Goal: Communication & Community: Answer question/provide support

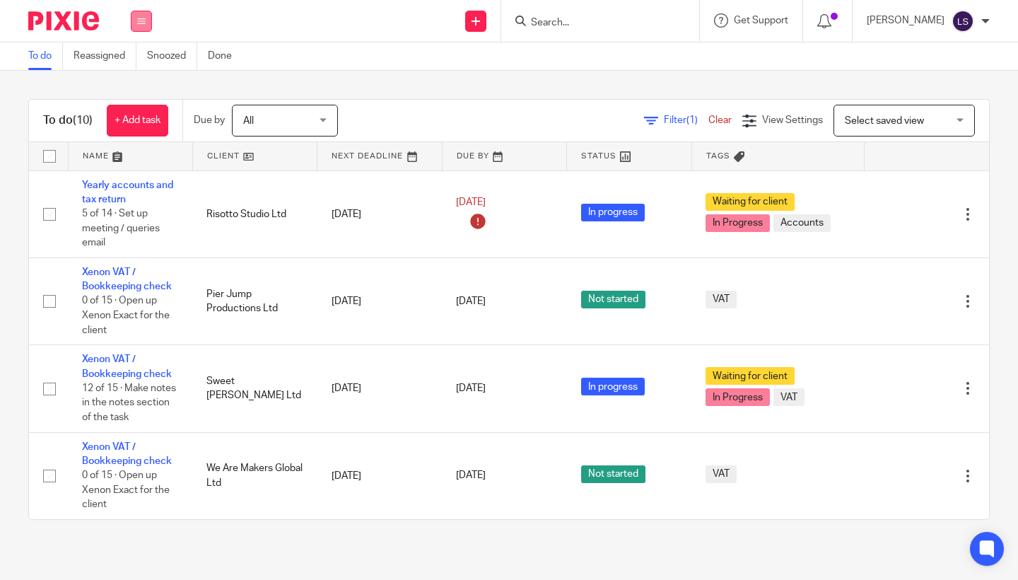
click at [143, 29] on button at bounding box center [141, 21] width 21 height 21
click at [134, 87] on link "Email" at bounding box center [133, 86] width 23 height 10
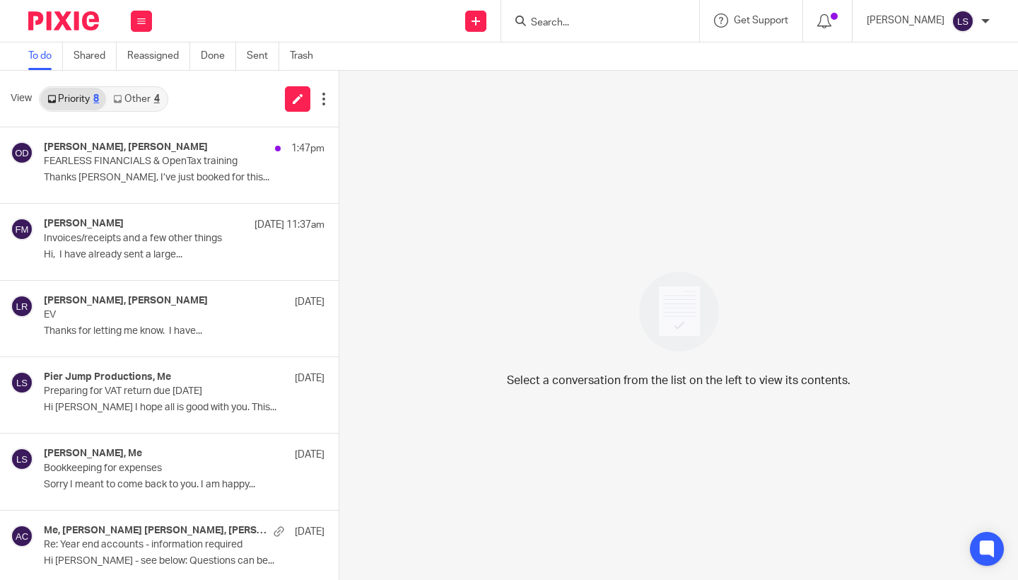
click at [136, 95] on link "Other 4" at bounding box center [136, 99] width 60 height 23
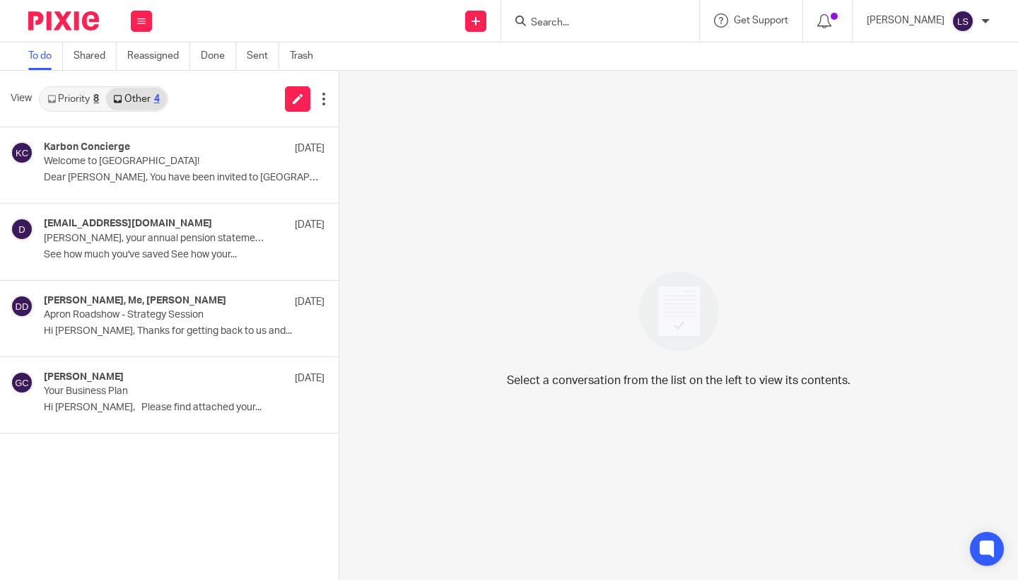
click at [89, 99] on link "Priority 8" at bounding box center [73, 99] width 66 height 23
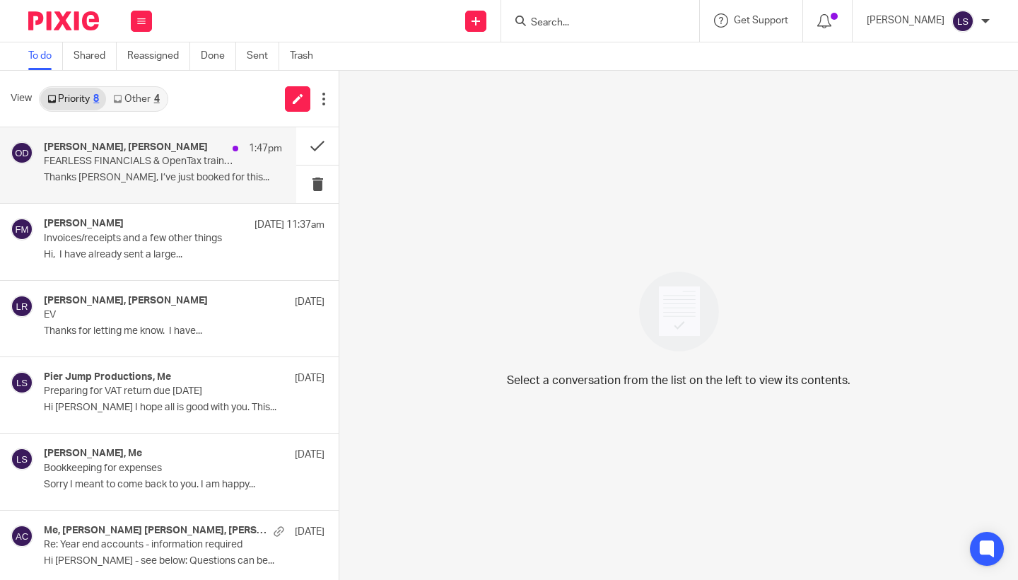
click at [90, 152] on h4 "Eilidh, Olya Danilova" at bounding box center [126, 147] width 164 height 12
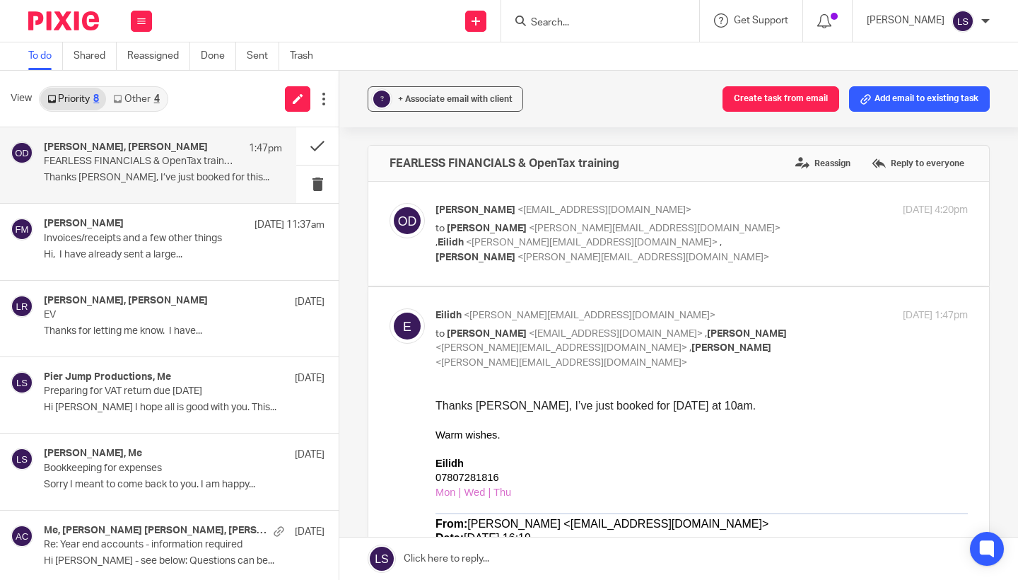
click at [594, 447] on p at bounding box center [701, 448] width 532 height 14
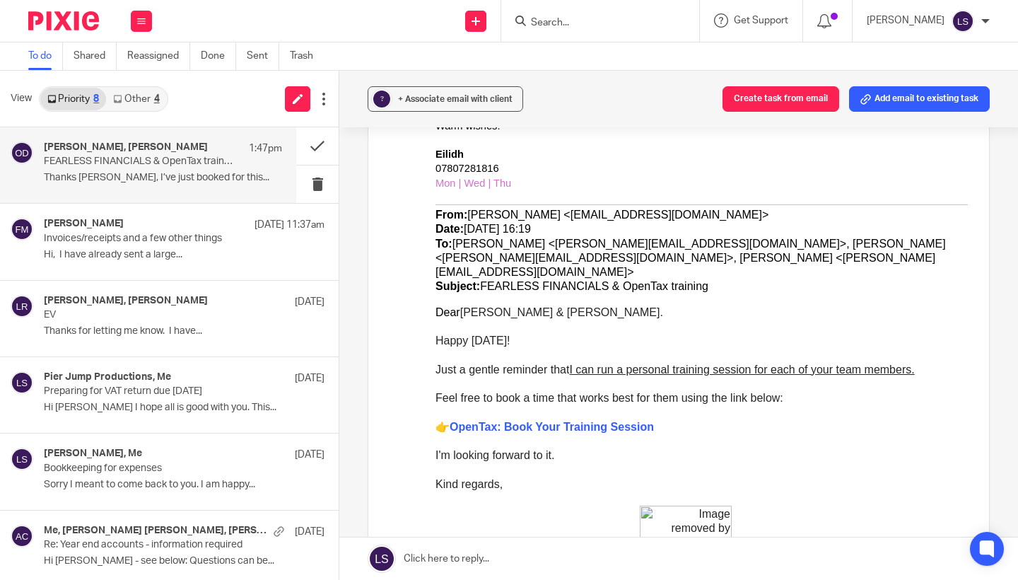
scroll to position [313, 0]
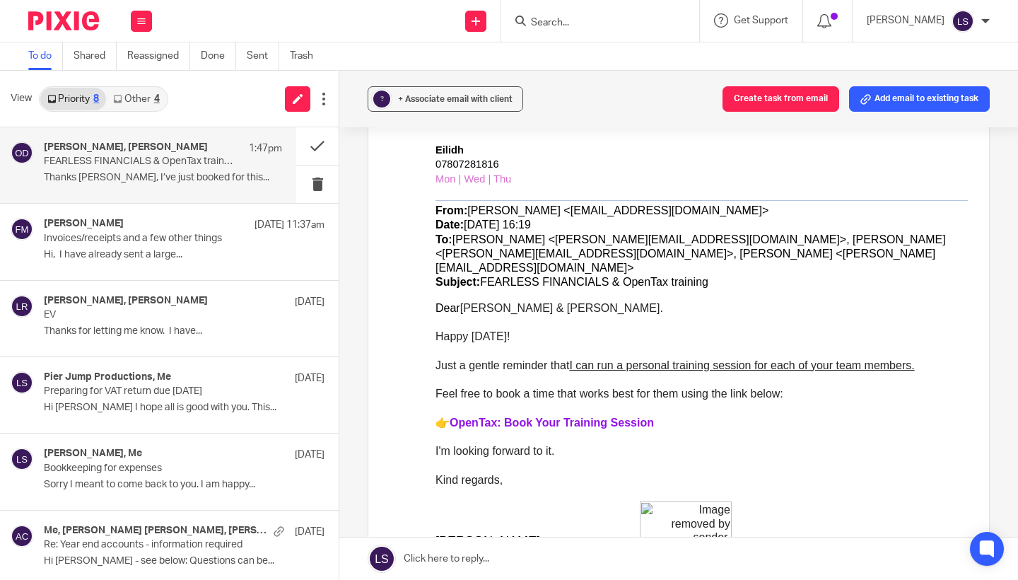
click at [567, 416] on link "OpenTax: Book Your Training Session" at bounding box center [551, 422] width 204 height 12
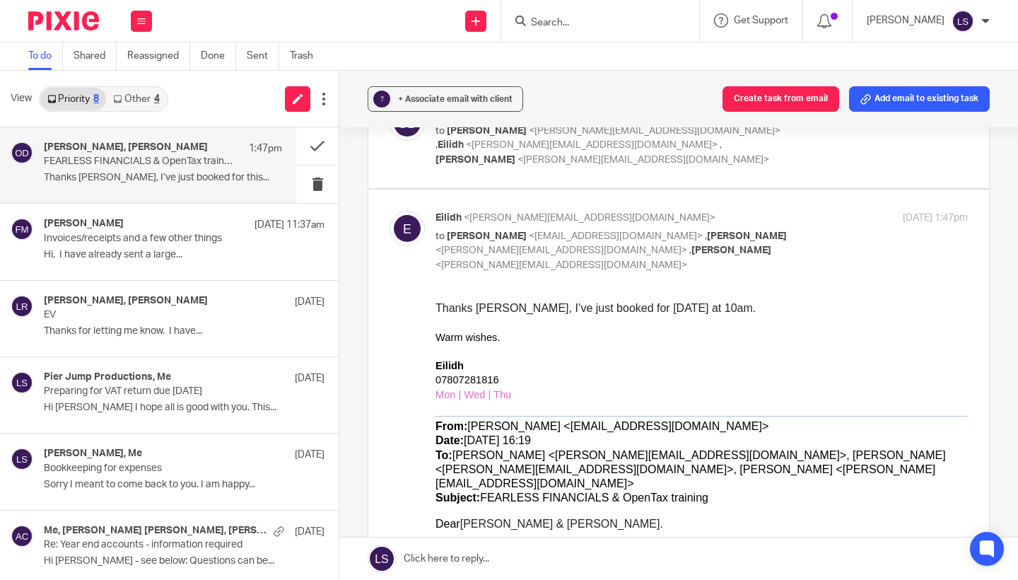
scroll to position [86, 0]
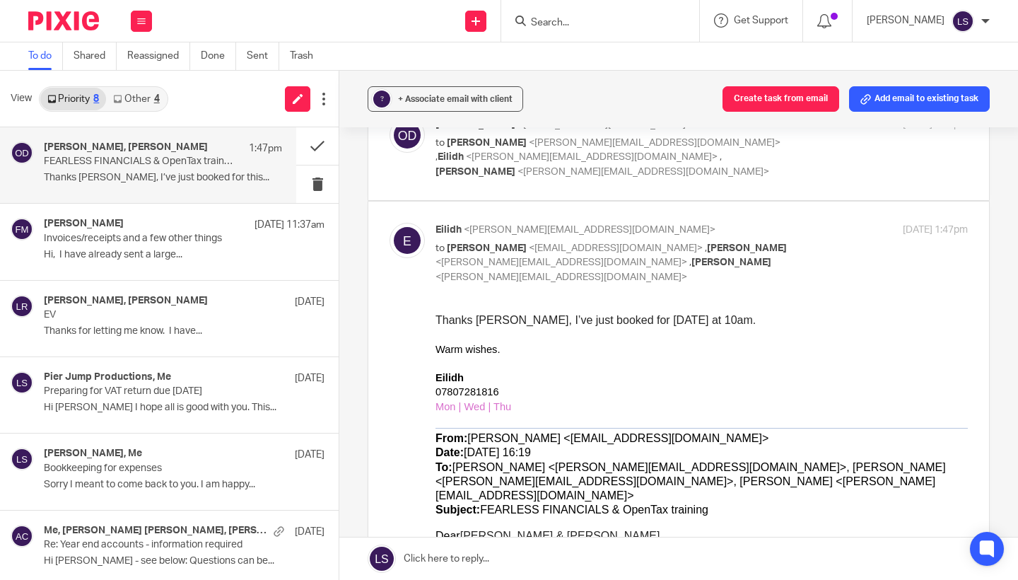
click at [775, 246] on p "to Olya Danilova <olya.danilova@adsum-works.com> , Lauren Simmons <lauren@fearl…" at bounding box center [612, 263] width 355 height 44
checkbox input "false"
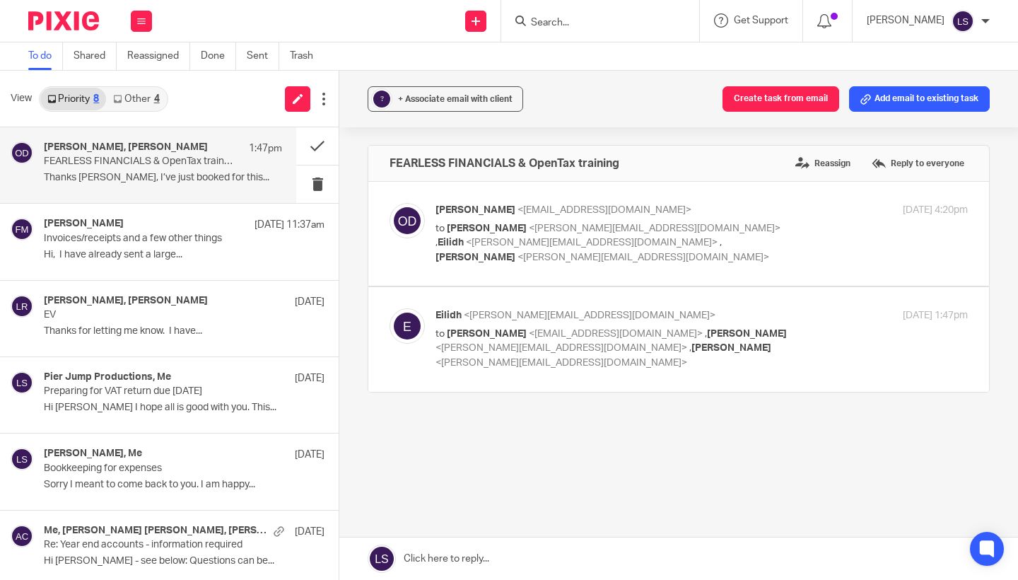
scroll to position [0, 0]
click at [751, 217] on div "Olya Danilova <olya.danilova@adsum-works.com> to Lauren Simmons <lauren@fearles…" at bounding box center [612, 233] width 355 height 61
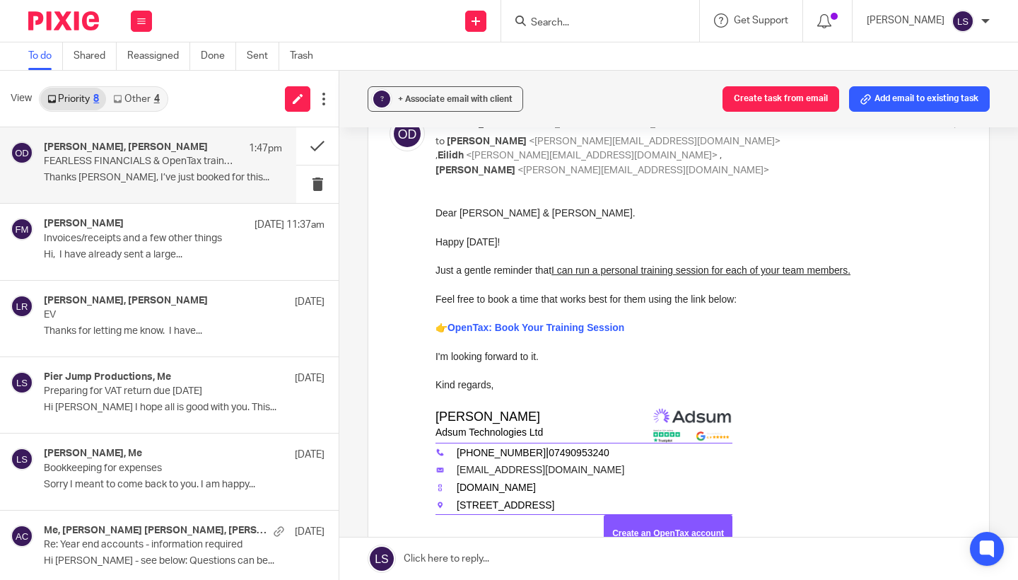
scroll to position [3, 0]
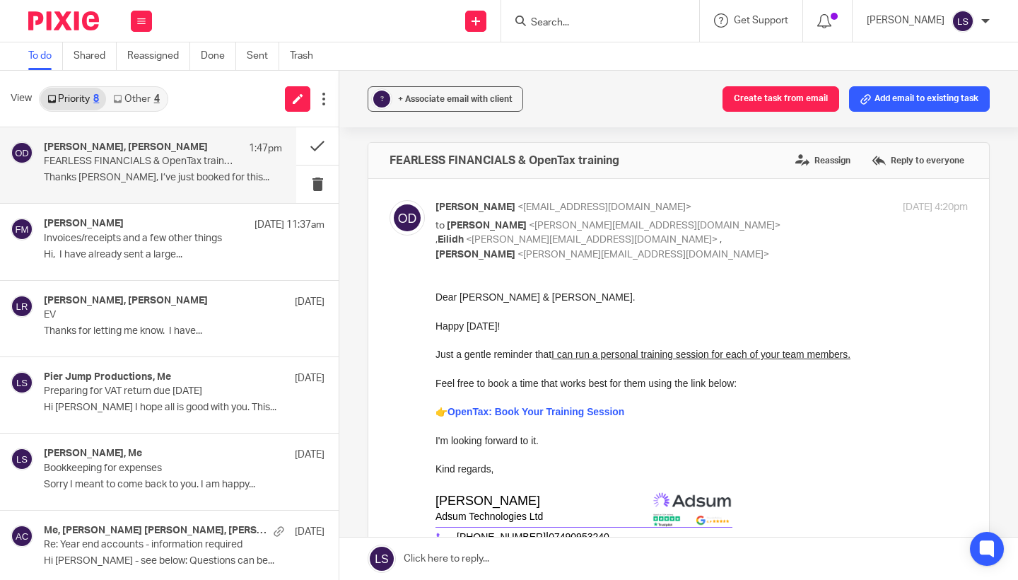
click at [762, 227] on p "to Lauren Simmons <lauren@fearlessfinancials.co.uk> , Eilidh <eilidh@fearlessfi…" at bounding box center [612, 240] width 355 height 44
checkbox input "false"
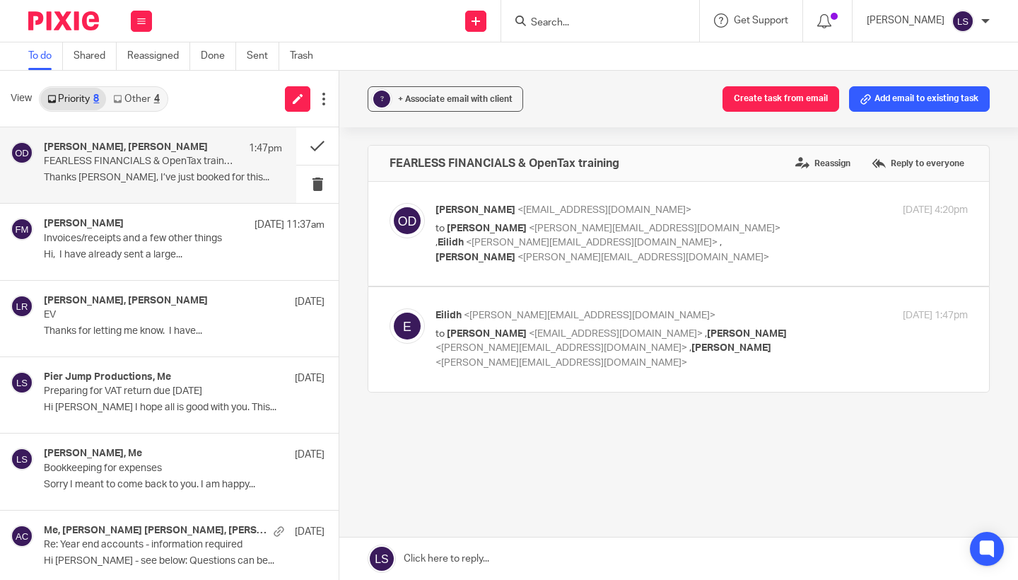
scroll to position [0, 0]
click at [789, 327] on p "to Olya Danilova <olya.danilova@adsum-works.com> , Lauren Simmons <lauren@fearl…" at bounding box center [612, 349] width 355 height 44
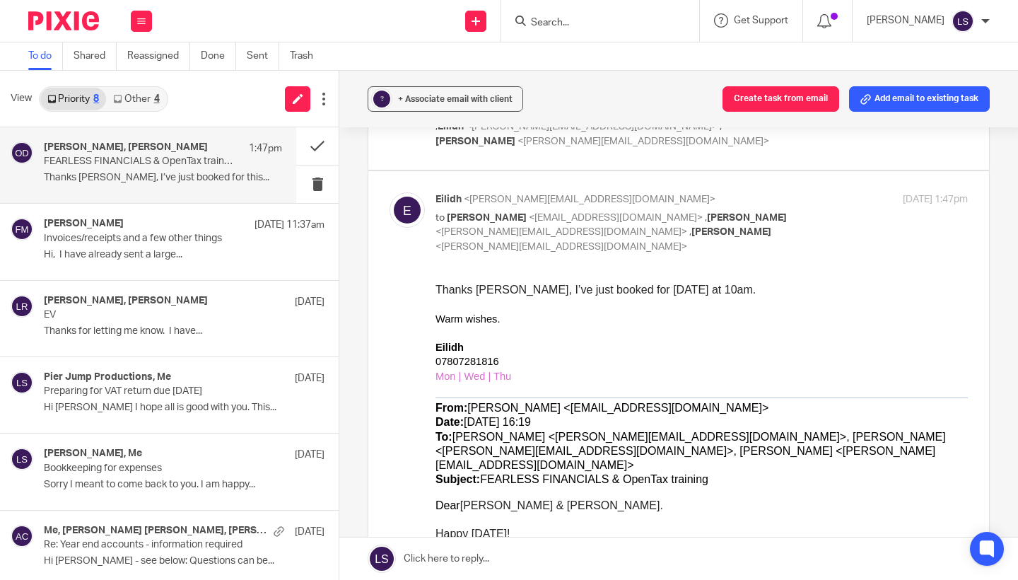
scroll to position [118, 0]
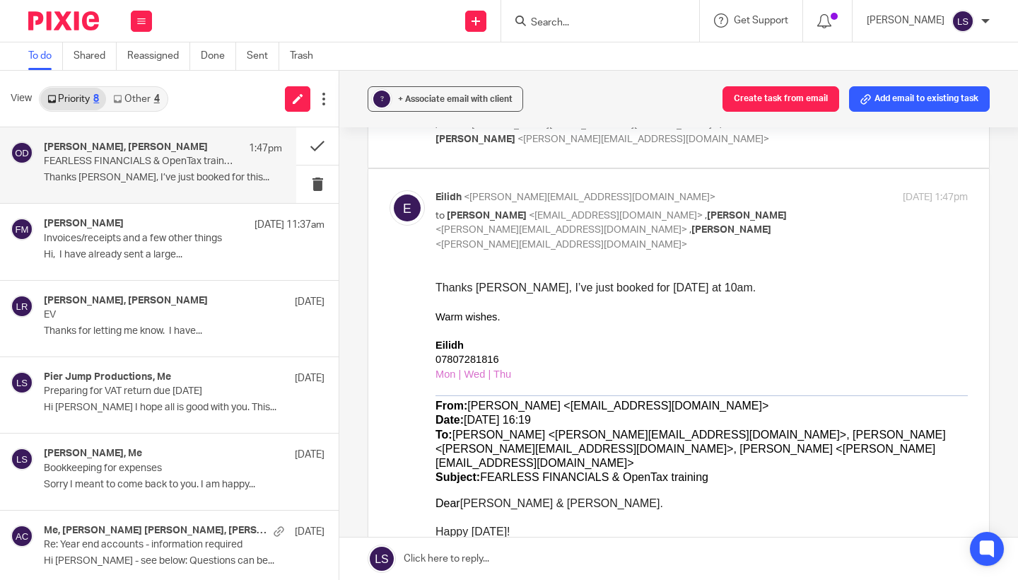
click at [774, 208] on p "to Olya Danilova <olya.danilova@adsum-works.com> , Lauren Simmons <lauren@fearl…" at bounding box center [612, 230] width 355 height 44
checkbox input "false"
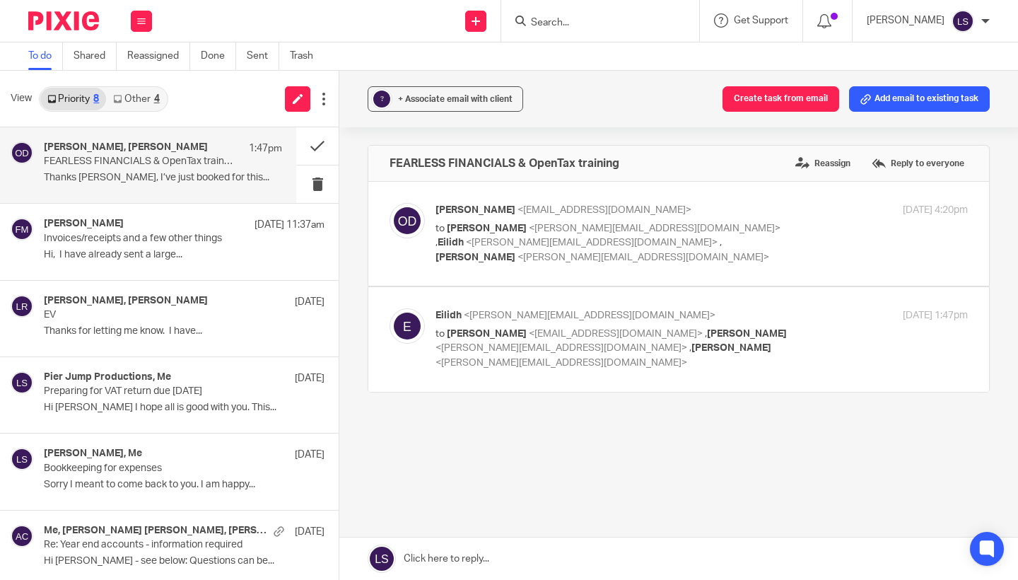
scroll to position [0, 0]
click at [782, 220] on div "Olya Danilova <olya.danilova@adsum-works.com> to Lauren Simmons <lauren@fearles…" at bounding box center [612, 233] width 355 height 61
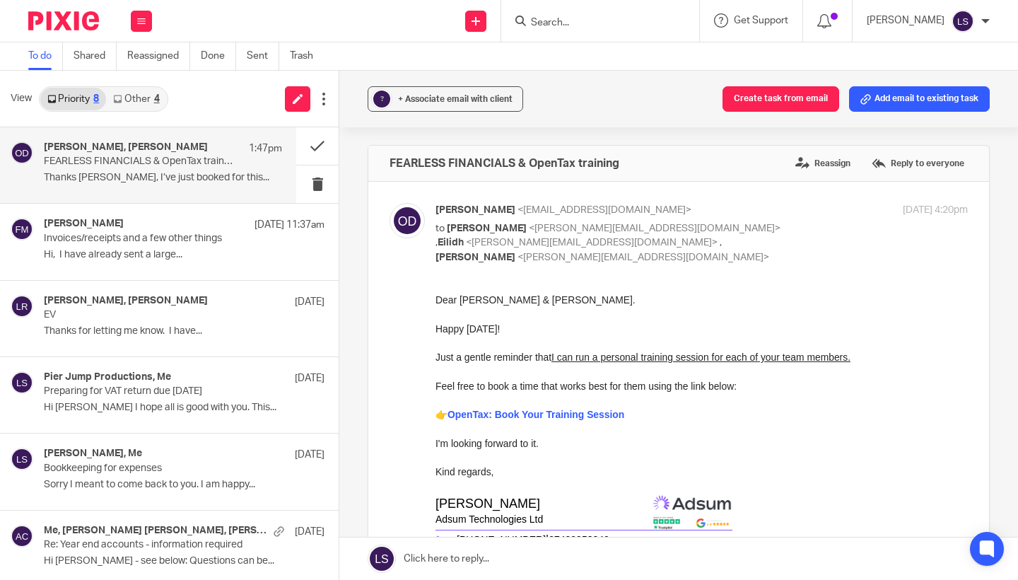
click at [782, 220] on div "Olya Danilova <olya.danilova@adsum-works.com> to Lauren Simmons <lauren@fearles…" at bounding box center [612, 233] width 355 height 61
checkbox input "false"
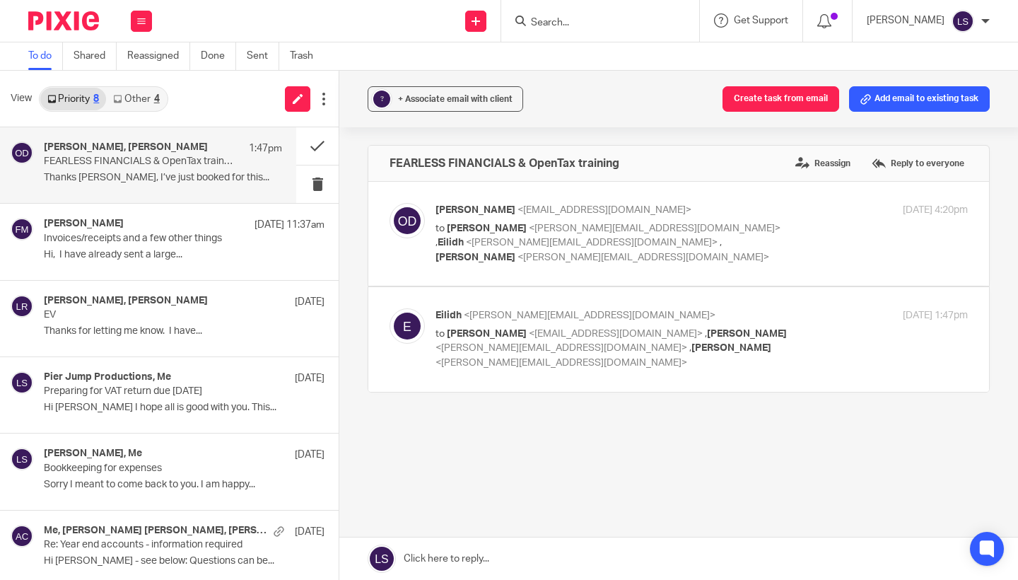
click at [770, 320] on p "Eilidh <eilidh@fearlessfinancials.co.uk>" at bounding box center [612, 315] width 355 height 15
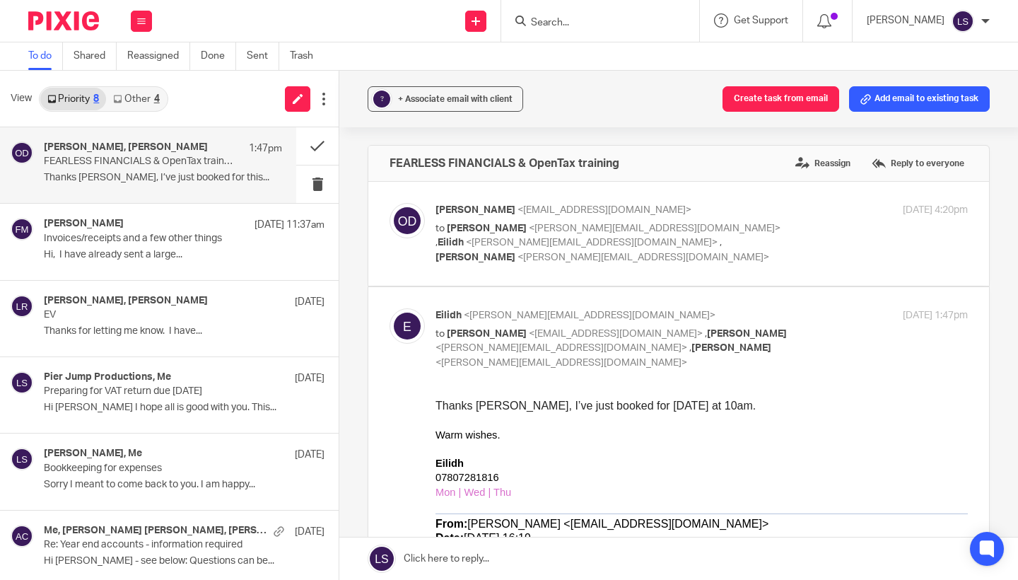
click at [770, 319] on p "Eilidh <eilidh@fearlessfinancials.co.uk>" at bounding box center [612, 315] width 355 height 15
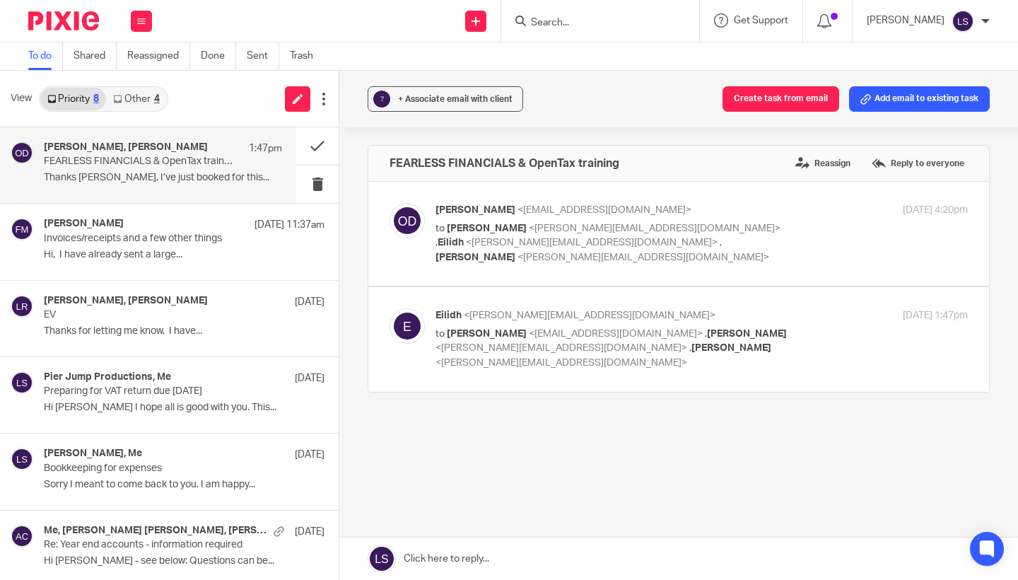
click at [801, 336] on div "Eilidh <eilidh@fearlessfinancials.co.uk> to Olya Danilova <olya.danilova@adsum-…" at bounding box center [701, 338] width 532 height 61
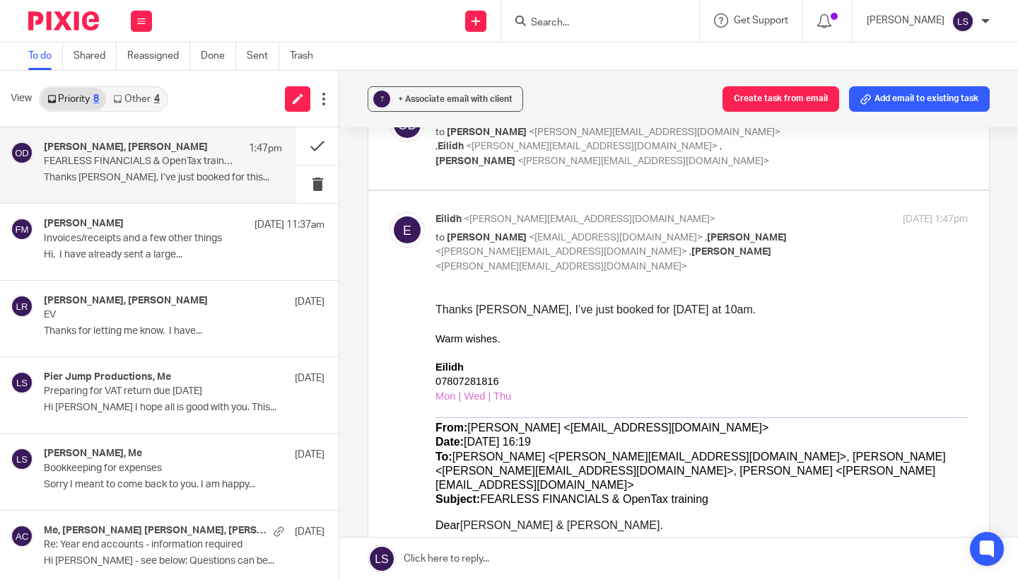
scroll to position [88, 0]
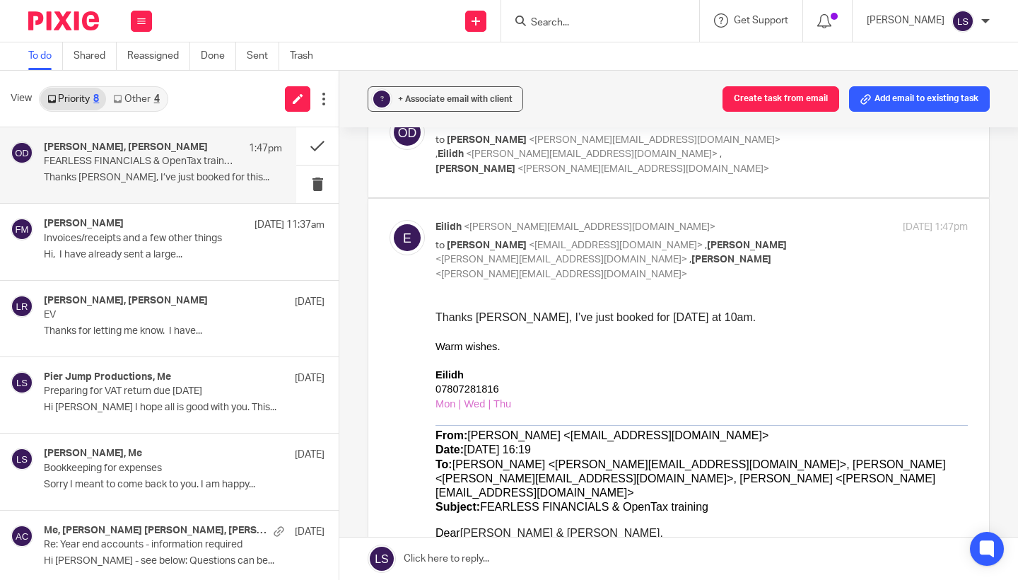
click at [714, 412] on p at bounding box center [701, 417] width 532 height 14
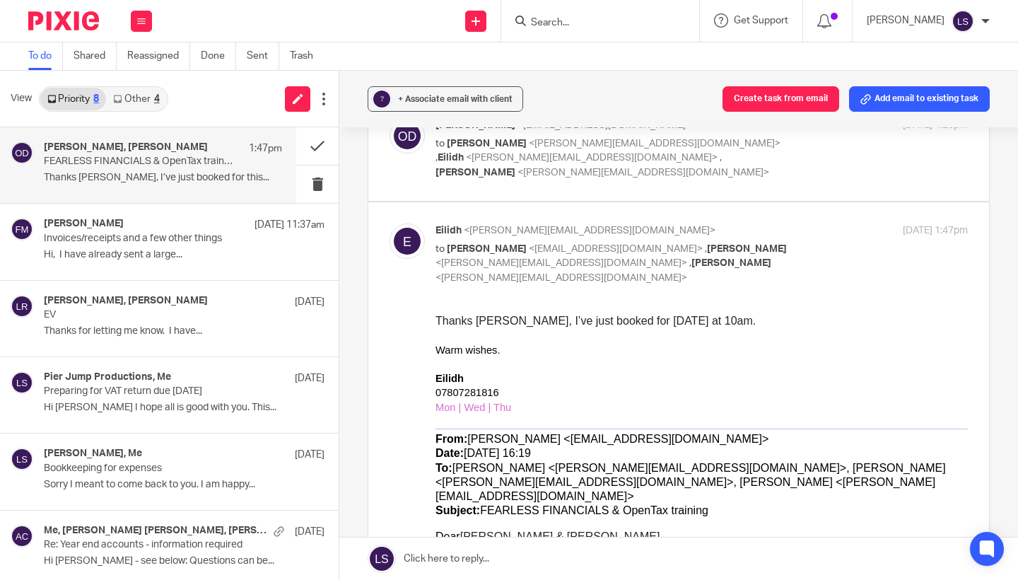
scroll to position [54, 0]
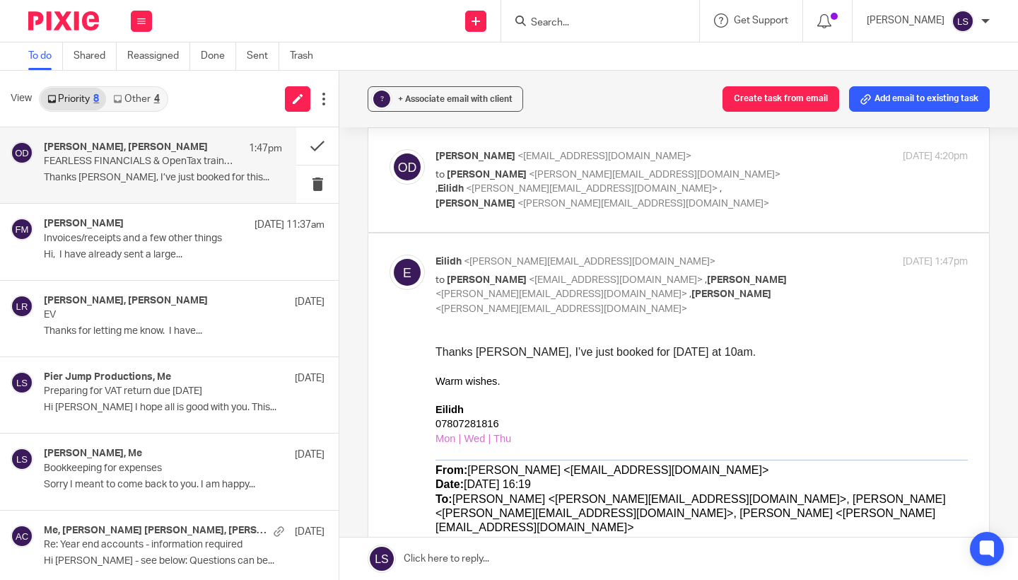
click at [787, 268] on div "Eilidh <eilidh@fearlessfinancials.co.uk> to Olya Danilova <olya.danilova@adsum-…" at bounding box center [612, 284] width 355 height 61
checkbox input "false"
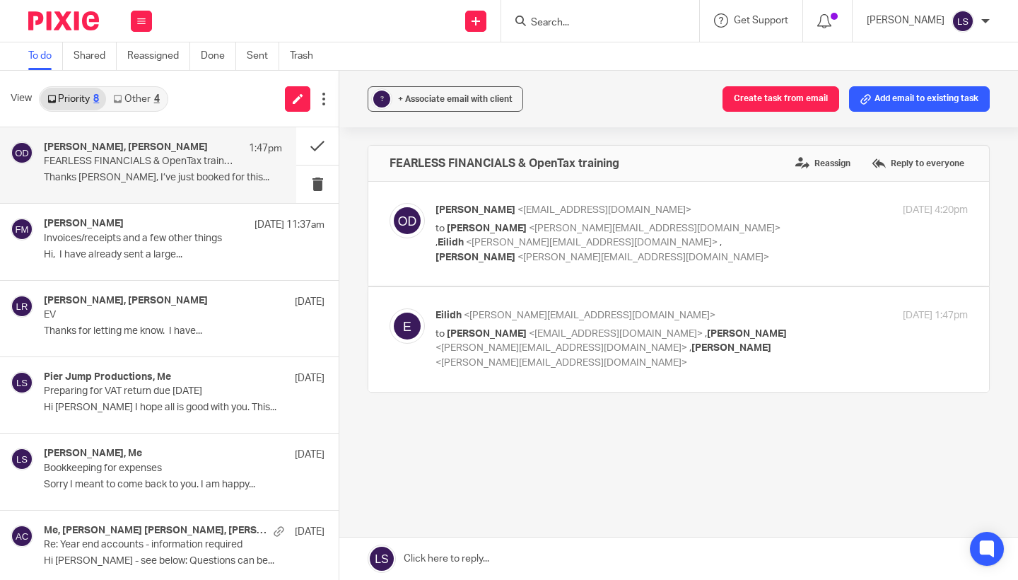
scroll to position [0, 0]
click at [320, 147] on button at bounding box center [317, 145] width 42 height 37
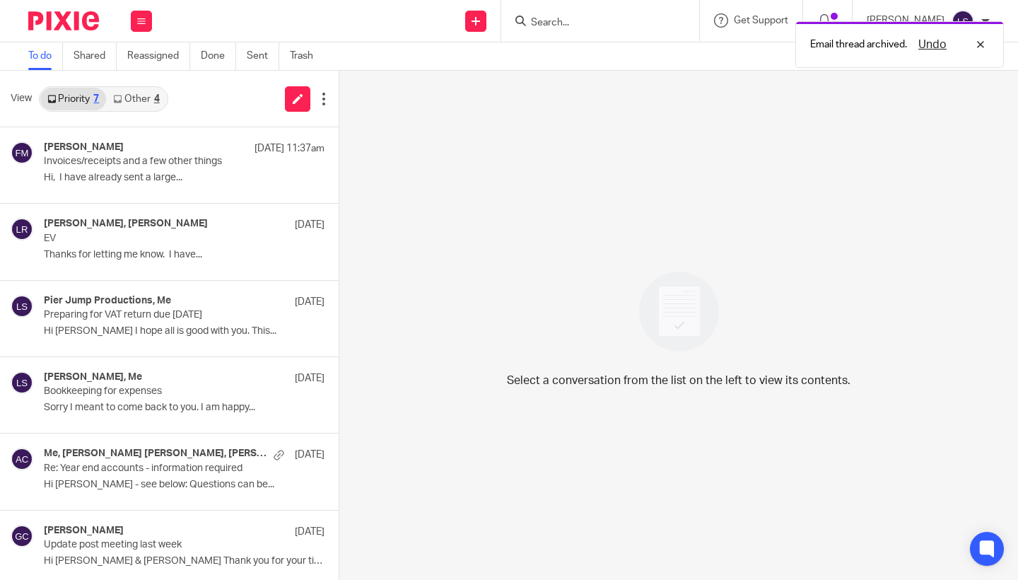
click at [151, 96] on link "Other 4" at bounding box center [136, 99] width 60 height 23
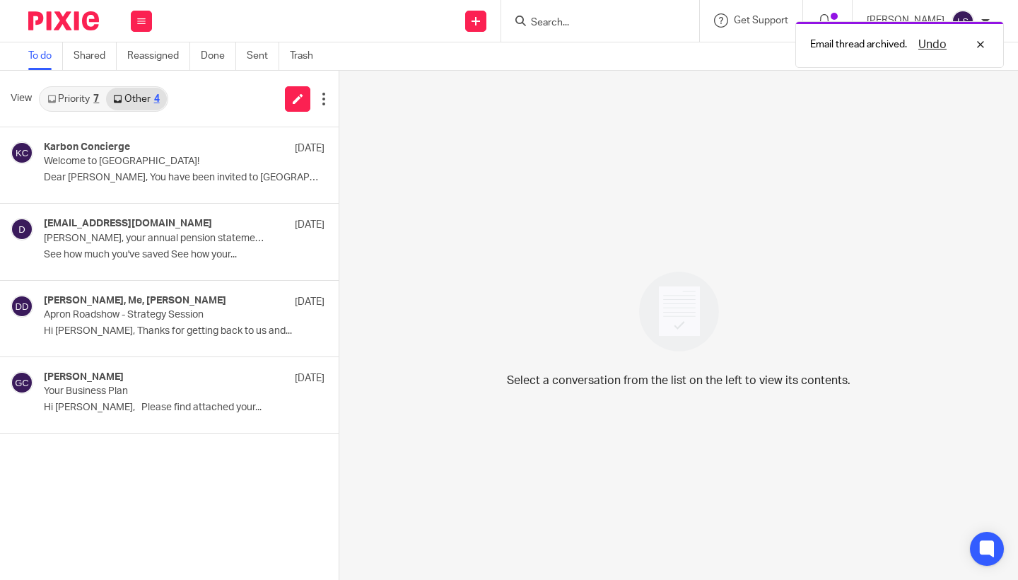
click at [95, 96] on div "7" at bounding box center [96, 99] width 6 height 10
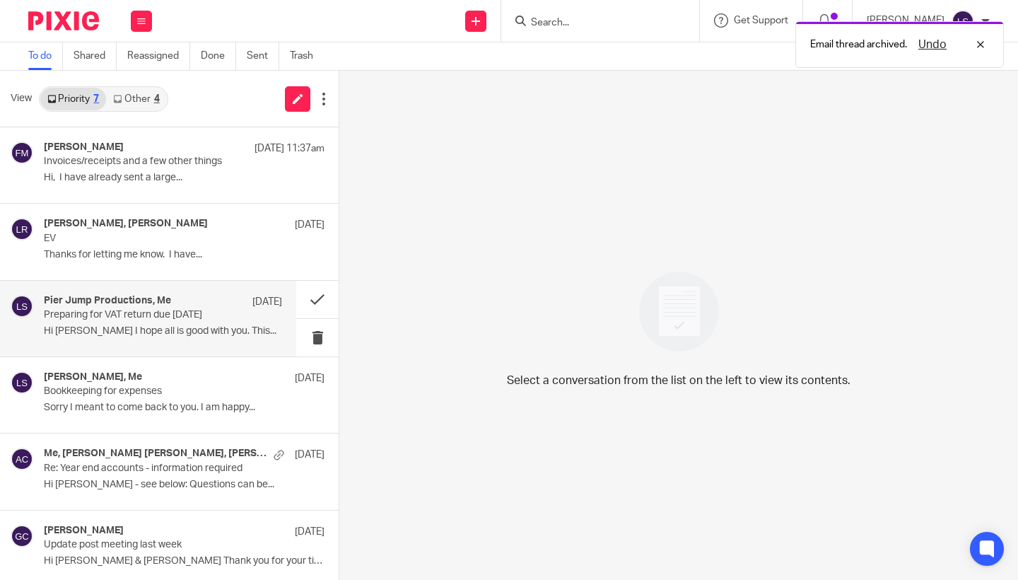
click at [152, 339] on div "Pier Jump Productions, Me 7 Sep Preparing for VAT return due 7th Of October Hi …" at bounding box center [163, 318] width 238 height 47
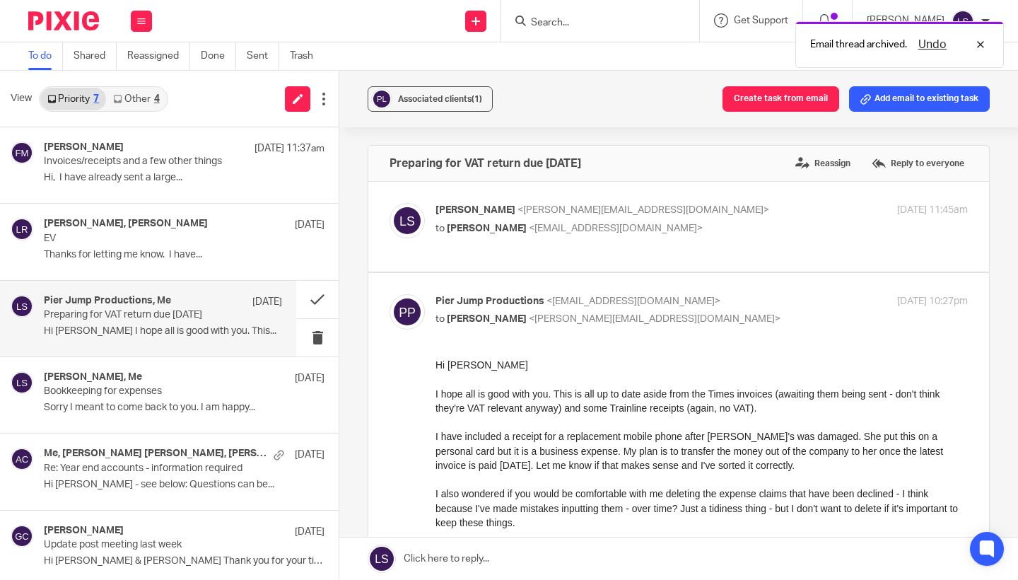
click at [534, 443] on div "I have included a receipt for a replacement mobile phone after Zoe's was damage…" at bounding box center [701, 449] width 532 height 43
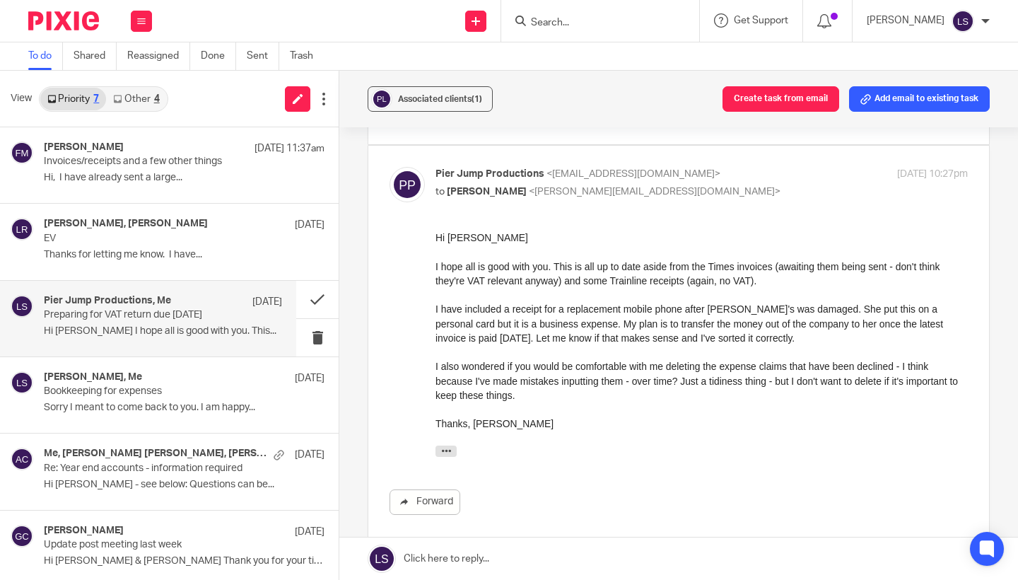
scroll to position [112, 0]
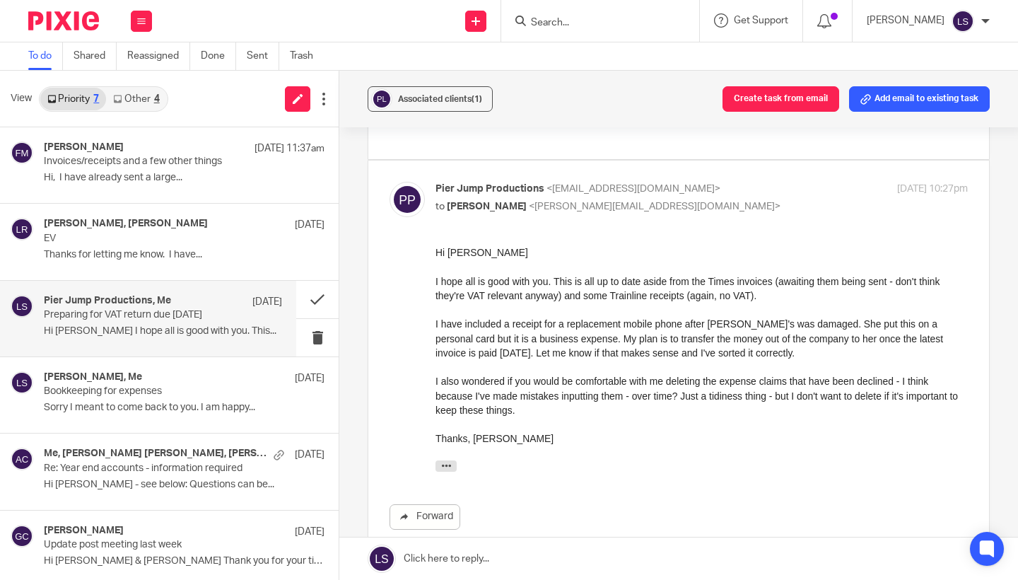
click at [507, 343] on div "I have included a receipt for a replacement mobile phone after Zoe's was damage…" at bounding box center [701, 337] width 532 height 43
click at [488, 405] on div "I also wondered if you would be comfortable with me deleting the expense claims…" at bounding box center [701, 394] width 532 height 43
click at [593, 410] on div "I also wondered if you would be comfortable with me deleting the expense claims…" at bounding box center [701, 394] width 532 height 43
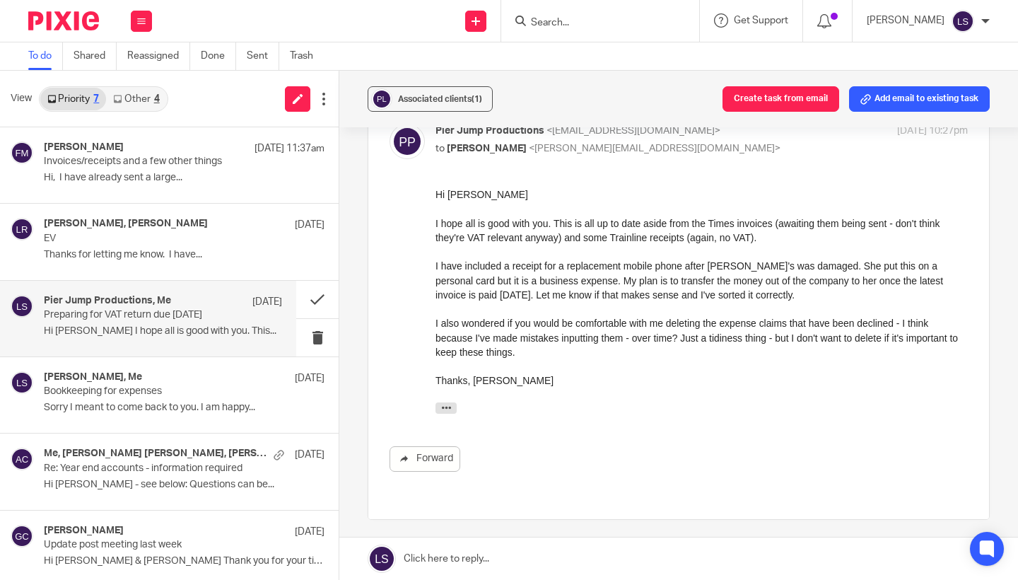
scroll to position [146, 0]
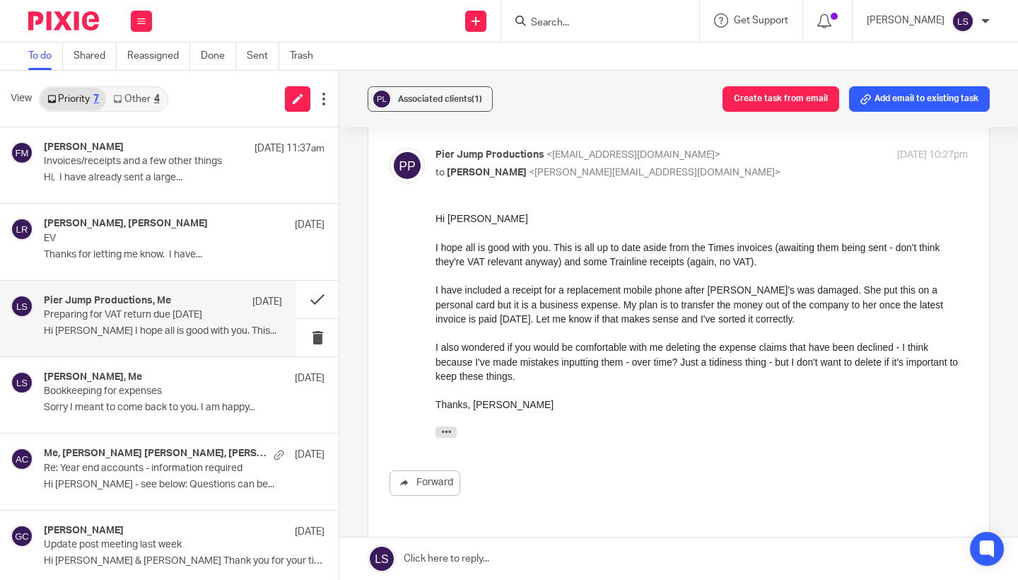
click at [538, 377] on div "I also wondered if you would be comfortable with me deleting the expense claims…" at bounding box center [701, 360] width 532 height 43
click at [534, 420] on div "Hi Lauren I hope all is good with you. This is all up to date aside from the Ti…" at bounding box center [701, 327] width 532 height 233
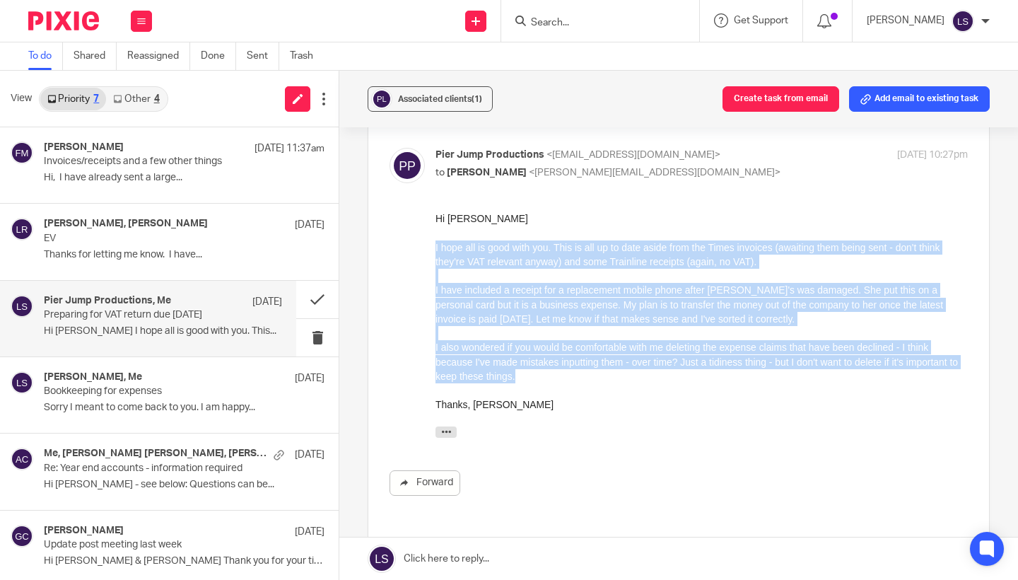
drag, startPoint x: 591, startPoint y: 375, endPoint x: 419, endPoint y: 244, distance: 215.8
click at [435, 244] on html "Hi Lauren I hope all is good with you. This is all up to date aside from the Ti…" at bounding box center [701, 326] width 532 height 230
copy div "I hope all is good with you. This is all up to date aside from the Times invoic…"
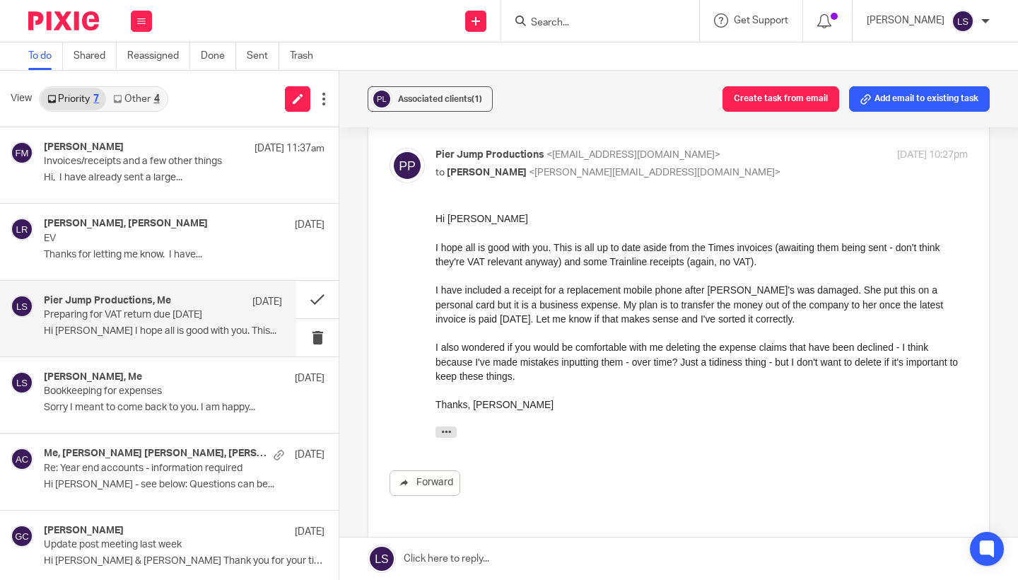
click at [553, 256] on div "I hope all is good with you. This is all up to date aside from the Times invoic…" at bounding box center [701, 254] width 532 height 29
click at [687, 167] on p "to Lauren Simmons <lauren@fearlessfinancials.co.uk>" at bounding box center [612, 172] width 355 height 15
checkbox input "false"
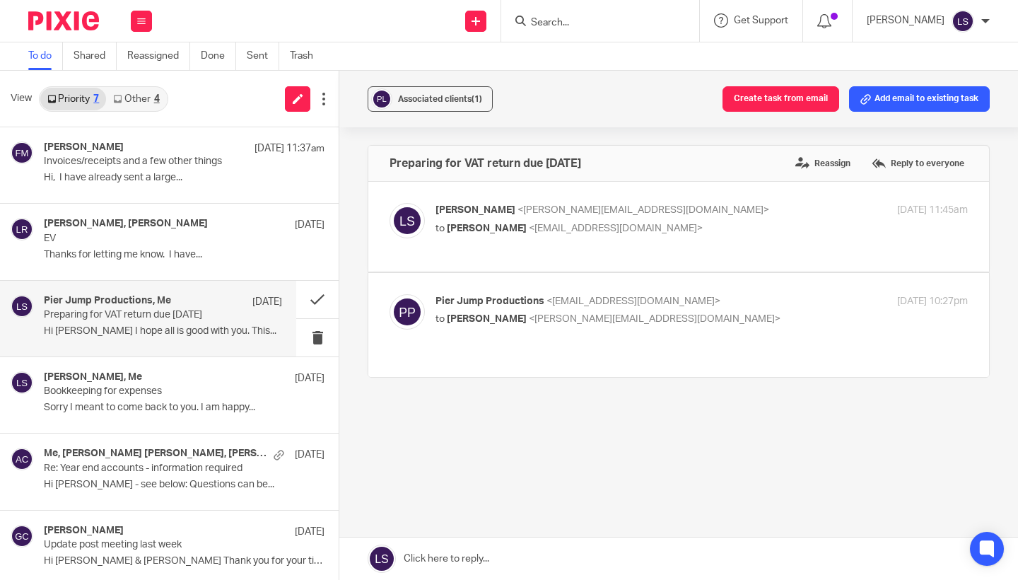
scroll to position [0, 0]
click at [557, 24] on input "Search" at bounding box center [592, 23] width 127 height 13
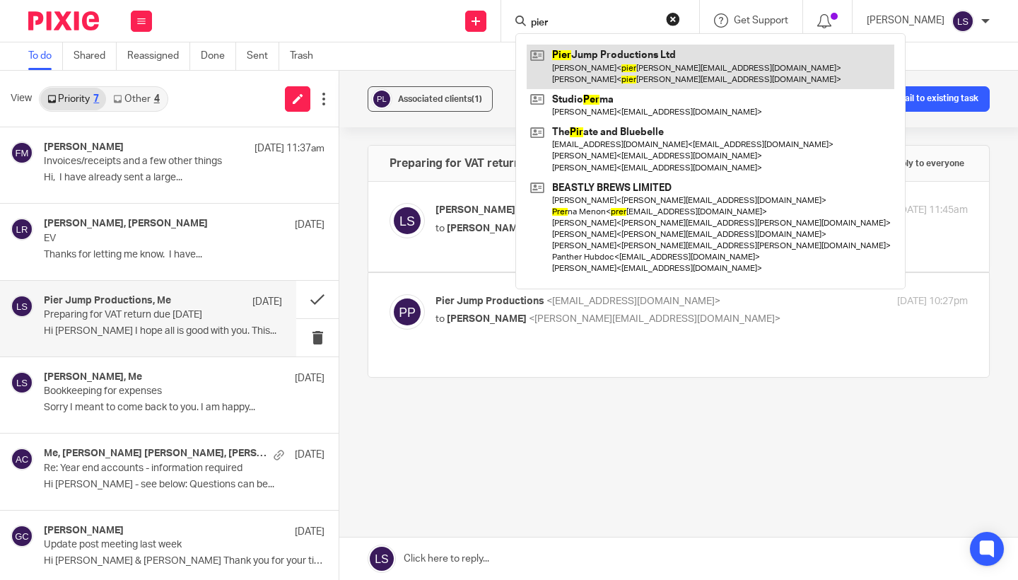
type input "pier"
click at [568, 71] on link at bounding box center [711, 67] width 368 height 44
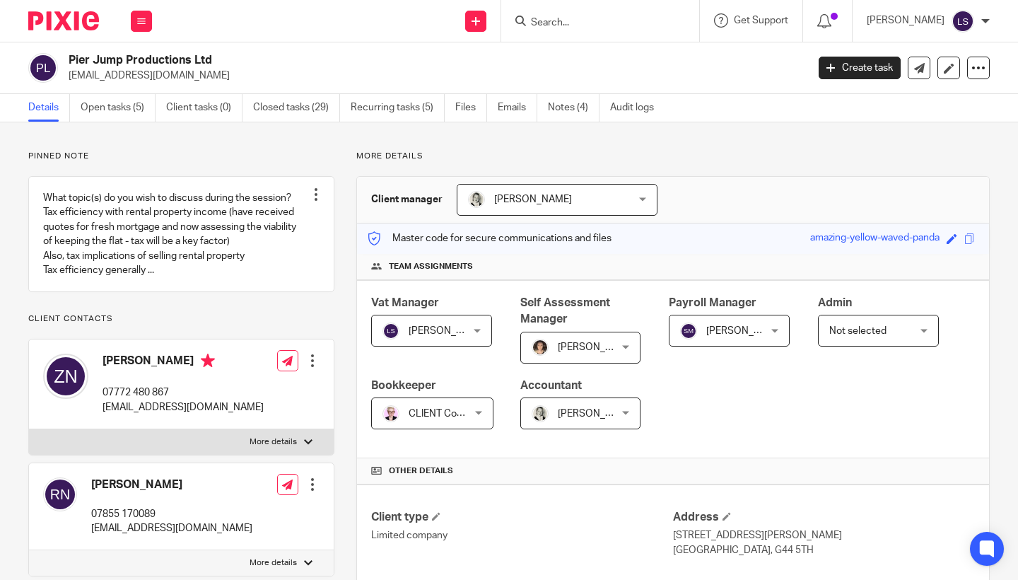
click at [269, 158] on p "Pinned note" at bounding box center [181, 156] width 306 height 11
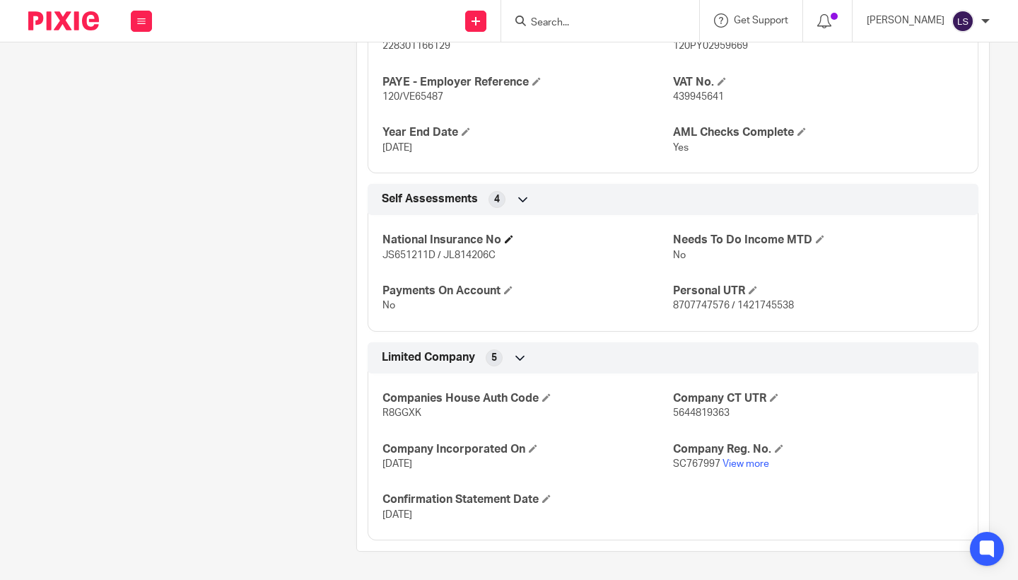
scroll to position [826, 0]
click at [748, 464] on link "View more" at bounding box center [745, 464] width 47 height 10
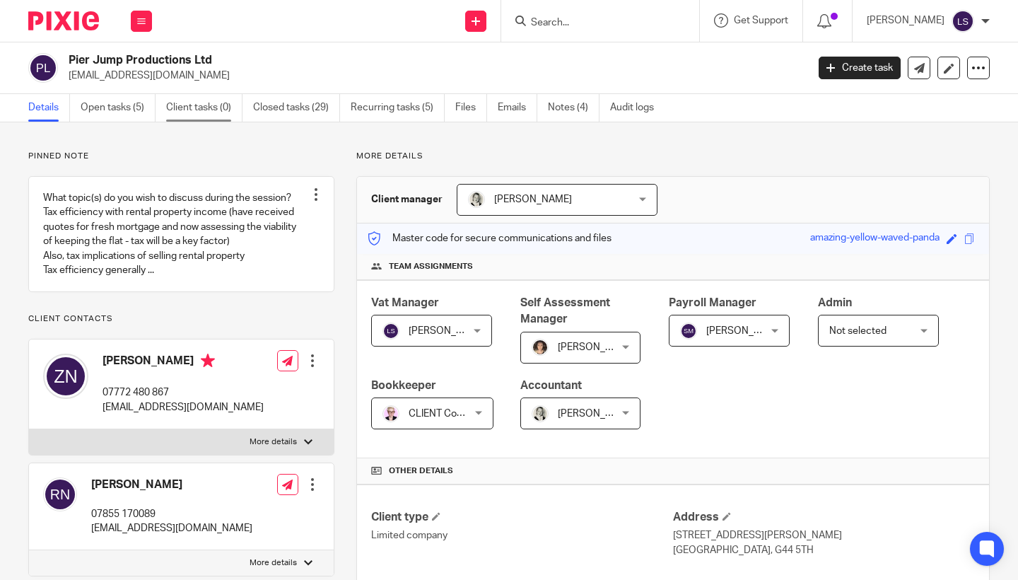
scroll to position [0, 0]
click at [135, 105] on link "Open tasks (5)" at bounding box center [118, 108] width 75 height 28
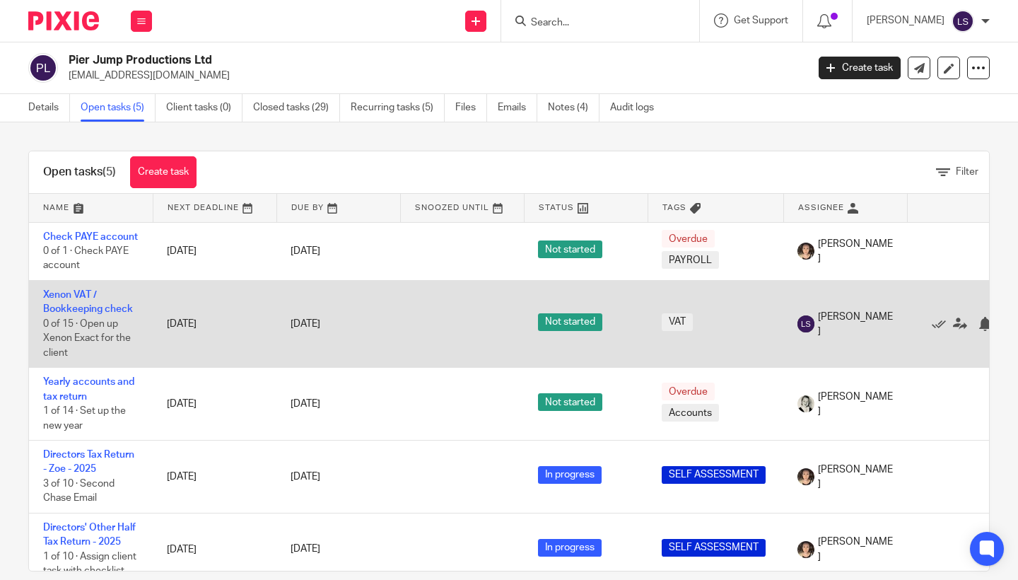
click at [216, 327] on td "[DATE]" at bounding box center [215, 323] width 124 height 87
click at [78, 295] on link "Xenon VAT / Bookkeeping check" at bounding box center [88, 302] width 90 height 24
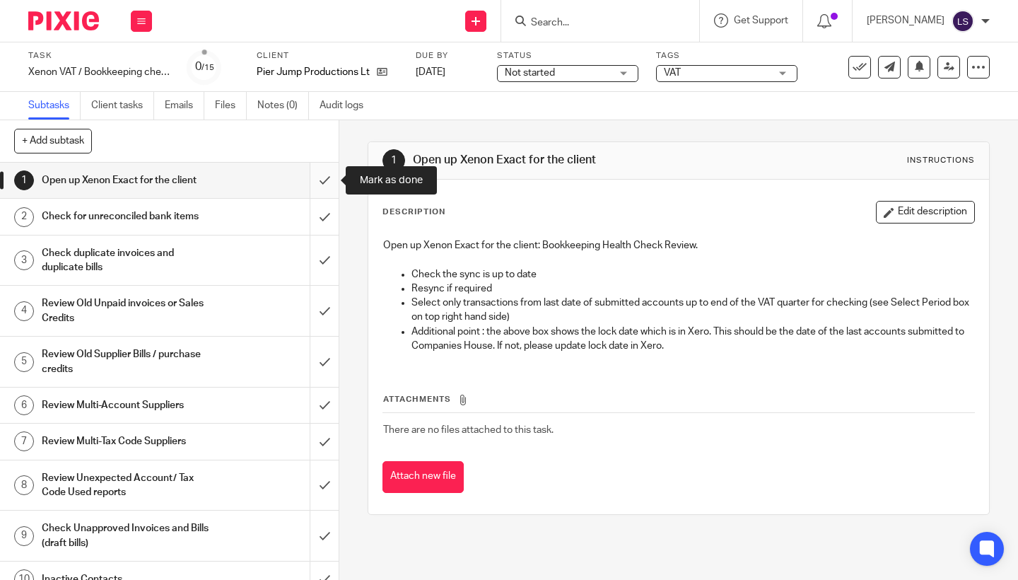
click at [322, 177] on input "submit" at bounding box center [169, 180] width 339 height 35
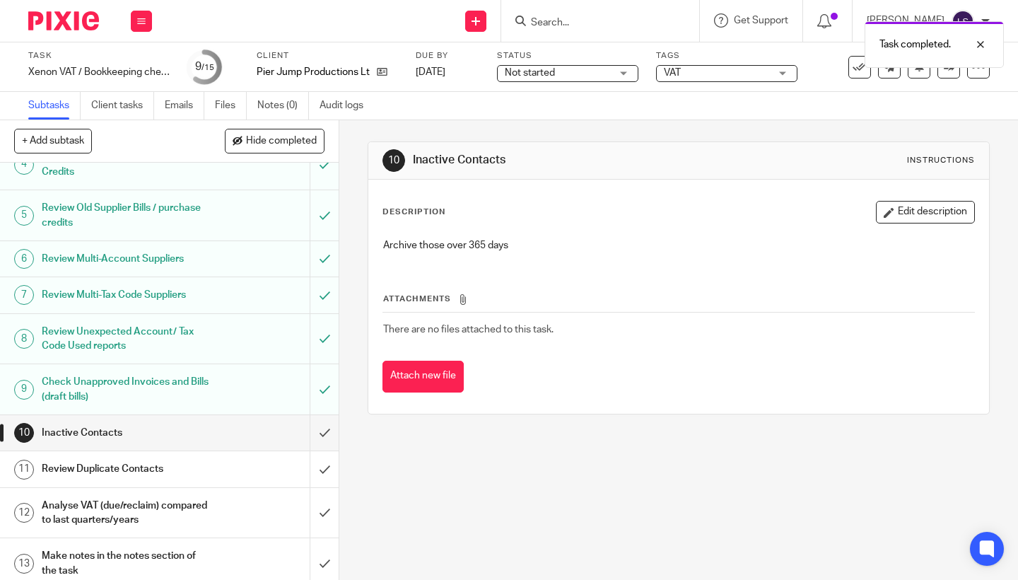
scroll to position [224, 0]
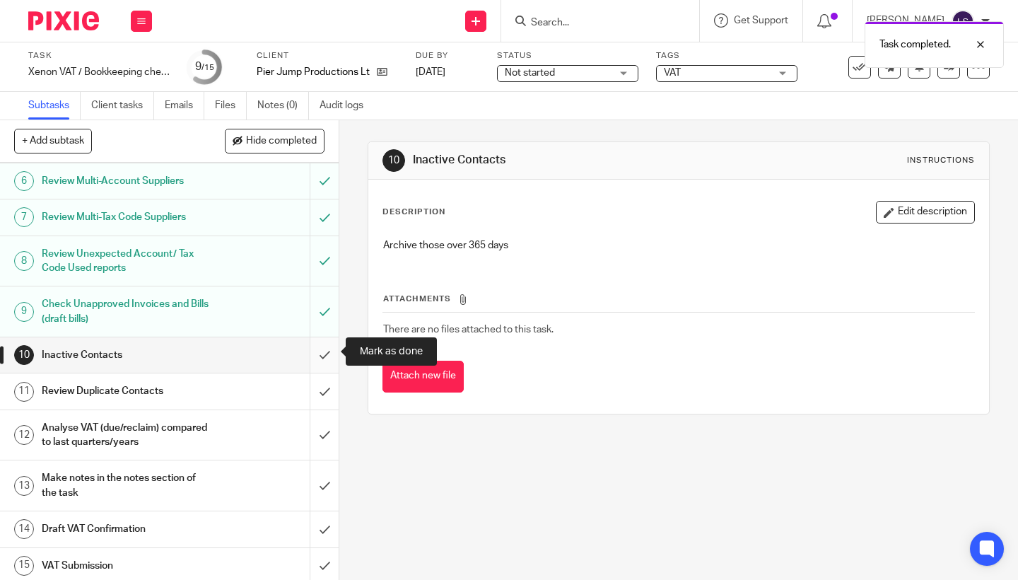
click at [321, 353] on input "submit" at bounding box center [169, 354] width 339 height 35
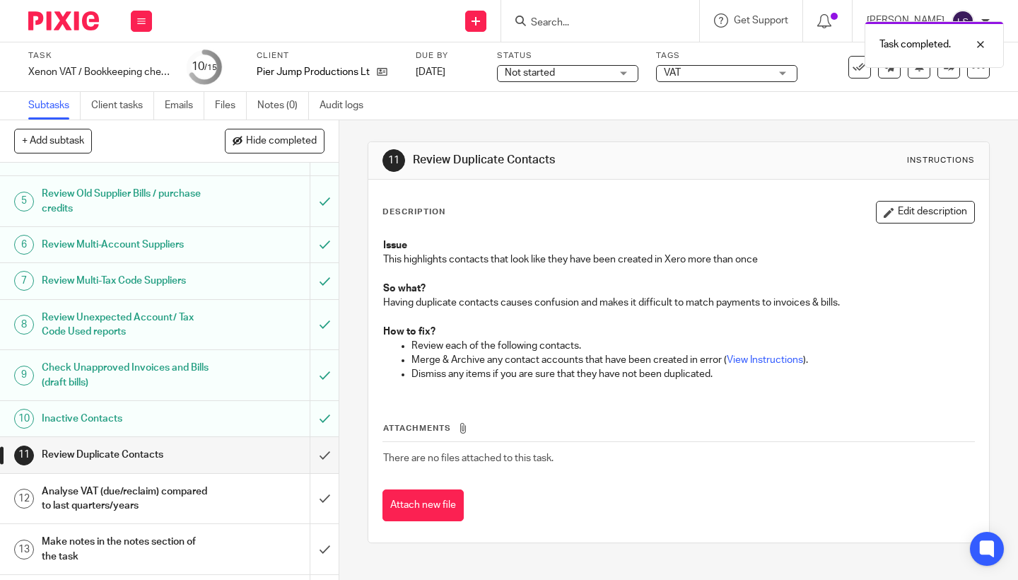
scroll to position [223, 0]
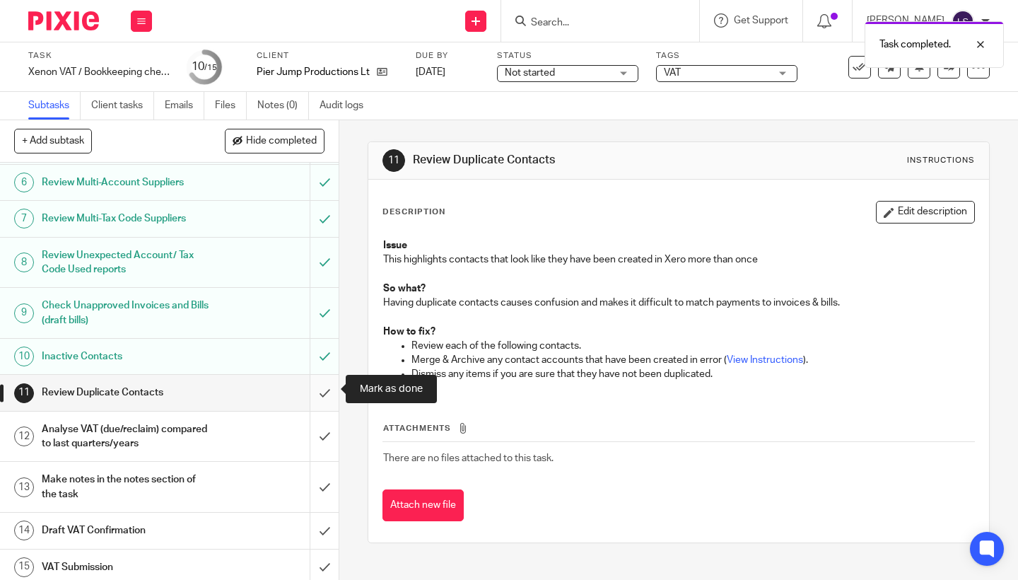
click at [324, 383] on input "submit" at bounding box center [169, 392] width 339 height 35
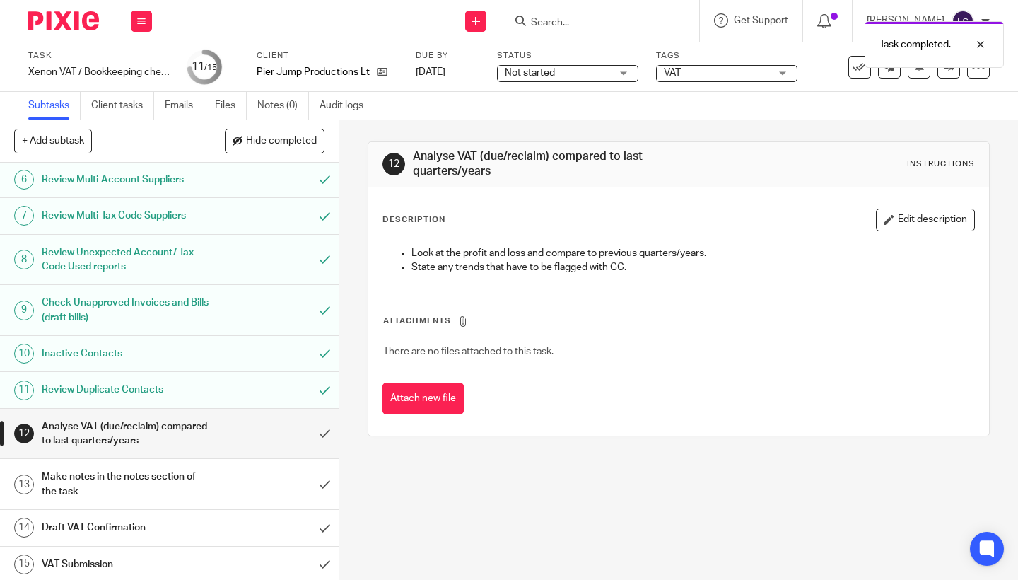
scroll to position [223, 0]
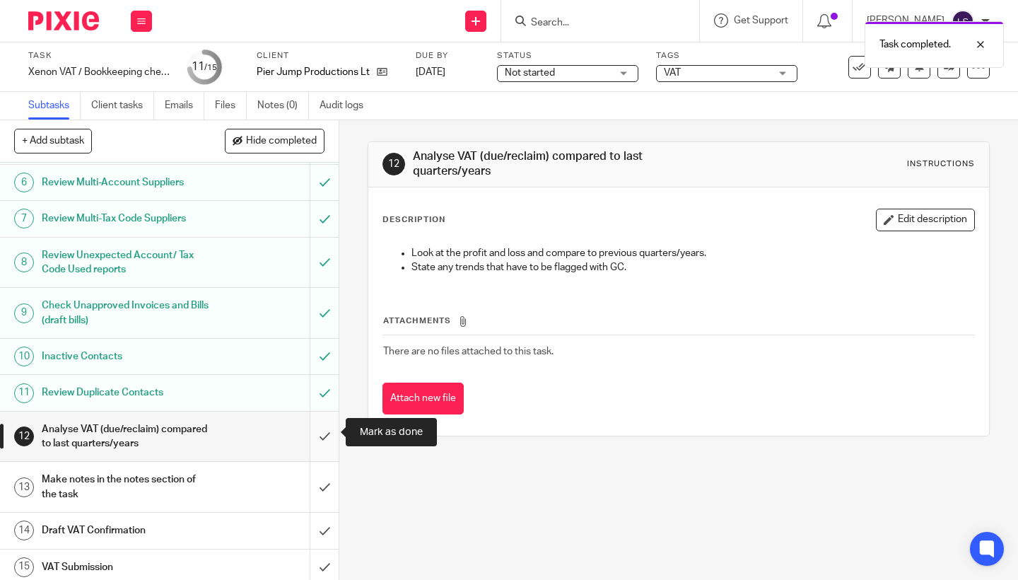
click at [321, 431] on input "submit" at bounding box center [169, 436] width 339 height 50
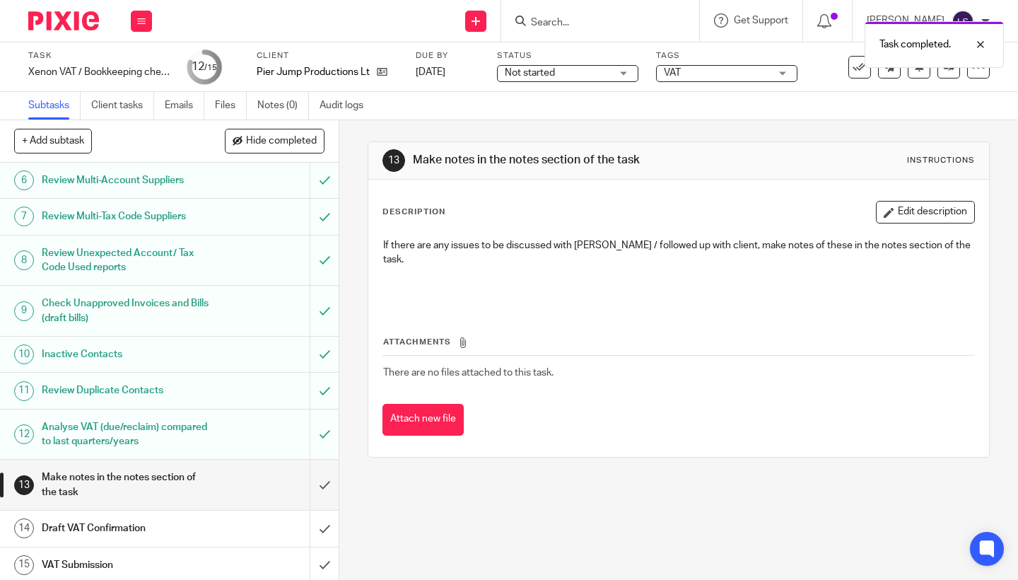
scroll to position [223, 0]
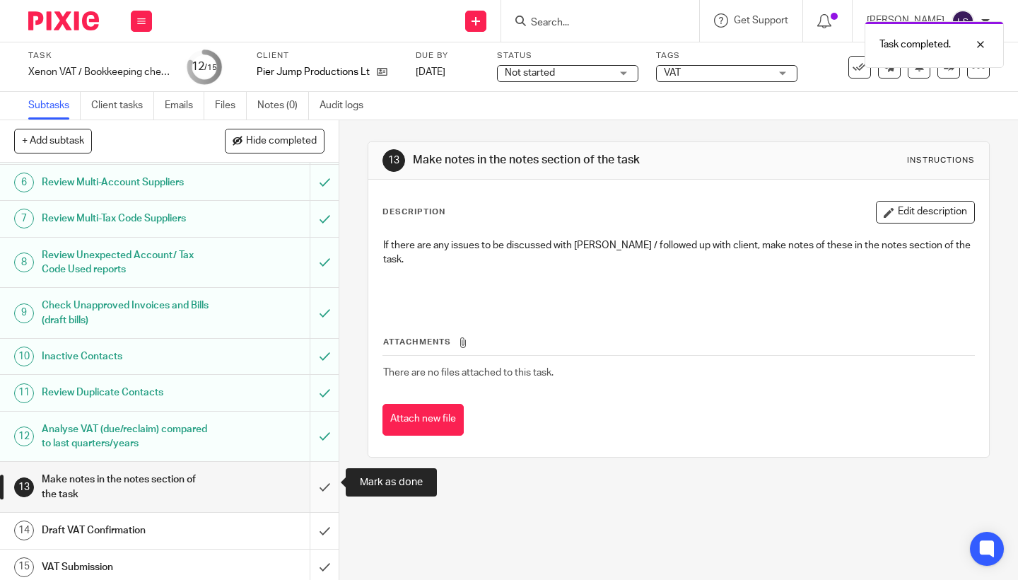
click at [321, 474] on input "submit" at bounding box center [169, 487] width 339 height 50
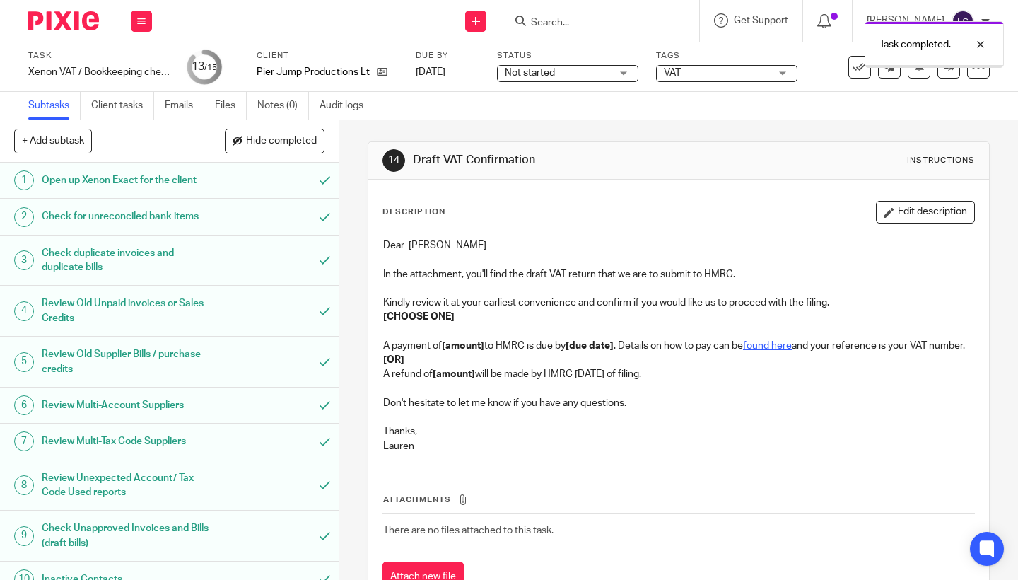
click at [572, 80] on span "Not started" at bounding box center [558, 73] width 106 height 15
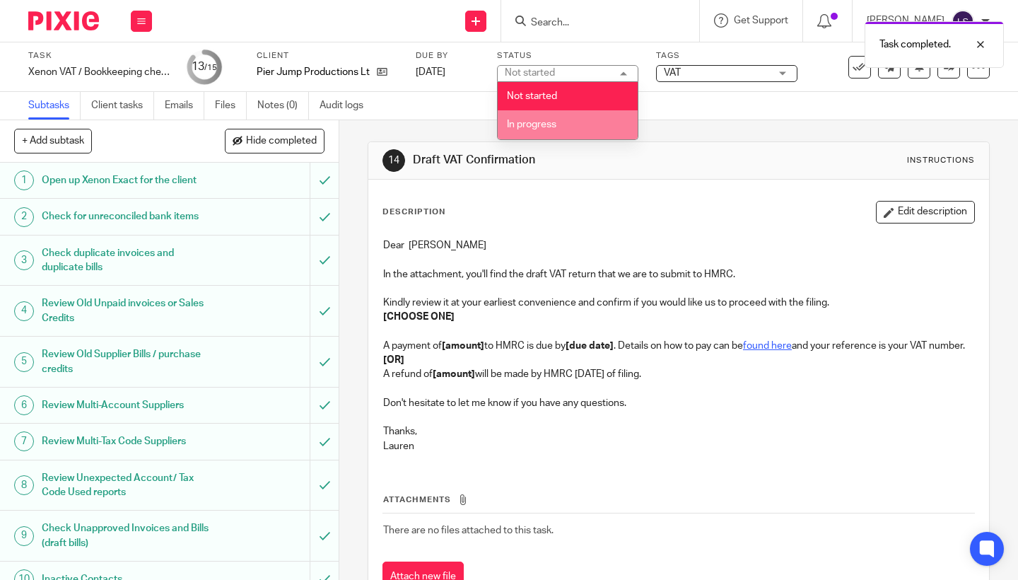
click at [554, 128] on span "In progress" at bounding box center [531, 124] width 49 height 10
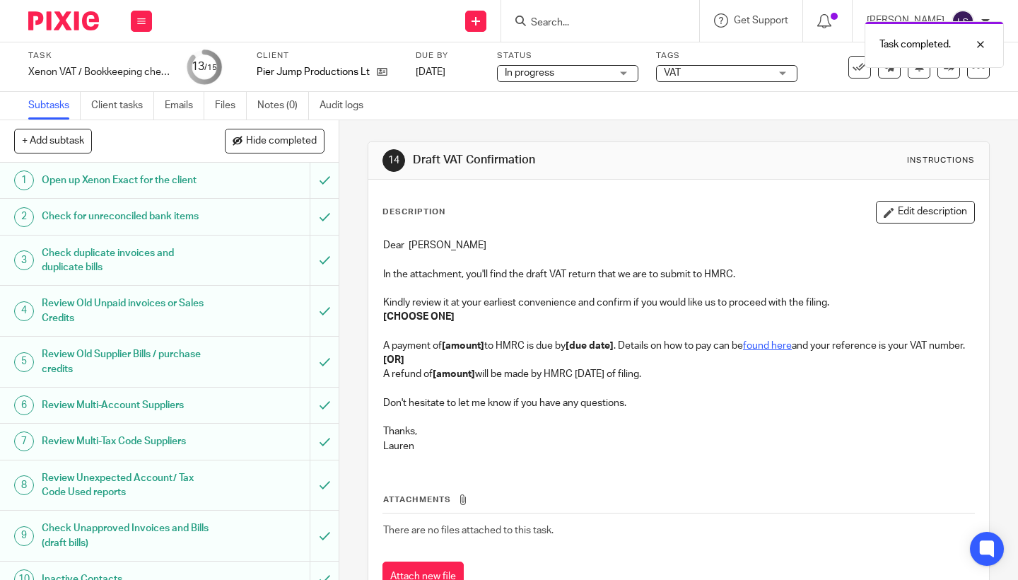
click at [697, 71] on span "VAT" at bounding box center [717, 73] width 106 height 15
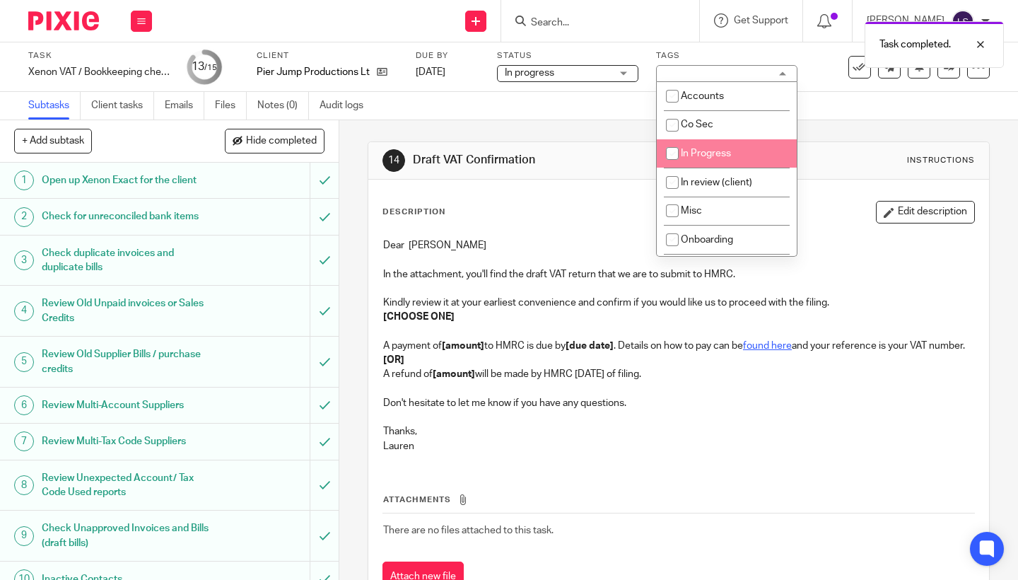
click at [687, 157] on span "In Progress" at bounding box center [706, 153] width 50 height 10
checkbox input "true"
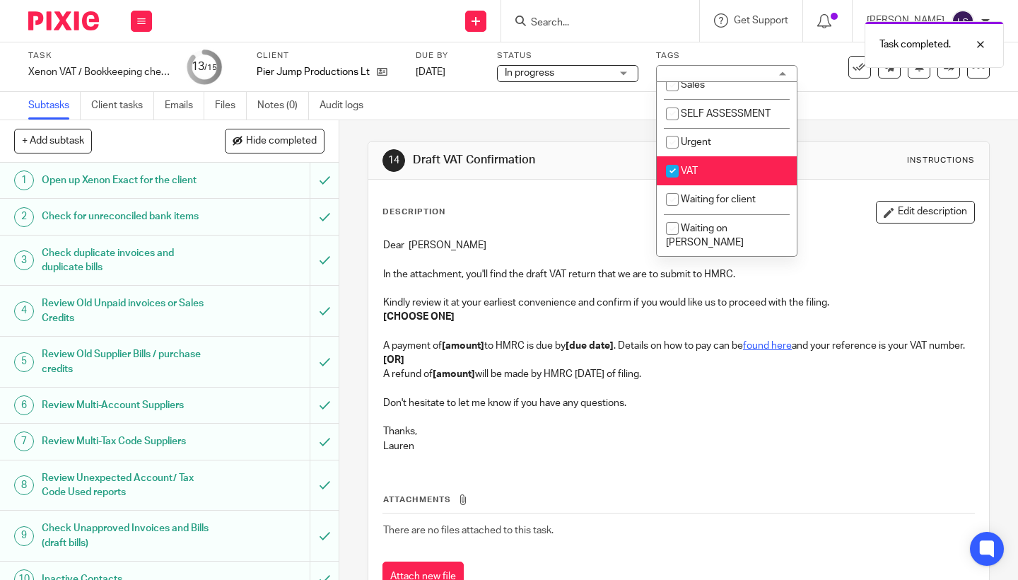
scroll to position [274, 0]
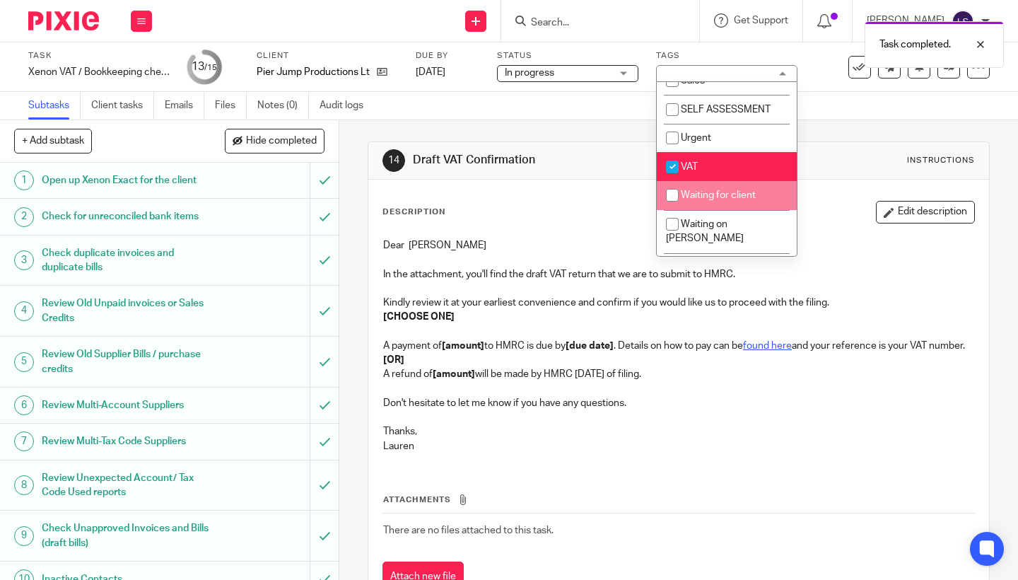
click at [695, 200] on span "Waiting for client" at bounding box center [718, 195] width 75 height 10
checkbox input "true"
click at [692, 225] on li "Waiting on [PERSON_NAME]" at bounding box center [727, 231] width 140 height 43
checkbox input "true"
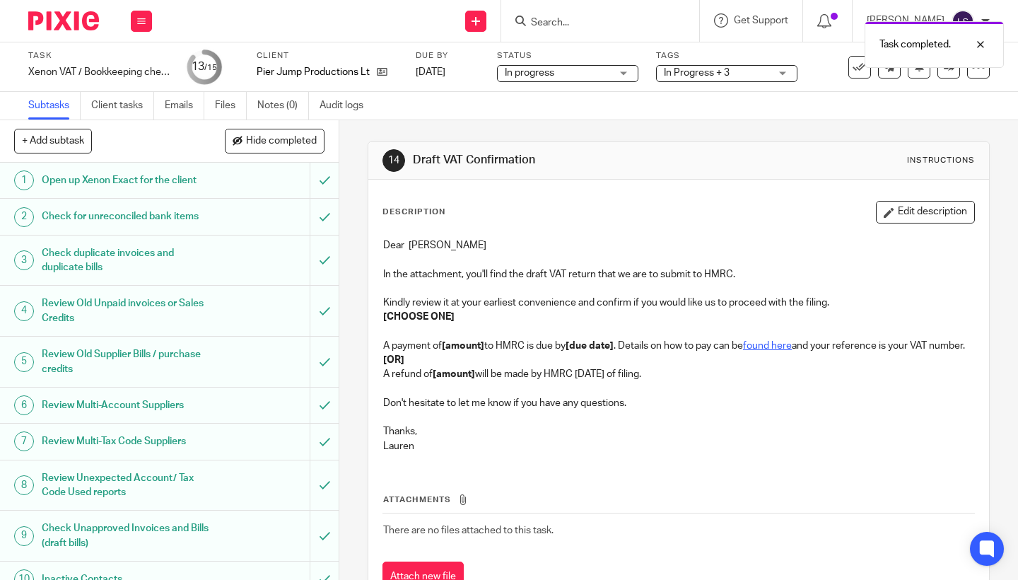
click at [556, 208] on div "Description Edit description" at bounding box center [678, 212] width 592 height 23
click at [78, 32] on div at bounding box center [58, 21] width 117 height 42
click at [73, 23] on img at bounding box center [63, 20] width 71 height 19
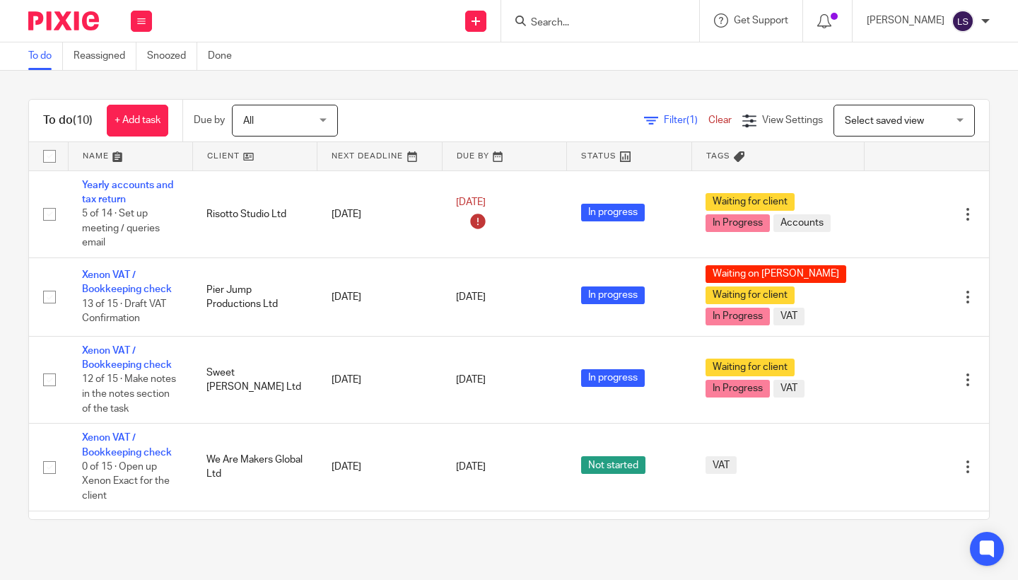
click at [556, 21] on input "Search" at bounding box center [592, 23] width 127 height 13
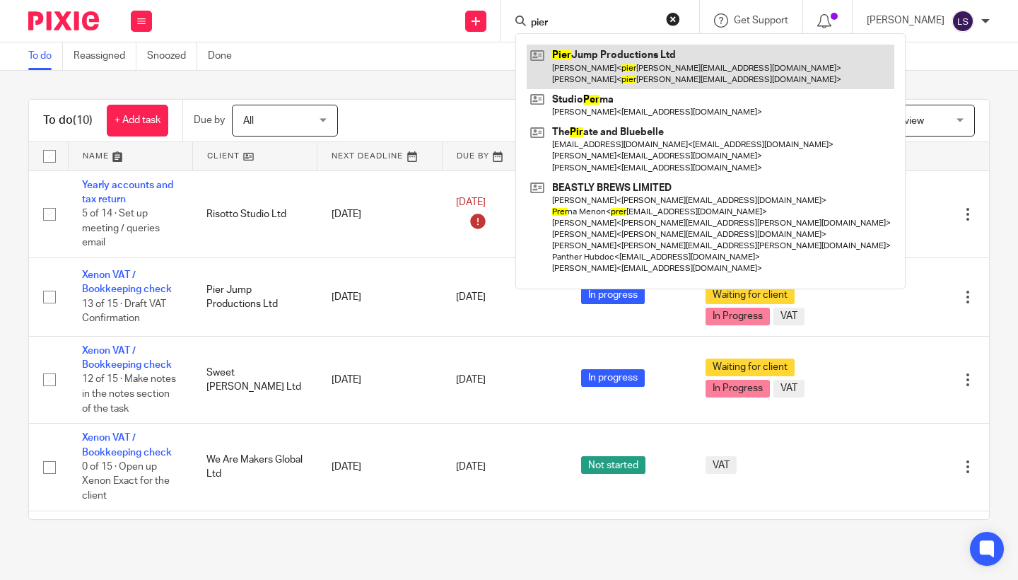
type input "pier"
click at [570, 59] on link at bounding box center [711, 67] width 368 height 44
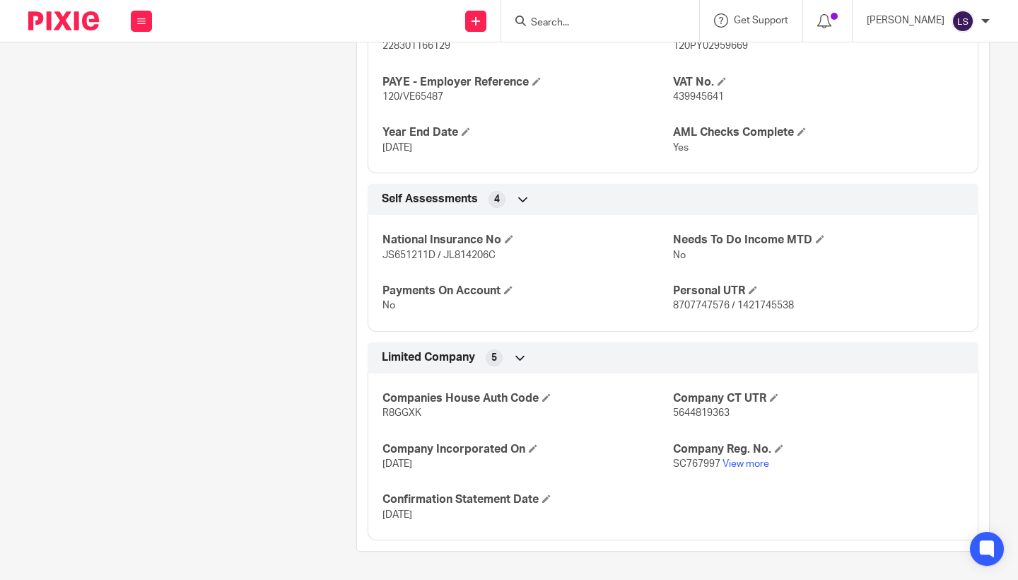
scroll to position [826, 0]
click at [751, 462] on link "View more" at bounding box center [745, 464] width 47 height 10
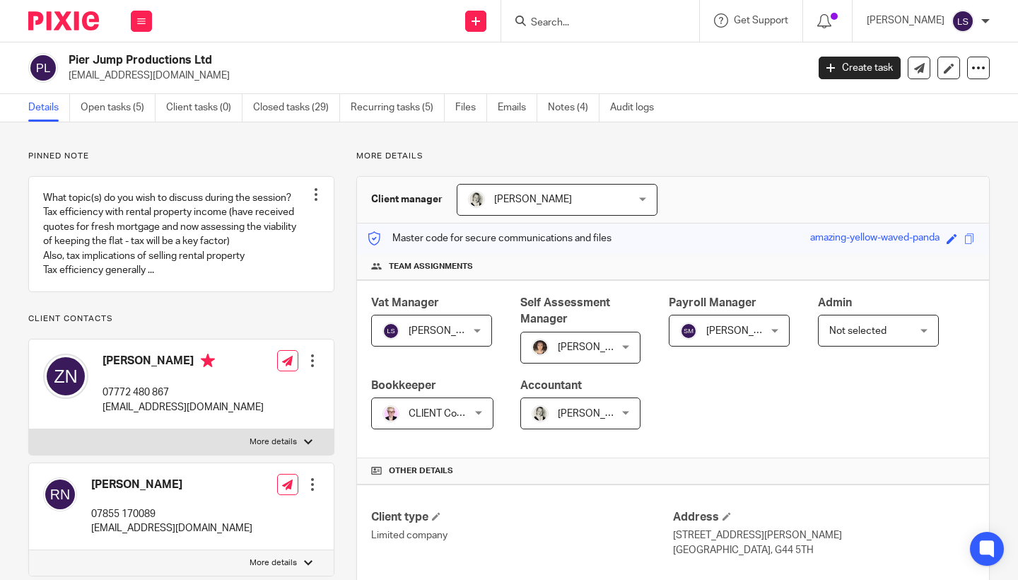
scroll to position [0, 0]
click at [147, 21] on button at bounding box center [141, 21] width 21 height 21
click at [139, 93] on li "Email" at bounding box center [140, 86] width 37 height 20
click at [137, 88] on link "Email" at bounding box center [133, 86] width 23 height 10
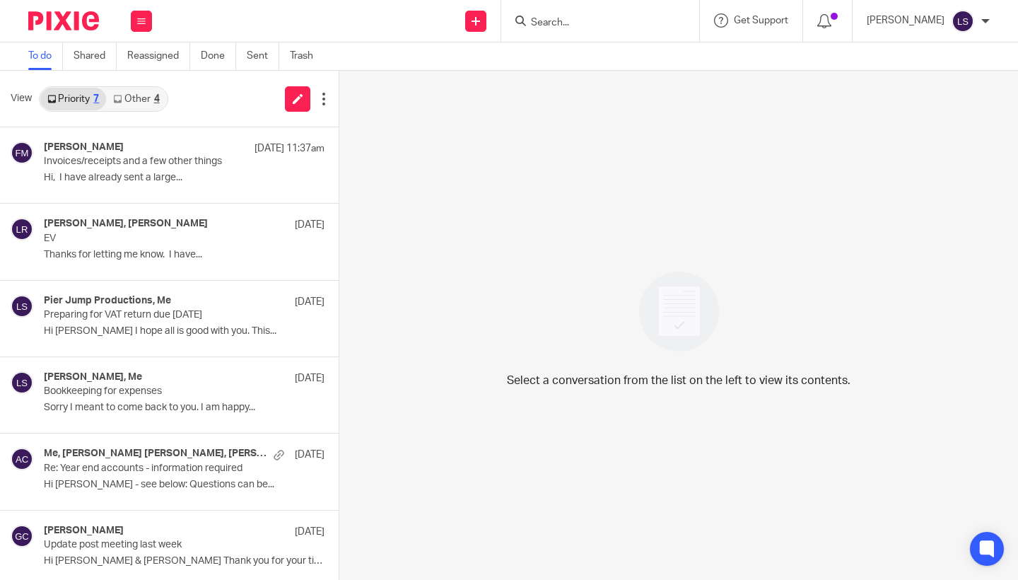
click at [144, 93] on link "Other 4" at bounding box center [136, 99] width 60 height 23
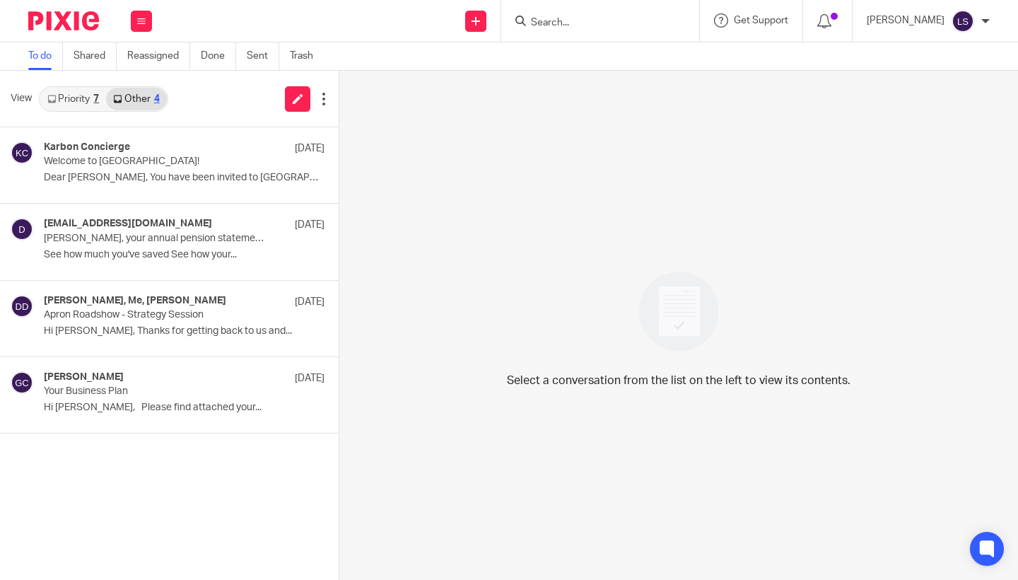
click at [74, 97] on link "Priority 7" at bounding box center [73, 99] width 66 height 23
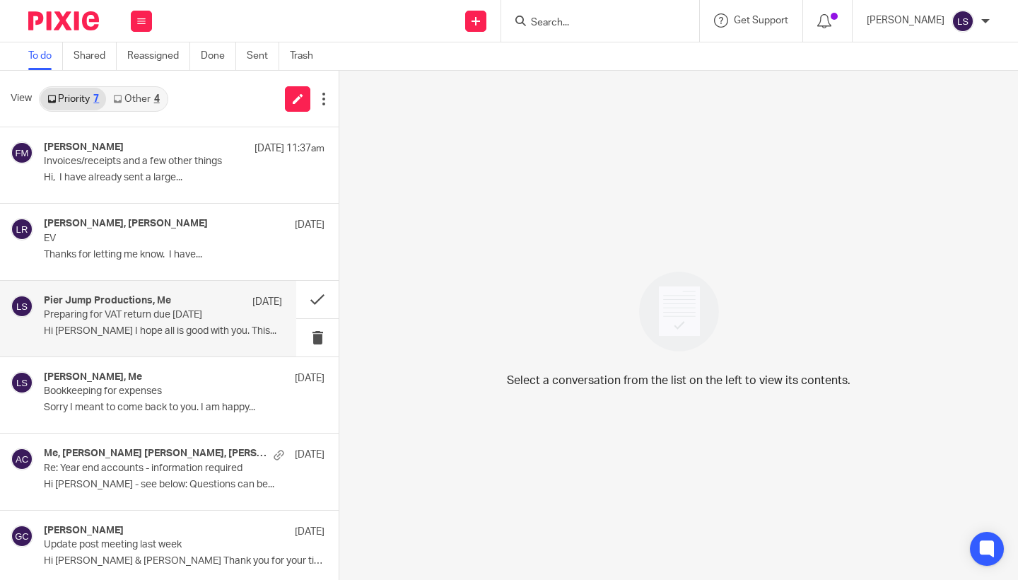
click at [148, 319] on p "Preparing for VAT return due 7th Of October" at bounding box center [139, 315] width 191 height 12
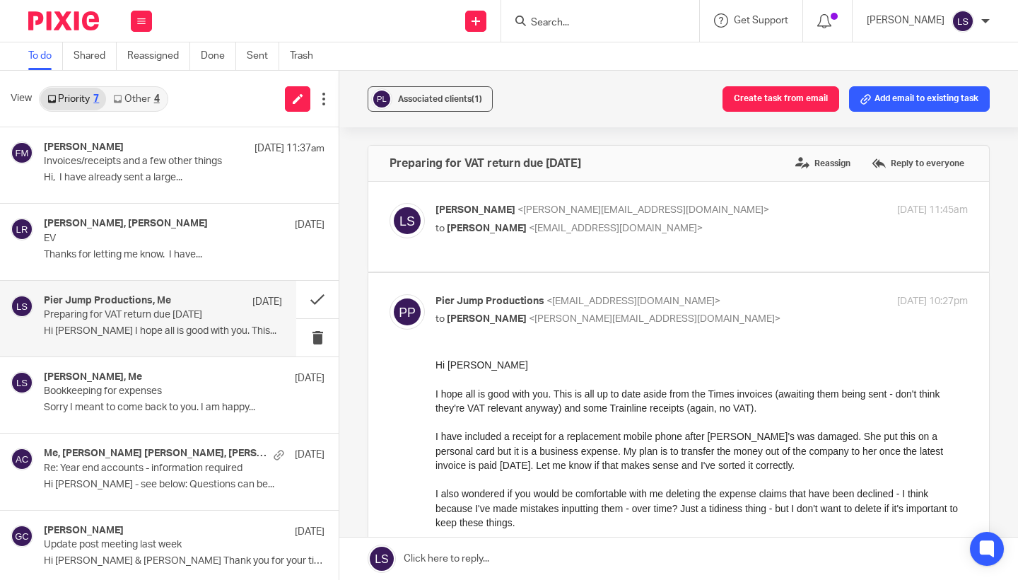
click at [551, 401] on div "I hope all is good with you. This is all up to date aside from the Times invoic…" at bounding box center [701, 400] width 532 height 29
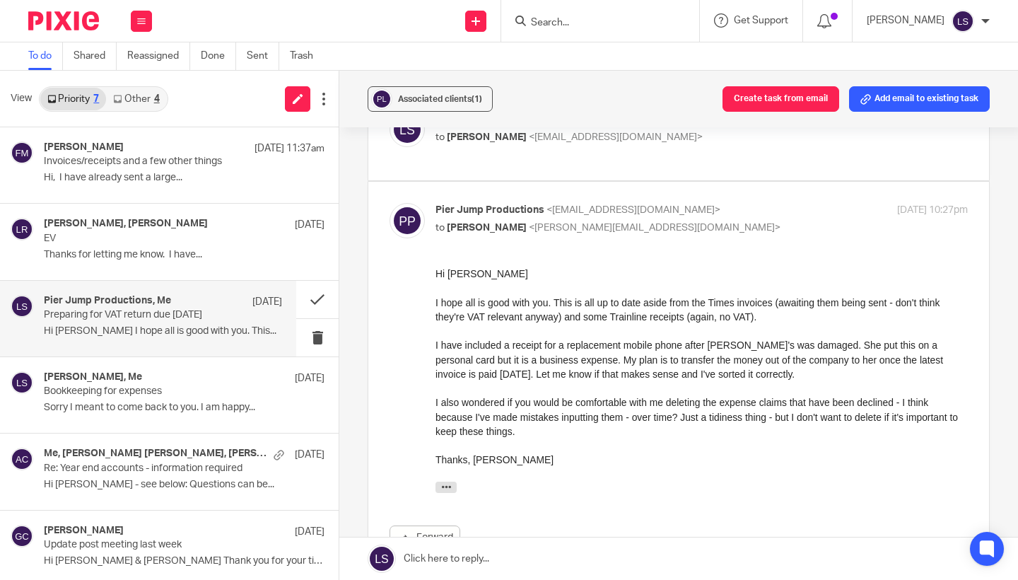
scroll to position [93, 0]
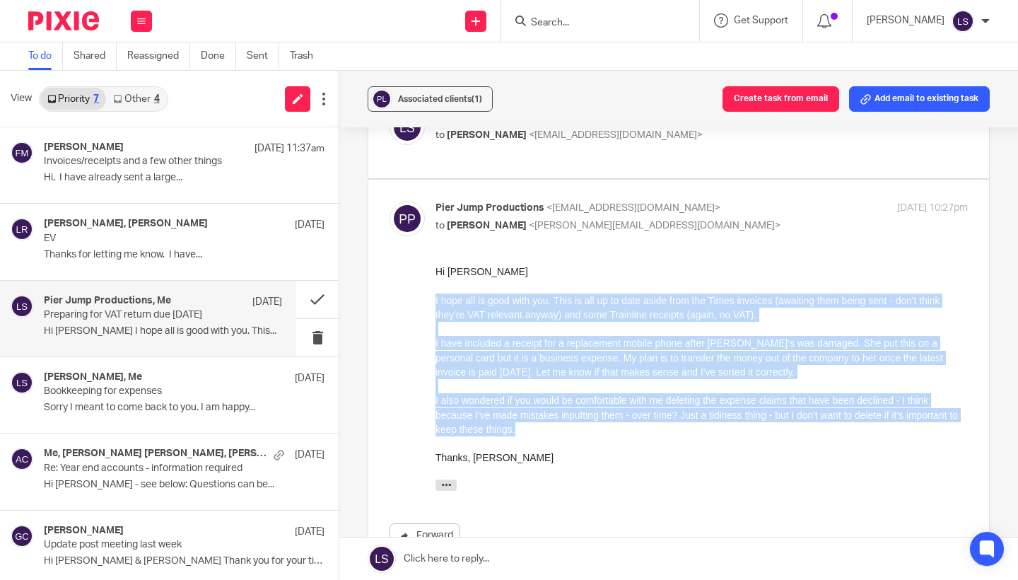
drag, startPoint x: 594, startPoint y: 424, endPoint x: 428, endPoint y: 300, distance: 206.9
click at [435, 300] on html "Hi Lauren I hope all is good with you. This is all up to date aside from the Ti…" at bounding box center [701, 379] width 532 height 230
copy div "I hope all is good with you. This is all up to date aside from the Times invoic…"
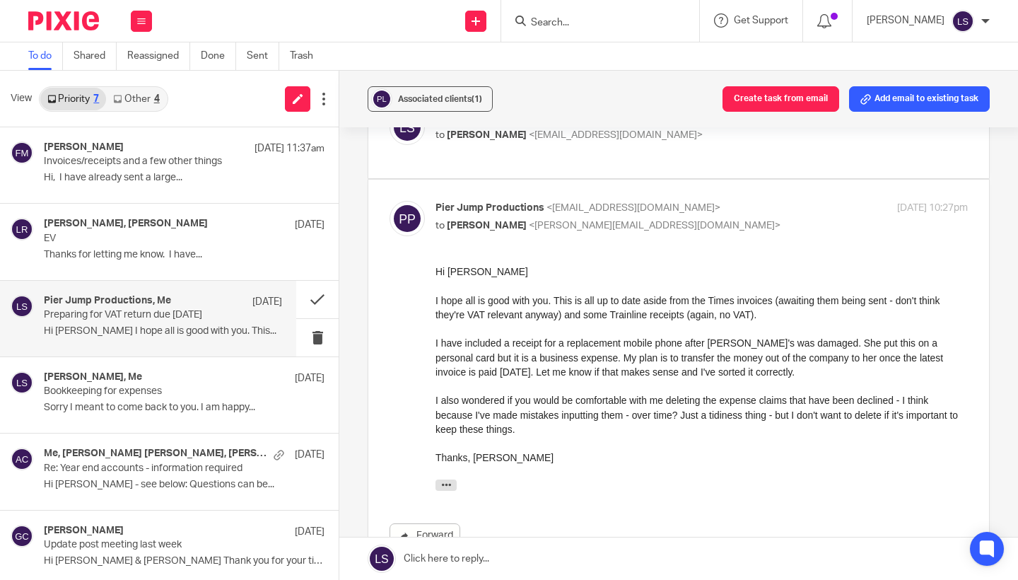
click at [452, 310] on div "I hope all is good with you. This is all up to date aside from the Times invoic…" at bounding box center [701, 307] width 532 height 29
click at [705, 201] on p "Pier Jump Productions <pierjumpp@gmail.com>" at bounding box center [612, 208] width 355 height 15
checkbox input "false"
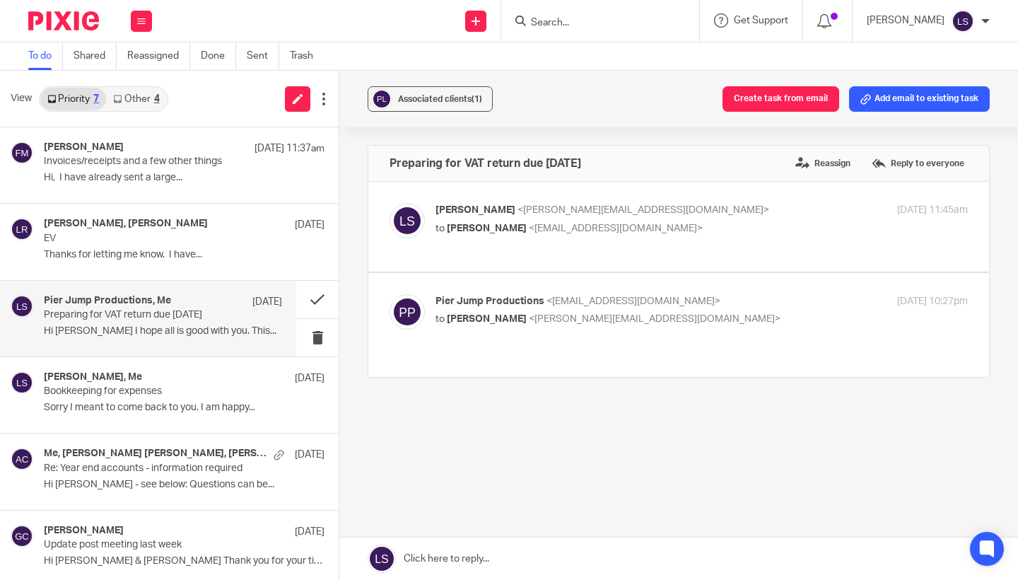
scroll to position [0, 0]
click at [551, 548] on link at bounding box center [678, 558] width 678 height 42
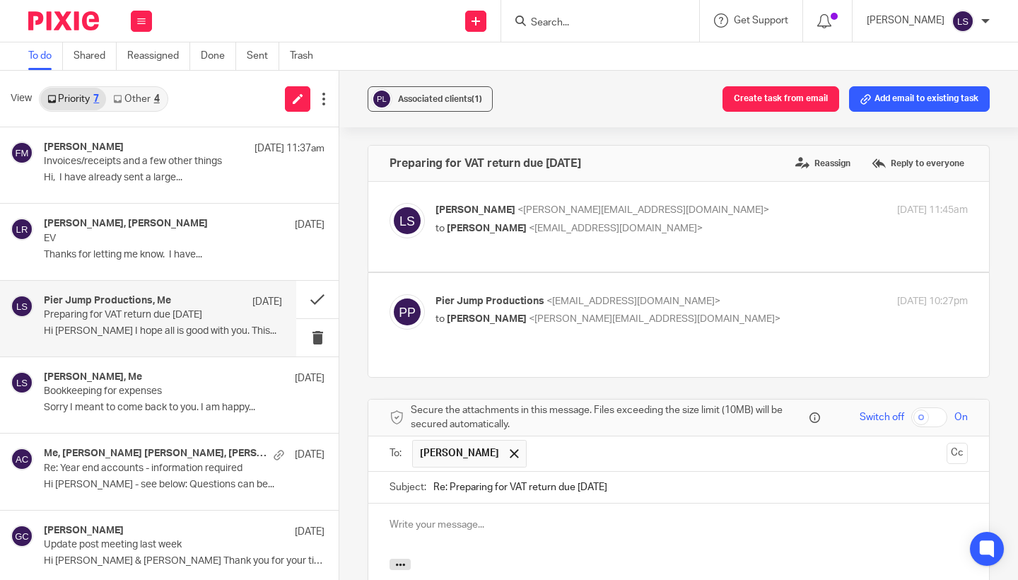
scroll to position [209, 0]
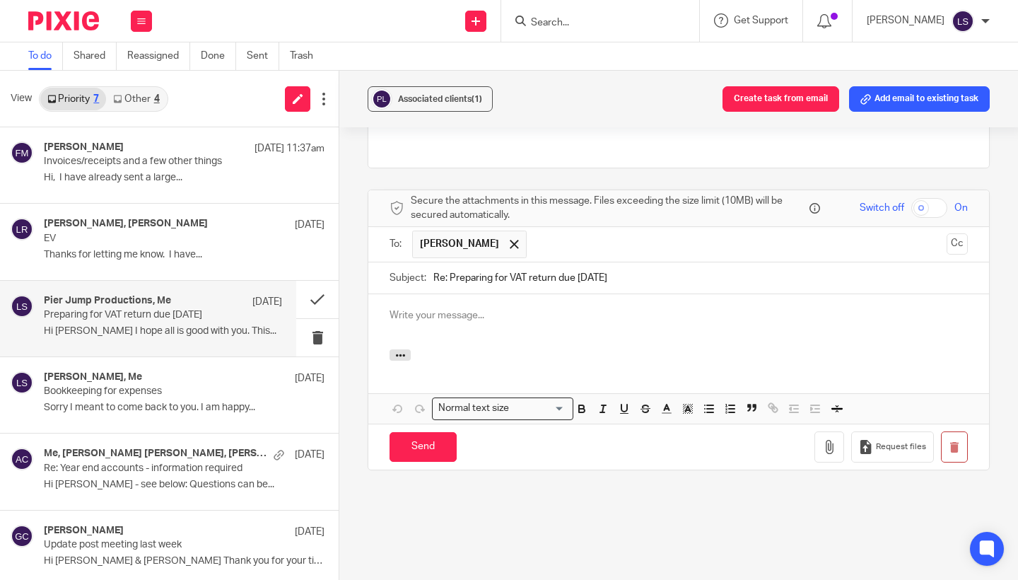
paste div
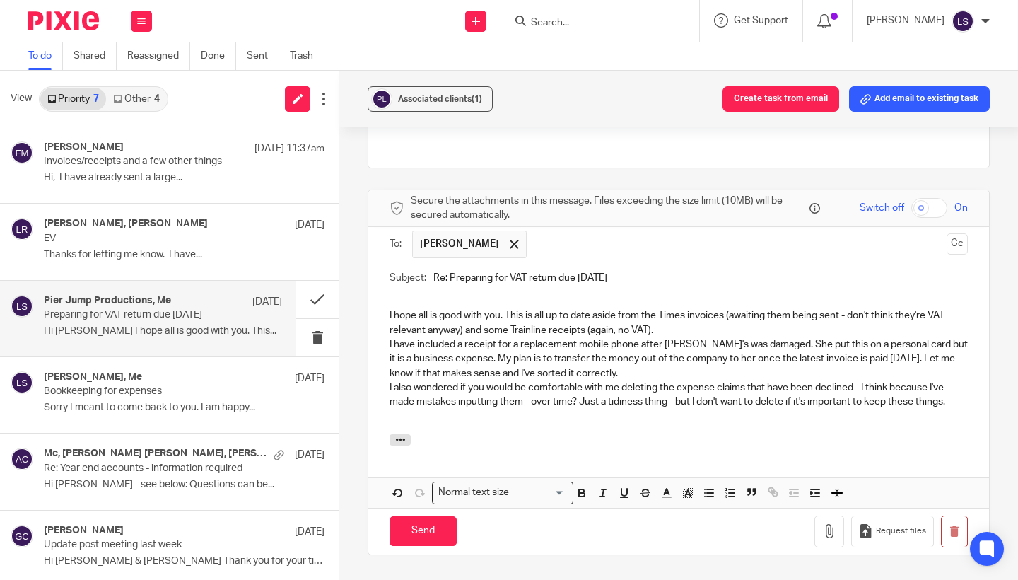
click at [385, 295] on div "I hope all is good with you. This is all up to date aside from the Times invoic…" at bounding box center [678, 363] width 621 height 139
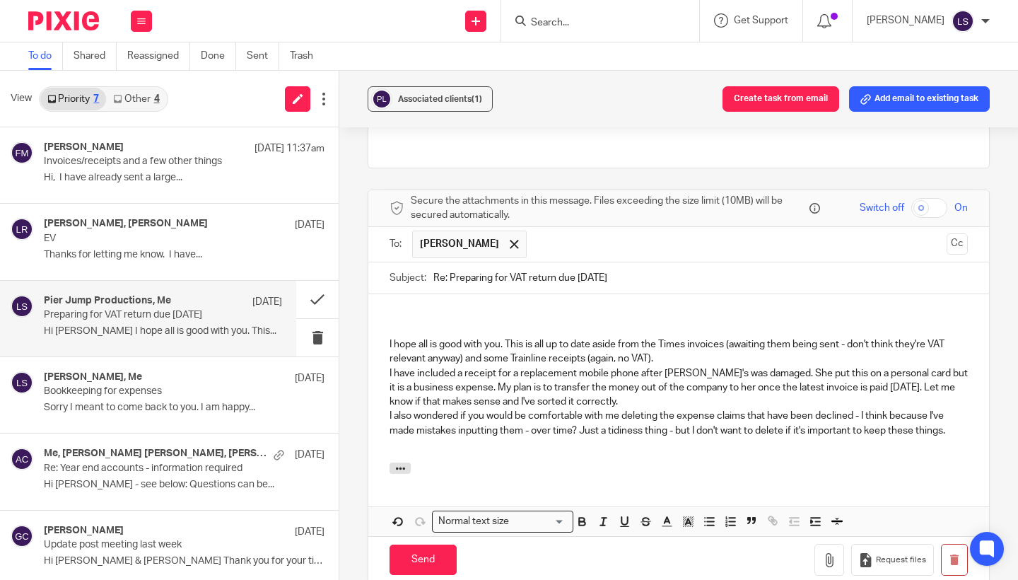
click at [410, 308] on p at bounding box center [678, 315] width 578 height 14
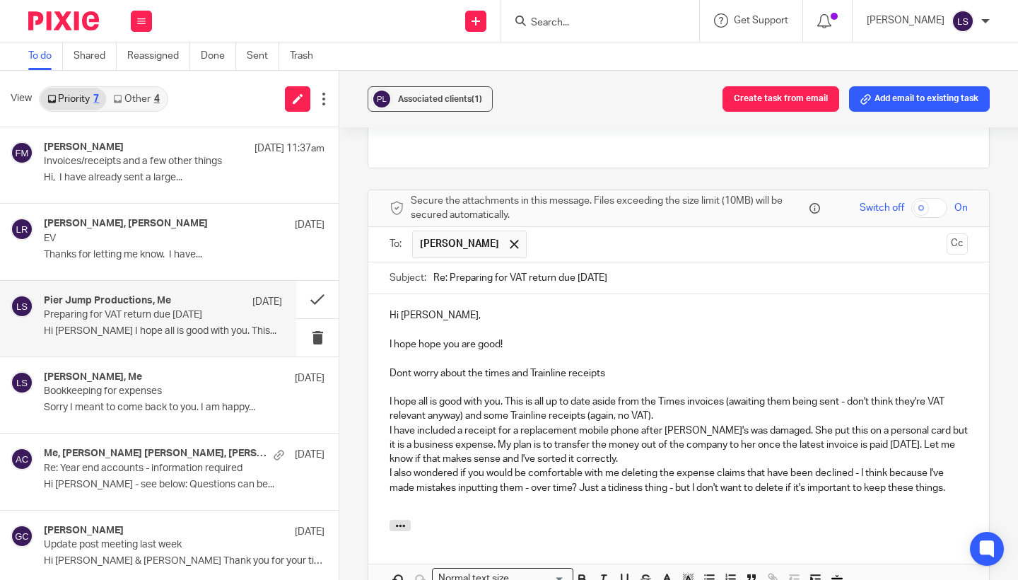
click at [490, 366] on p "Dont worry about the times and Trainline receipts" at bounding box center [678, 373] width 578 height 14
click at [633, 366] on p "Dont worry about the Times and Trainline receipts" at bounding box center [678, 373] width 578 height 14
click at [628, 366] on p "Dont worry about the Times and Trainline receipts" at bounding box center [678, 373] width 578 height 14
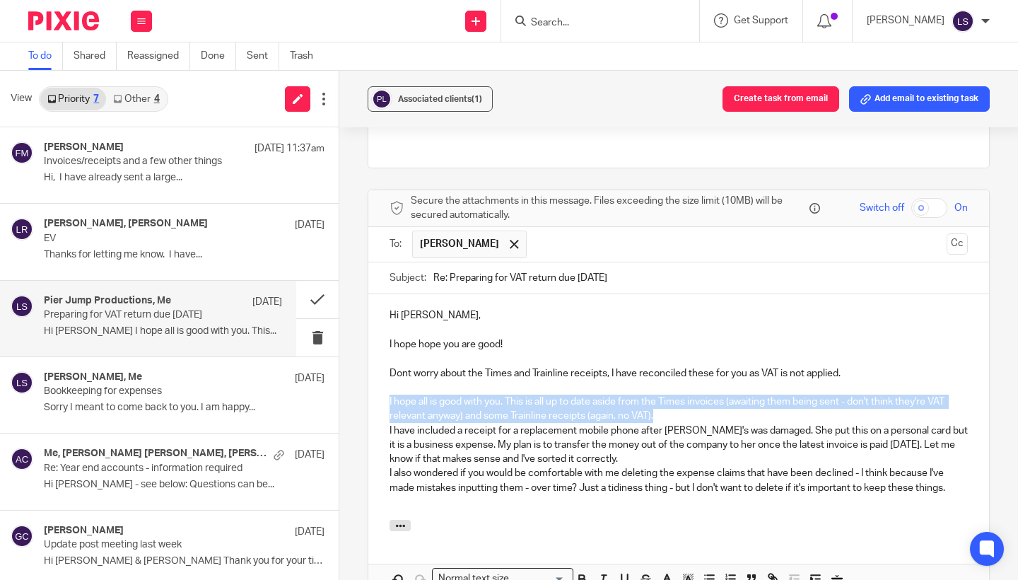
drag, startPoint x: 667, startPoint y: 396, endPoint x: 384, endPoint y: 382, distance: 283.8
click at [384, 382] on div "Hi Robert, I hope hope you are good! Dont worry about the Times and Trainline r…" at bounding box center [678, 406] width 621 height 225
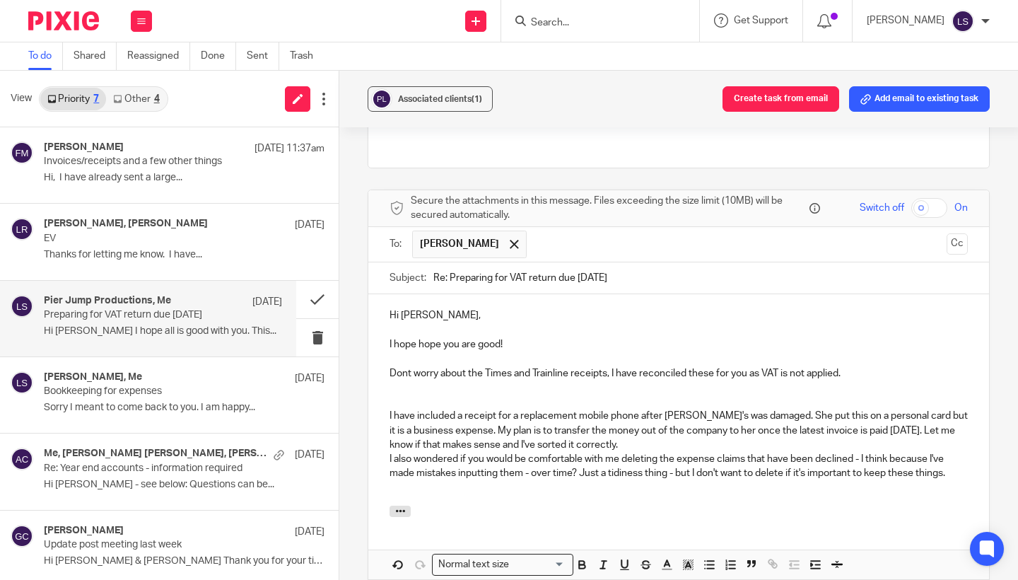
click at [646, 418] on p "I have included a receipt for a replacement mobile phone after Zoe's was damage…" at bounding box center [678, 430] width 578 height 43
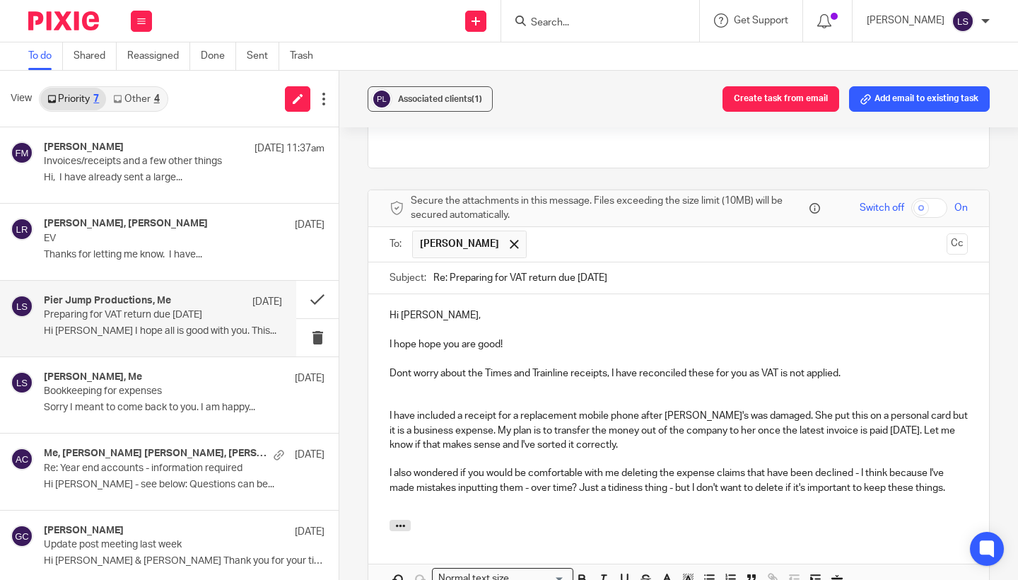
click at [873, 366] on p "Dont worry about the Times and Trainline receipts, I have reconciled these for …" at bounding box center [678, 373] width 578 height 14
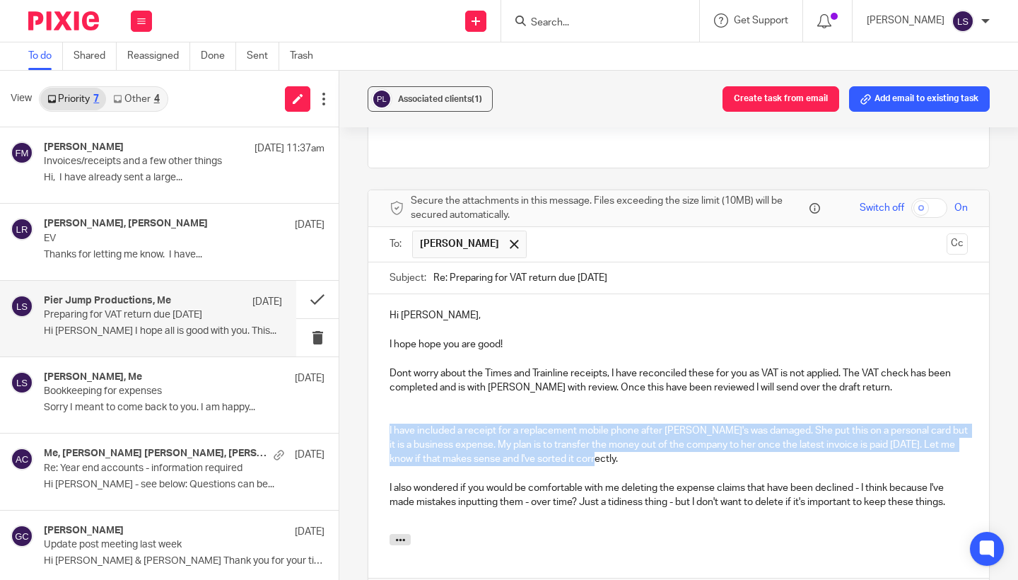
drag, startPoint x: 629, startPoint y: 443, endPoint x: 342, endPoint y: 406, distance: 289.4
click at [342, 406] on div "Associated clients (1) Create task from email Add email to existing task Prepar…" at bounding box center [678, 325] width 678 height 509
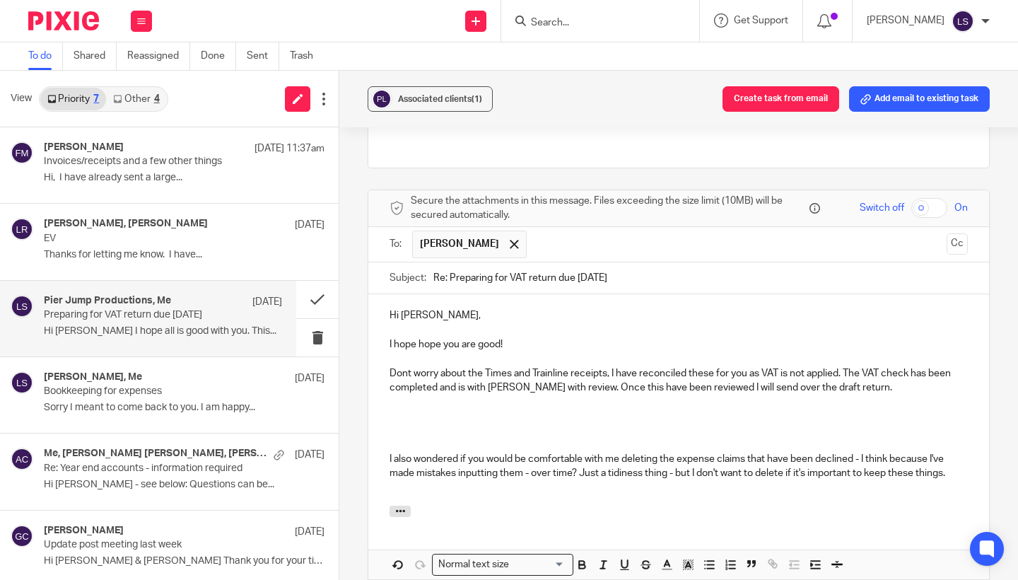
click at [848, 366] on p "Dont worry about the Times and Trainline receipts, I have reconciled these for …" at bounding box center [678, 380] width 578 height 29
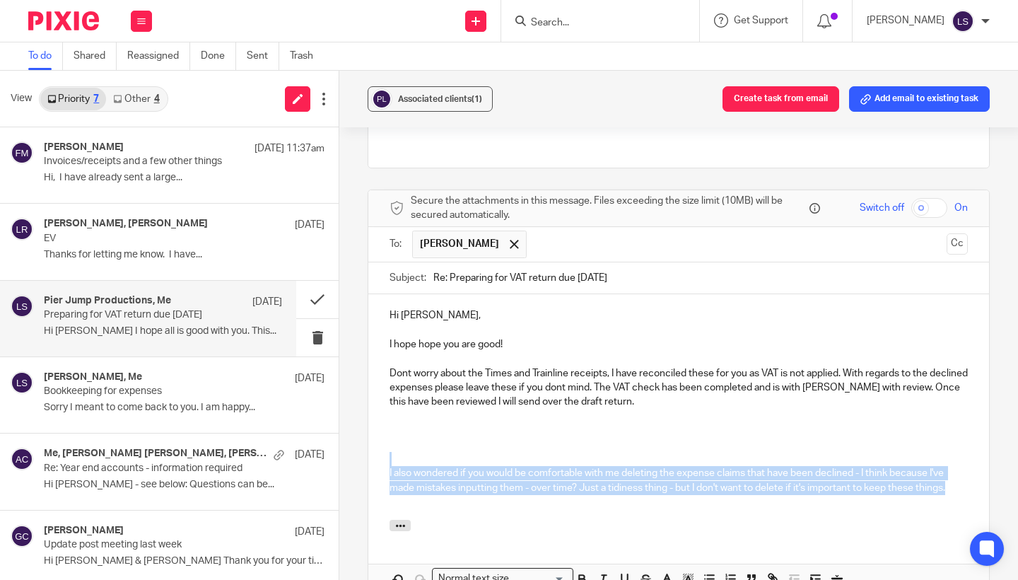
drag, startPoint x: 959, startPoint y: 467, endPoint x: 398, endPoint y: 438, distance: 561.9
click at [398, 438] on div "Hi Robert, I hope hope you are good! Dont worry about the Times and Trainline r…" at bounding box center [678, 406] width 621 height 225
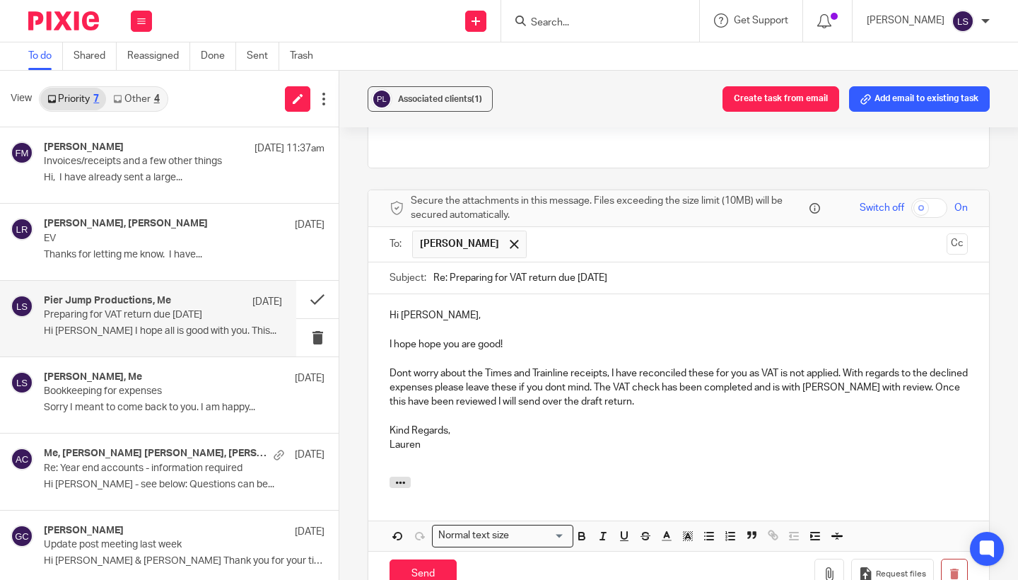
click at [429, 337] on p "I hope hope you are good!" at bounding box center [678, 344] width 578 height 14
click at [465, 337] on p "I hope you are good!" at bounding box center [678, 344] width 578 height 14
click at [549, 437] on p "Lauren" at bounding box center [678, 444] width 578 height 14
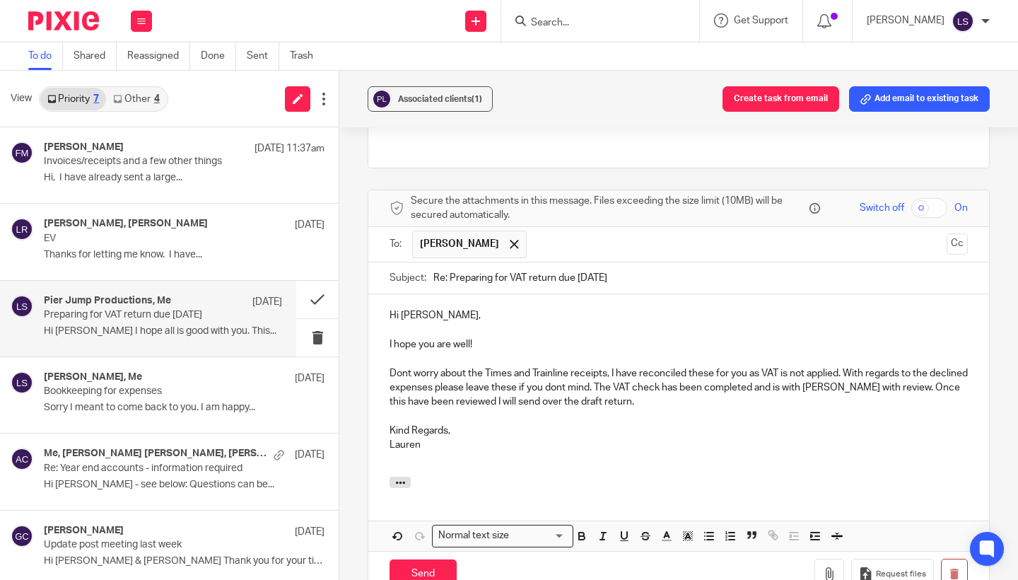
click at [883, 369] on p "Dont worry about the Times and Trainline receipts, I have reconciled these for …" at bounding box center [678, 387] width 578 height 43
click at [845, 452] on p at bounding box center [678, 459] width 578 height 14
click at [400, 382] on p "Dont worry about the Times and Trainline receipts, I have reconciled these for …" at bounding box center [678, 387] width 578 height 43
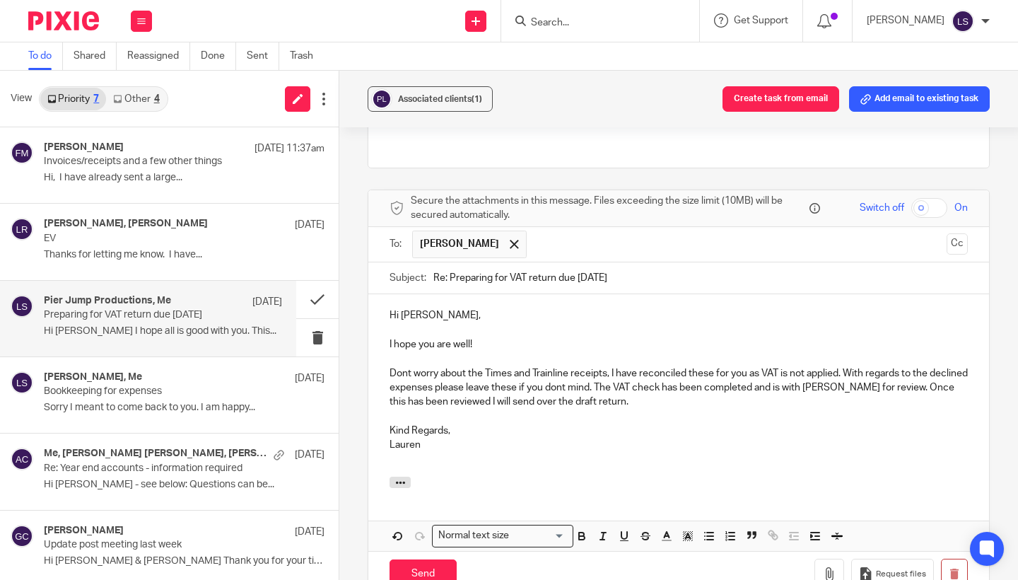
click at [503, 452] on p at bounding box center [678, 459] width 578 height 14
click at [471, 386] on p "Dont worry about the Times and Trainline receipts, I have reconciled these for …" at bounding box center [678, 387] width 578 height 43
click at [486, 437] on p "Lauren" at bounding box center [678, 444] width 578 height 14
click at [999, 353] on div "Associated clients (1) Create task from email Add email to existing task Prepar…" at bounding box center [678, 325] width 678 height 509
click at [471, 370] on p "Dont worry about the Times and Trainline receipts, I have reconciled these for …" at bounding box center [678, 387] width 578 height 43
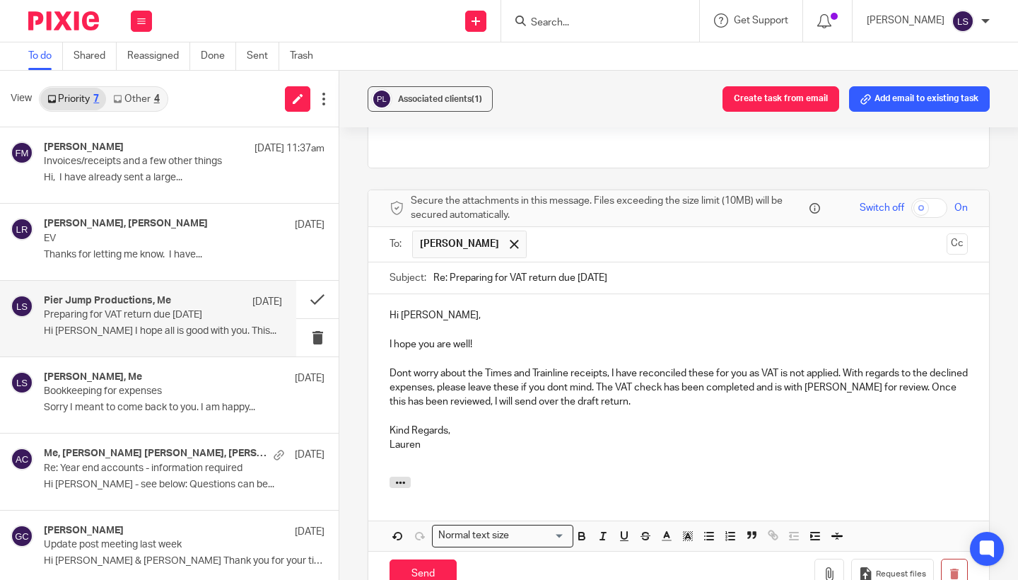
click at [490, 452] on p at bounding box center [678, 459] width 578 height 14
click at [1004, 366] on div "Associated clients (1) Create task from email Add email to existing task Prepar…" at bounding box center [678, 325] width 678 height 509
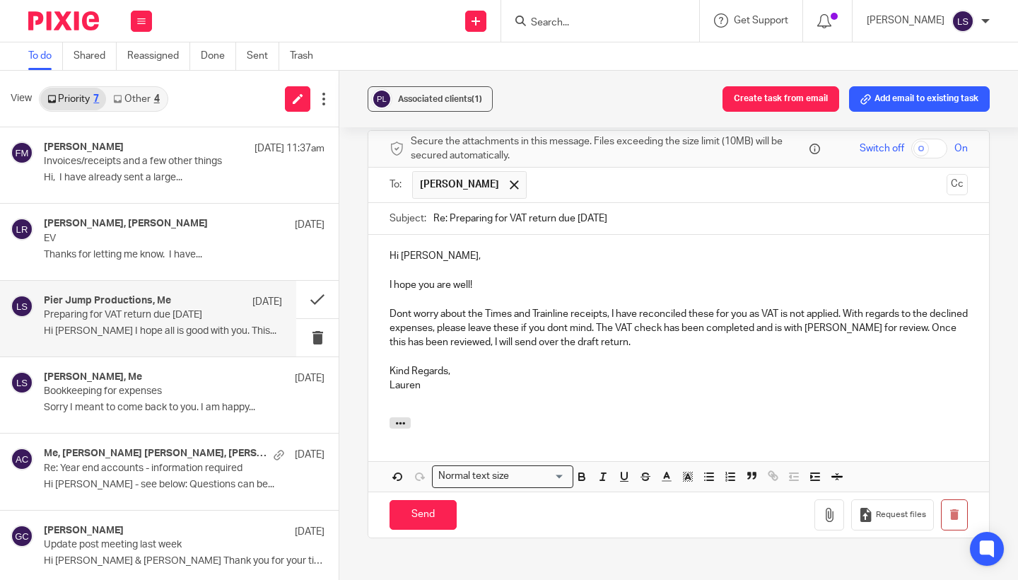
scroll to position [269, 0]
click at [430, 499] on input "Send" at bounding box center [422, 514] width 67 height 30
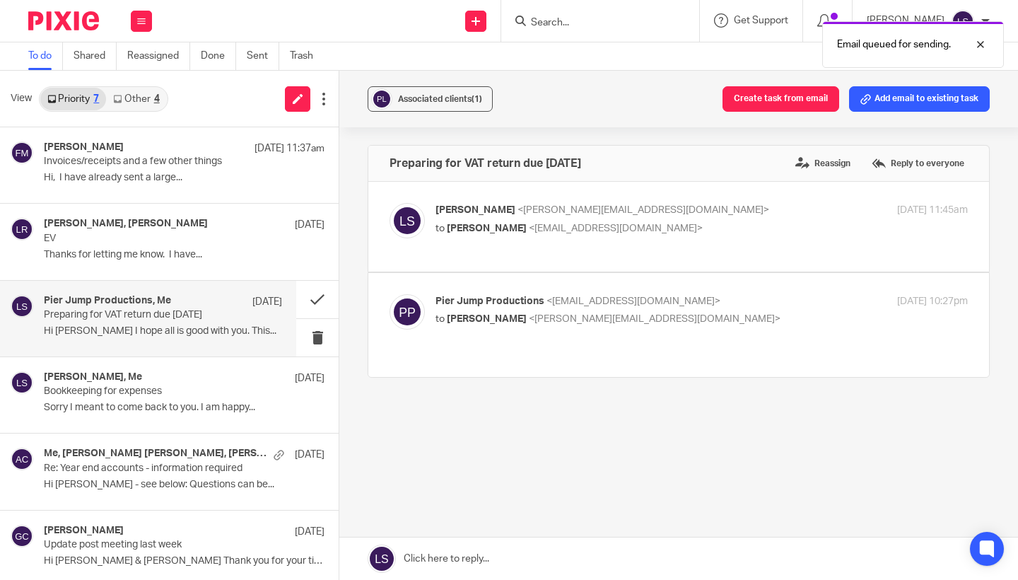
scroll to position [0, 0]
click at [319, 298] on button at bounding box center [317, 299] width 42 height 37
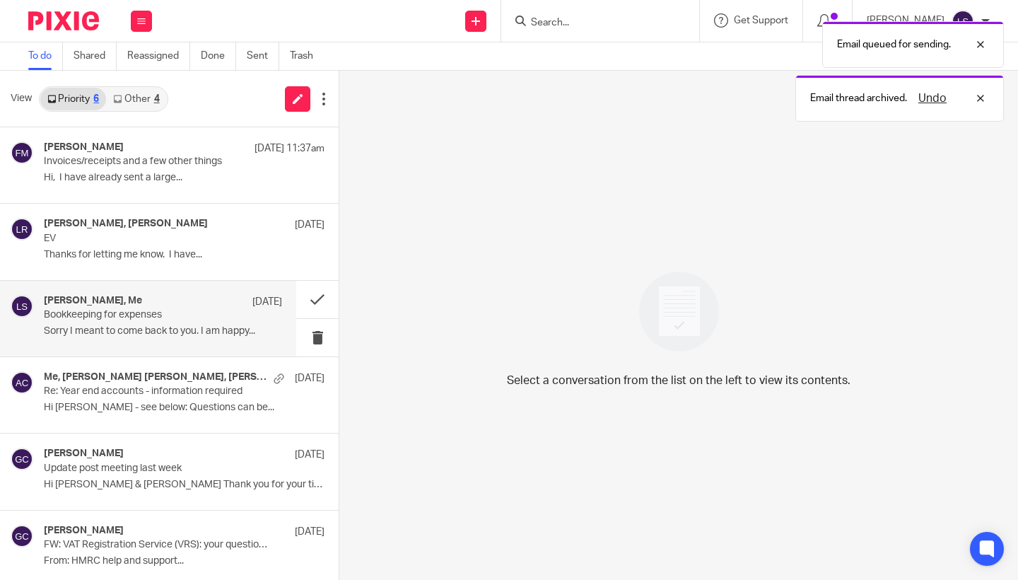
click at [148, 324] on div "Fiona Minshall, Me 4 Sep Bookkeeping for expenses Sorry I meant to come back to…" at bounding box center [163, 318] width 238 height 47
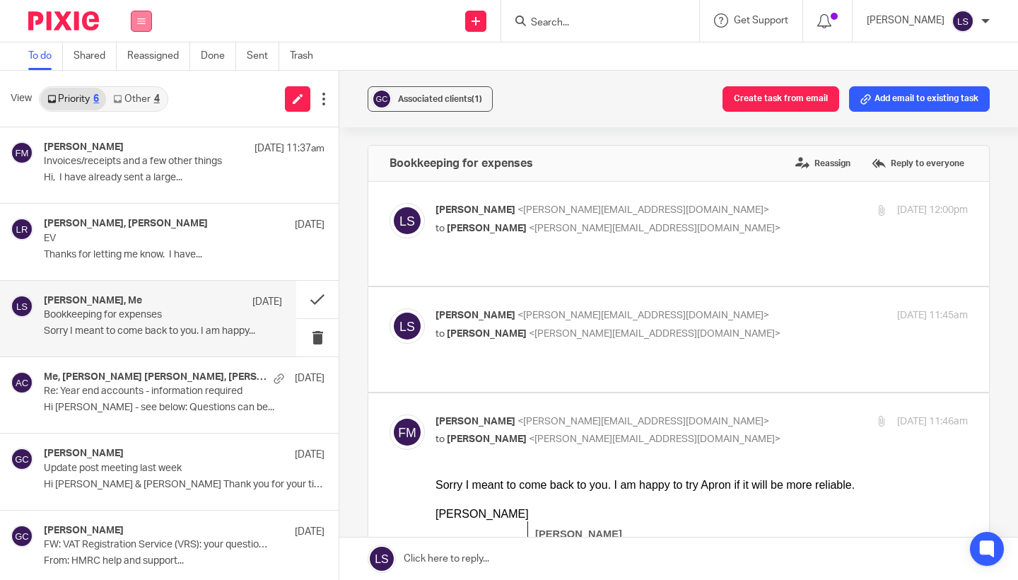
click at [145, 16] on button at bounding box center [141, 21] width 21 height 21
click at [141, 86] on link "Email" at bounding box center [134, 86] width 25 height 10
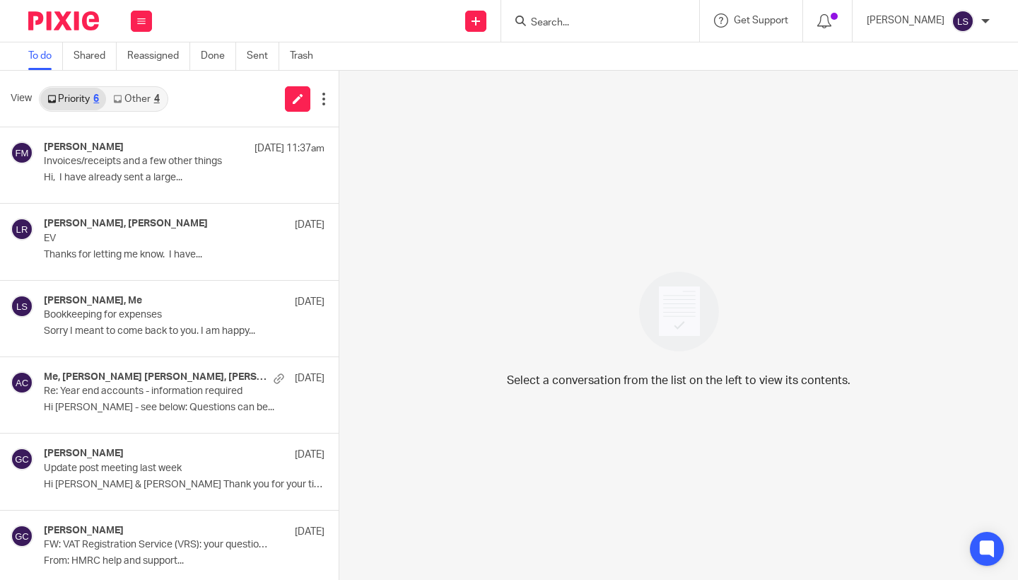
click at [500, 21] on input "Search" at bounding box center [592, 23] width 127 height 13
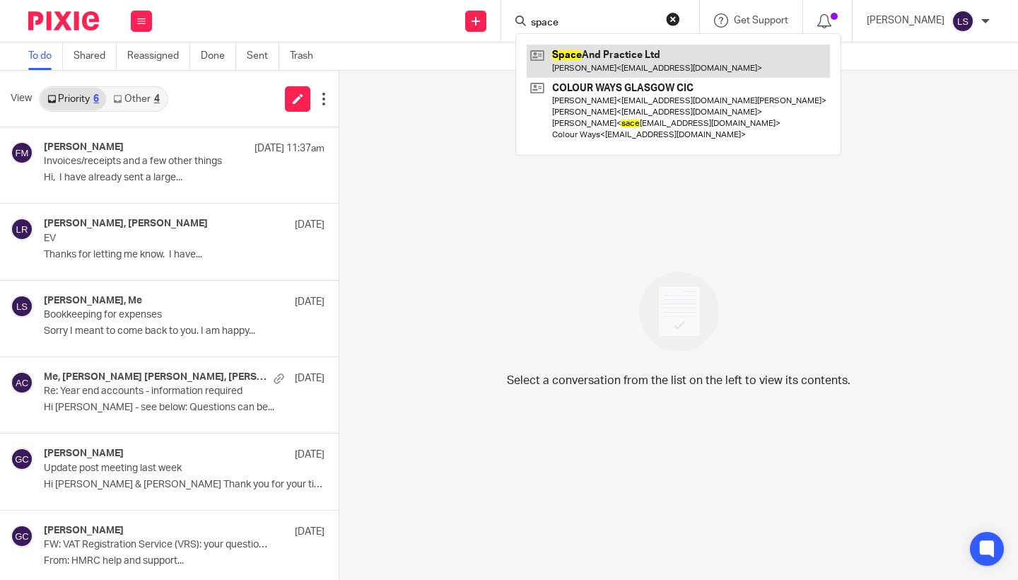
type input "space"
click at [500, 56] on link at bounding box center [678, 61] width 303 height 33
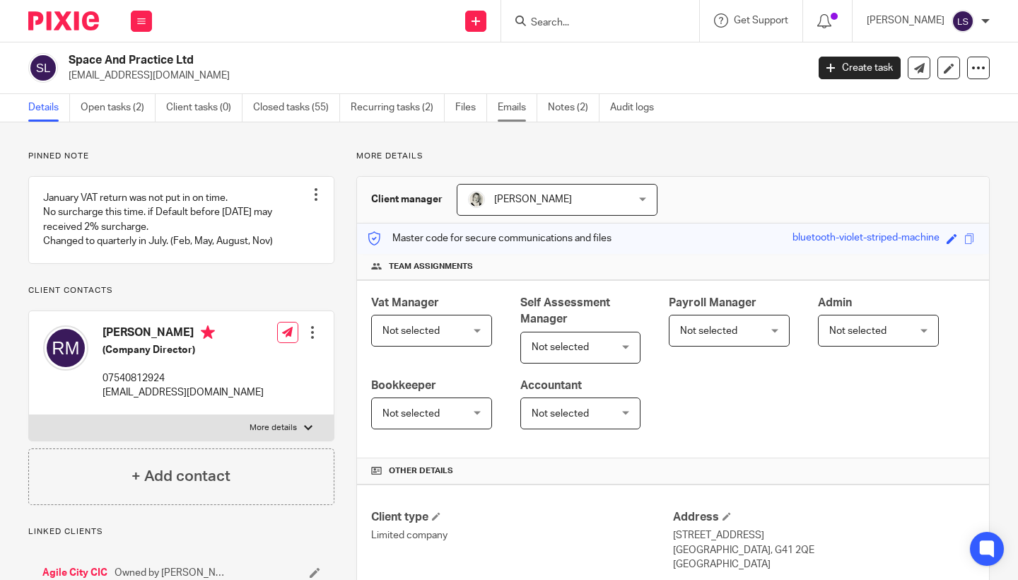
click at [513, 101] on link "Emails" at bounding box center [518, 108] width 40 height 28
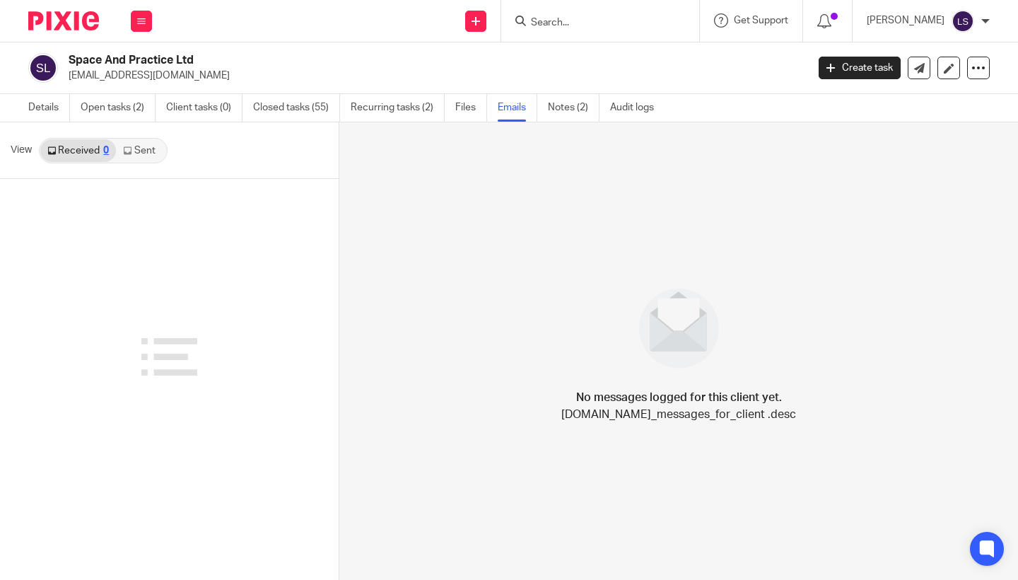
click at [151, 158] on link "Sent" at bounding box center [140, 150] width 49 height 23
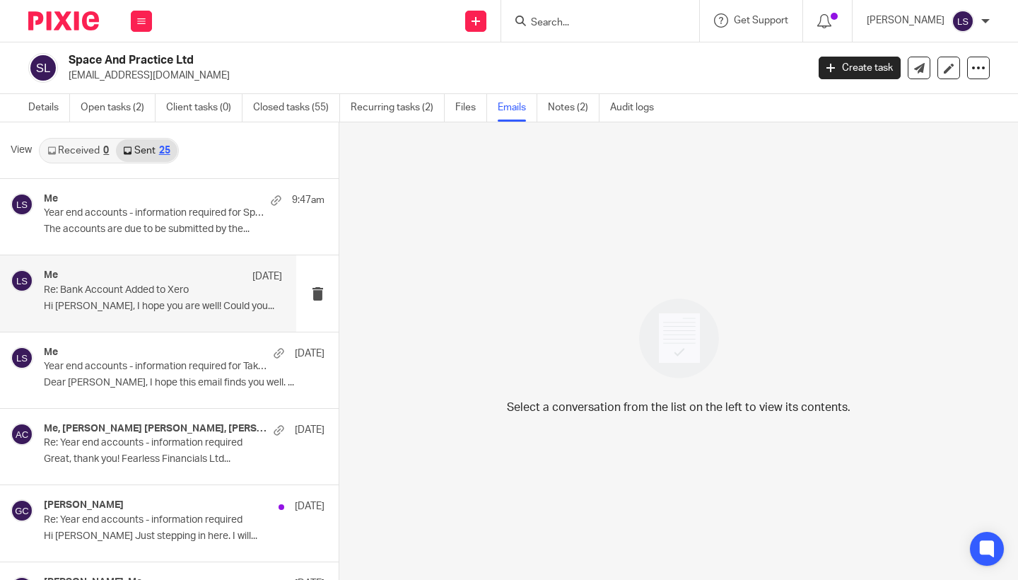
click at [143, 290] on p "Re: Bank Account Added to Xero" at bounding box center [139, 290] width 191 height 12
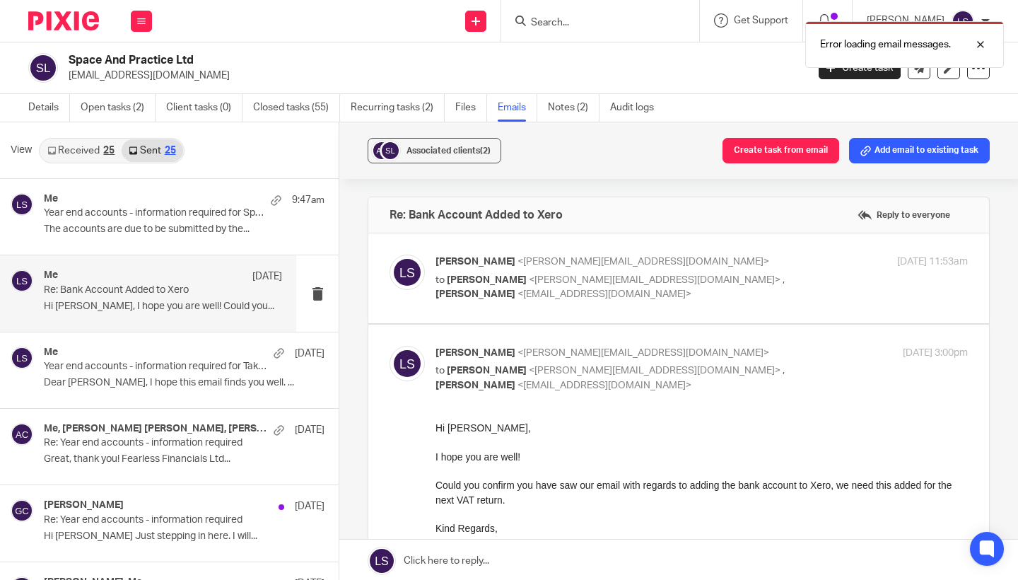
click at [575, 425] on p "Hi [PERSON_NAME]," at bounding box center [701, 428] width 532 height 14
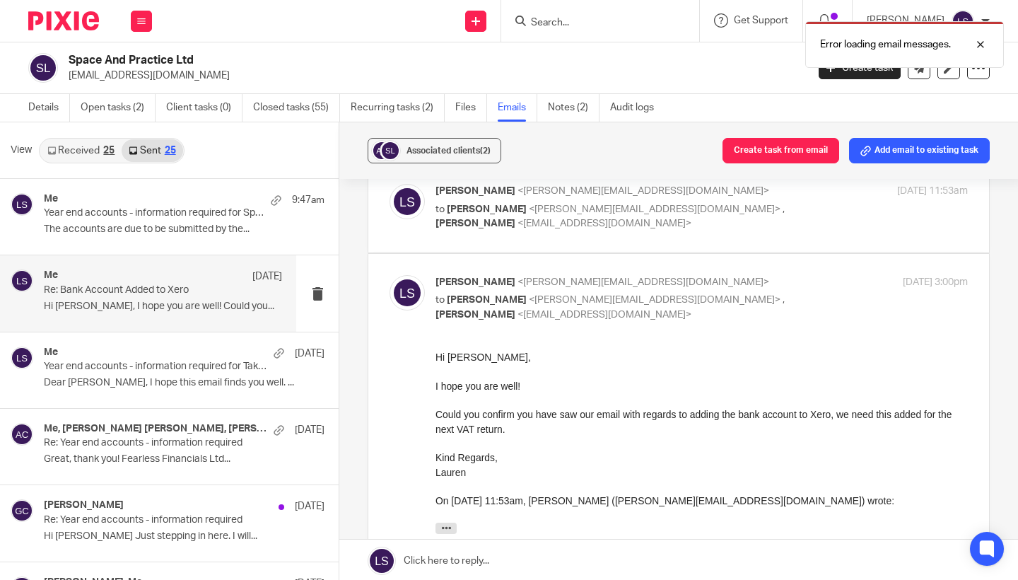
scroll to position [71, 0]
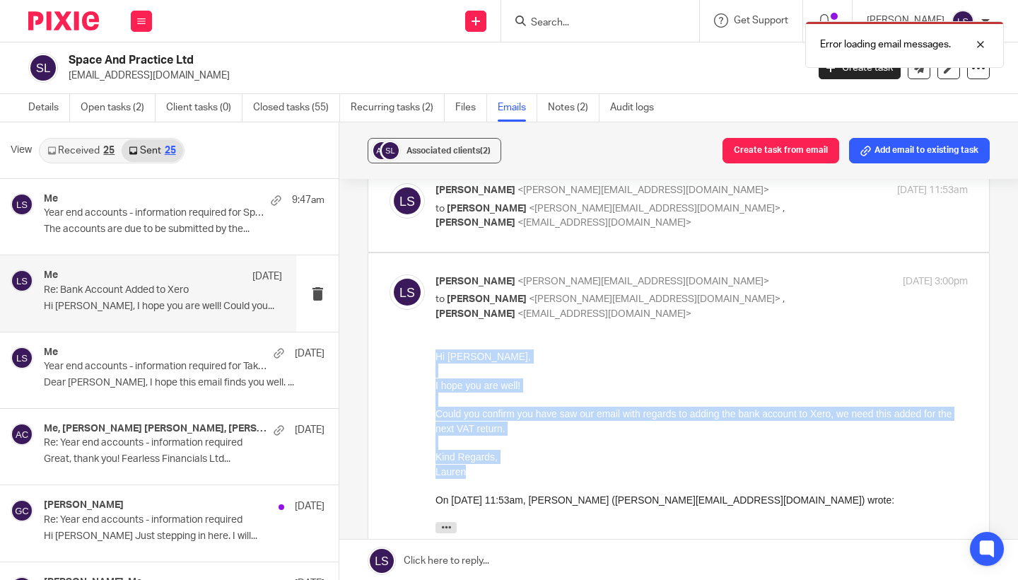
drag, startPoint x: 473, startPoint y: 464, endPoint x: 424, endPoint y: 351, distance: 123.8
click at [435, 351] on html "Hi [PERSON_NAME], I hope you are well! Could you confirm you have saw our email…" at bounding box center [701, 443] width 532 height 188
copy div "Hi [PERSON_NAME], I hope you are well! Could you confirm you have saw our email…"
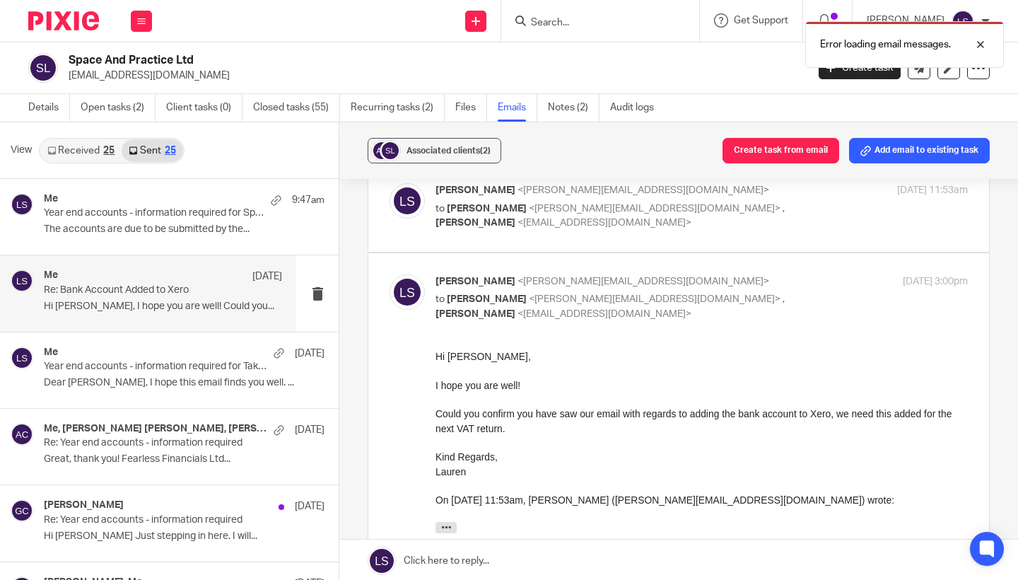
click at [547, 384] on p "I hope you are well!" at bounding box center [701, 385] width 532 height 14
click at [798, 298] on div "[PERSON_NAME] <[PERSON_NAME][EMAIL_ADDRESS][DOMAIN_NAME]> to [PERSON_NAME] <[PE…" at bounding box center [701, 297] width 532 height 47
checkbox input "false"
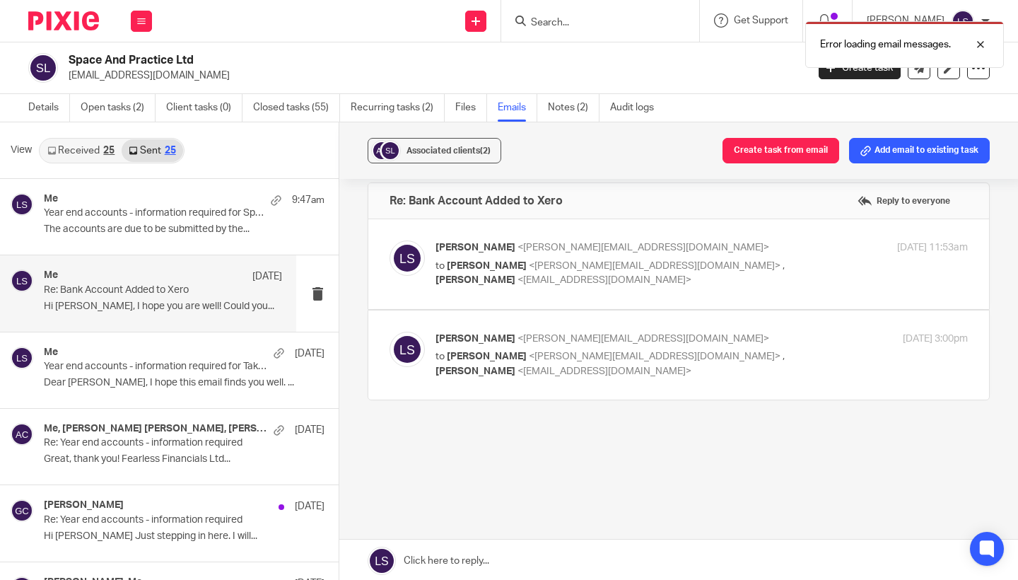
click at [474, 565] on link at bounding box center [678, 560] width 678 height 42
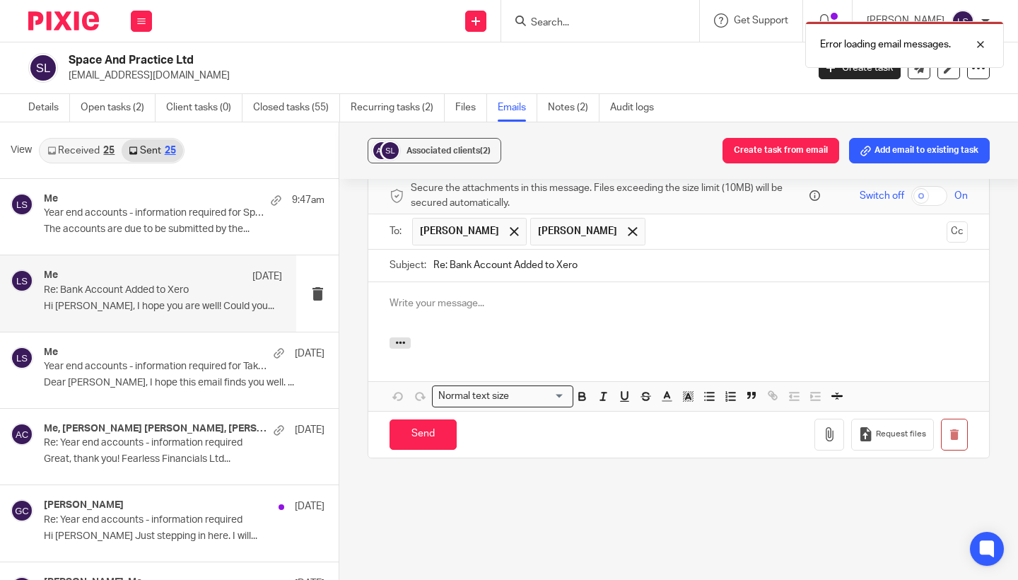
scroll to position [0, 0]
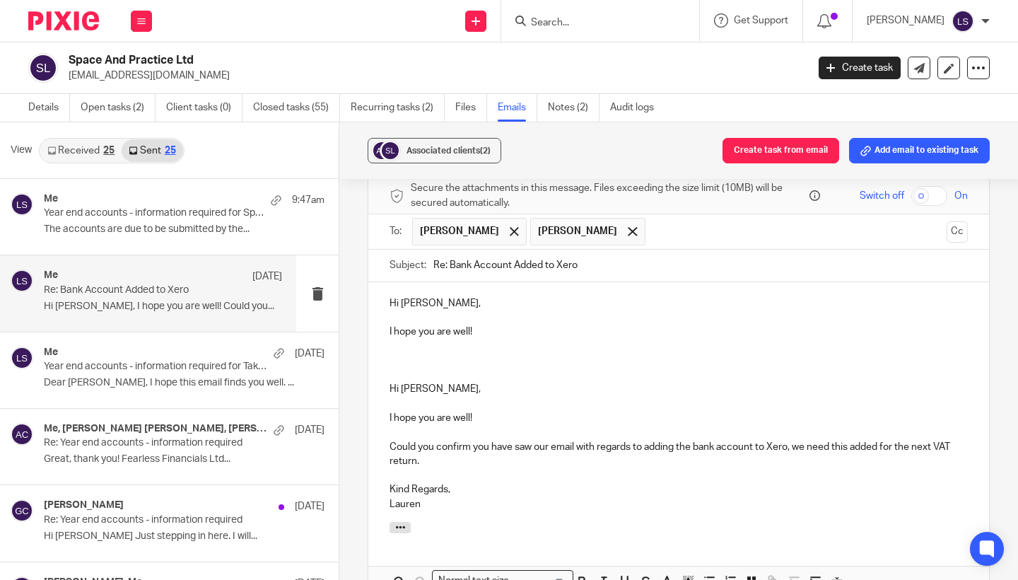
click at [1005, 283] on div "Associated clients (2) Create task from email Add email to existing task Re: Ba…" at bounding box center [678, 351] width 678 height 459
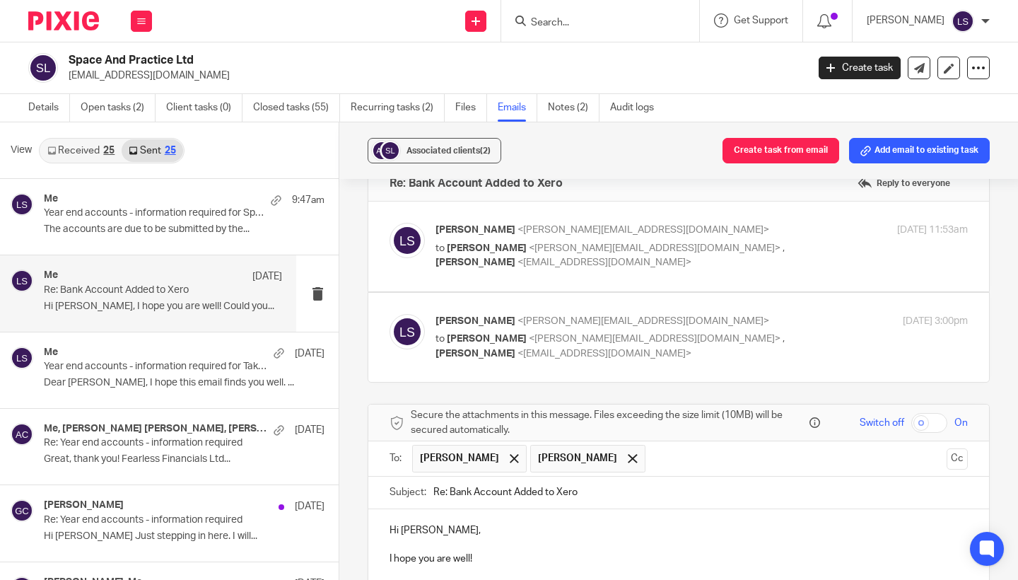
scroll to position [10, 0]
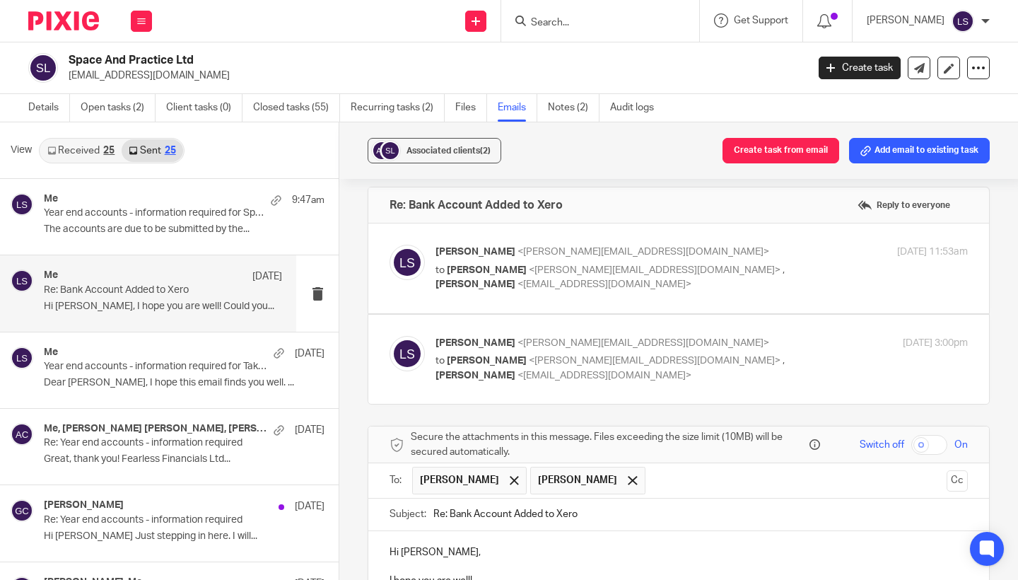
click at [796, 259] on div "[PERSON_NAME] <[EMAIL_ADDRESS][DOMAIN_NAME]> to [PERSON_NAME] <[PERSON_NAME][EM…" at bounding box center [701, 268] width 532 height 47
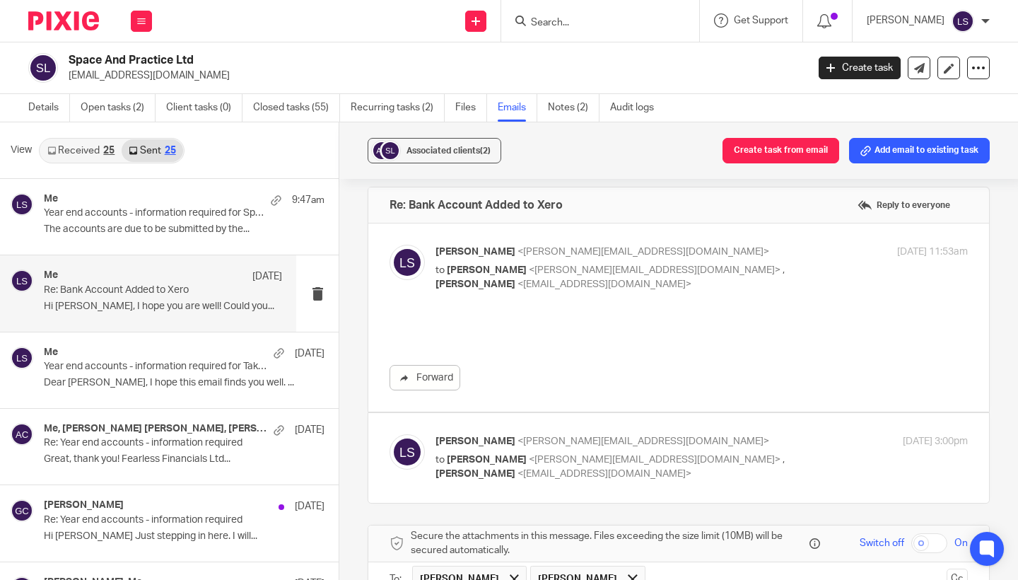
scroll to position [0, 0]
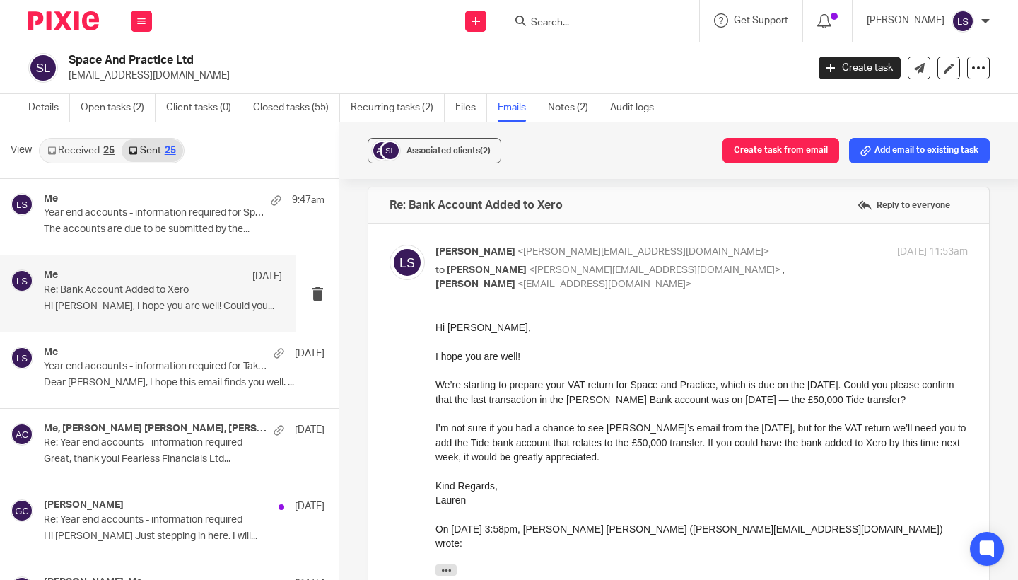
click at [796, 259] on div "[PERSON_NAME] <[EMAIL_ADDRESS][DOMAIN_NAME]> to [PERSON_NAME] <[PERSON_NAME][EM…" at bounding box center [701, 268] width 532 height 47
checkbox input "false"
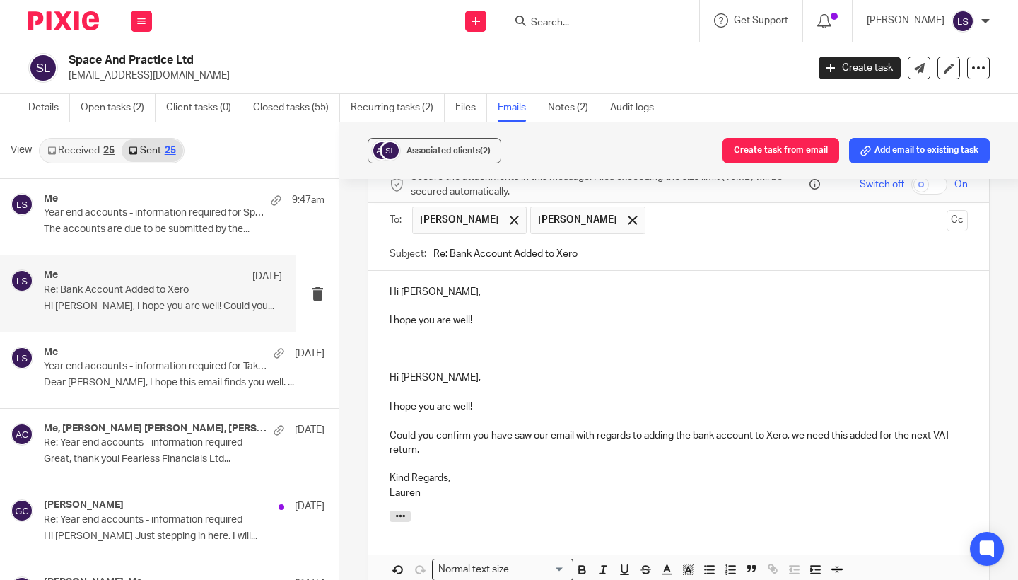
scroll to position [272, 0]
click at [512, 315] on p "I hope you are well!" at bounding box center [678, 318] width 578 height 14
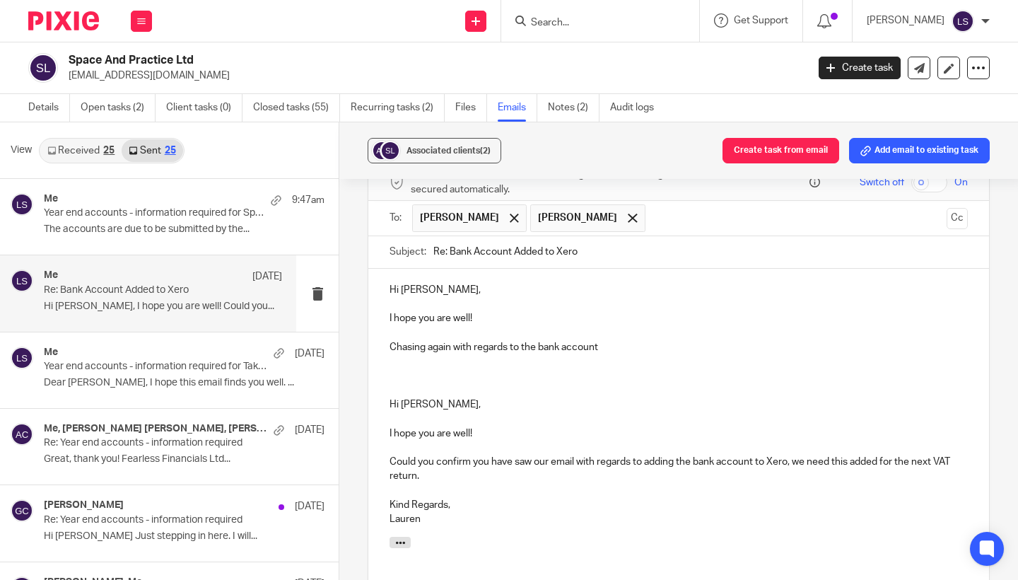
drag, startPoint x: 539, startPoint y: 343, endPoint x: 656, endPoint y: 343, distance: 117.3
click at [656, 343] on p "Chasing again with regards to the bank account" at bounding box center [678, 347] width 578 height 14
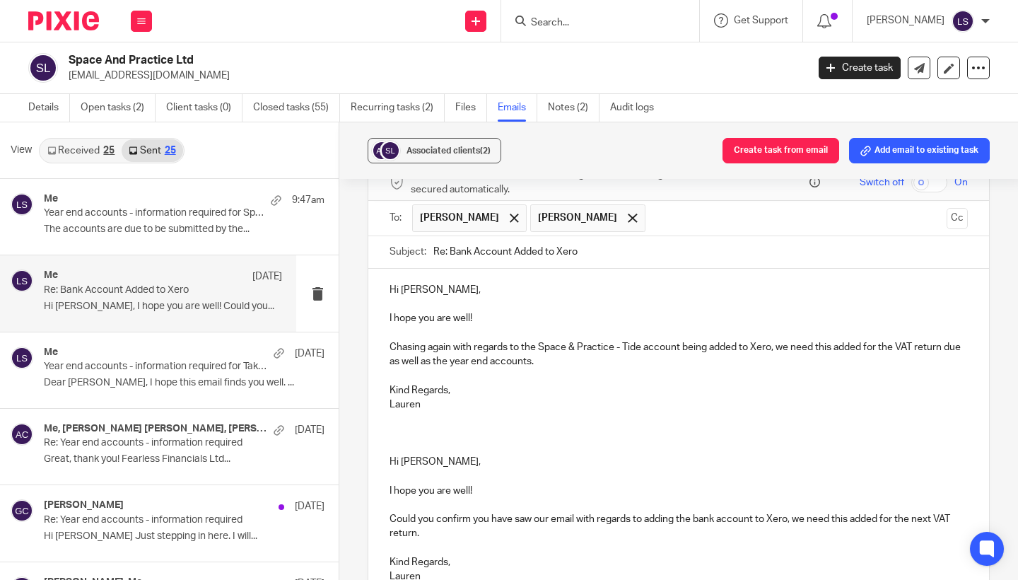
click at [998, 317] on div "Associated clients (2) Create task from email Add email to existing task Re: Ba…" at bounding box center [678, 351] width 678 height 459
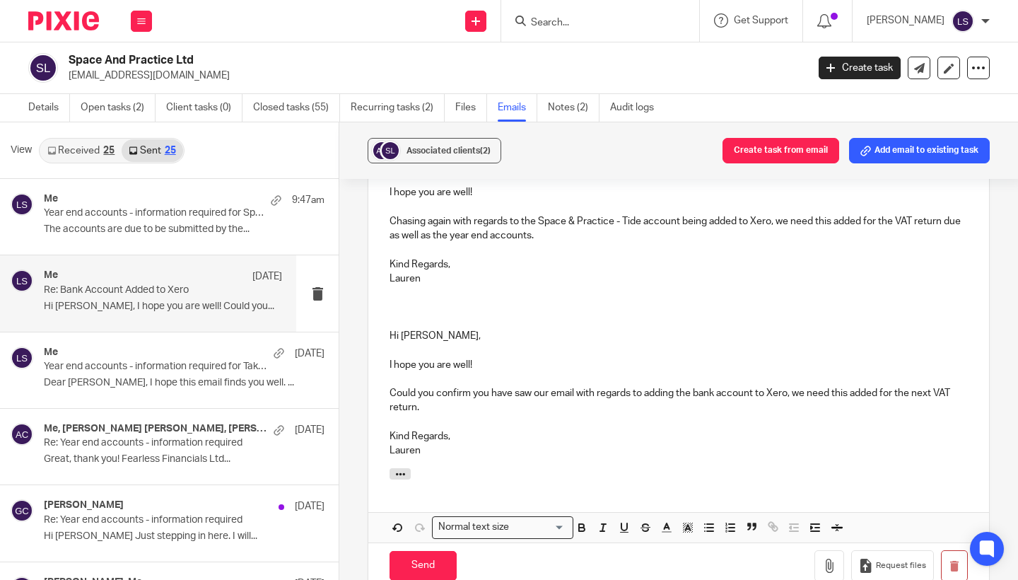
scroll to position [401, 0]
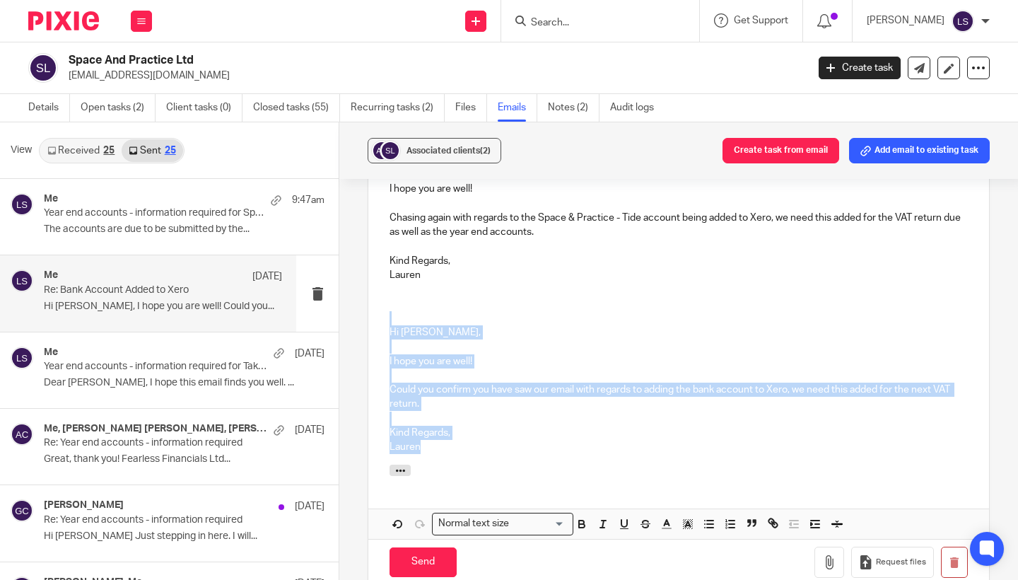
drag, startPoint x: 433, startPoint y: 440, endPoint x: 382, endPoint y: 311, distance: 138.6
click at [382, 311] on div "Hi [PERSON_NAME], I hope you are well! Chasing again with regards to the Space …" at bounding box center [678, 302] width 621 height 326
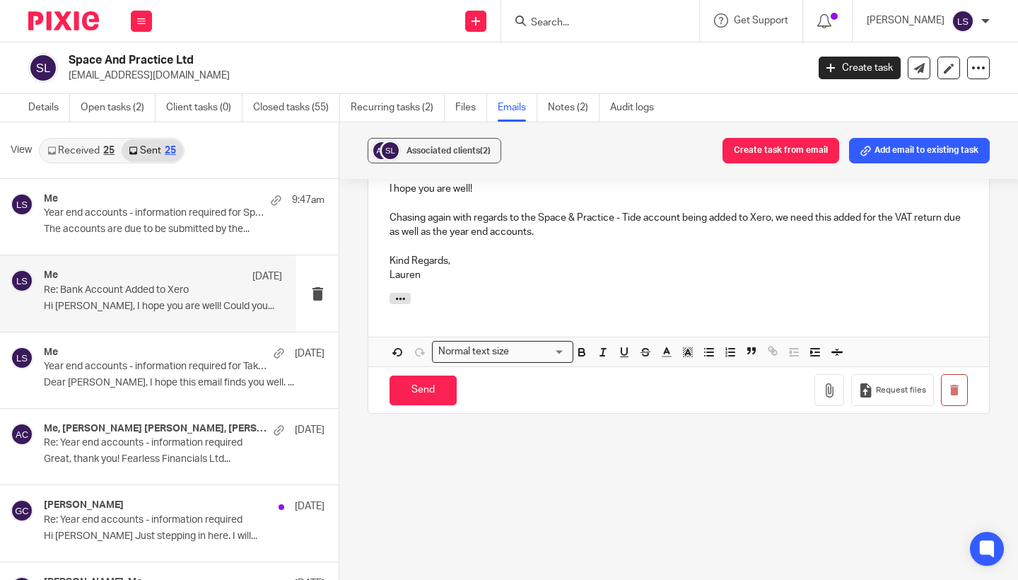
click at [995, 268] on div "Associated clients (2) Create task from email Add email to existing task Re: Ba…" at bounding box center [678, 351] width 678 height 459
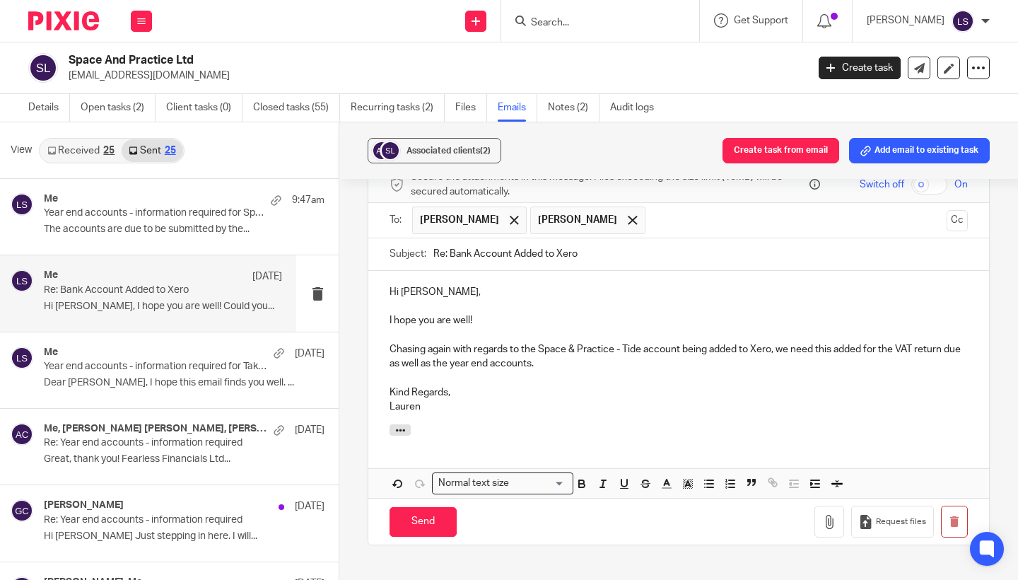
scroll to position [276, 0]
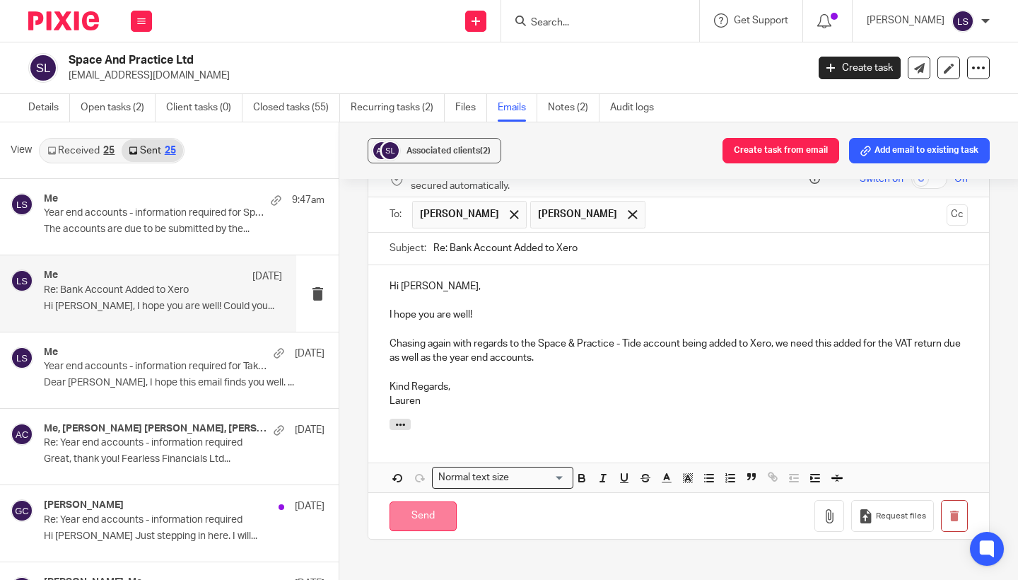
click at [432, 501] on input "Send" at bounding box center [422, 516] width 67 height 30
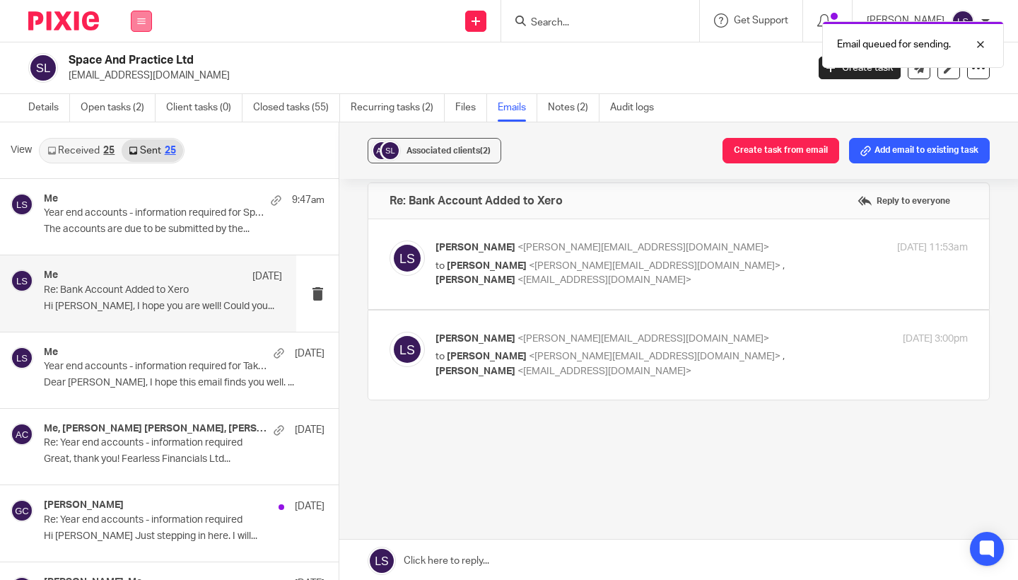
click at [131, 15] on button at bounding box center [141, 21] width 21 height 21
click at [134, 87] on link "Email" at bounding box center [133, 86] width 23 height 10
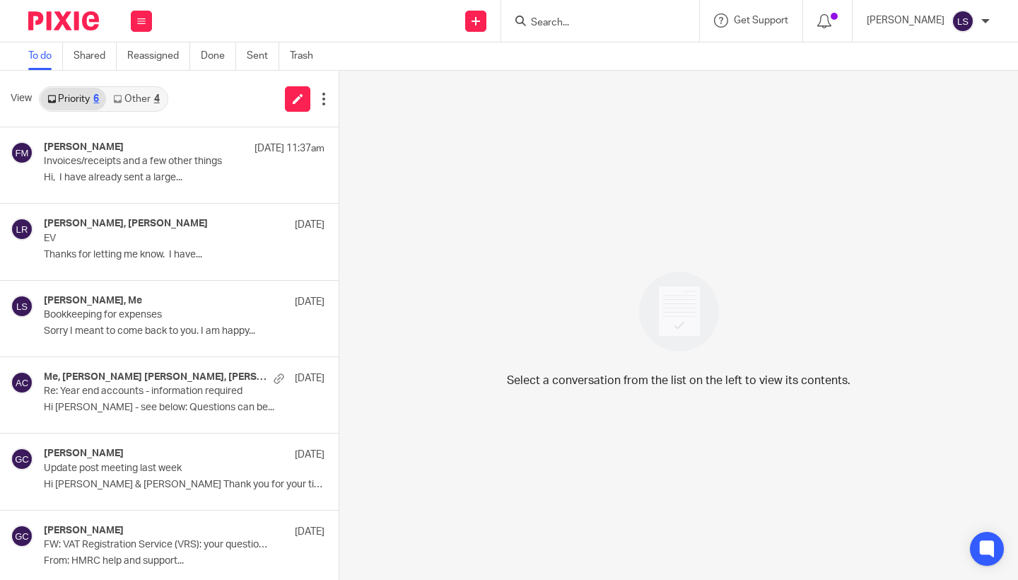
click at [146, 101] on link "Other 4" at bounding box center [136, 99] width 60 height 23
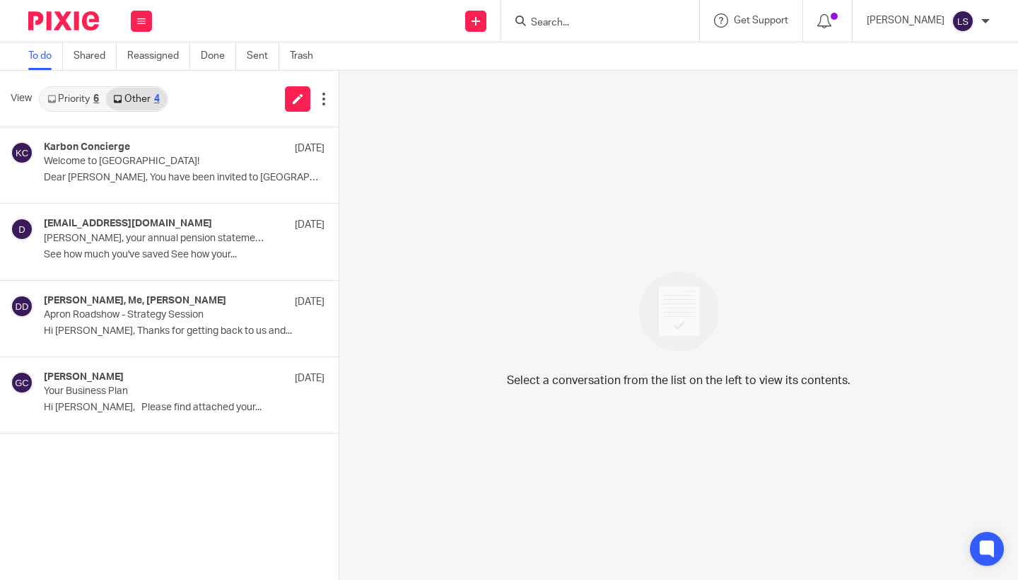
click at [556, 24] on input "Search" at bounding box center [592, 23] width 127 height 13
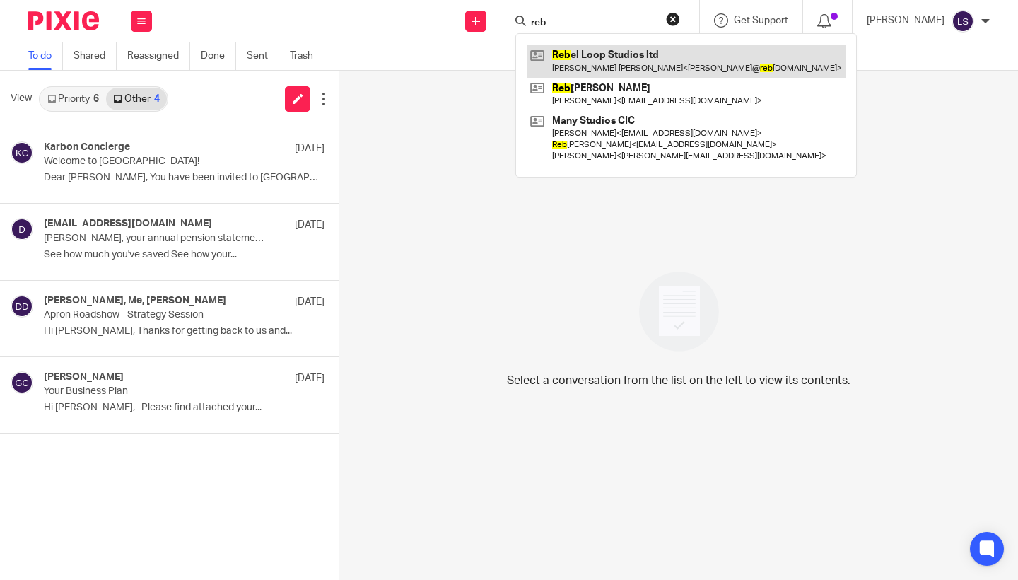
type input "reb"
click at [564, 59] on link at bounding box center [686, 61] width 319 height 33
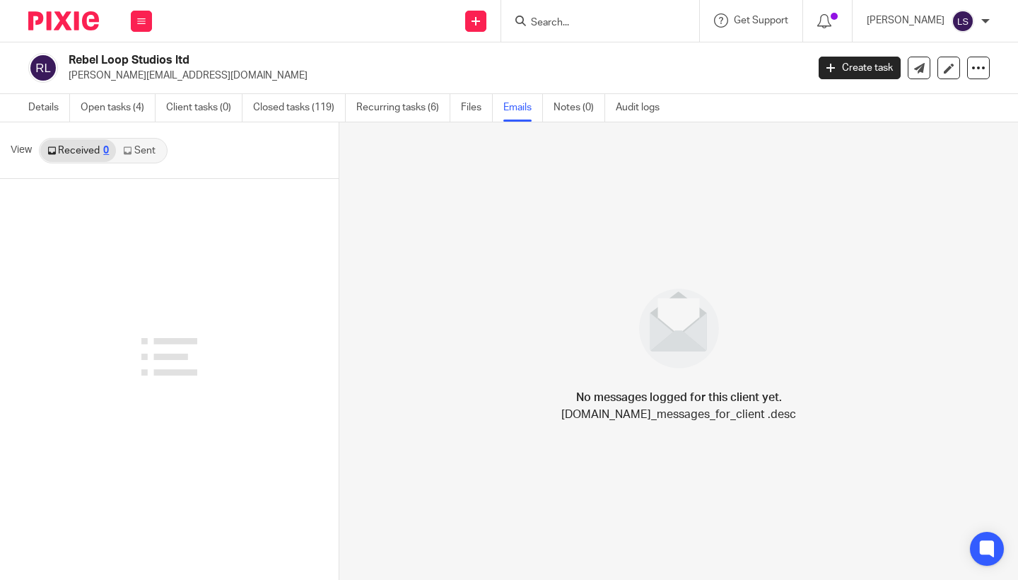
click at [141, 151] on link "Sent" at bounding box center [140, 150] width 49 height 23
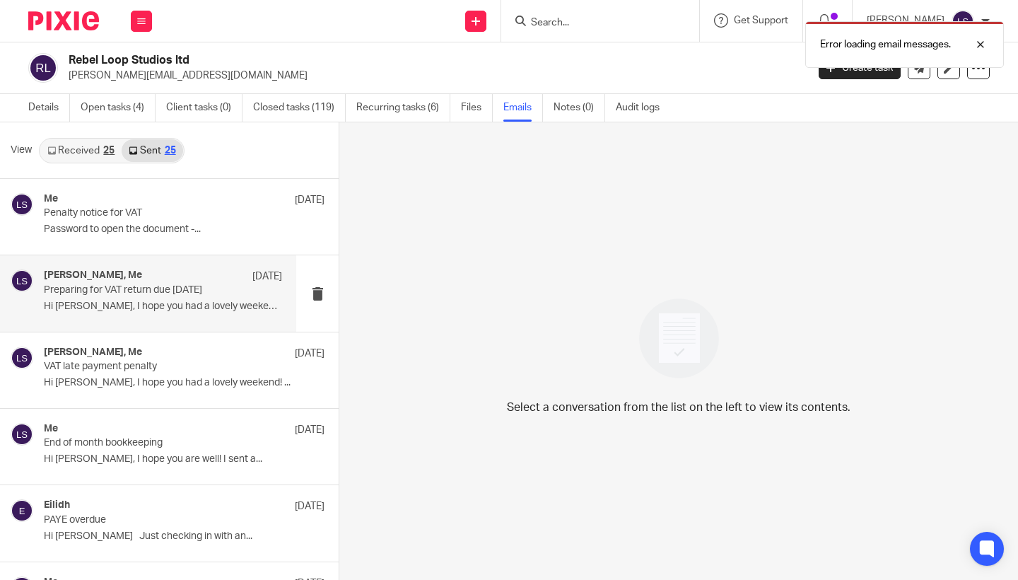
click at [161, 304] on p "Hi [PERSON_NAME], I hope you had a lovely weekend! ..." at bounding box center [163, 306] width 238 height 12
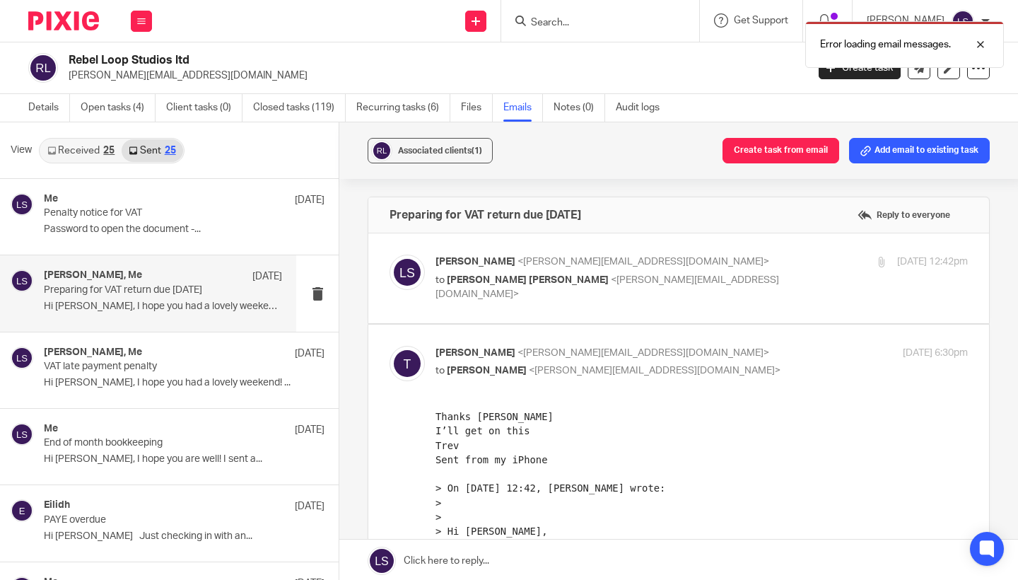
click at [677, 353] on p "Trevor <trevor@rebelloopstudios.co.uk>" at bounding box center [612, 353] width 355 height 15
checkbox input "false"
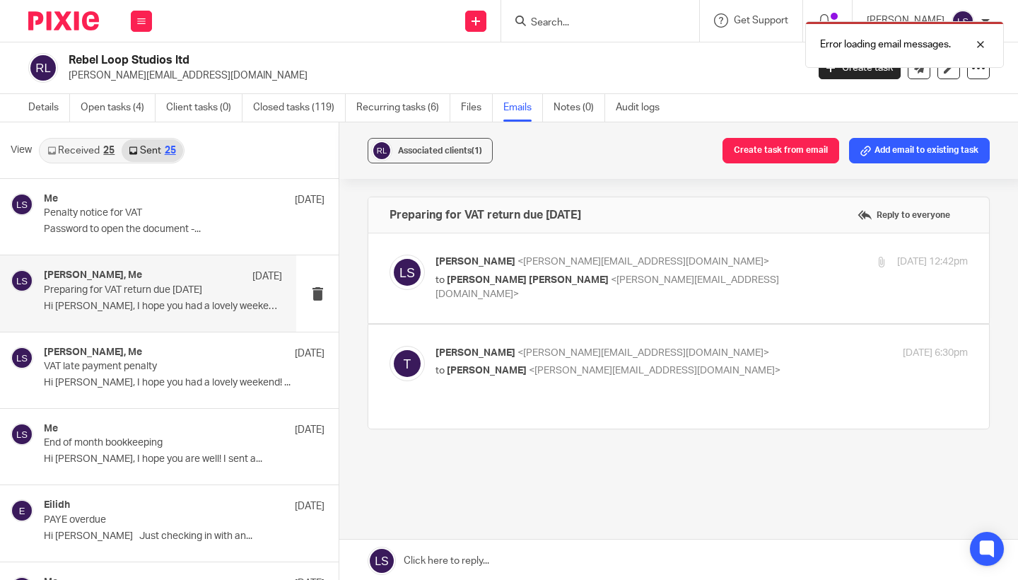
click at [727, 262] on p "Lauren Simmons <lauren@fearlessfinancials.co.uk>" at bounding box center [612, 261] width 355 height 15
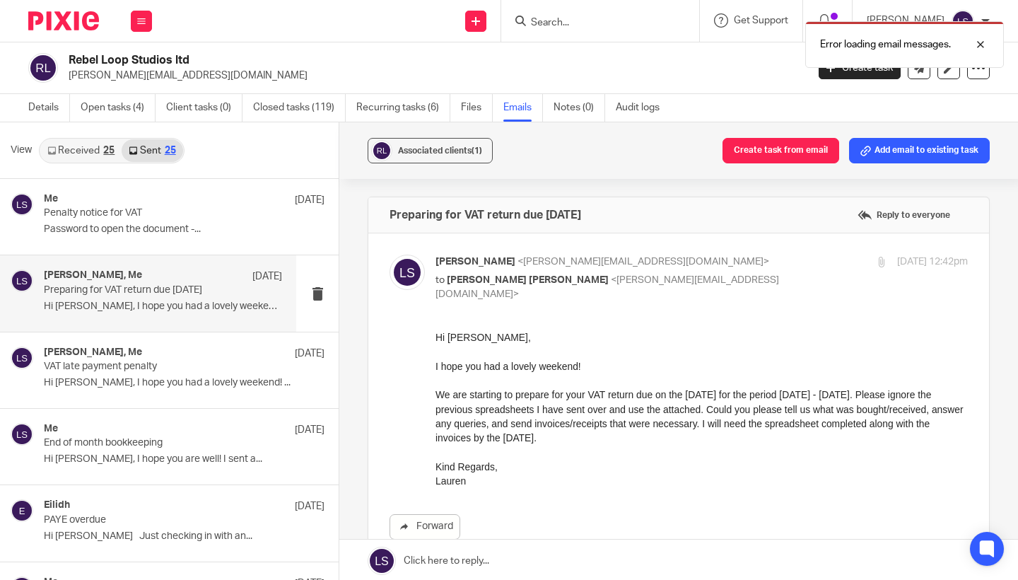
click at [727, 262] on p "Lauren Simmons <lauren@fearlessfinancials.co.uk>" at bounding box center [612, 261] width 355 height 15
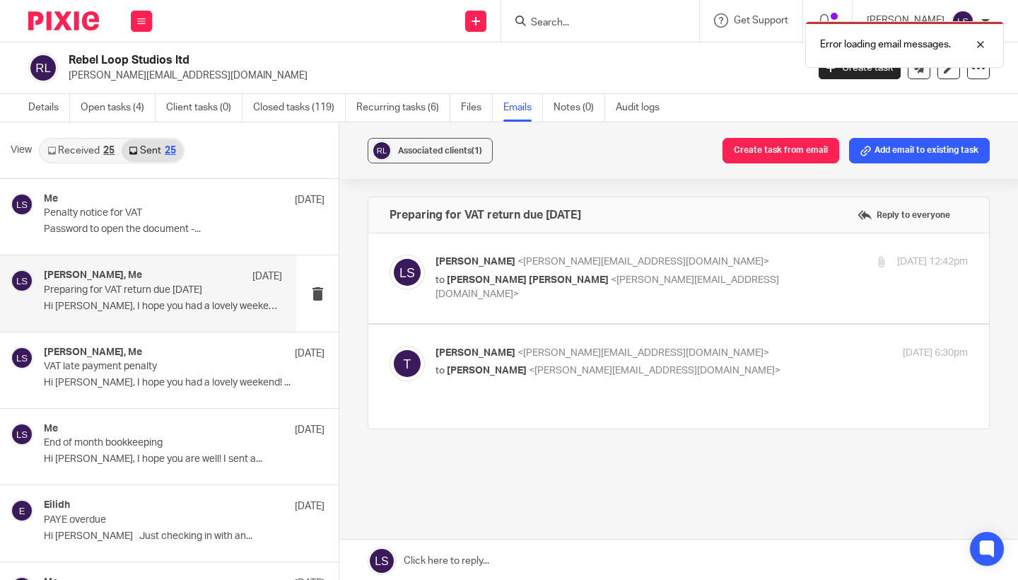
click at [710, 275] on p "to Trevor John Thomson <trevor@rebelloopstudios.co.uk>" at bounding box center [612, 287] width 355 height 29
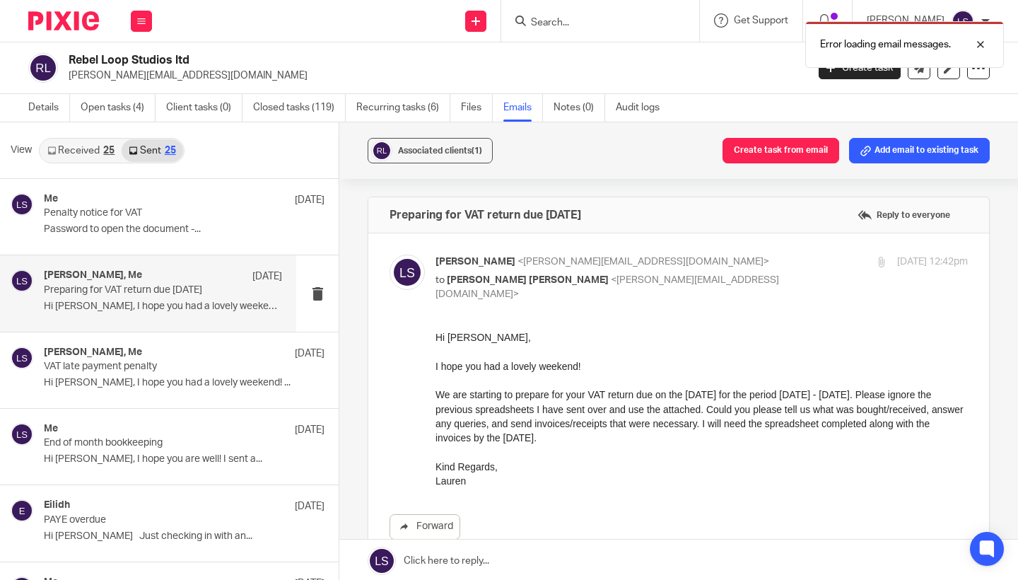
click at [705, 266] on p "Lauren Simmons <lauren@fearlessfinancials.co.uk>" at bounding box center [612, 261] width 355 height 15
checkbox input "false"
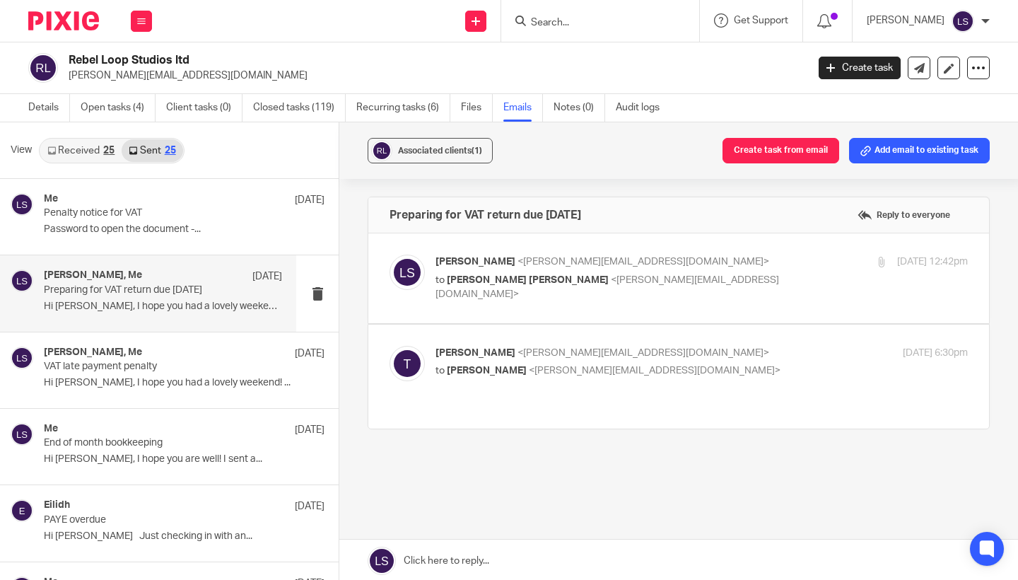
click at [541, 557] on link at bounding box center [678, 560] width 678 height 42
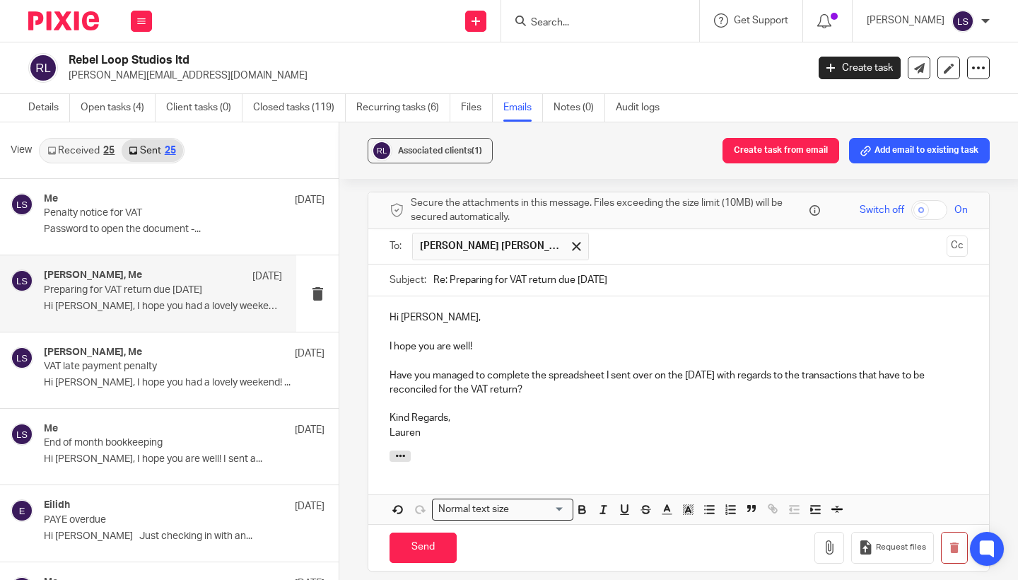
click at [998, 355] on div "Associated clients (1) Create task from email Add email to existing task Prepar…" at bounding box center [678, 351] width 678 height 459
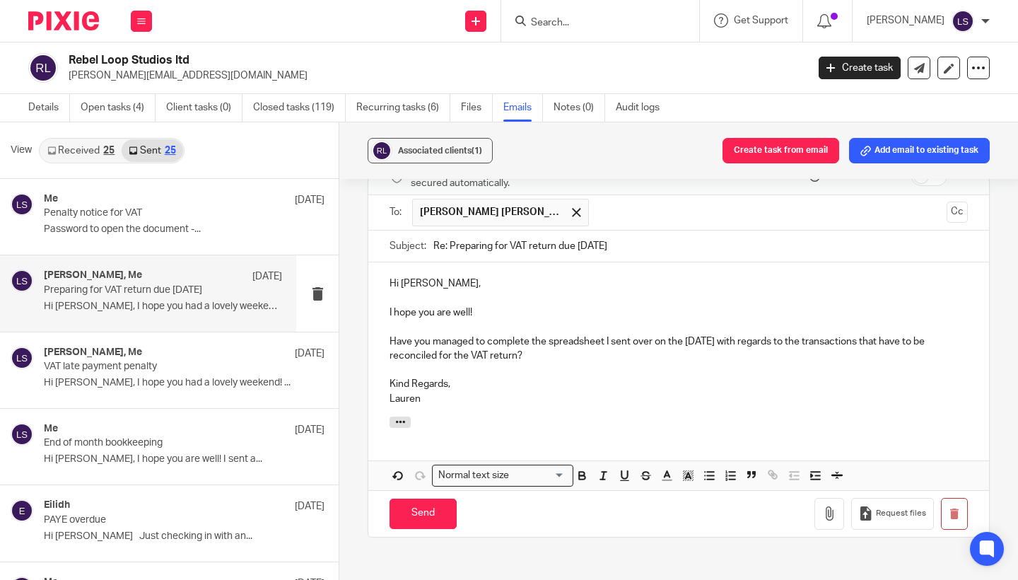
scroll to position [295, 0]
drag, startPoint x: 835, startPoint y: 324, endPoint x: 770, endPoint y: 324, distance: 64.3
click at [770, 332] on p "Have you managed to complete the spreadsheet I sent over on the 1st Of Septembe…" at bounding box center [678, 346] width 578 height 29
click at [740, 360] on p at bounding box center [678, 367] width 578 height 14
click at [1002, 334] on div "Associated clients (1) Create task from email Add email to existing task Prepar…" at bounding box center [678, 351] width 678 height 459
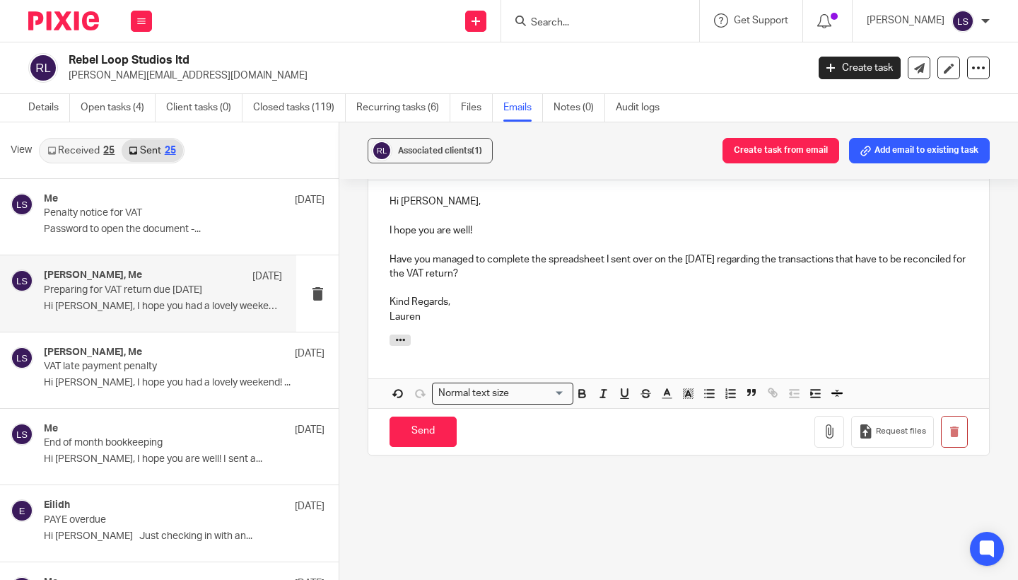
scroll to position [377, 0]
click at [429, 414] on input "Send" at bounding box center [422, 429] width 67 height 30
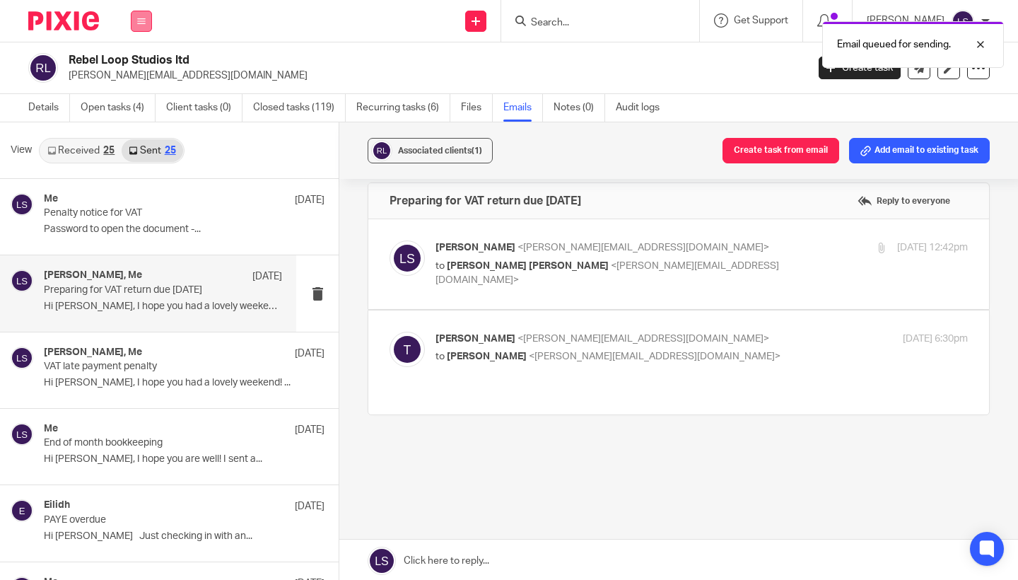
click at [144, 26] on button at bounding box center [141, 21] width 21 height 21
click at [139, 85] on link "Email" at bounding box center [133, 86] width 23 height 10
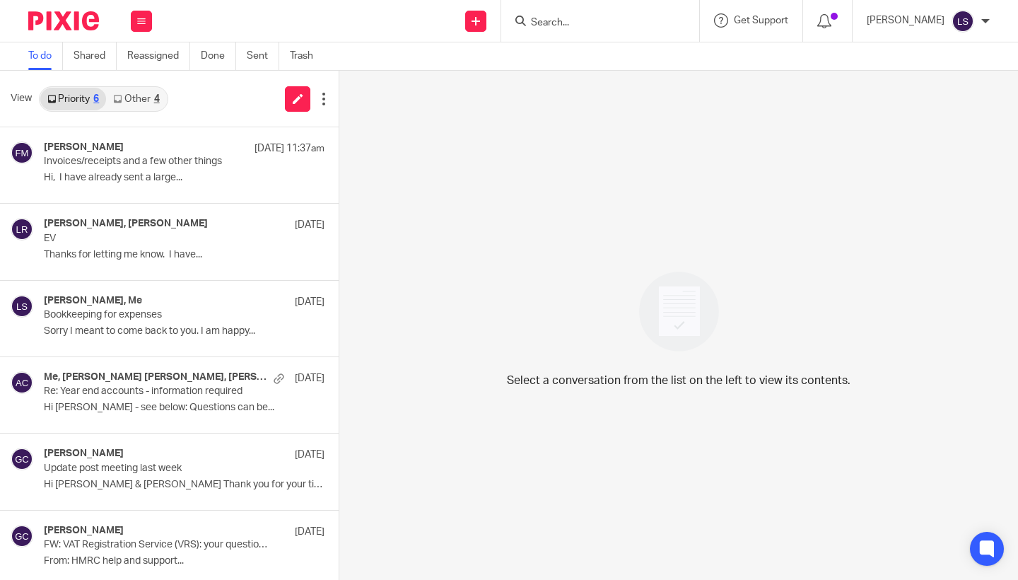
click at [142, 102] on link "Other 4" at bounding box center [136, 99] width 60 height 23
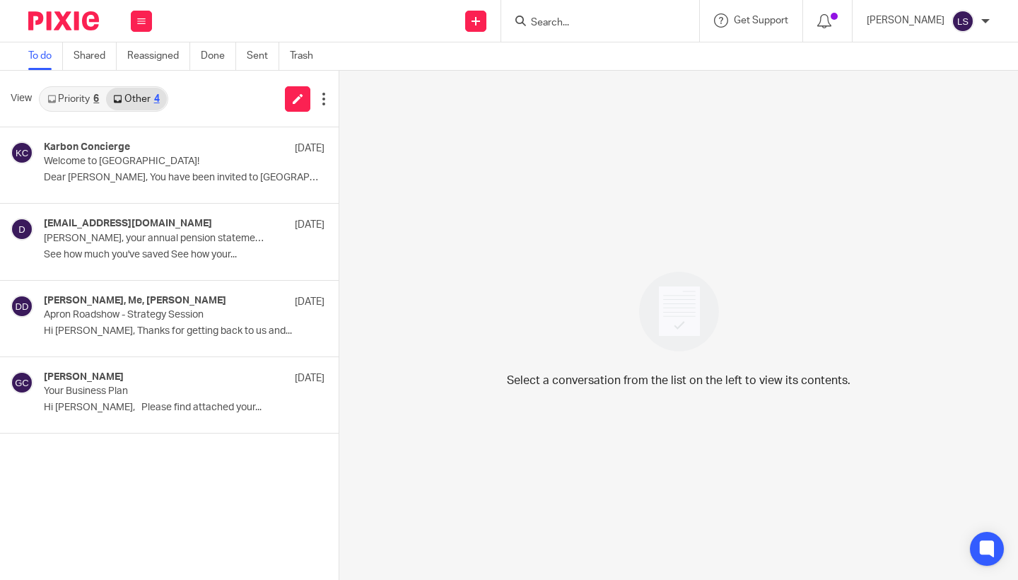
click at [80, 102] on link "Priority 6" at bounding box center [73, 99] width 66 height 23
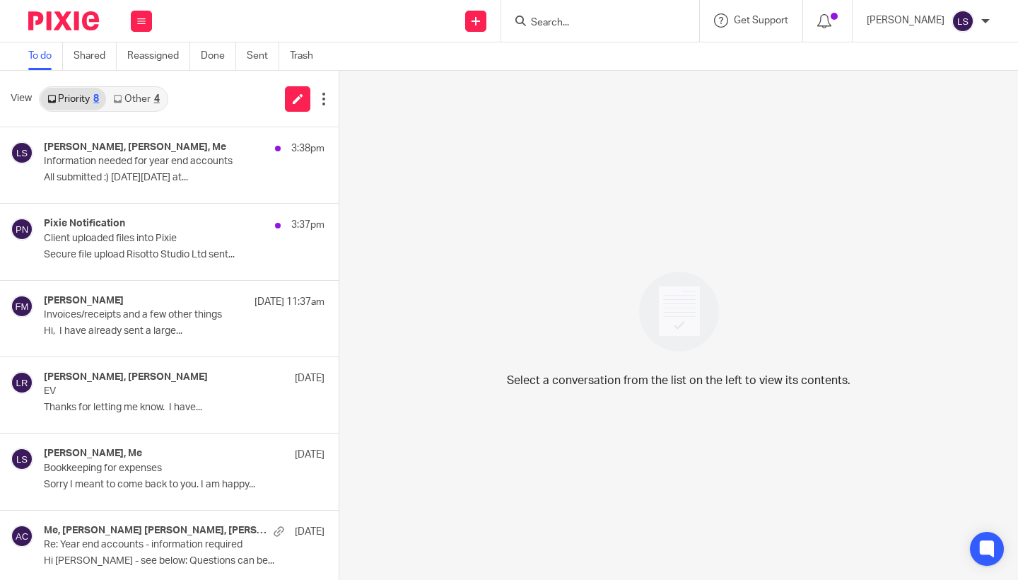
click at [151, 97] on link "Other 4" at bounding box center [136, 99] width 60 height 23
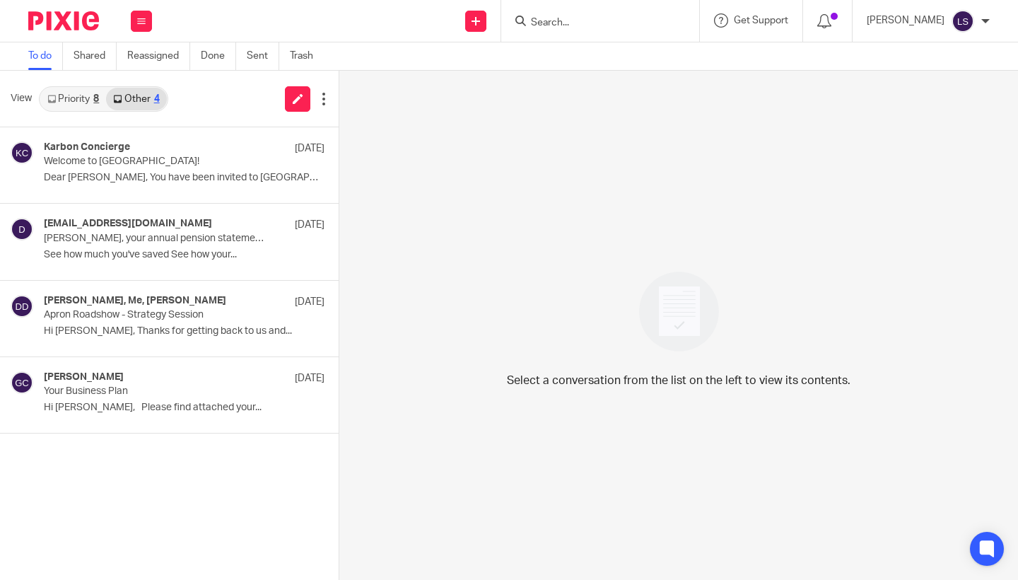
click at [84, 97] on link "Priority 8" at bounding box center [73, 99] width 66 height 23
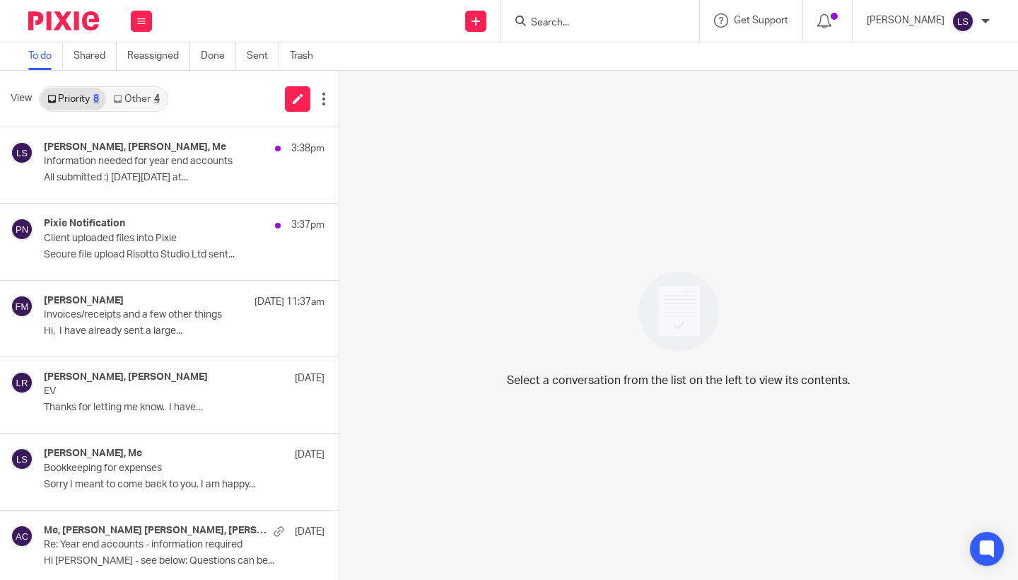
click at [559, 18] on input "Search" at bounding box center [592, 23] width 127 height 13
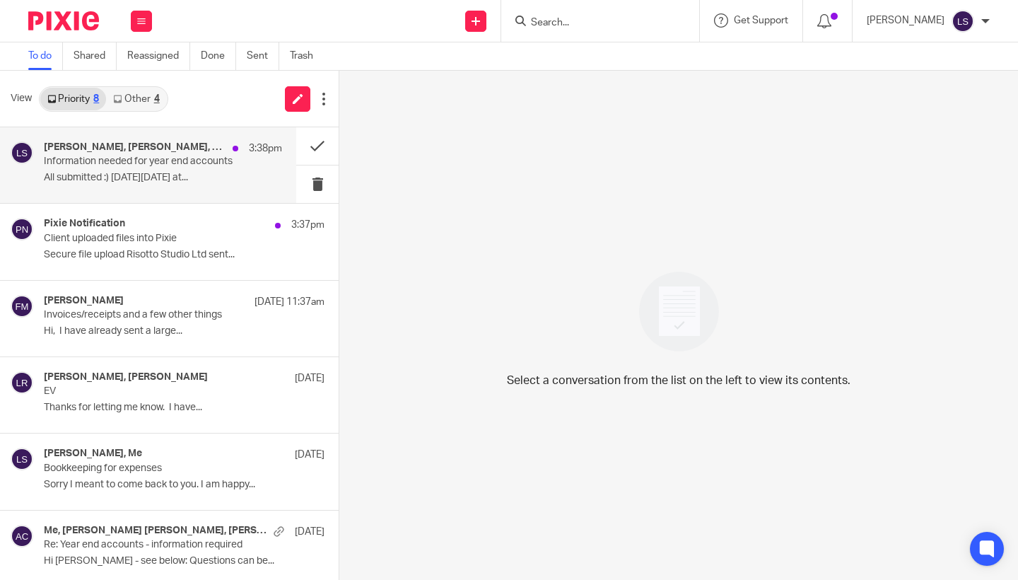
click at [138, 160] on p "Information needed for year end accounts" at bounding box center [139, 161] width 191 height 12
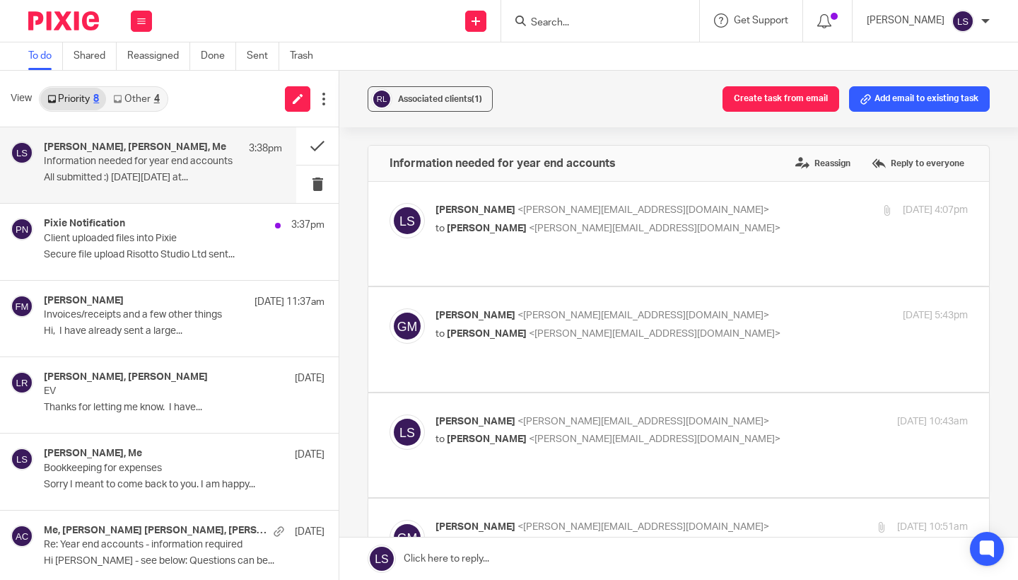
click at [1003, 358] on div "Associated clients (1) Create task from email Add email to existing task Inform…" at bounding box center [678, 325] width 678 height 509
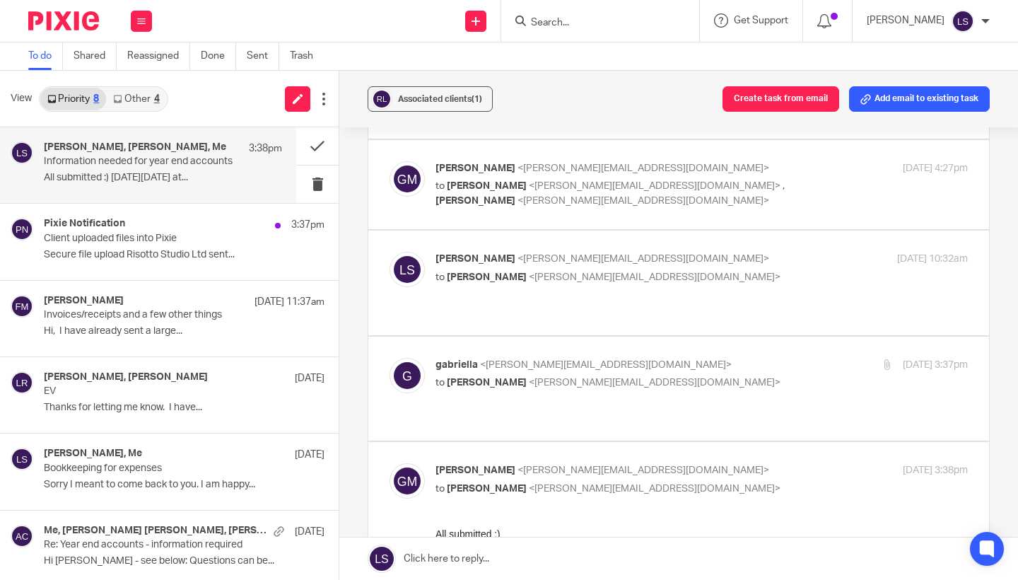
scroll to position [568, 0]
click at [700, 483] on p "to Lauren Simmons <lauren@fearlessfinancials.co.uk>" at bounding box center [612, 490] width 355 height 15
checkbox input "false"
click at [699, 360] on p "gabriella <gabriella@risottostudio.com>" at bounding box center [612, 367] width 355 height 15
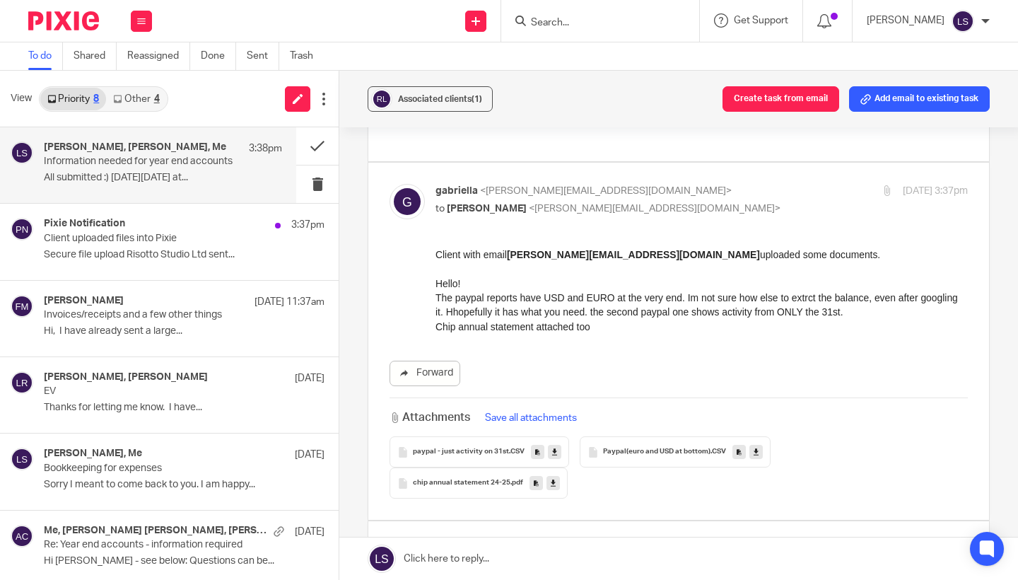
scroll to position [749, 0]
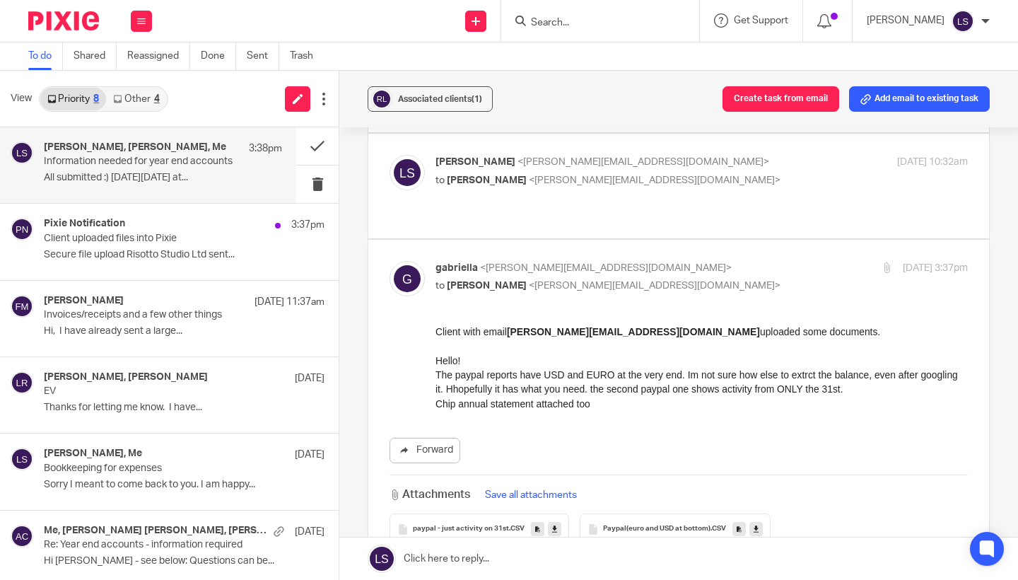
click at [748, 261] on p "gabriella <gabriella@risottostudio.com>" at bounding box center [612, 268] width 355 height 15
checkbox input "false"
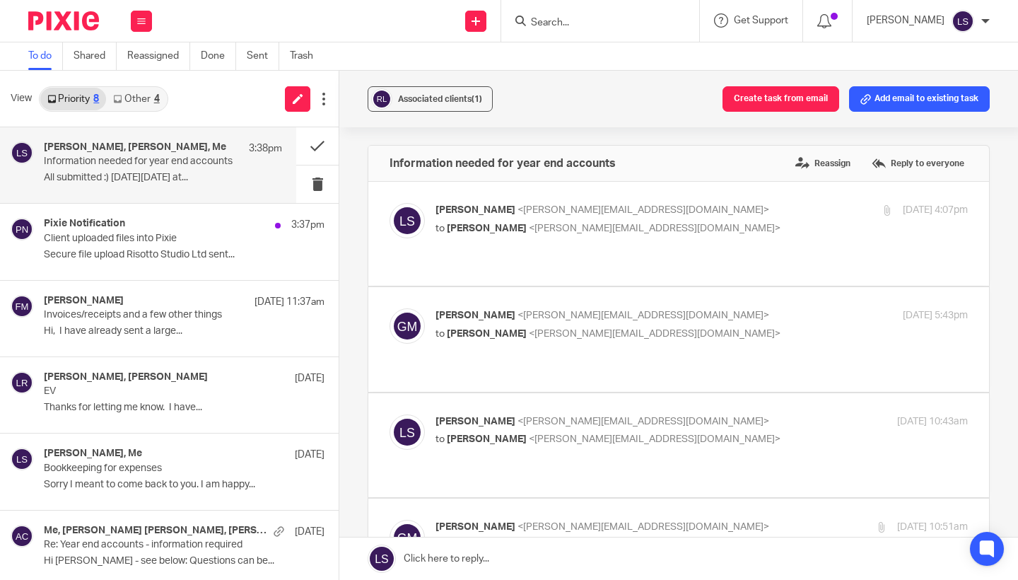
scroll to position [0, 0]
click at [919, 98] on button "Add email to existing task" at bounding box center [919, 98] width 141 height 25
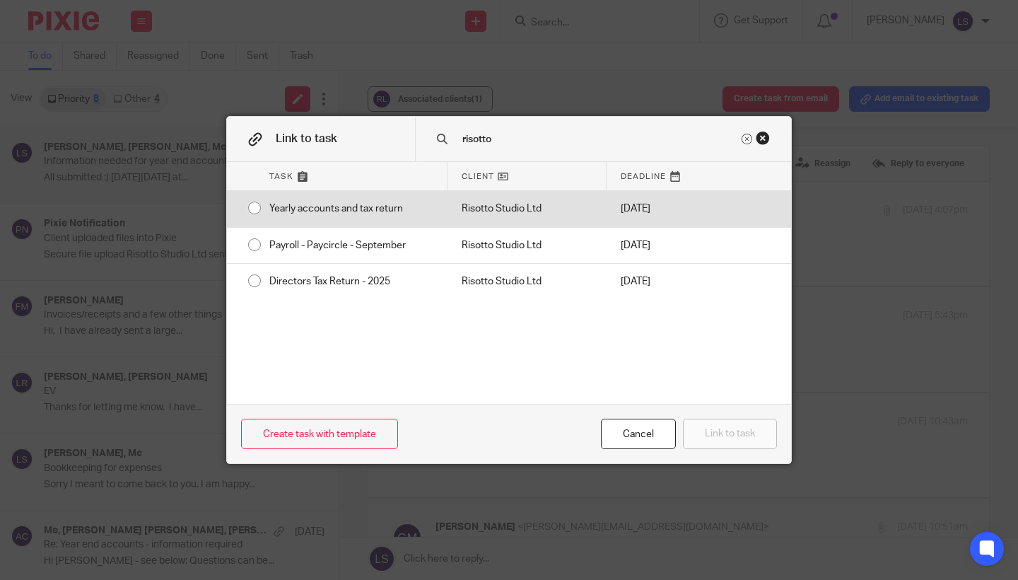
type input "risotto"
click at [257, 206] on div "Yearly accounts and tax return" at bounding box center [351, 208] width 192 height 35
radio input "true"
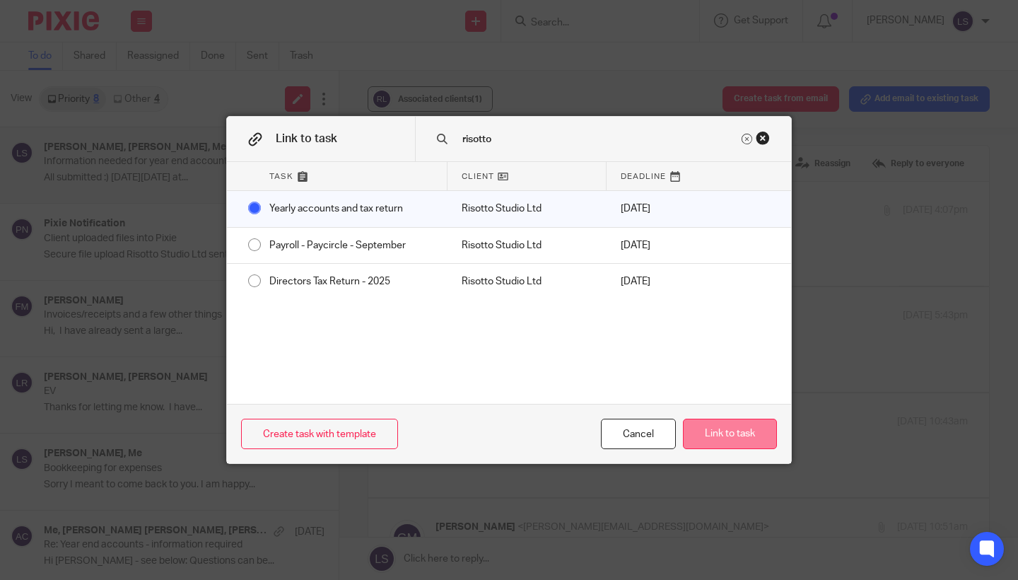
click at [724, 435] on button "Link to task" at bounding box center [730, 433] width 94 height 30
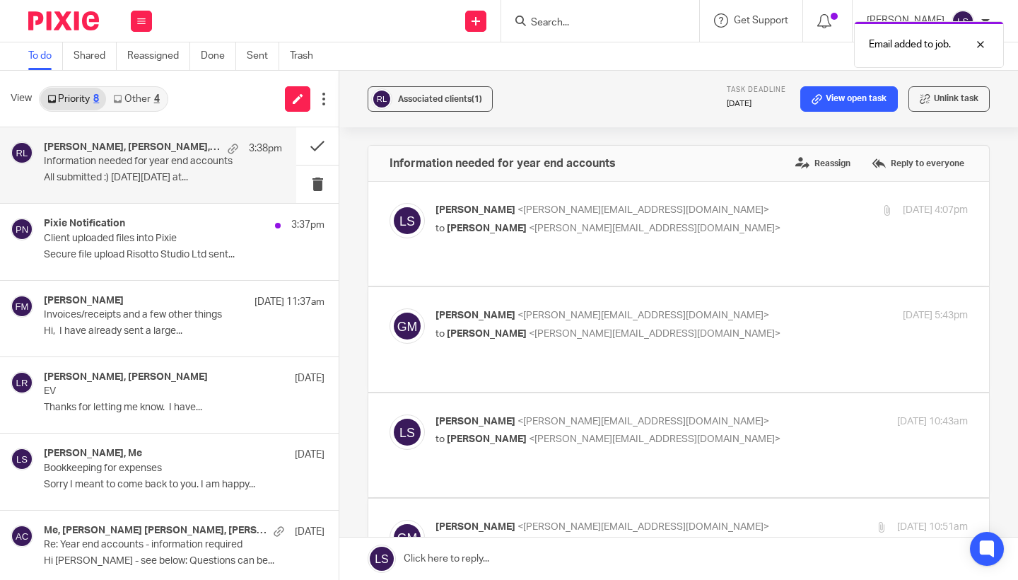
click at [1004, 360] on div "Associated clients (1) Task deadline 19 Aug 2025 View open task Unlink task Inf…" at bounding box center [678, 325] width 678 height 509
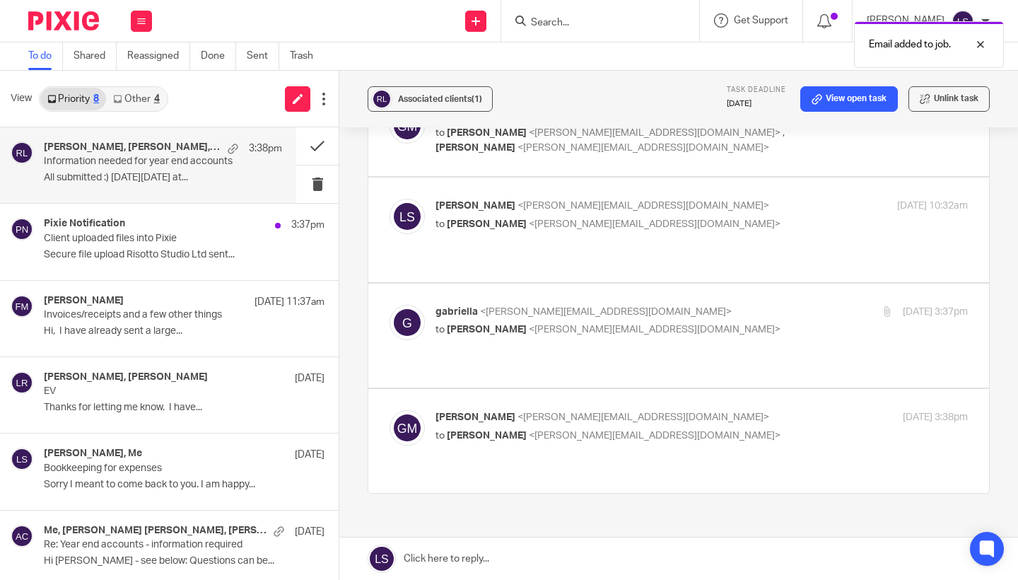
scroll to position [621, 0]
click at [518, 563] on link at bounding box center [678, 558] width 678 height 42
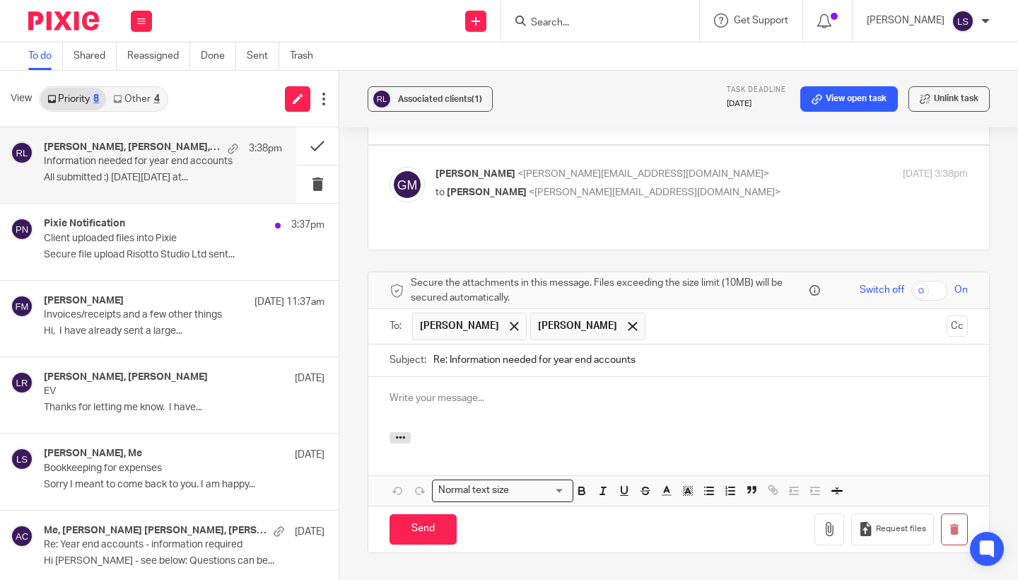
scroll to position [0, 0]
click at [624, 315] on div at bounding box center [632, 325] width 16 height 21
click at [523, 377] on div at bounding box center [678, 404] width 621 height 55
click at [430, 514] on input "Send" at bounding box center [422, 529] width 67 height 30
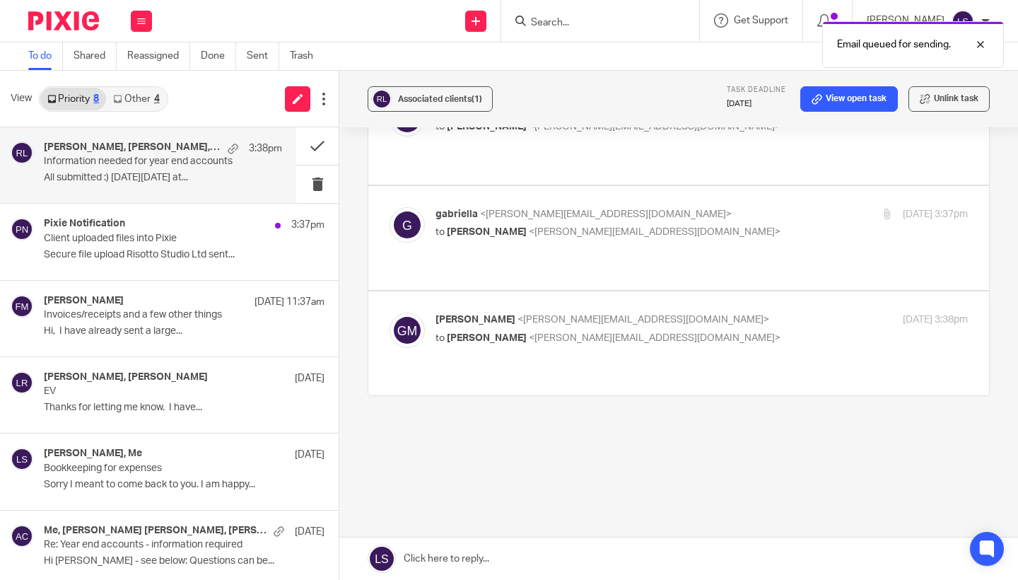
scroll to position [621, 0]
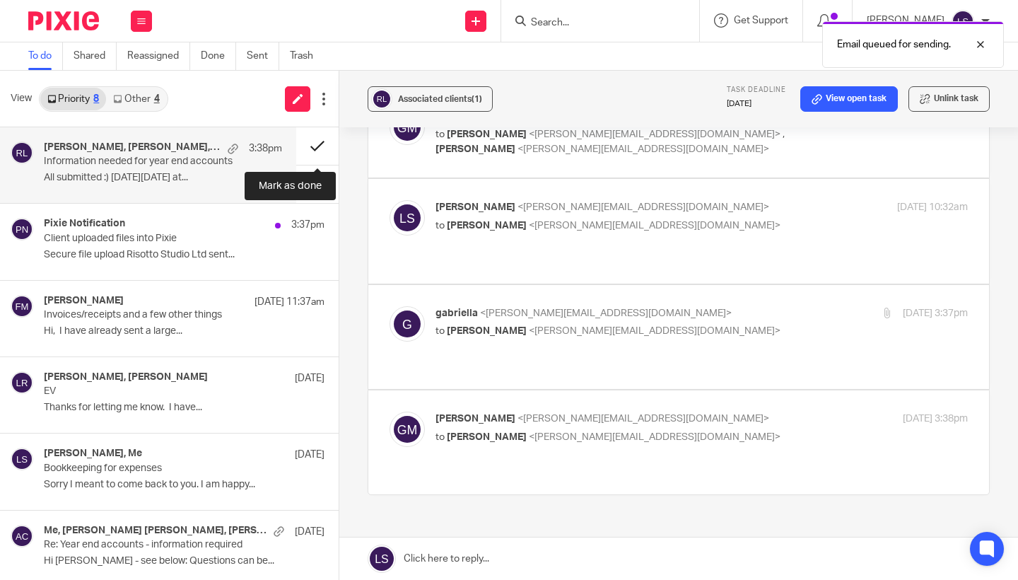
click at [319, 146] on button at bounding box center [317, 145] width 42 height 37
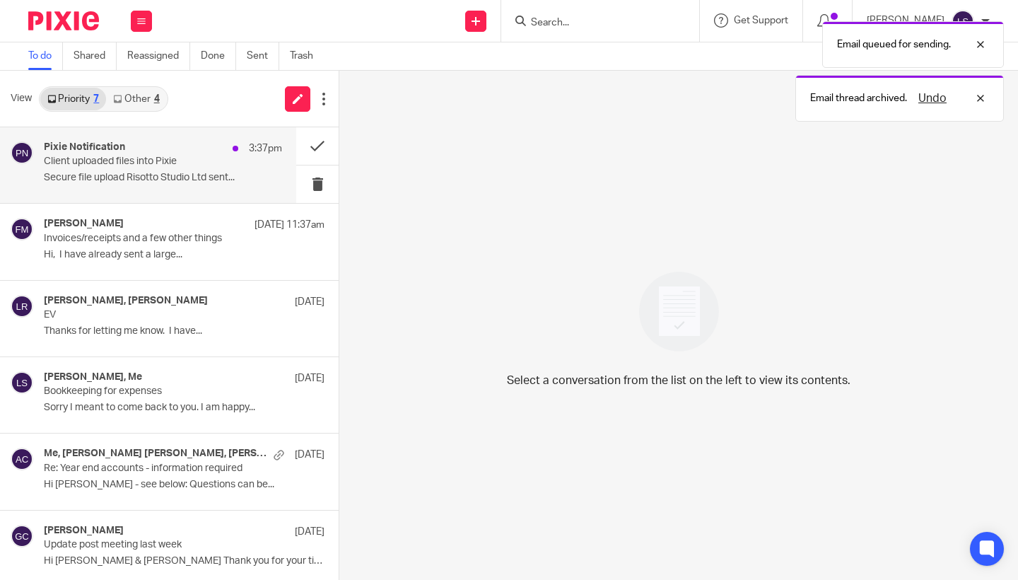
click at [156, 172] on p "Secure file upload Risotto Studio Ltd sent..." at bounding box center [163, 178] width 238 height 12
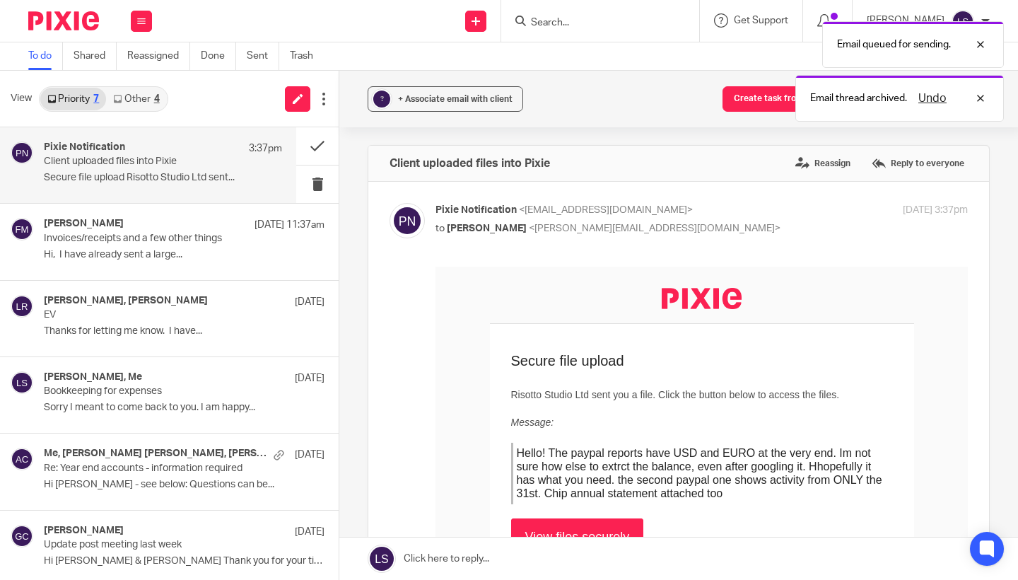
scroll to position [0, 0]
click at [312, 140] on button at bounding box center [317, 145] width 42 height 37
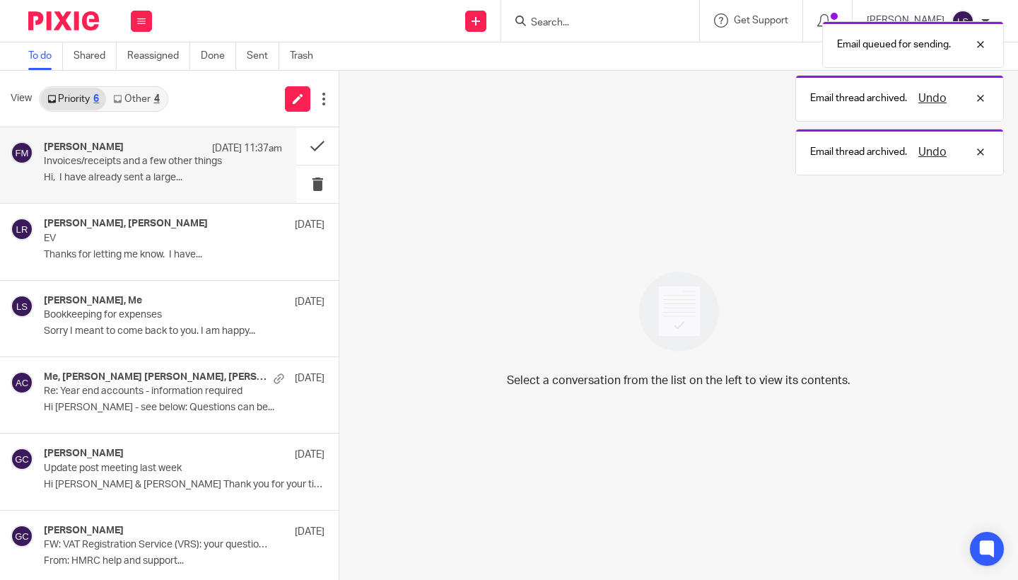
click at [131, 182] on p "Hi, I have already sent a large..." at bounding box center [163, 178] width 238 height 12
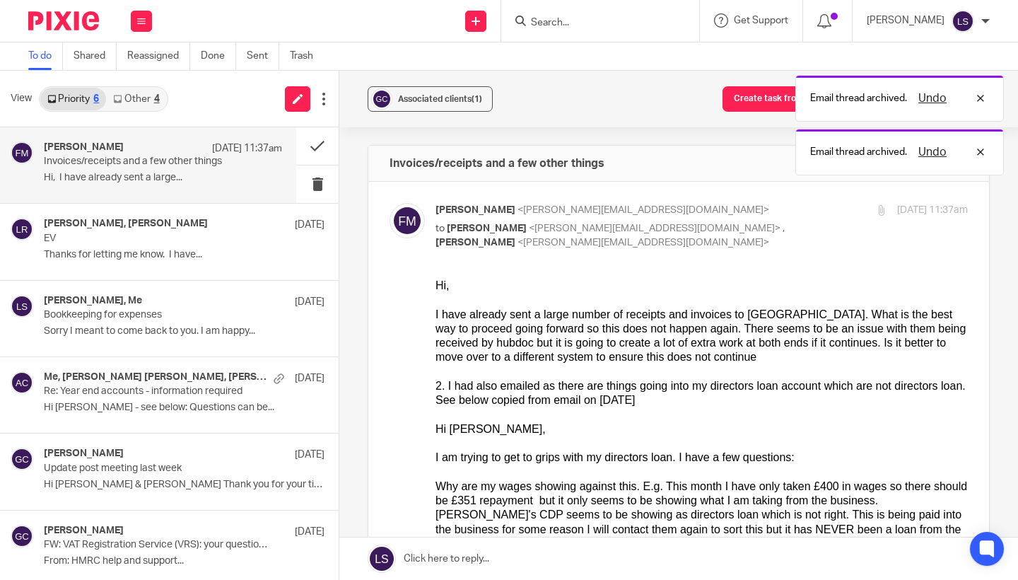
click at [779, 233] on p "to Lauren Simmons <lauren@fearlessfinancials.co.uk> , Gillian Caughey <gillian@…" at bounding box center [612, 235] width 355 height 29
checkbox input "false"
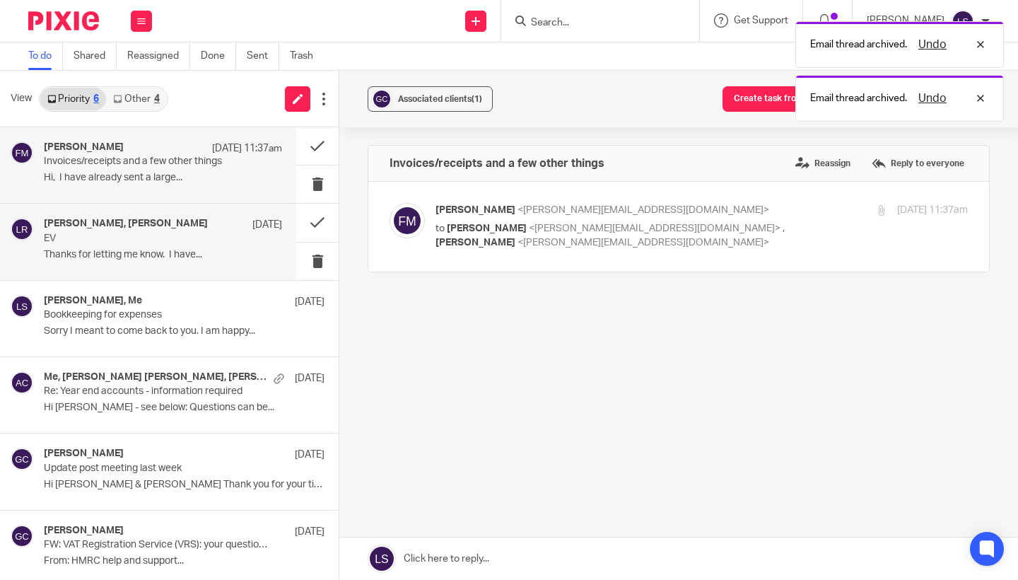
click at [105, 237] on p "EV" at bounding box center [139, 239] width 191 height 12
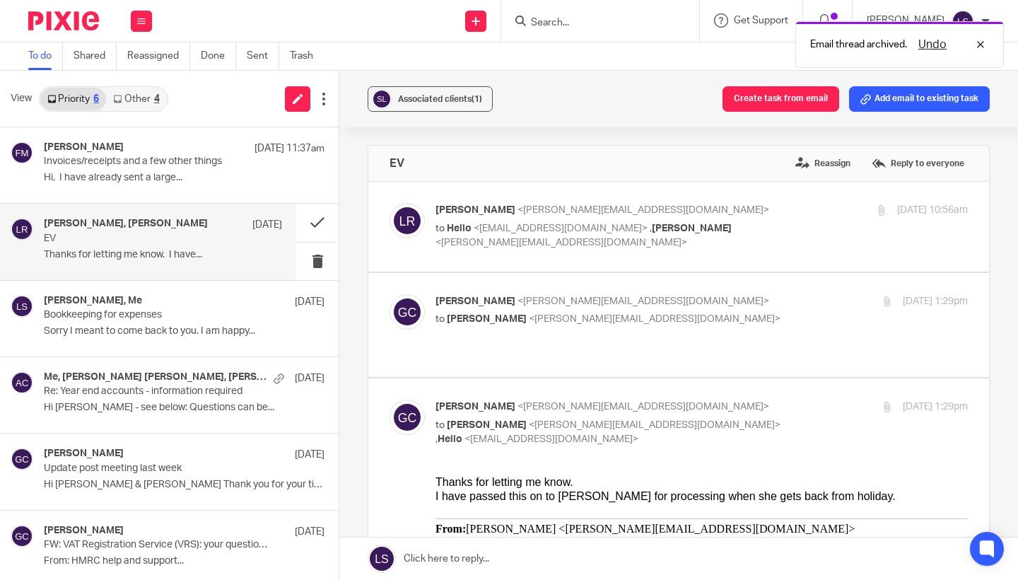
click at [149, 92] on link "Other 4" at bounding box center [136, 99] width 60 height 23
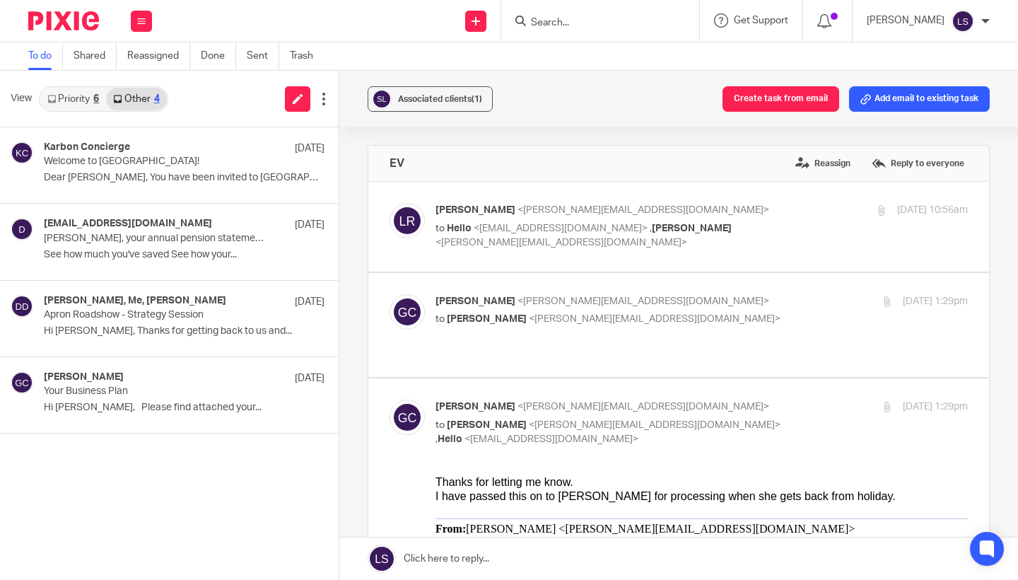
click at [82, 94] on link "Priority 6" at bounding box center [73, 99] width 66 height 23
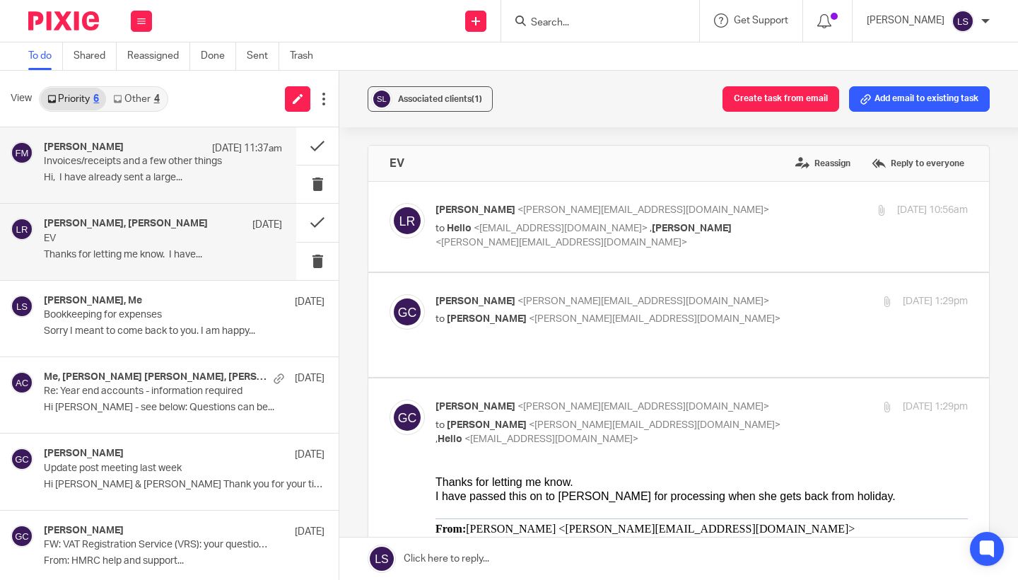
click at [192, 195] on div "[PERSON_NAME] [DATE] 11:37am Invoices/receipts and a few other things Hi, I hav…" at bounding box center [148, 165] width 296 height 76
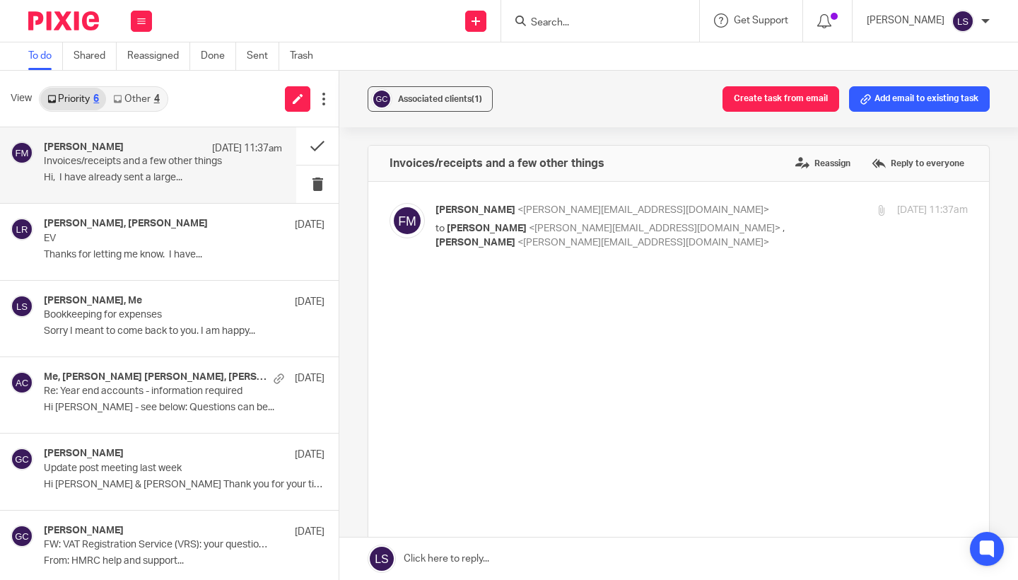
click at [160, 108] on link "Other 4" at bounding box center [136, 99] width 60 height 23
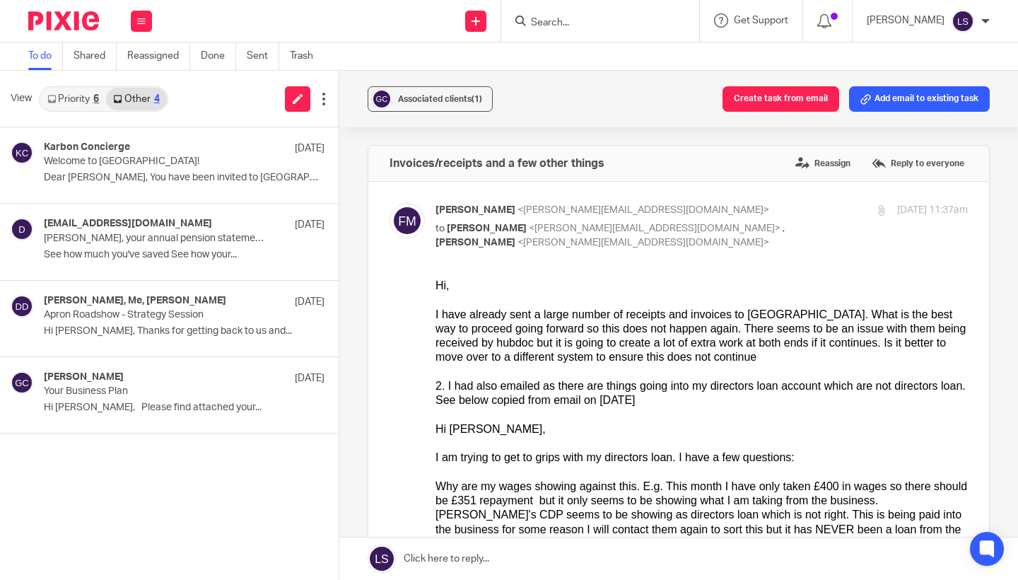
click at [77, 95] on link "Priority 6" at bounding box center [73, 99] width 66 height 23
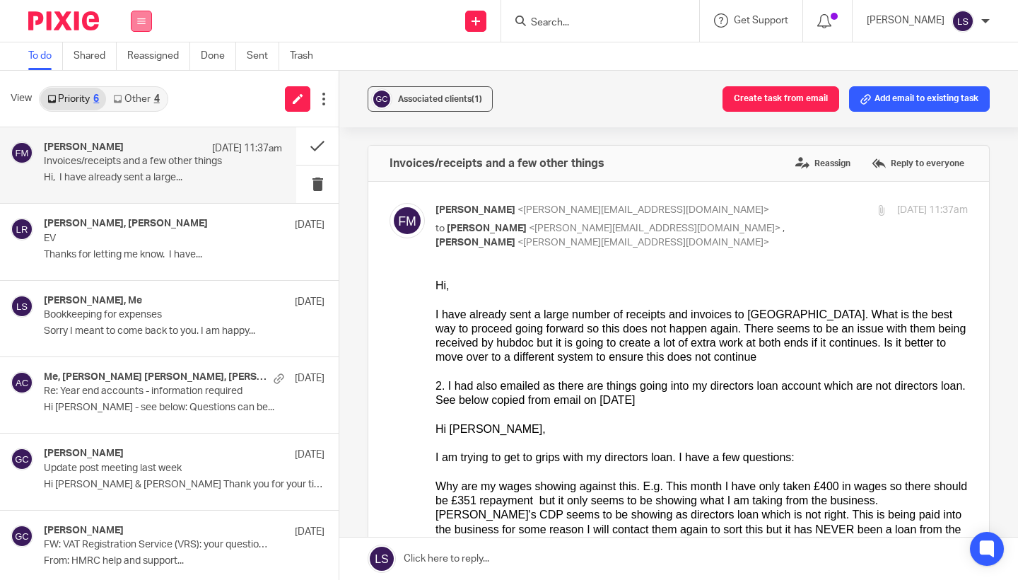
click at [146, 15] on button at bounding box center [141, 21] width 21 height 21
click at [139, 86] on link "Email" at bounding box center [134, 86] width 25 height 10
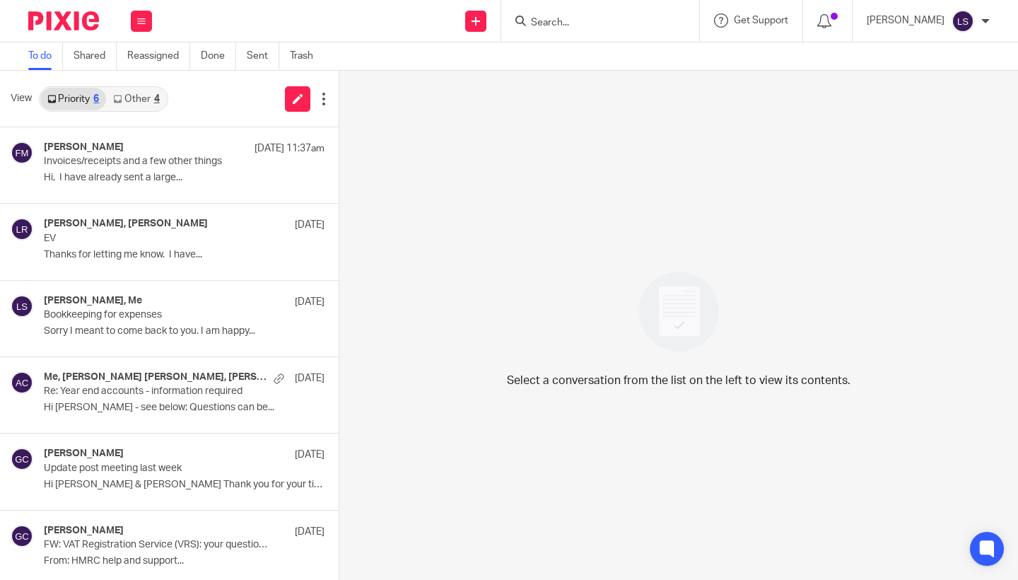
click at [148, 98] on link "Other 4" at bounding box center [136, 99] width 60 height 23
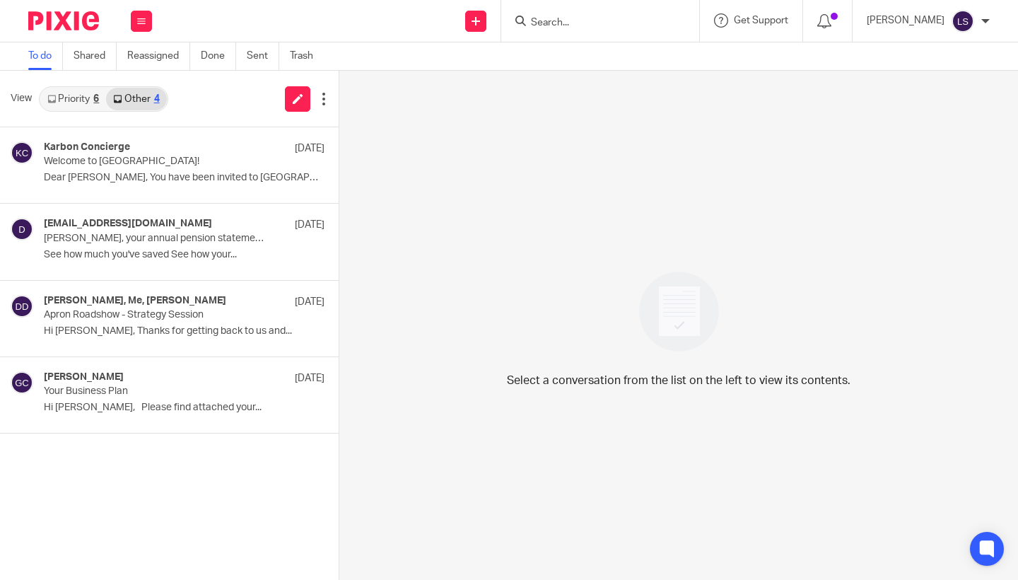
click at [95, 98] on div "6" at bounding box center [96, 99] width 6 height 10
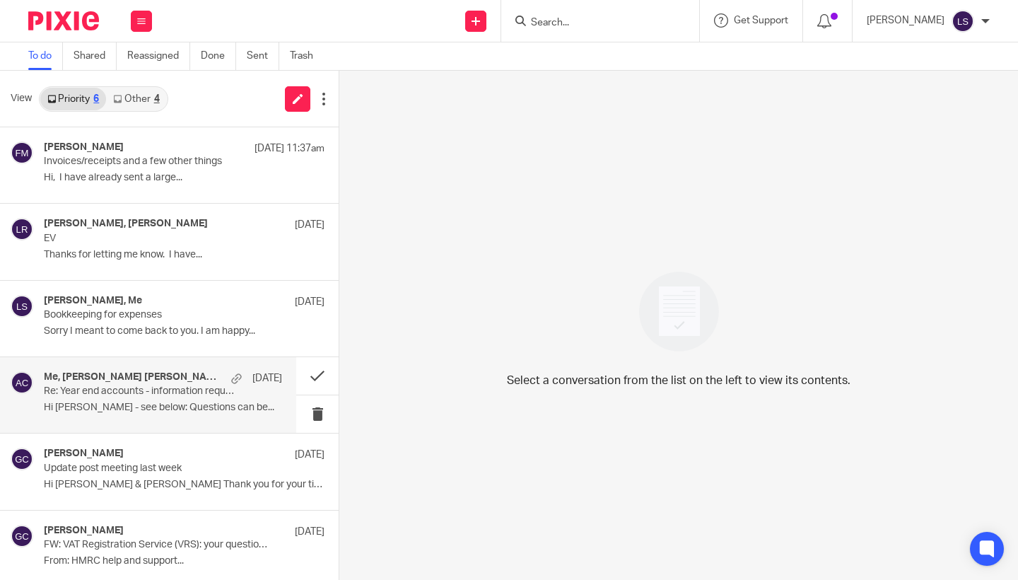
click at [138, 381] on h4 "Me, [PERSON_NAME] [PERSON_NAME], [PERSON_NAME]" at bounding box center [134, 377] width 180 height 12
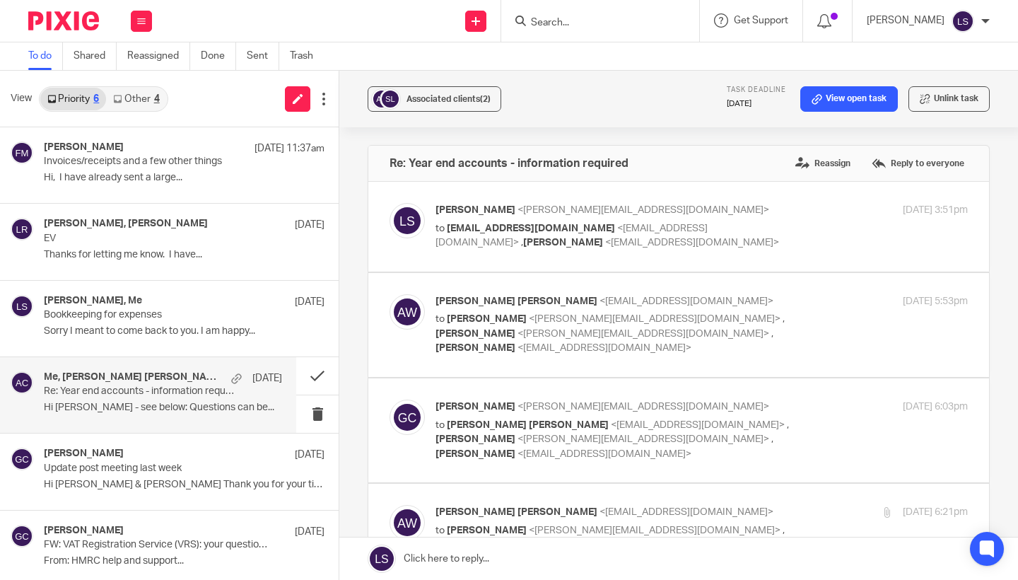
click at [1008, 320] on div "Associated clients (2) Task deadline [DATE] View open task Unlink task Re: Year…" at bounding box center [678, 325] width 678 height 509
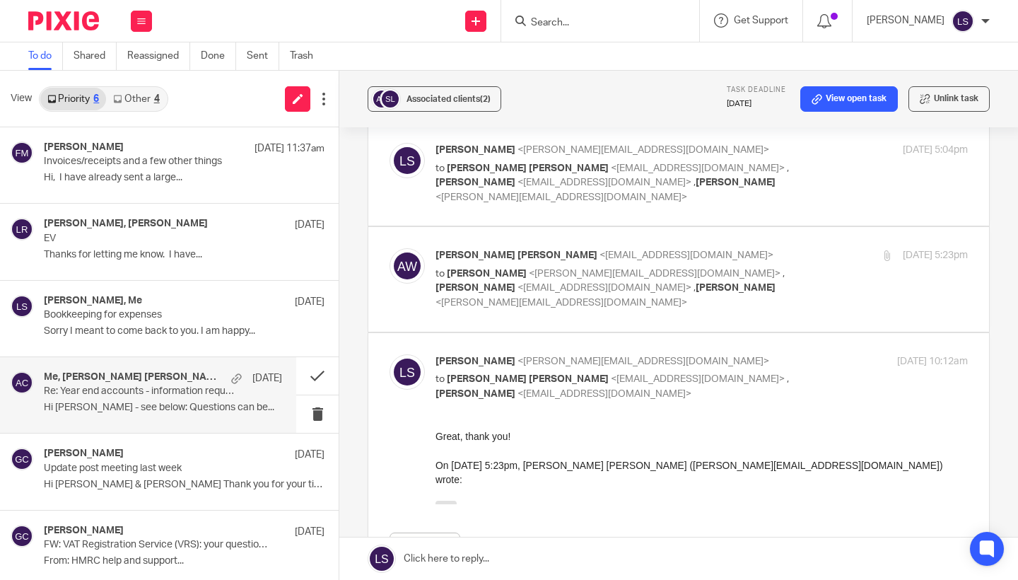
scroll to position [502, 0]
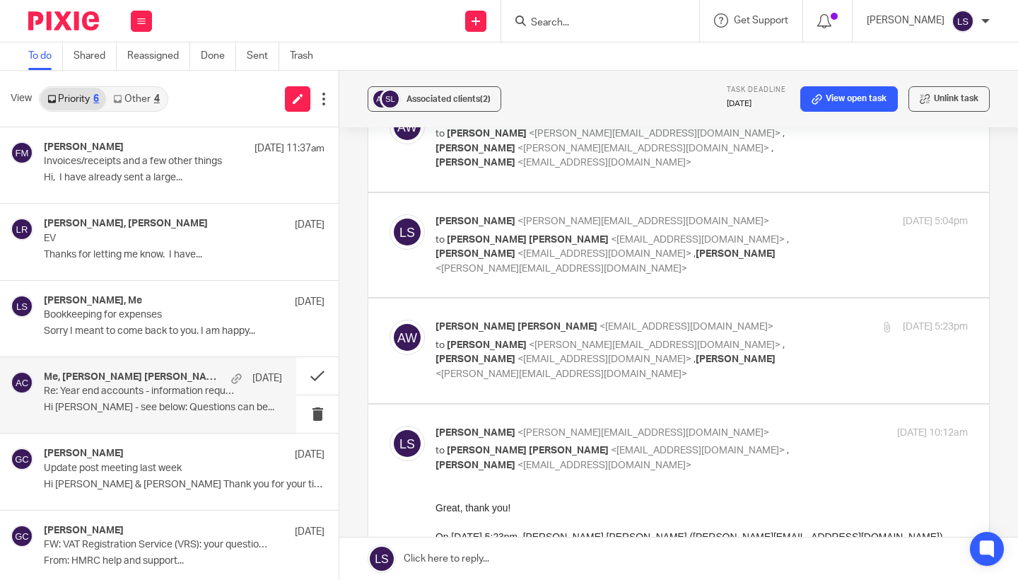
click at [759, 404] on label at bounding box center [678, 527] width 621 height 247
click at [389, 425] on input "checkbox" at bounding box center [389, 425] width 1 height 1
checkbox input "false"
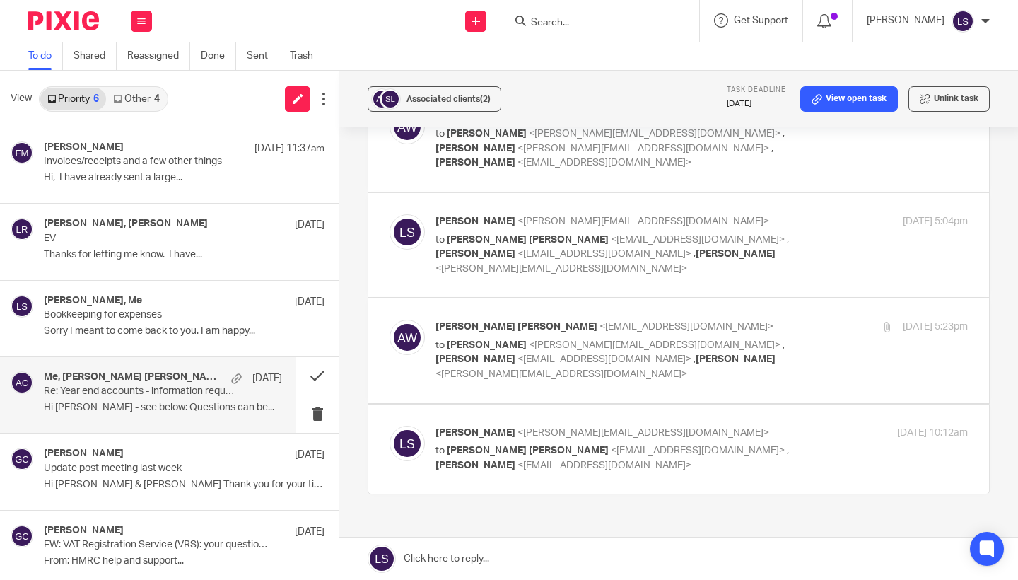
click at [772, 319] on p "[PERSON_NAME] [PERSON_NAME] <[EMAIL_ADDRESS][DOMAIN_NAME]>" at bounding box center [612, 326] width 355 height 15
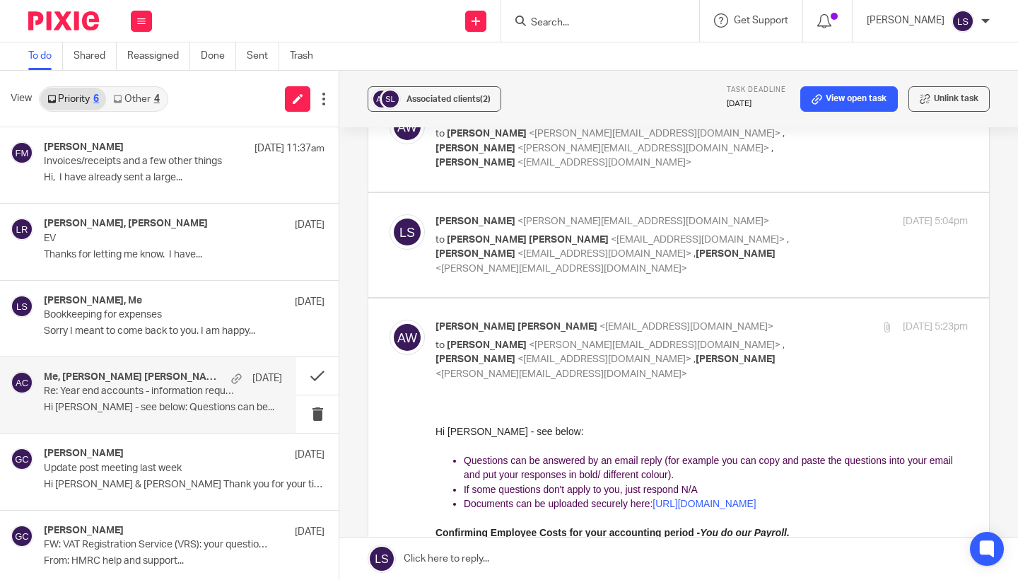
scroll to position [0, 0]
click at [389, 319] on input "checkbox" at bounding box center [389, 319] width 1 height 1
checkbox input "false"
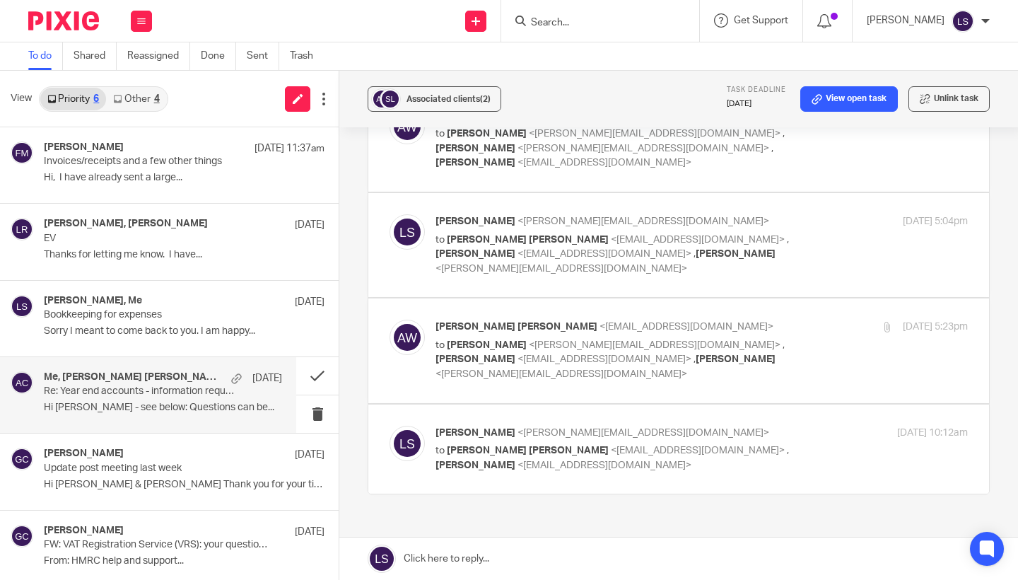
click at [741, 425] on div "[PERSON_NAME] <[EMAIL_ADDRESS][DOMAIN_NAME]> to [PERSON_NAME] [PERSON_NAME] <[E…" at bounding box center [612, 448] width 355 height 47
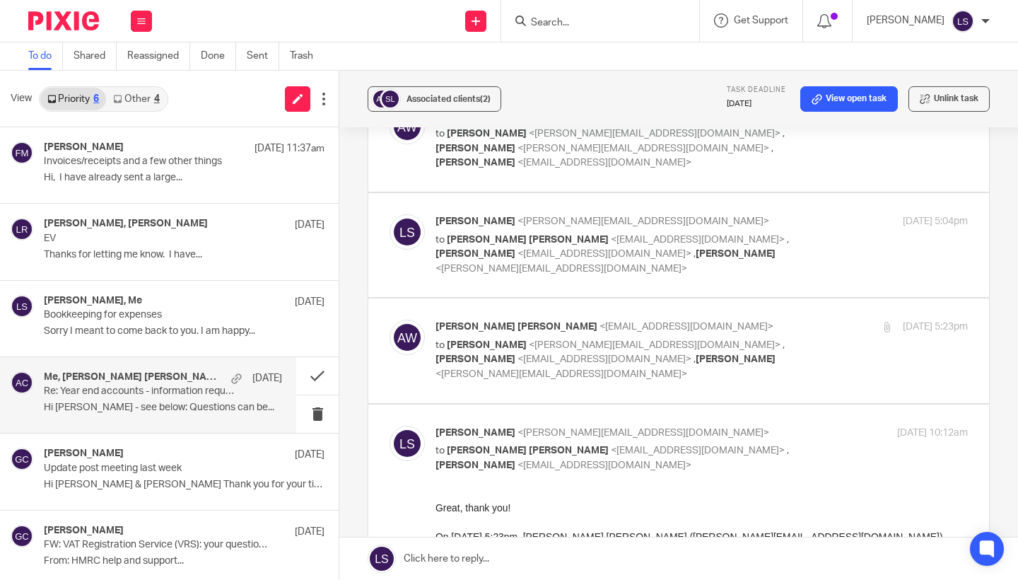
click at [779, 404] on label at bounding box center [678, 527] width 621 height 247
click at [389, 425] on input "checkbox" at bounding box center [389, 425] width 1 height 1
checkbox input "false"
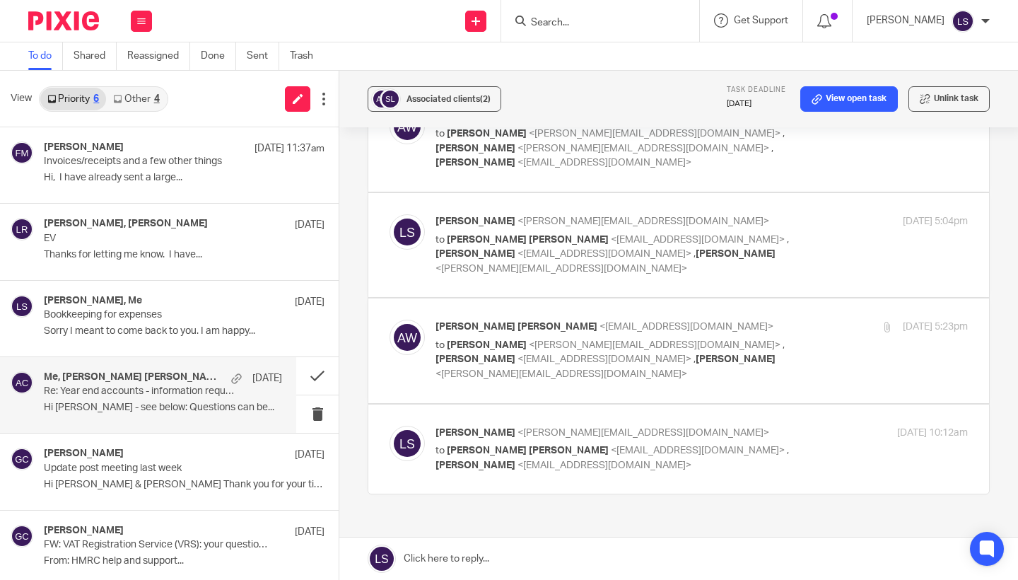
click at [779, 338] on p "to [PERSON_NAME] <[PERSON_NAME][EMAIL_ADDRESS][DOMAIN_NAME]> , [PERSON_NAME] <[…" at bounding box center [612, 360] width 355 height 44
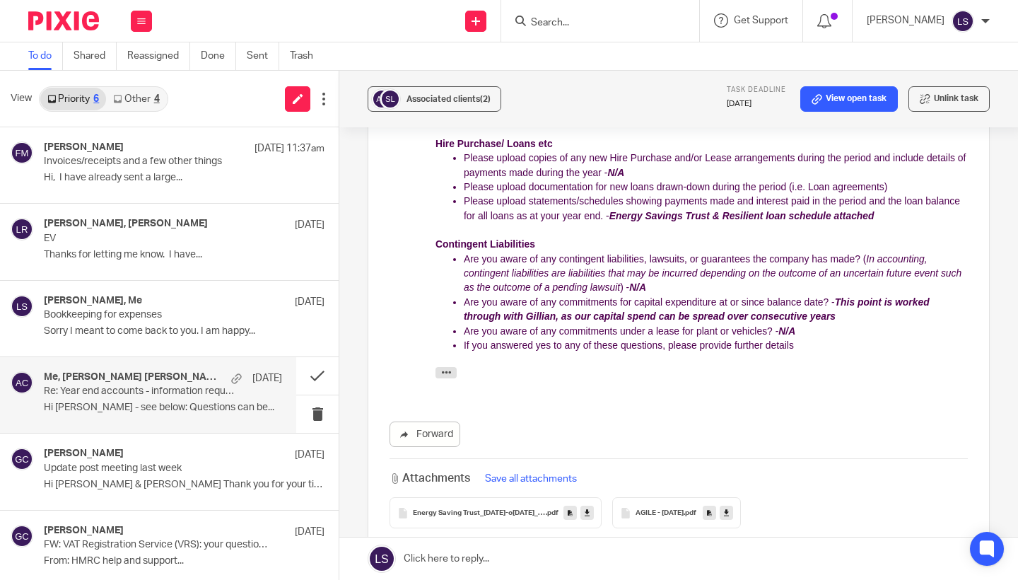
scroll to position [1107, 0]
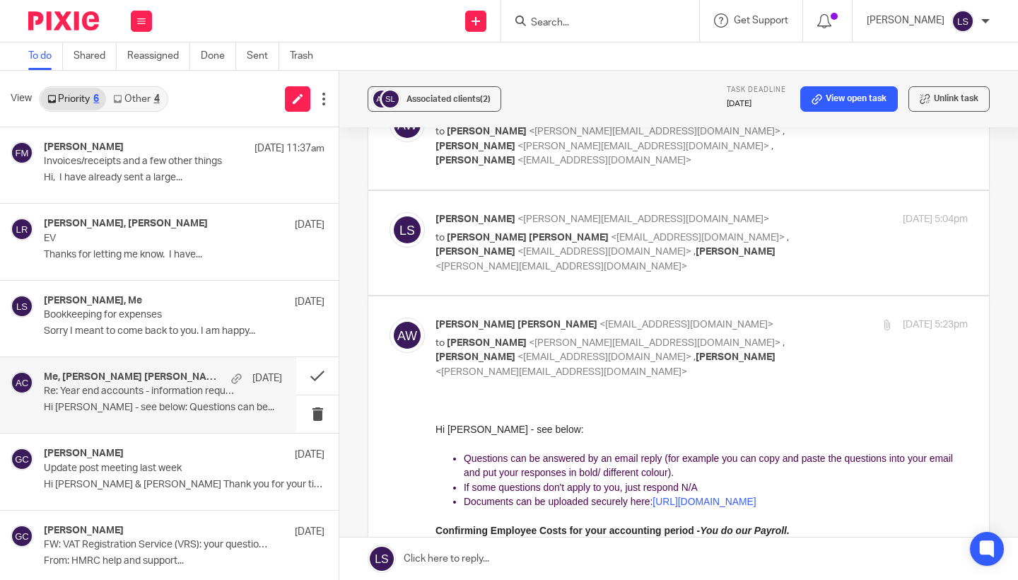
click at [772, 317] on p "[PERSON_NAME] [PERSON_NAME] <[EMAIL_ADDRESS][DOMAIN_NAME]>" at bounding box center [612, 324] width 355 height 15
checkbox input "false"
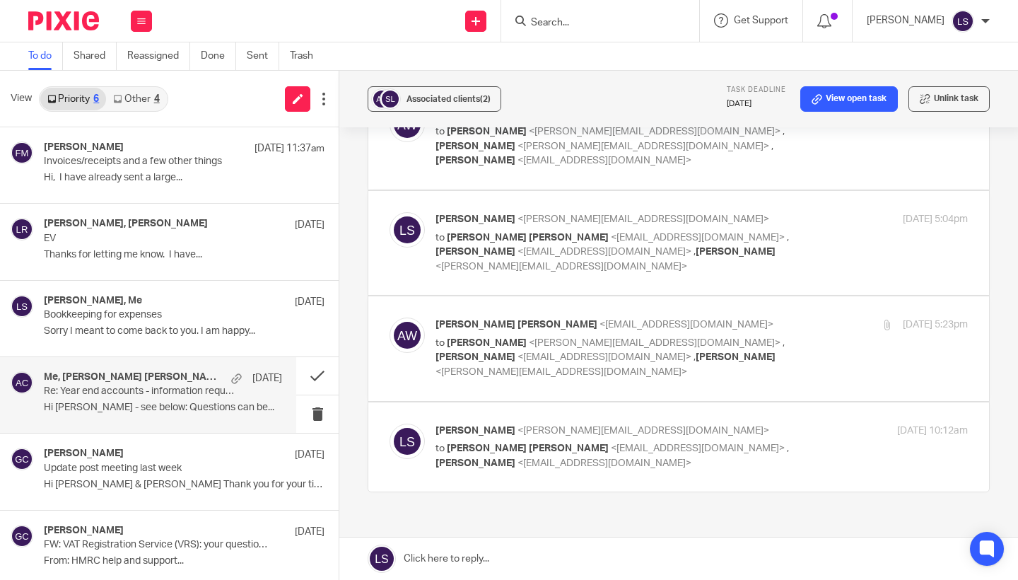
scroll to position [503, 0]
click at [854, 98] on link "View open task" at bounding box center [849, 98] width 98 height 25
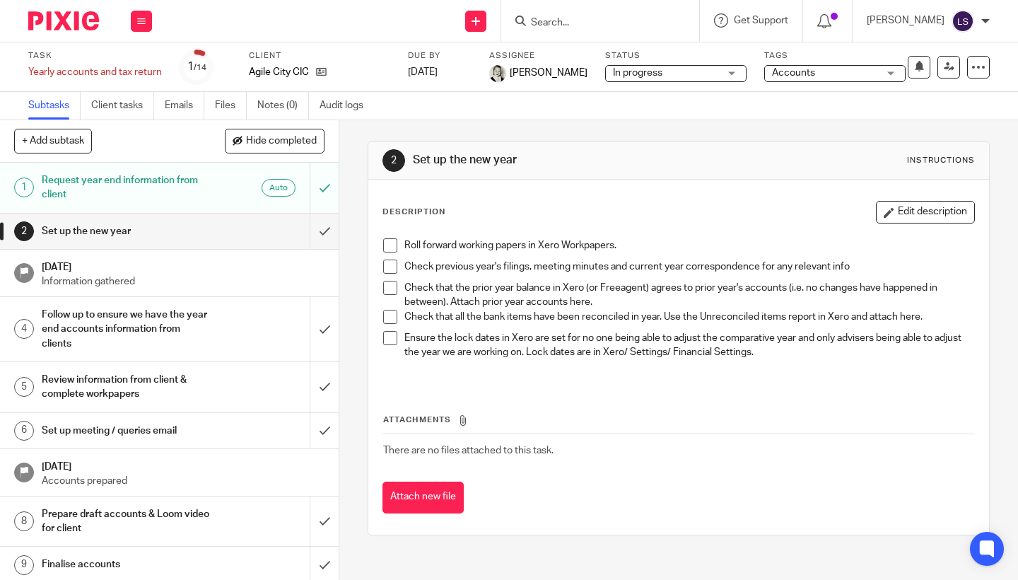
click at [77, 24] on img at bounding box center [63, 20] width 71 height 19
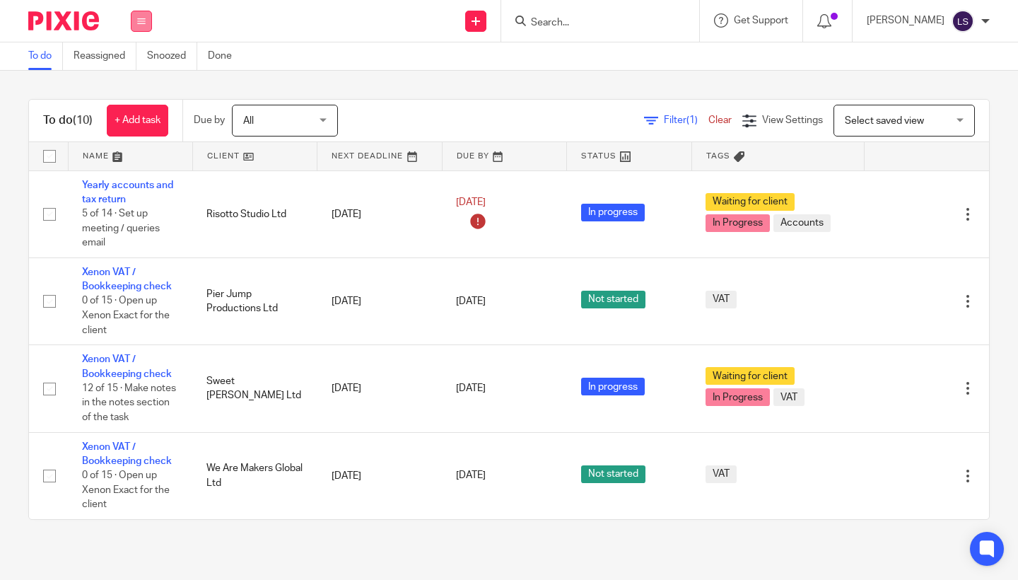
click at [143, 22] on icon at bounding box center [141, 21] width 8 height 8
click at [134, 83] on link "Email" at bounding box center [133, 86] width 23 height 10
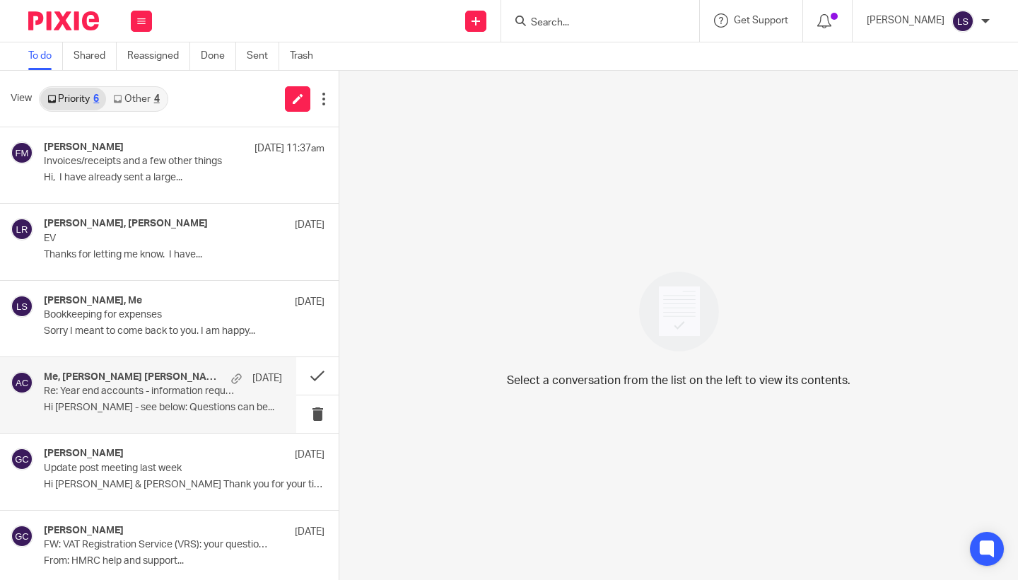
click at [131, 401] on p "Hi [PERSON_NAME] - see below: Questions can be..." at bounding box center [163, 407] width 238 height 12
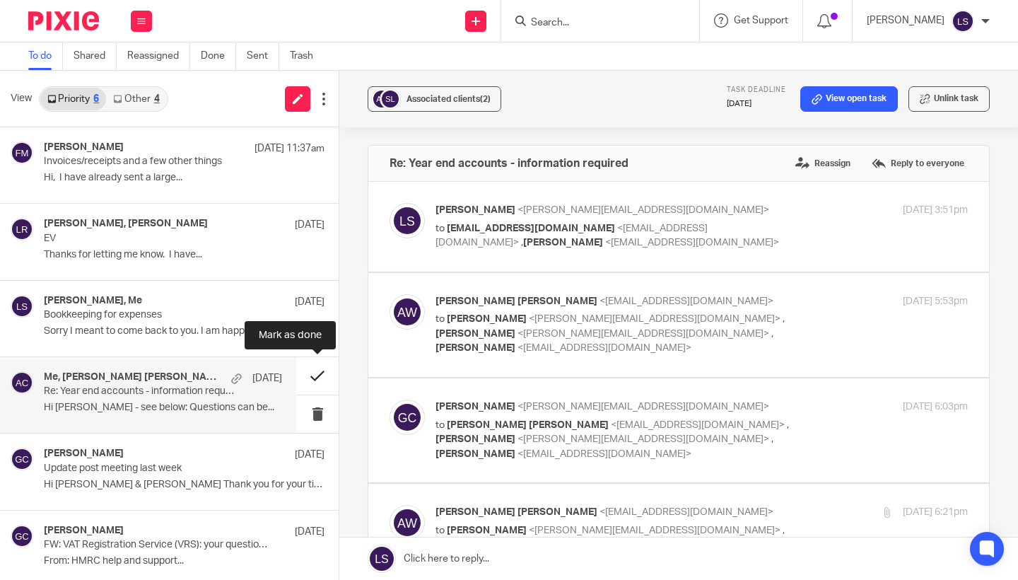
click at [307, 377] on button at bounding box center [317, 375] width 42 height 37
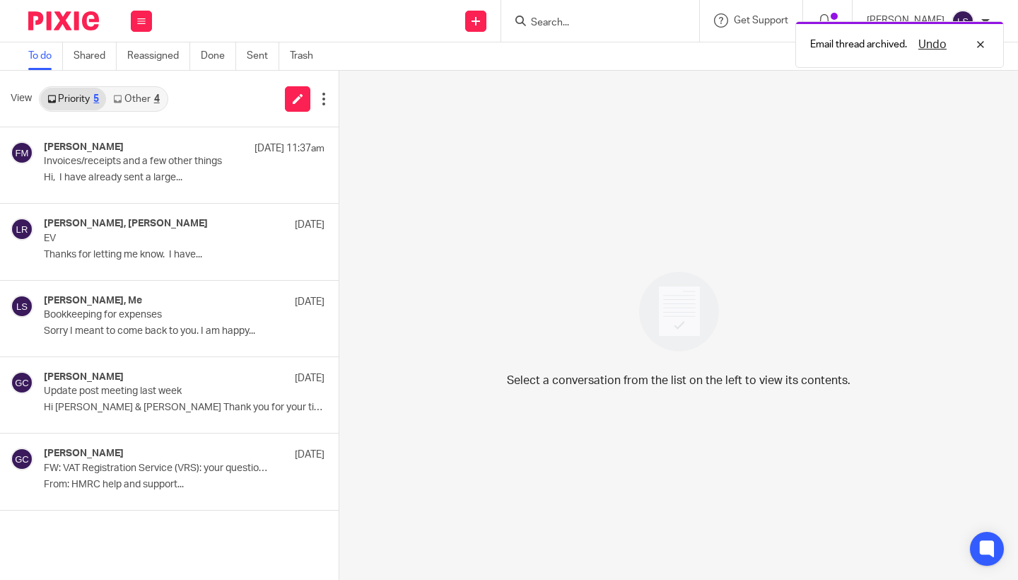
click at [146, 400] on div "Gillian Caughey 13 May 2024 Update post meeting last week Hi Al & Lisa Thank yo…" at bounding box center [184, 394] width 281 height 47
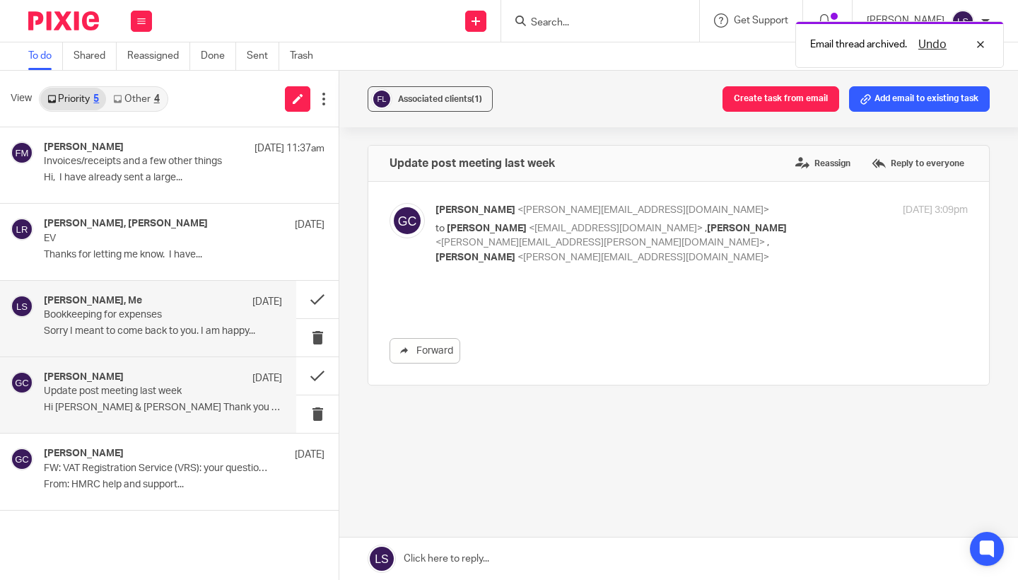
click at [138, 321] on div "Fiona Minshall, Me 4 Sep Bookkeeping for expenses Sorry I meant to come back to…" at bounding box center [163, 318] width 238 height 47
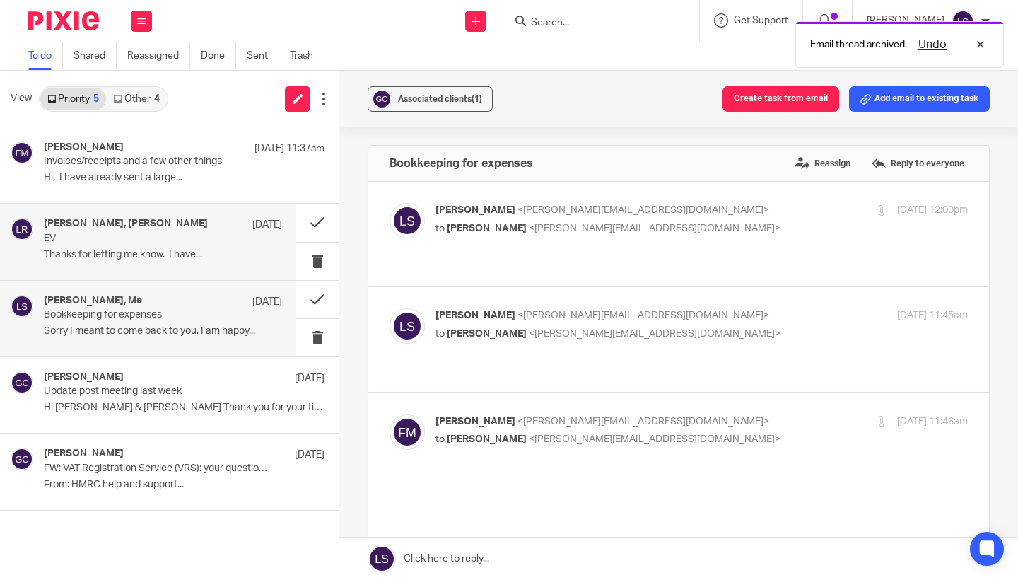
click at [133, 242] on p "EV" at bounding box center [139, 239] width 191 height 12
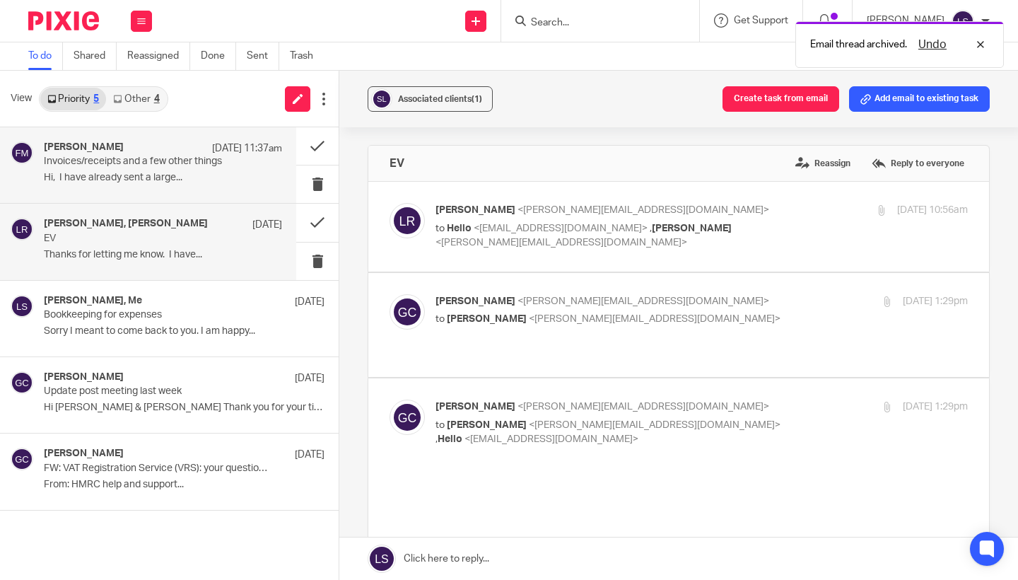
click at [133, 184] on div "Fiona Minshall 13 Sep 11:37am Invoices/receipts and a few other things Hi, I ha…" at bounding box center [163, 164] width 238 height 47
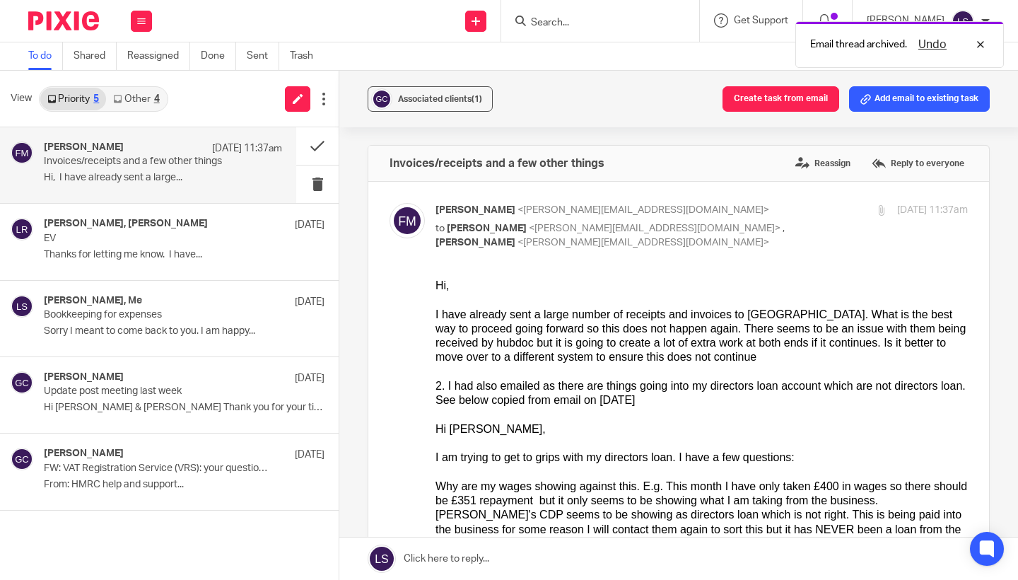
click at [143, 103] on link "Other 4" at bounding box center [136, 99] width 60 height 23
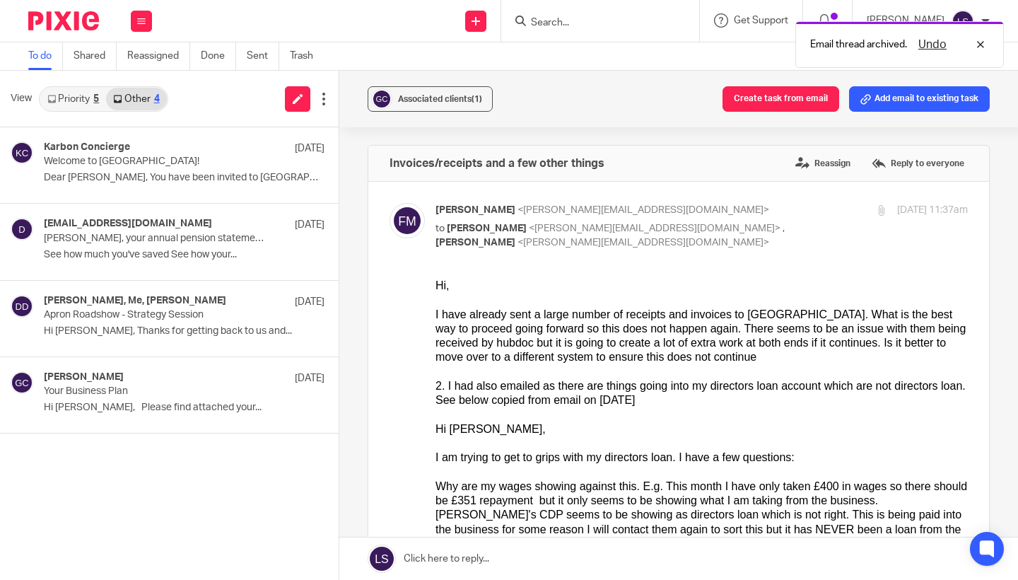
click at [95, 103] on div "5" at bounding box center [96, 99] width 6 height 10
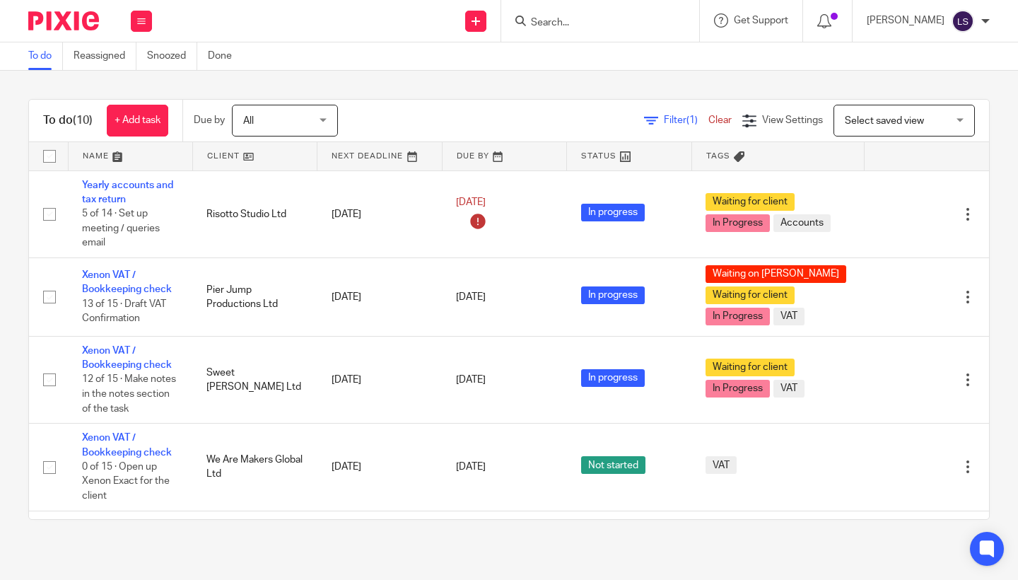
click at [155, 18] on div "Work Email Clients Team Reports Settings" at bounding box center [141, 21] width 49 height 42
click at [151, 18] on button at bounding box center [141, 21] width 21 height 21
click at [144, 19] on icon at bounding box center [141, 21] width 8 height 8
click at [129, 86] on link "Email" at bounding box center [133, 86] width 23 height 10
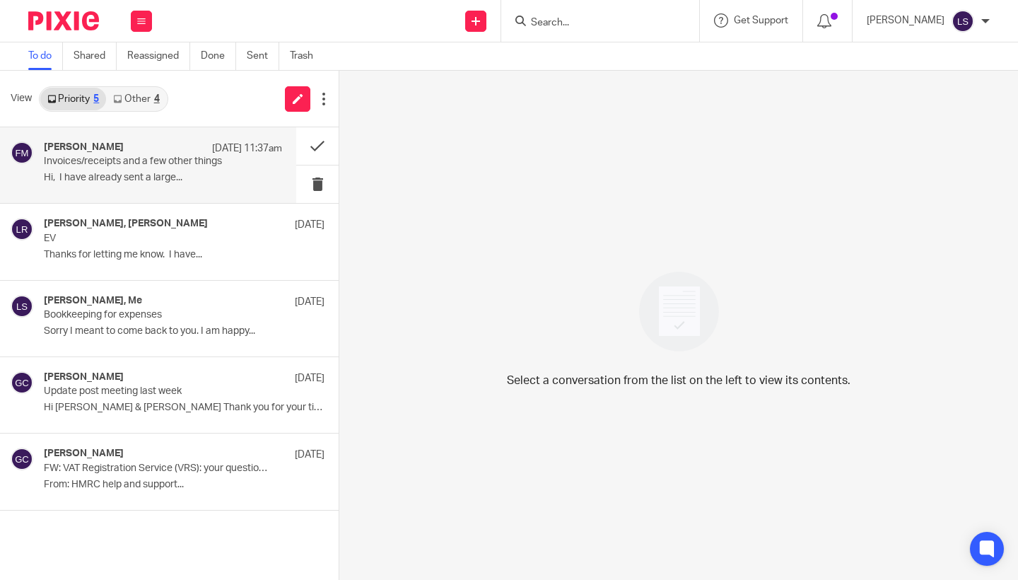
click at [153, 177] on p "Hi, I have already sent a large..." at bounding box center [163, 178] width 238 height 12
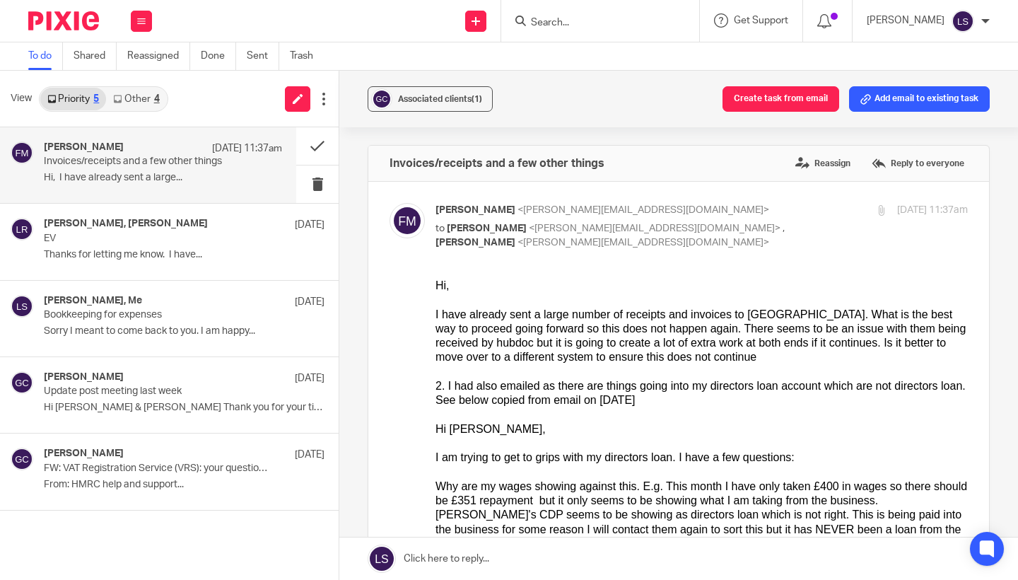
click at [488, 406] on div at bounding box center [701, 413] width 532 height 14
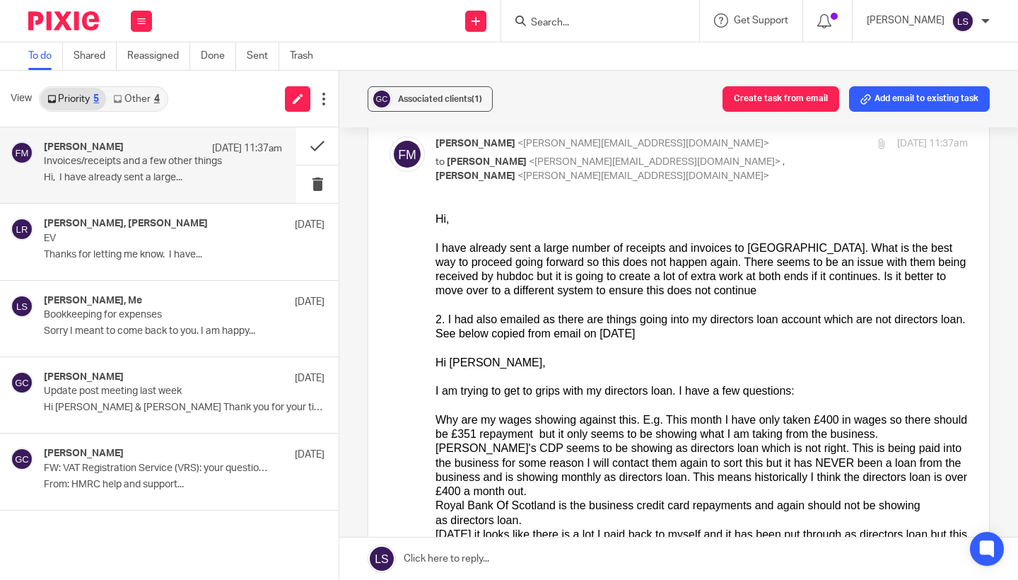
scroll to position [82, 0]
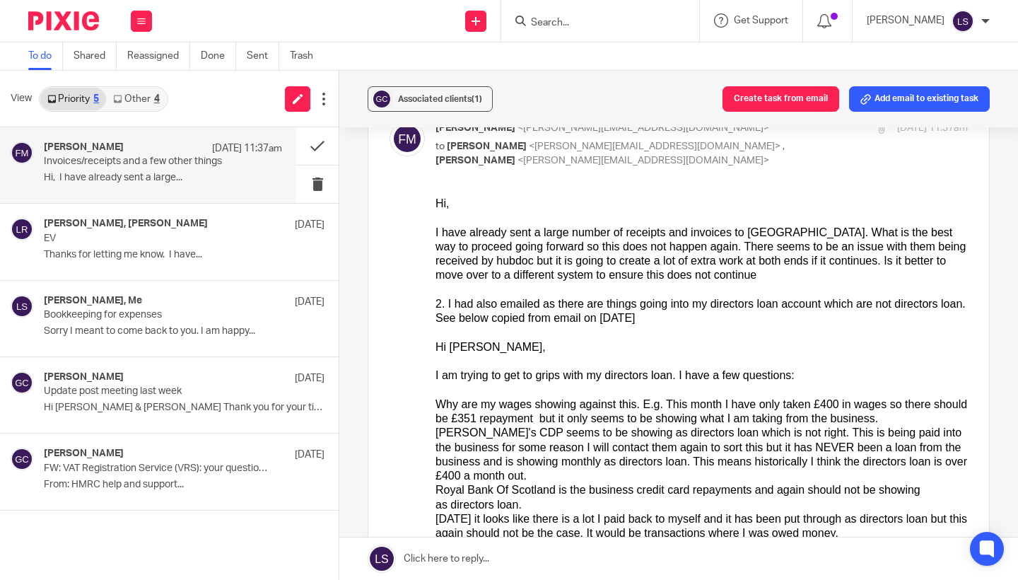
click at [545, 358] on div at bounding box center [701, 360] width 532 height 14
click at [535, 342] on div "Hi [PERSON_NAME]," at bounding box center [701, 346] width 532 height 14
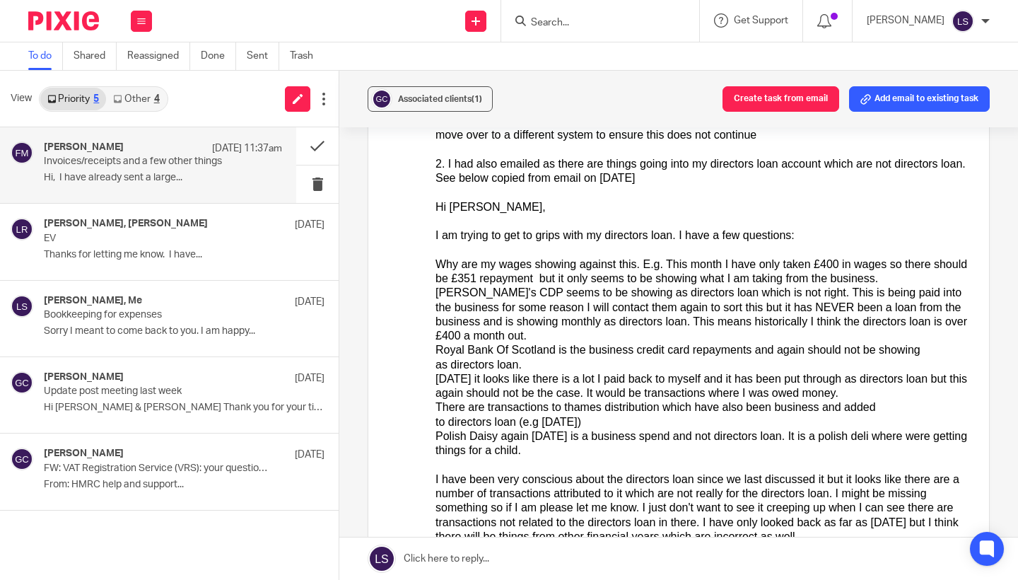
scroll to position [212, 0]
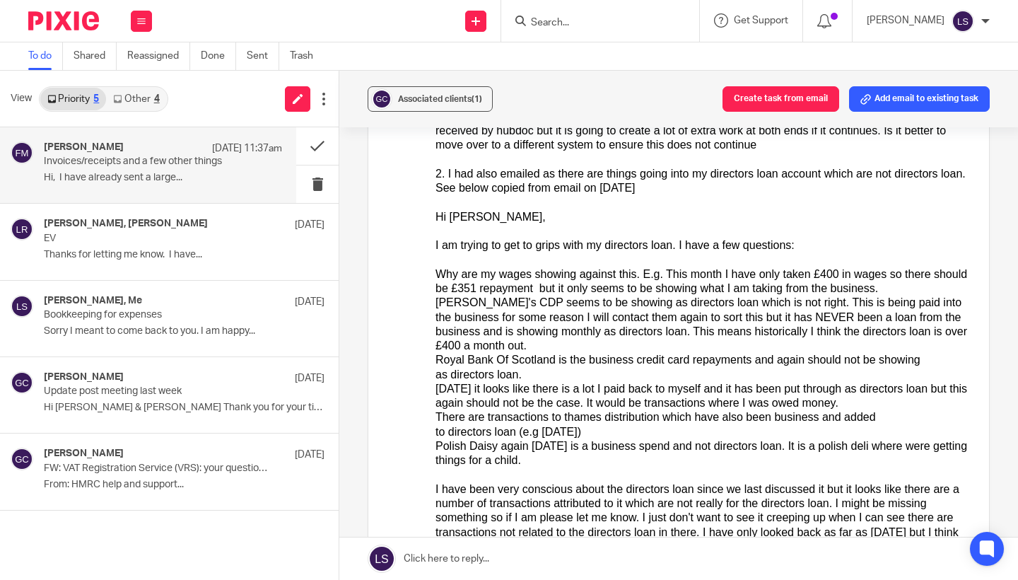
click at [506, 299] on div "[PERSON_NAME]'s CDP seems to be showing as directors loan which is not right. T…" at bounding box center [701, 323] width 532 height 57
click at [526, 337] on div "[PERSON_NAME]'s CDP seems to be showing as directors loan which is not right. T…" at bounding box center [701, 323] width 532 height 57
drag, startPoint x: 503, startPoint y: 300, endPoint x: 478, endPoint y: 300, distance: 24.0
click at [478, 300] on div "[PERSON_NAME]'s CDP seems to be showing as directors loan which is not right. T…" at bounding box center [701, 323] width 532 height 57
copy div "CDP"
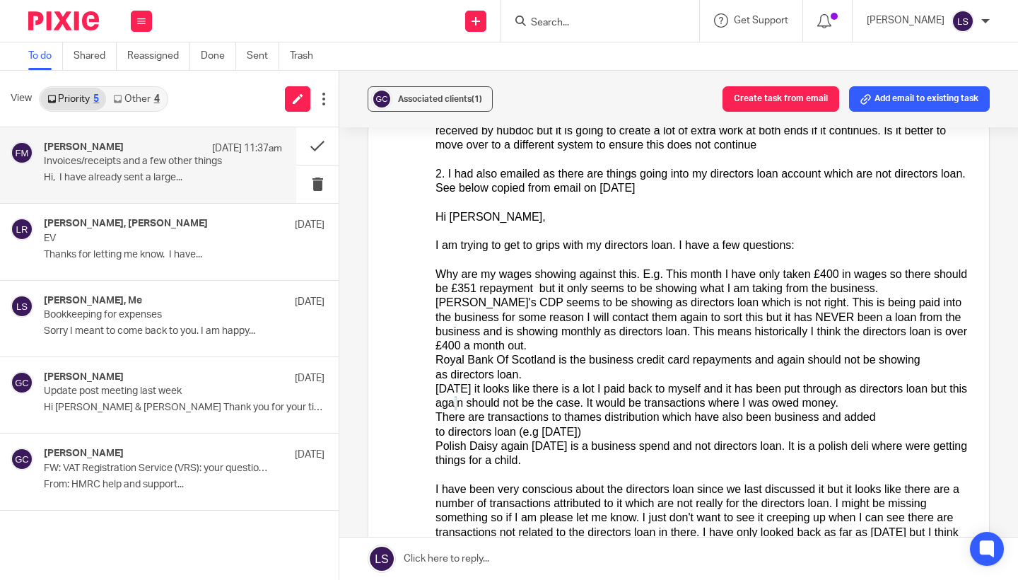
click at [560, 394] on div "[DATE] it looks like there is a lot I paid back to myself and it has been put t…" at bounding box center [701, 395] width 532 height 29
drag, startPoint x: 556, startPoint y: 355, endPoint x: 435, endPoint y: 356, distance: 120.9
click at [435, 356] on div "Royal Bank Of Scotland is the business credit card repayments and again should …" at bounding box center [701, 366] width 532 height 29
copy div "Royal Bank Of Scotland"
drag, startPoint x: 480, startPoint y: 299, endPoint x: 510, endPoint y: 299, distance: 29.7
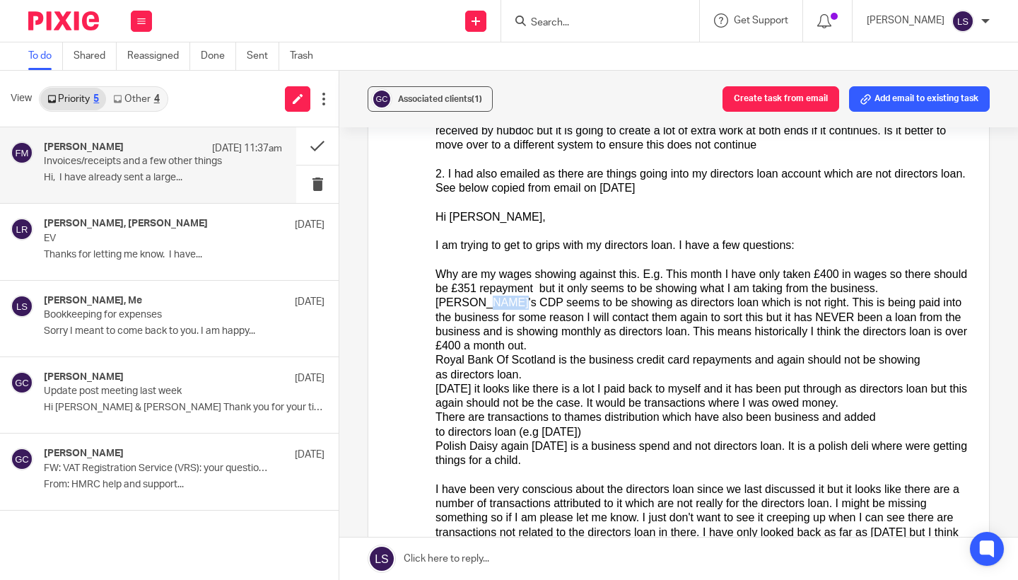
click at [510, 299] on div "[PERSON_NAME]'s CDP seems to be showing as directors loan which is not right. T…" at bounding box center [701, 323] width 532 height 57
click at [505, 298] on div "[PERSON_NAME]'s CDP seems to be showing as directors loan which is not right. T…" at bounding box center [701, 323] width 532 height 57
drag, startPoint x: 503, startPoint y: 298, endPoint x: 481, endPoint y: 298, distance: 21.9
click at [481, 298] on div "[PERSON_NAME]'s CDP seems to be showing as directors loan which is not right. T…" at bounding box center [701, 323] width 532 height 57
copy div "CDP"
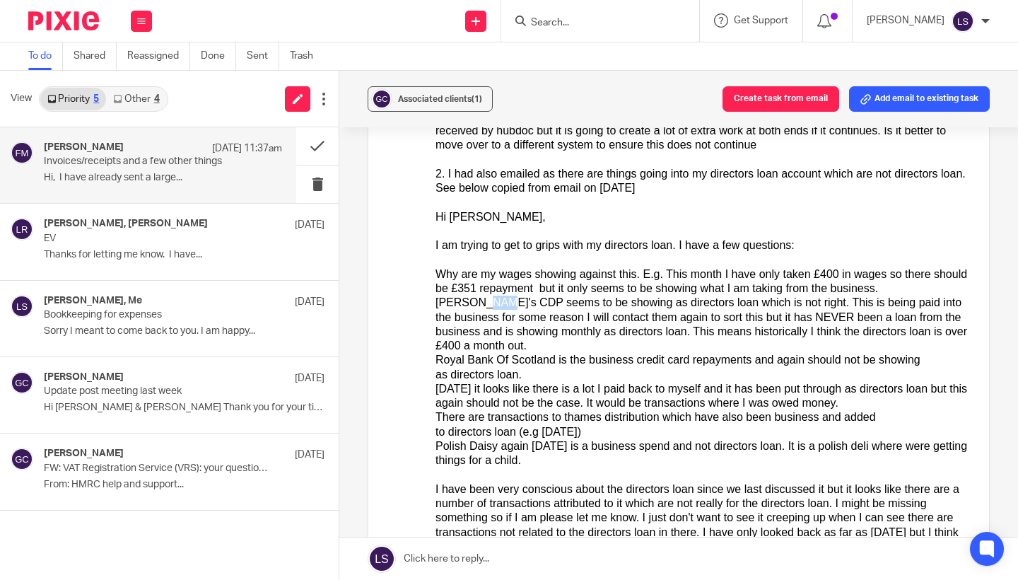
click at [503, 305] on div "[PERSON_NAME]'s CDP seems to be showing as directors loan which is not right. T…" at bounding box center [701, 323] width 532 height 57
drag, startPoint x: 504, startPoint y: 298, endPoint x: 480, endPoint y: 298, distance: 24.0
click at [480, 298] on div "[PERSON_NAME]'s CDP seems to be showing as directors loan which is not right. T…" at bounding box center [701, 323] width 532 height 57
copy div "CDP"
click at [514, 368] on div "Royal Bank Of Scotland is the business credit card repayments and again should …" at bounding box center [701, 366] width 532 height 29
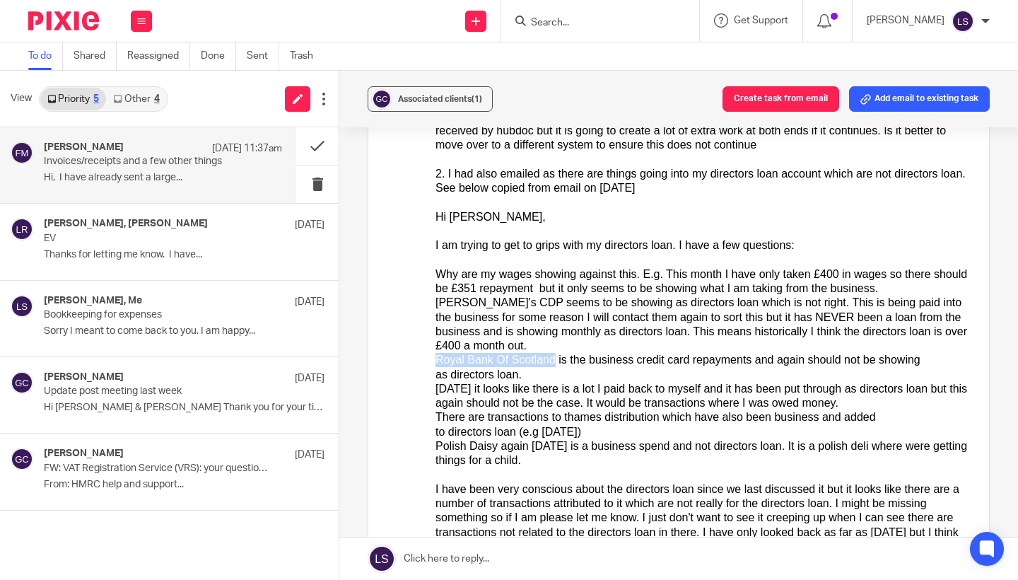
drag, startPoint x: 556, startPoint y: 354, endPoint x: 427, endPoint y: 358, distance: 128.7
click at [435, 358] on html "Hi, I have already sent a large number of receipts and invoices to hubdoc. What…" at bounding box center [701, 460] width 532 height 788
copy div "Royal Bank Of Scotland"
click at [454, 392] on div "[DATE] it looks like there is a lot I paid back to myself and it has been put t…" at bounding box center [701, 395] width 532 height 29
drag, startPoint x: 659, startPoint y: 412, endPoint x: 564, endPoint y: 413, distance: 95.4
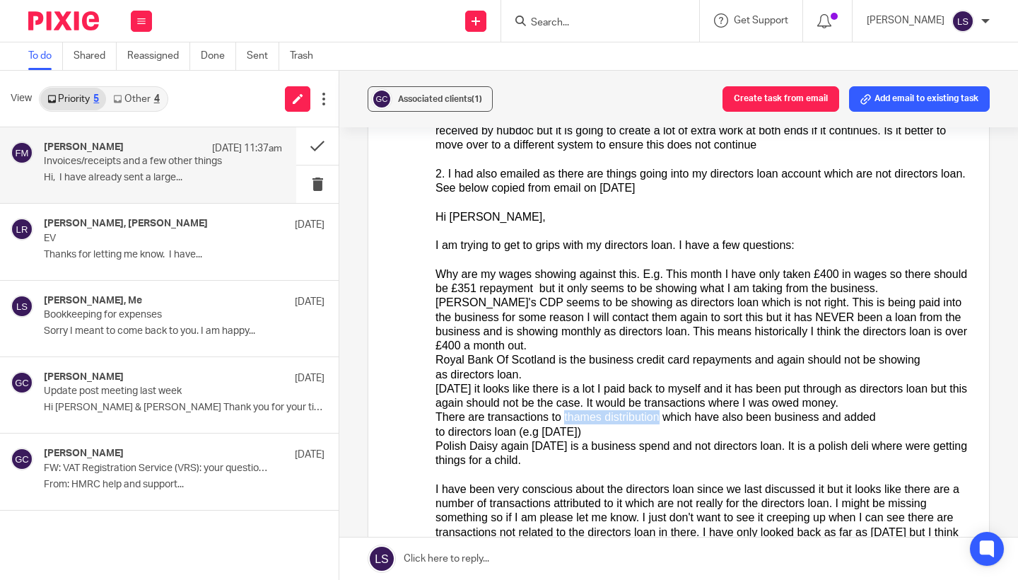
click at [564, 413] on div "There are transactions to thames distribution which have also been business and…" at bounding box center [701, 423] width 532 height 29
copy div "thames distribution"
click at [579, 421] on div "There are transactions to thames distribution which have also been business and…" at bounding box center [701, 423] width 532 height 29
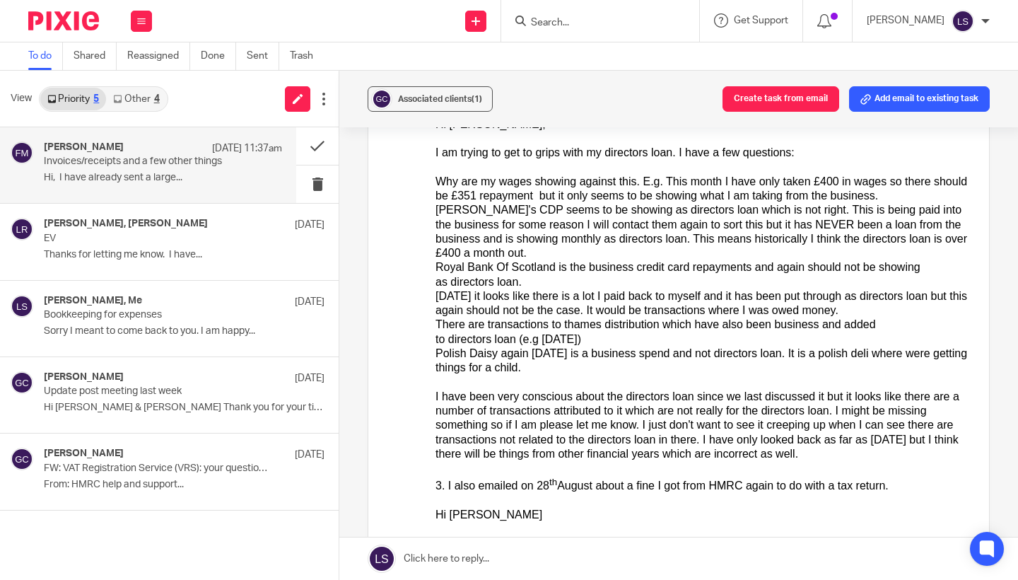
scroll to position [312, 0]
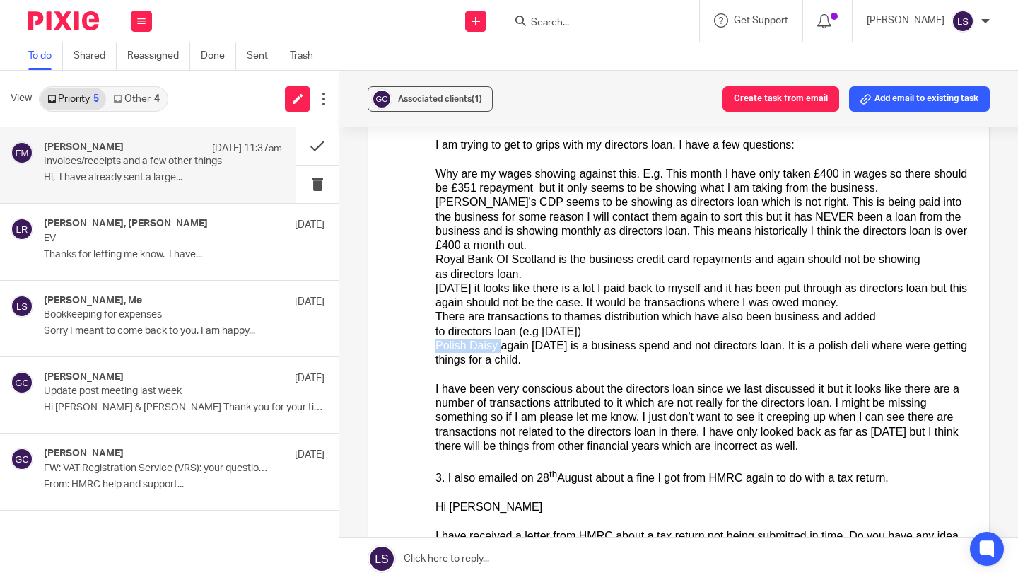
drag, startPoint x: 500, startPoint y: 342, endPoint x: 435, endPoint y: 346, distance: 65.8
click at [435, 346] on html "Hi, I have already sent a large number of receipts and invoices to hubdoc. What…" at bounding box center [701, 360] width 532 height 788
copy div "Polish Daisy"
click at [486, 404] on div "I have been very conscious about the directors loan since we last discussed it …" at bounding box center [701, 417] width 532 height 71
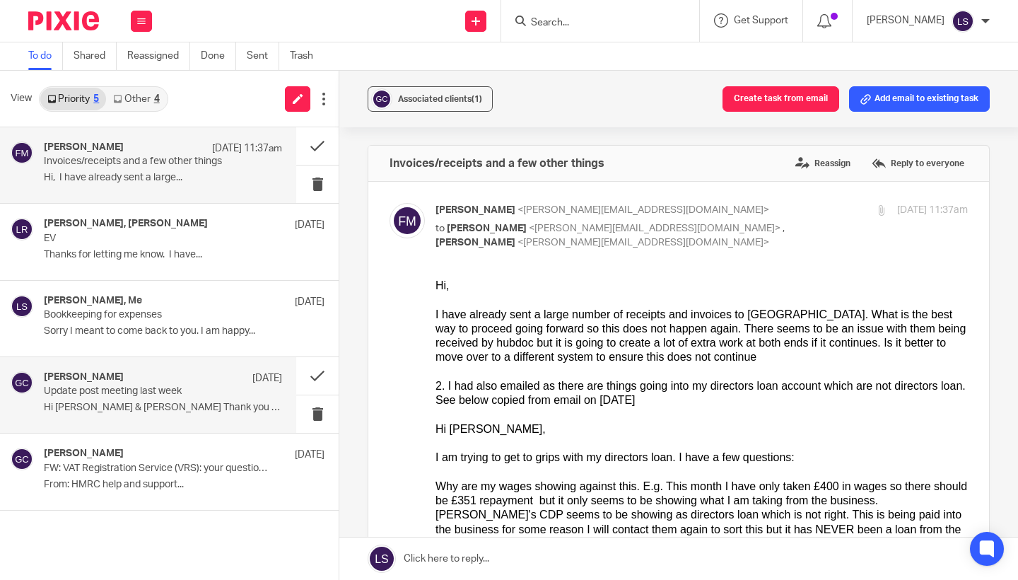
scroll to position [0, 0]
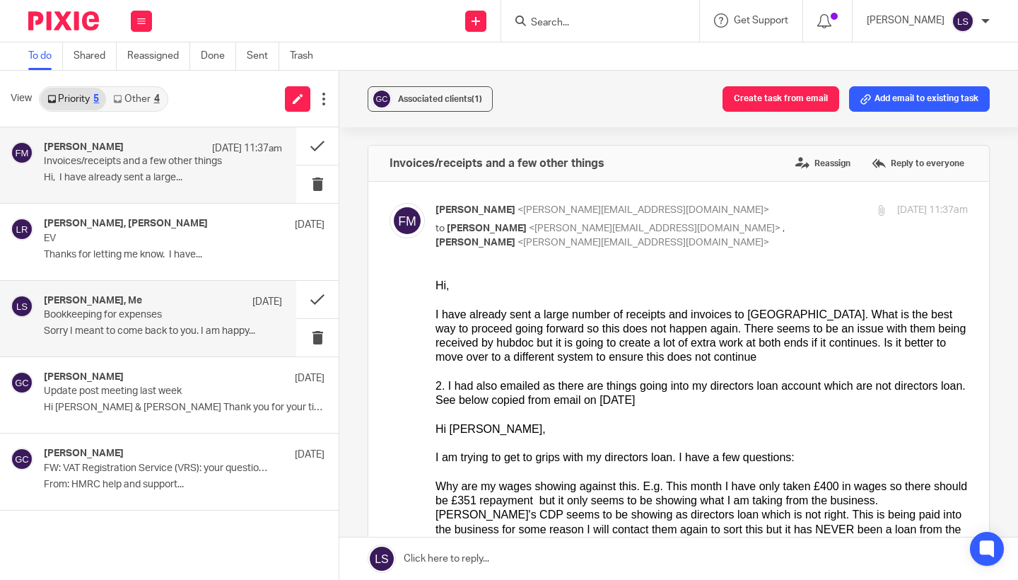
click at [119, 325] on p "Sorry I meant to come back to you. I am happy..." at bounding box center [163, 331] width 238 height 12
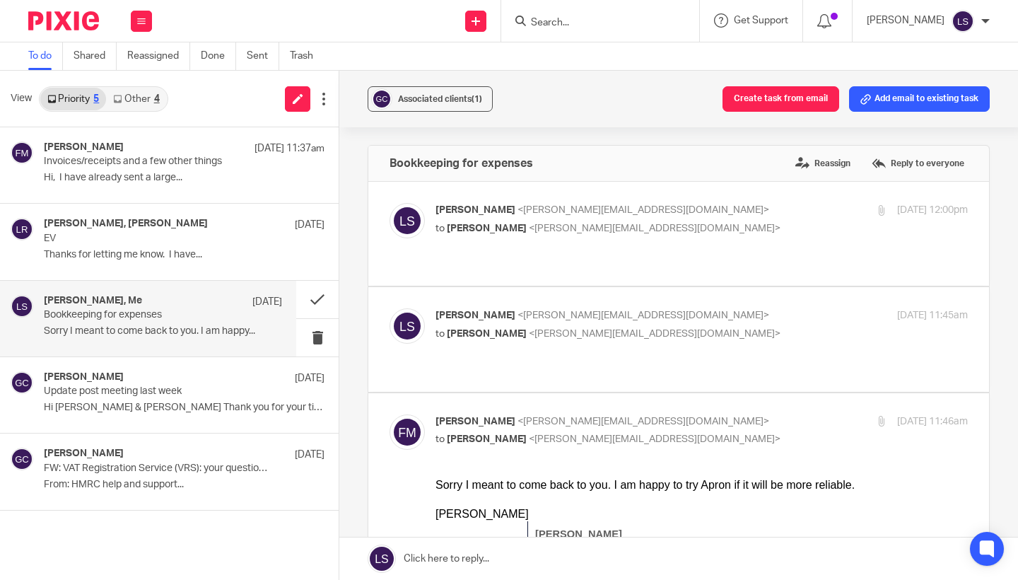
click at [389, 413] on input "checkbox" at bounding box center [389, 413] width 1 height 1
checkbox input "false"
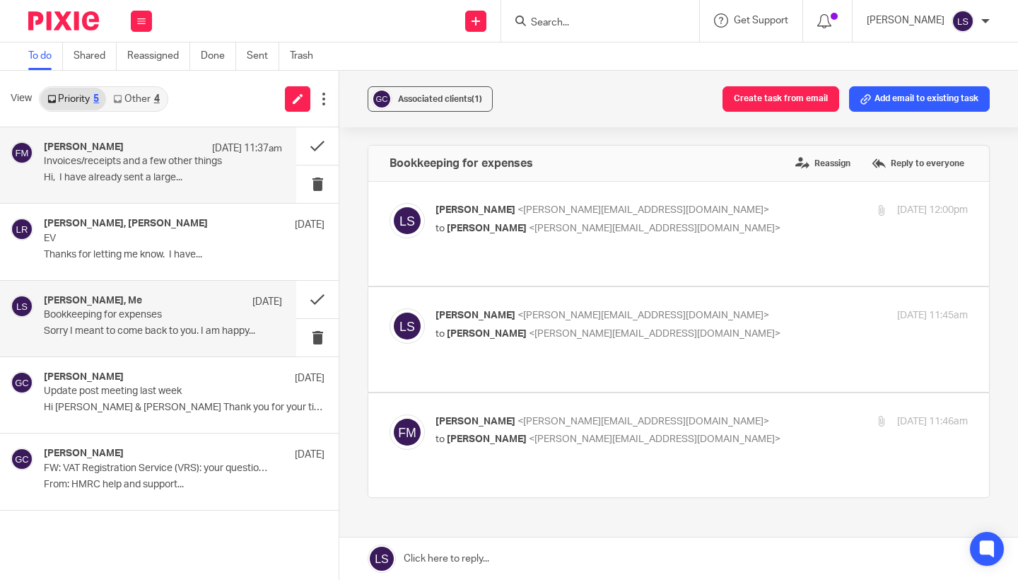
click at [177, 155] on div "Fiona Minshall 13 Sep 11:37am" at bounding box center [163, 148] width 238 height 14
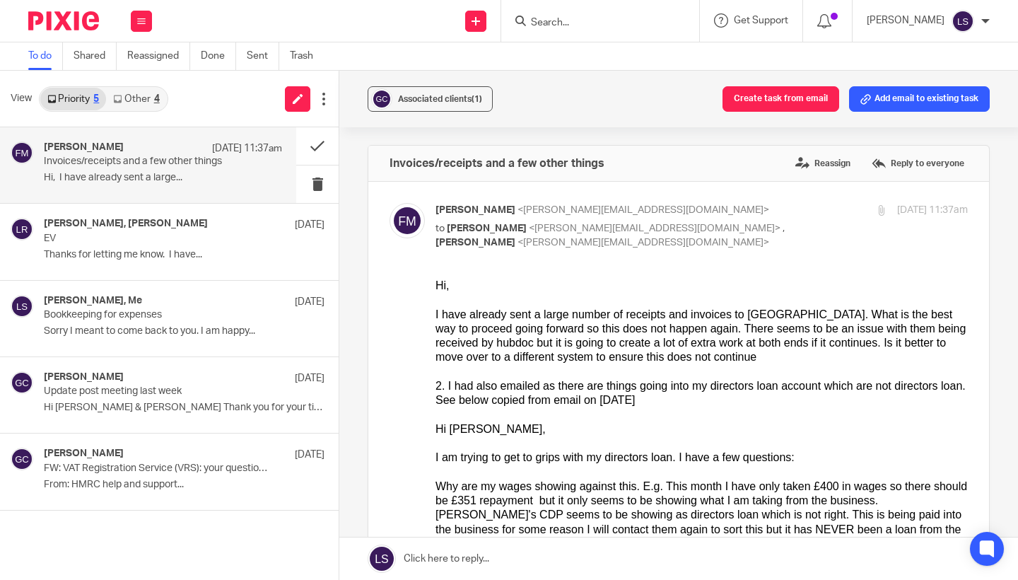
click at [600, 357] on div "I have already sent a large number of receipts and invoices to [GEOGRAPHIC_DATA…" at bounding box center [701, 335] width 532 height 57
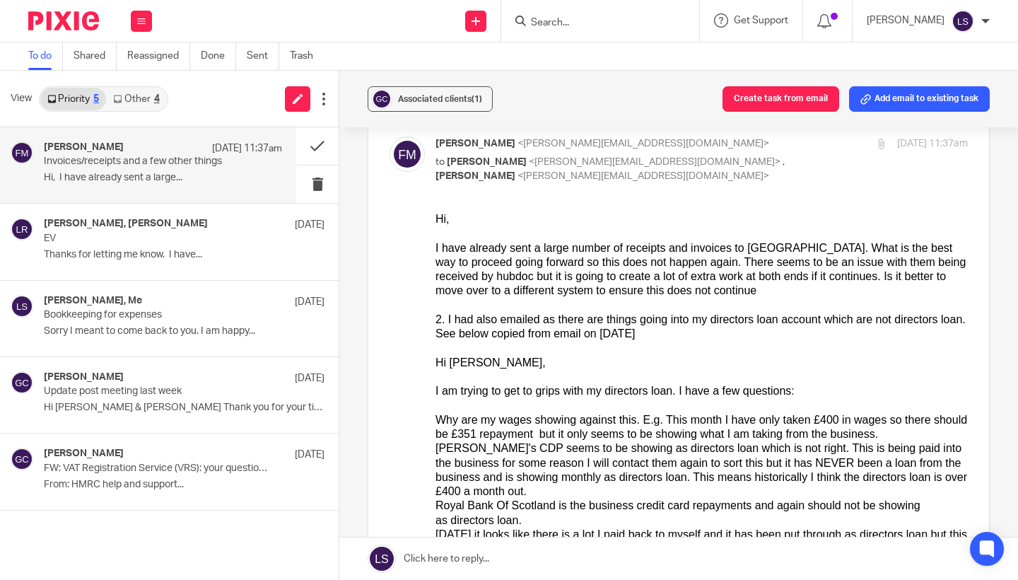
scroll to position [61, 0]
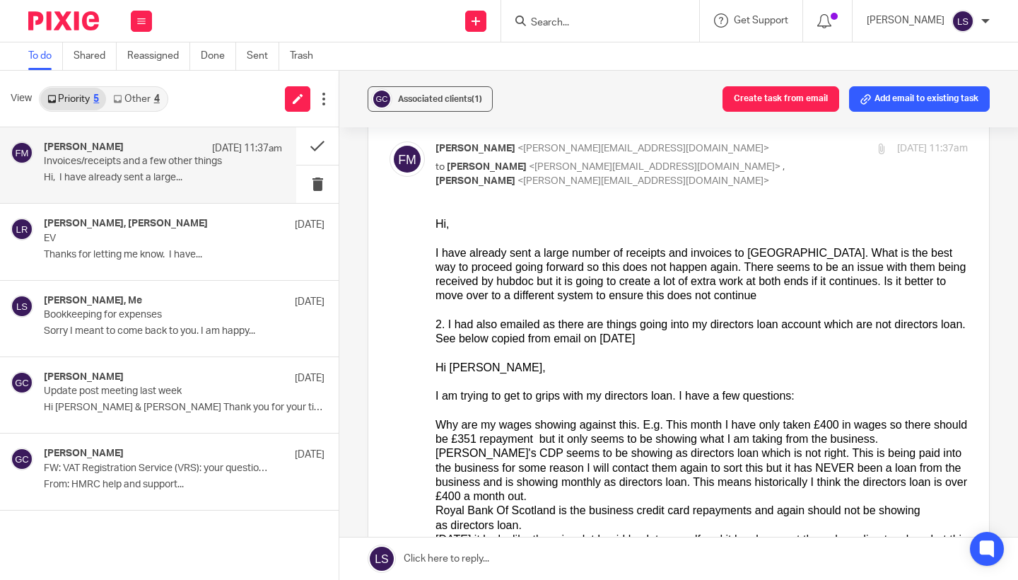
click at [787, 180] on p "to Lauren Simmons <lauren@fearlessfinancials.co.uk> , Gillian Caughey <gillian@…" at bounding box center [612, 174] width 355 height 29
checkbox input "false"
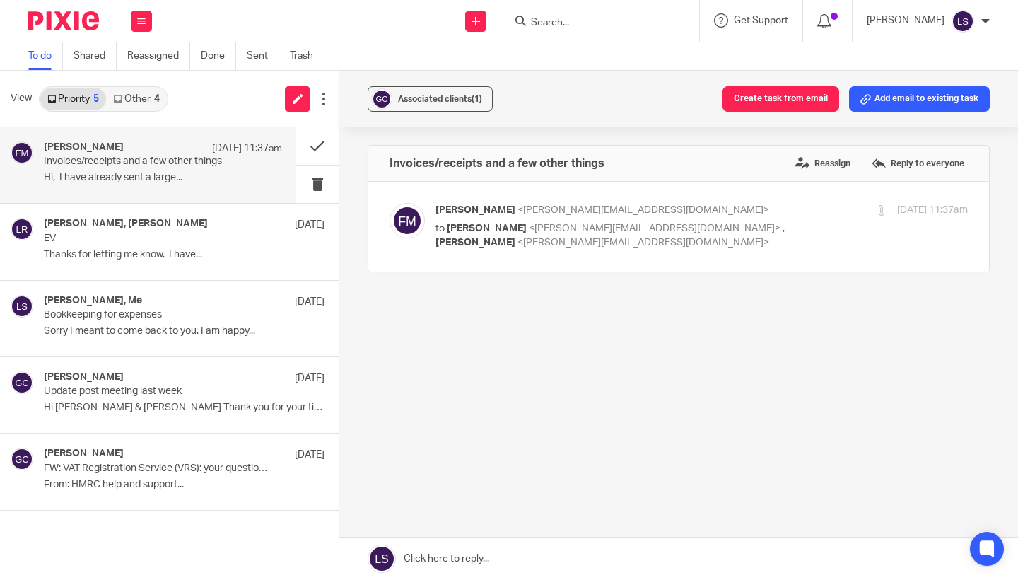
scroll to position [0, 0]
click at [471, 556] on link at bounding box center [678, 558] width 678 height 42
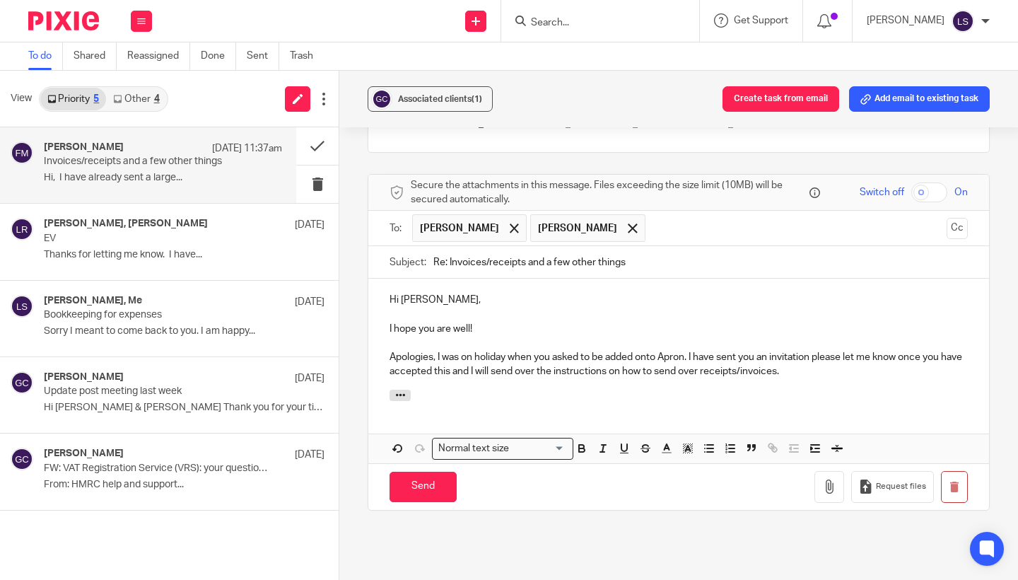
click at [1004, 330] on div "Associated clients (1) Create task from email Add email to existing task Invoic…" at bounding box center [678, 325] width 678 height 509
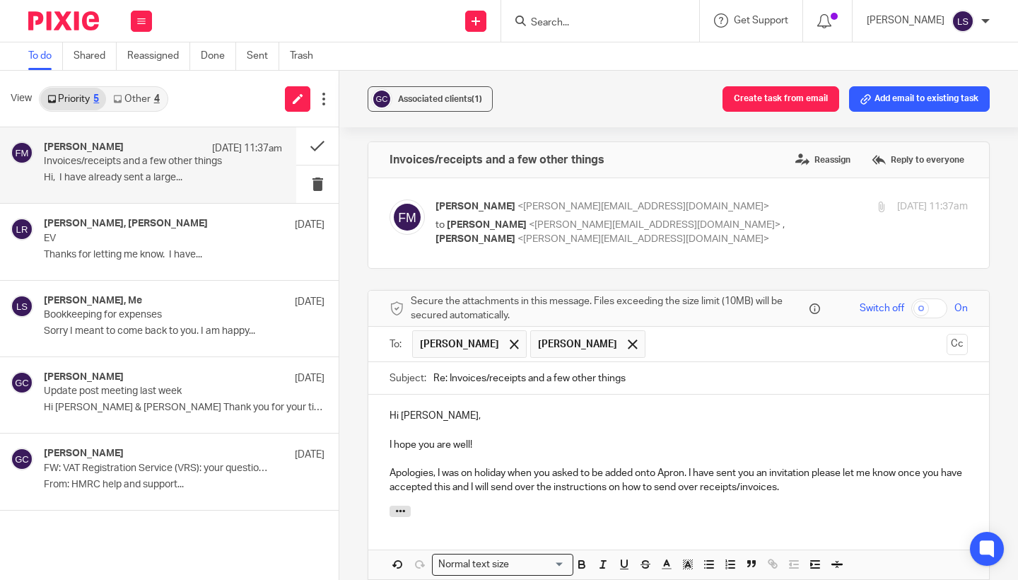
scroll to position [1, 0]
click at [789, 235] on p "to Lauren Simmons <lauren@fearlessfinancials.co.uk> , Gillian Caughey <gillian@…" at bounding box center [612, 234] width 355 height 29
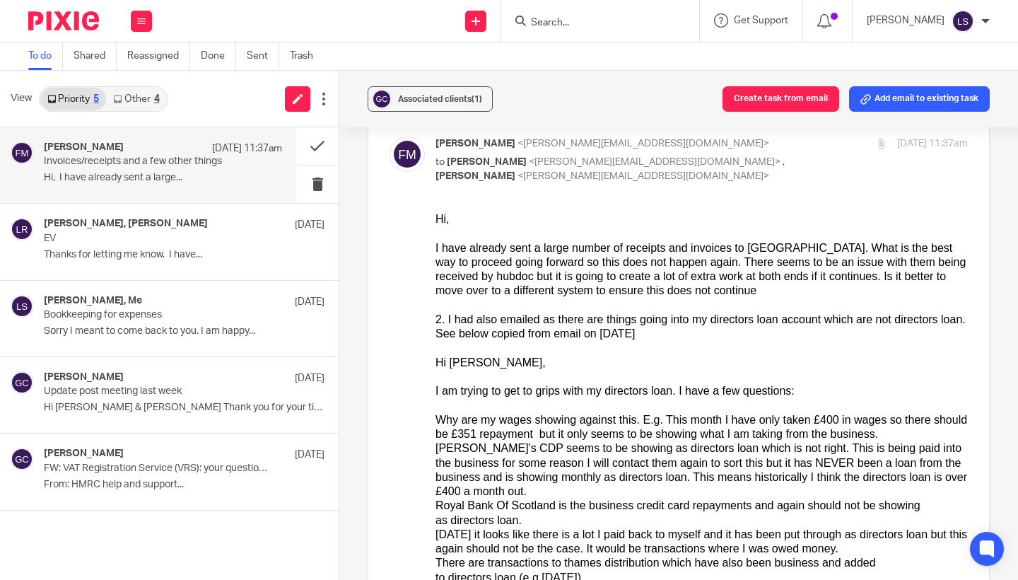
scroll to position [-7, 0]
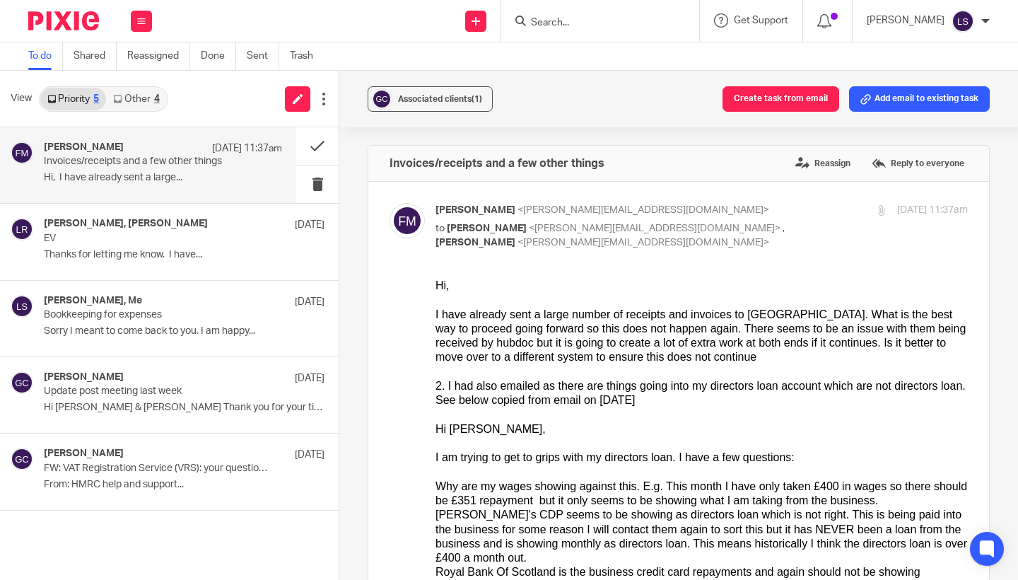
click at [782, 229] on p "to Lauren Simmons <lauren@fearlessfinancials.co.uk> , Gillian Caughey <gillian@…" at bounding box center [612, 235] width 355 height 29
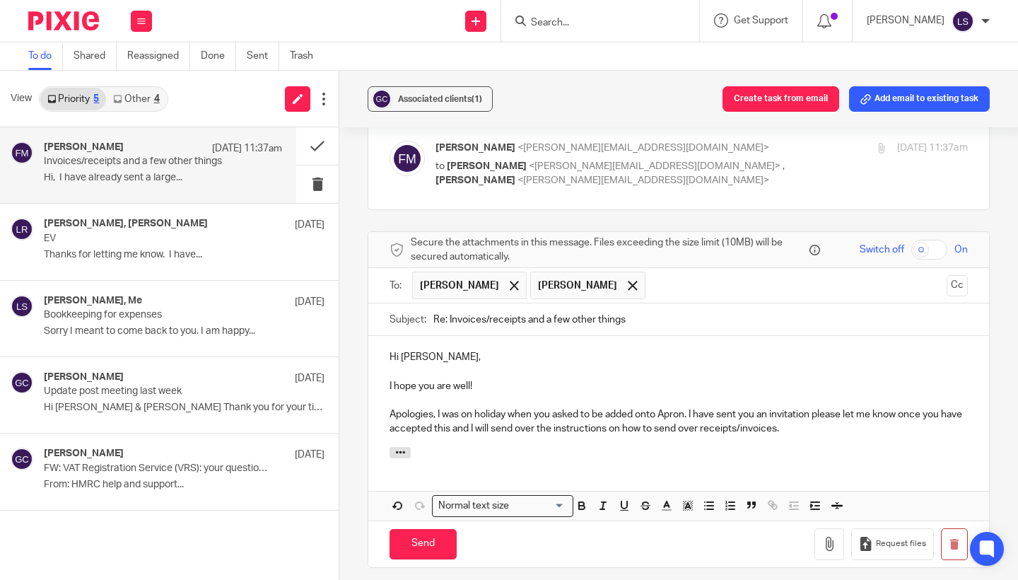
scroll to position [82, 0]
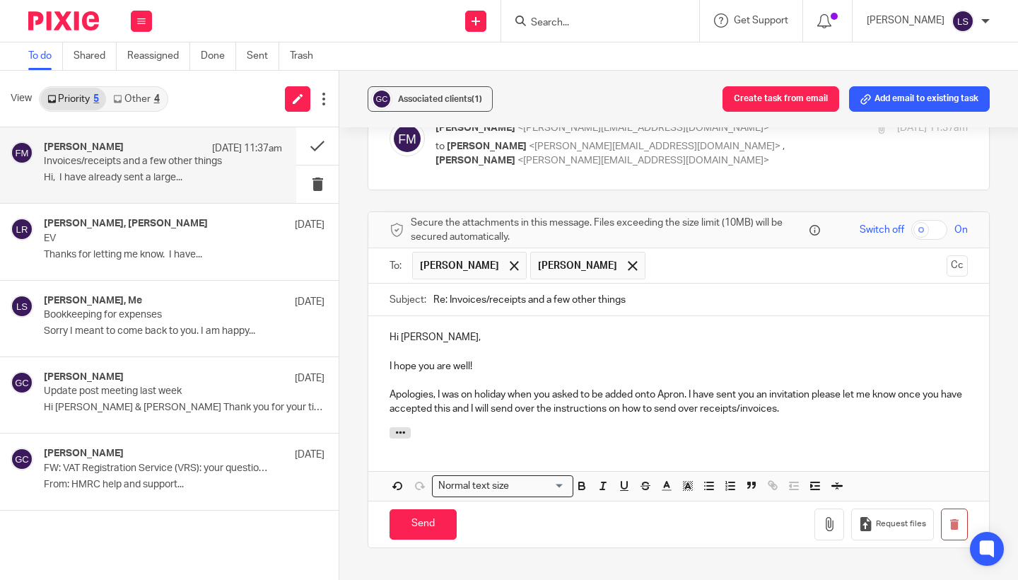
click at [834, 401] on p "Apologies, I was on holiday when you asked to be added onto Apron. I have sent …" at bounding box center [678, 401] width 578 height 29
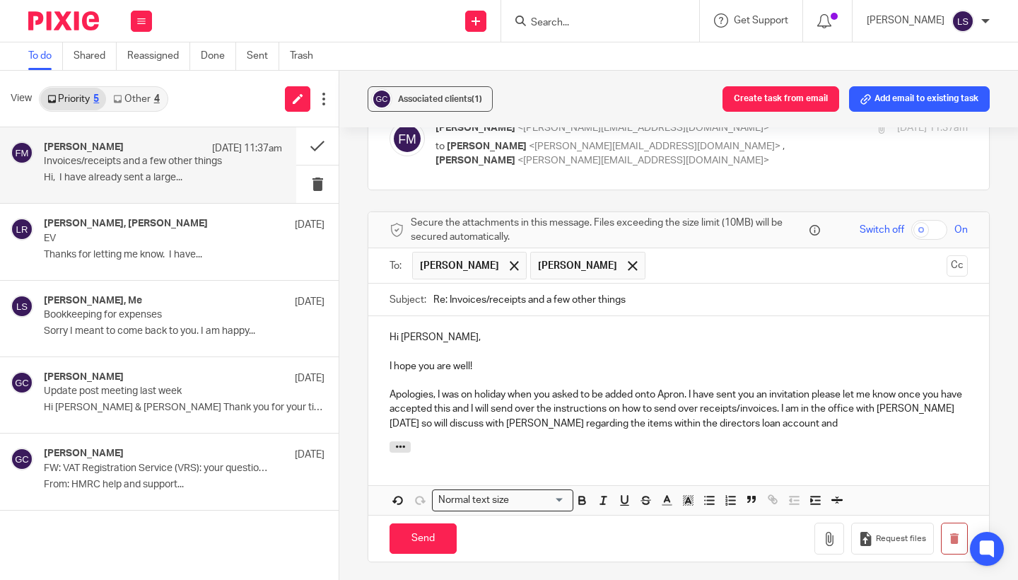
click at [1011, 367] on div "Associated clients (1) Create task from email Add email to existing task Invoic…" at bounding box center [678, 325] width 678 height 509
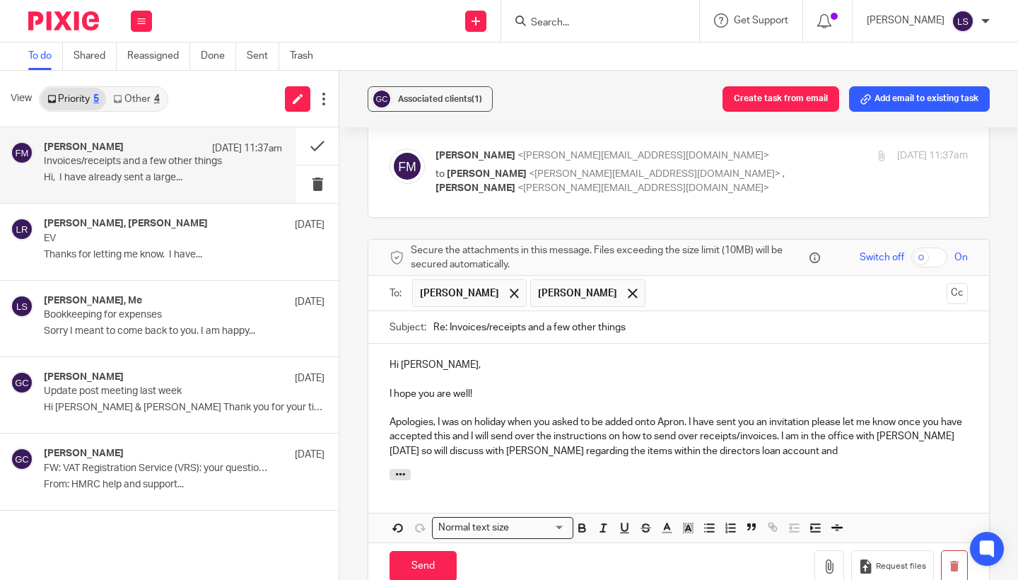
scroll to position [54, 0]
click at [785, 170] on p "to Lauren Simmons <lauren@fearlessfinancials.co.uk> , Gillian Caughey <gillian@…" at bounding box center [612, 182] width 355 height 29
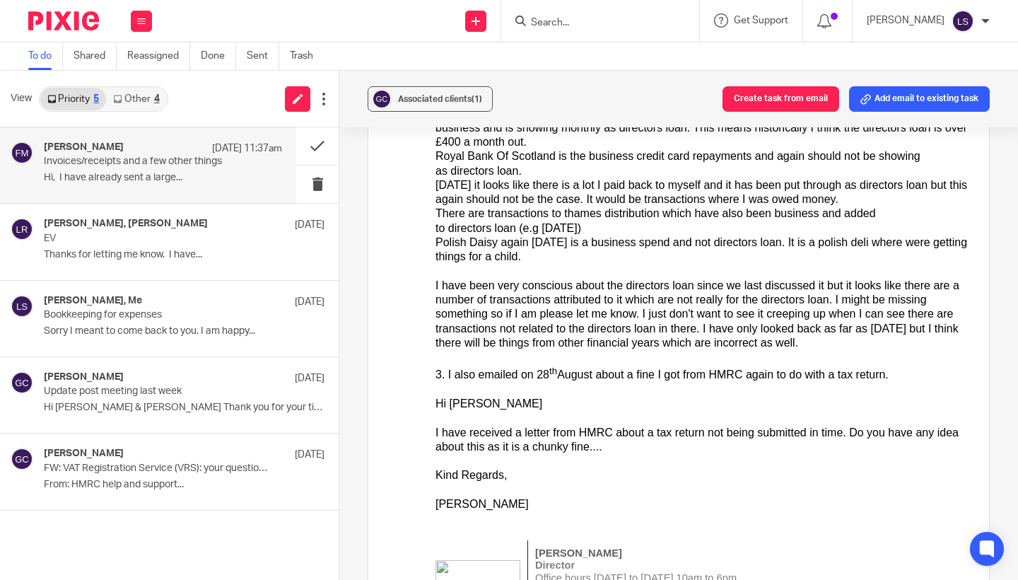
scroll to position [456, 0]
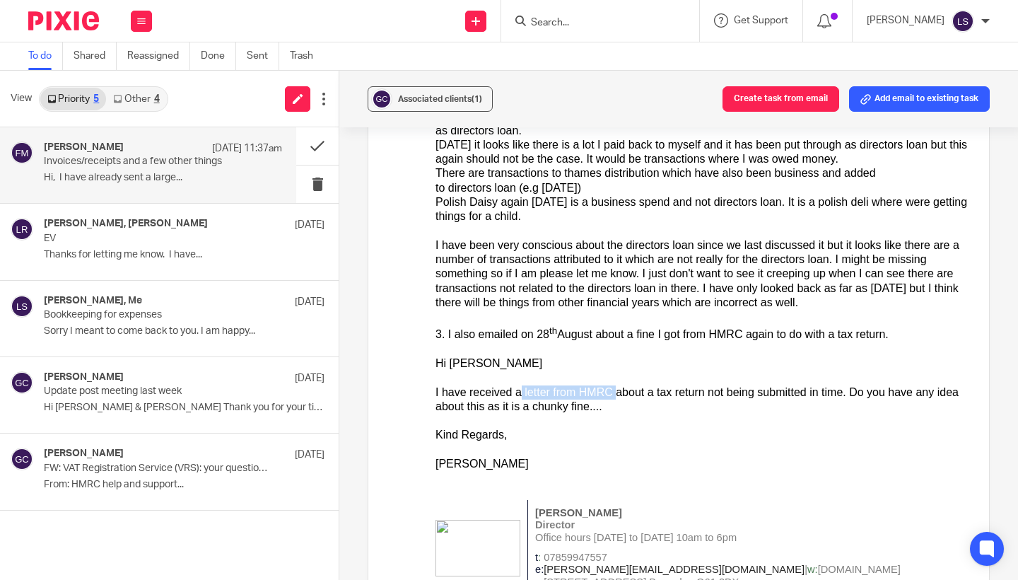
drag, startPoint x: 615, startPoint y: 385, endPoint x: 524, endPoint y: 384, distance: 91.2
click at [523, 385] on div "I have received a letter from HMRC about a tax return not being submitted in ti…" at bounding box center [701, 399] width 532 height 29
copy div "letter from HMRC"
click at [571, 356] on div "Hi [PERSON_NAME]" at bounding box center [701, 363] width 532 height 14
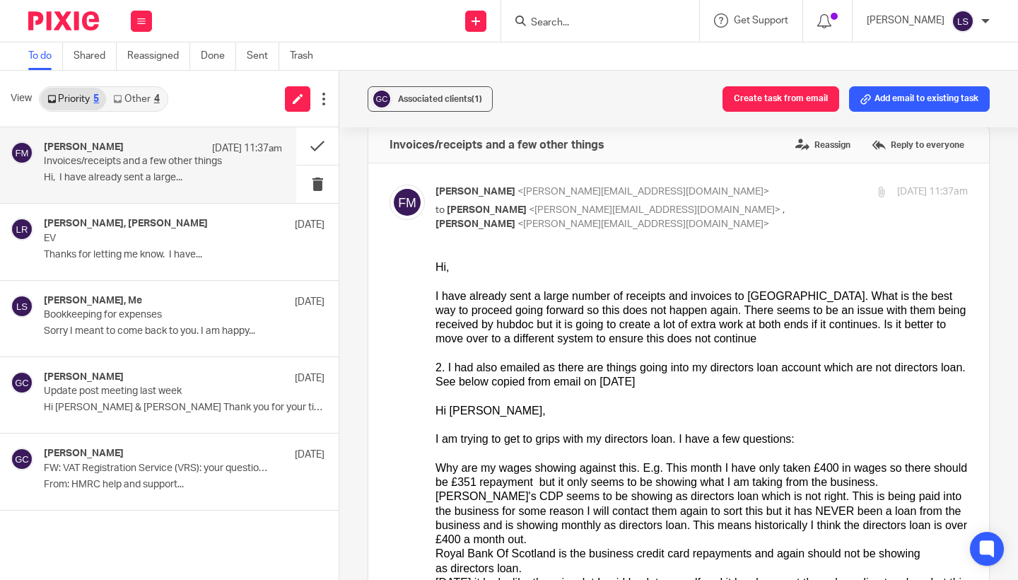
scroll to position [-1, 0]
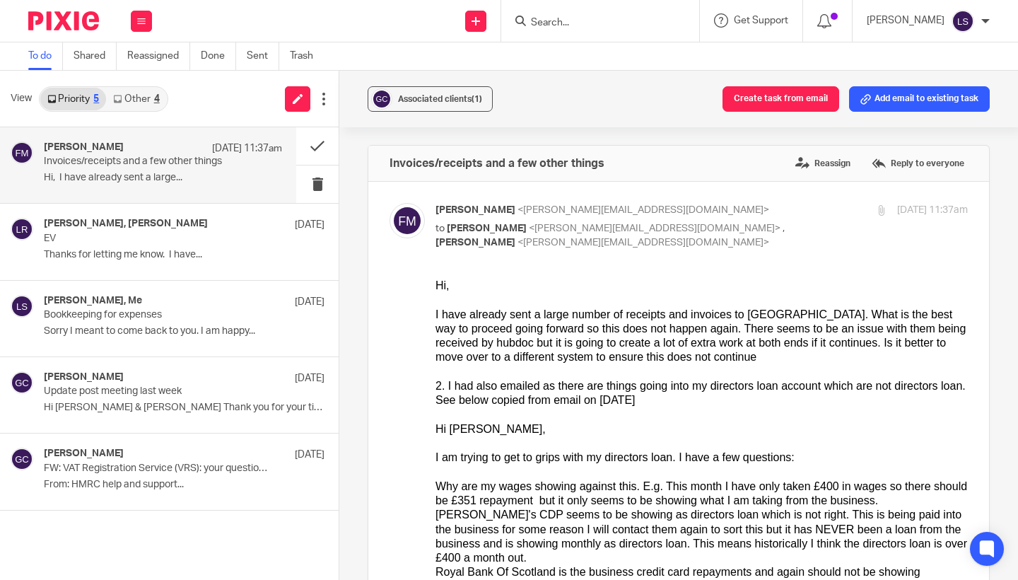
click at [773, 231] on p "to Lauren Simmons <lauren@fearlessfinancials.co.uk> , Gillian Caughey <gillian@…" at bounding box center [612, 235] width 355 height 29
checkbox input "false"
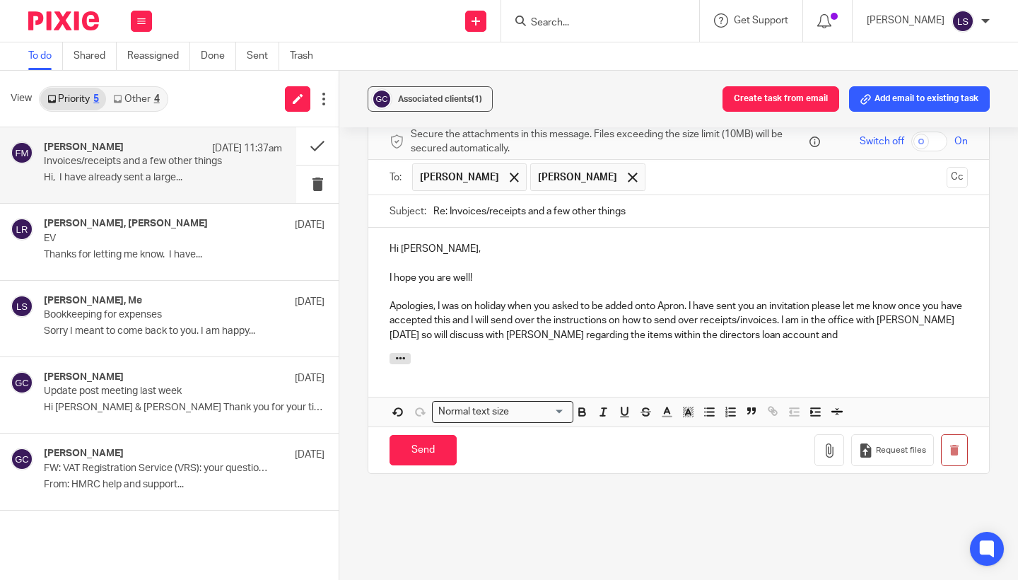
scroll to position [171, 0]
click at [824, 331] on p "Apologies, I was on holiday when you asked to be added onto Apron. I have sent …" at bounding box center [678, 319] width 578 height 43
click at [805, 315] on p "Apologies, I was on holiday when you asked to be added onto Apron. I have sent …" at bounding box center [678, 319] width 578 height 43
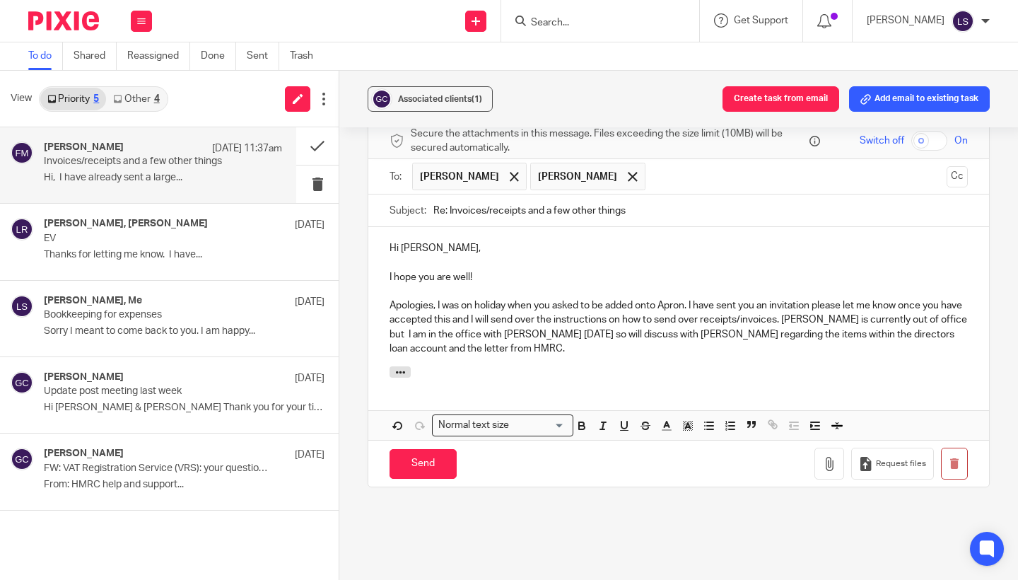
click at [670, 356] on div "Hi Fiona, I hope you are well! Apologies, I was on holiday when you asked to be…" at bounding box center [678, 296] width 621 height 139
drag, startPoint x: 736, startPoint y: 333, endPoint x: 644, endPoint y: 333, distance: 91.9
click at [644, 333] on p "Apologies, I was on holiday when you asked to be added onto Apron. I have sent …" at bounding box center [678, 326] width 578 height 57
click at [947, 334] on p "Apologies, I was on holiday when you asked to be added onto Apron. I have sent …" at bounding box center [678, 326] width 578 height 57
click at [956, 336] on p "Apologies, I was on holiday when you asked to be added onto Apron. I have sent …" at bounding box center [678, 326] width 578 height 57
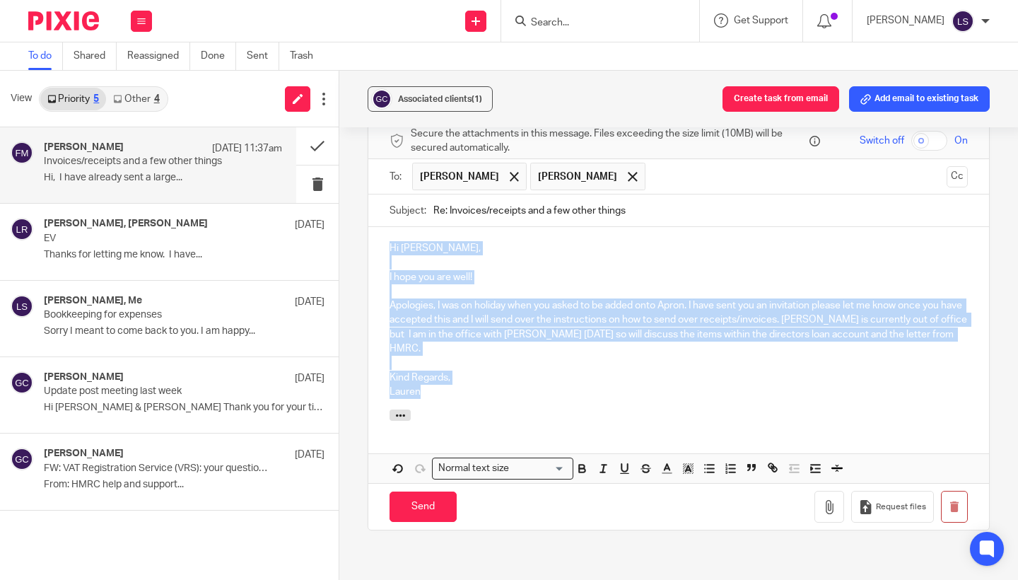
drag, startPoint x: 431, startPoint y: 370, endPoint x: 386, endPoint y: 240, distance: 138.4
click at [386, 240] on div "Hi Fiona, I hope you are well! Apologies, I was on holiday when you asked to be…" at bounding box center [678, 318] width 621 height 182
copy div "Hi Fiona, I hope you are well! Apologies, I was on holiday when you asked to be…"
click at [502, 315] on p "Apologies, I was on holiday when you asked to be added onto Apron. I have sent …" at bounding box center [678, 326] width 578 height 57
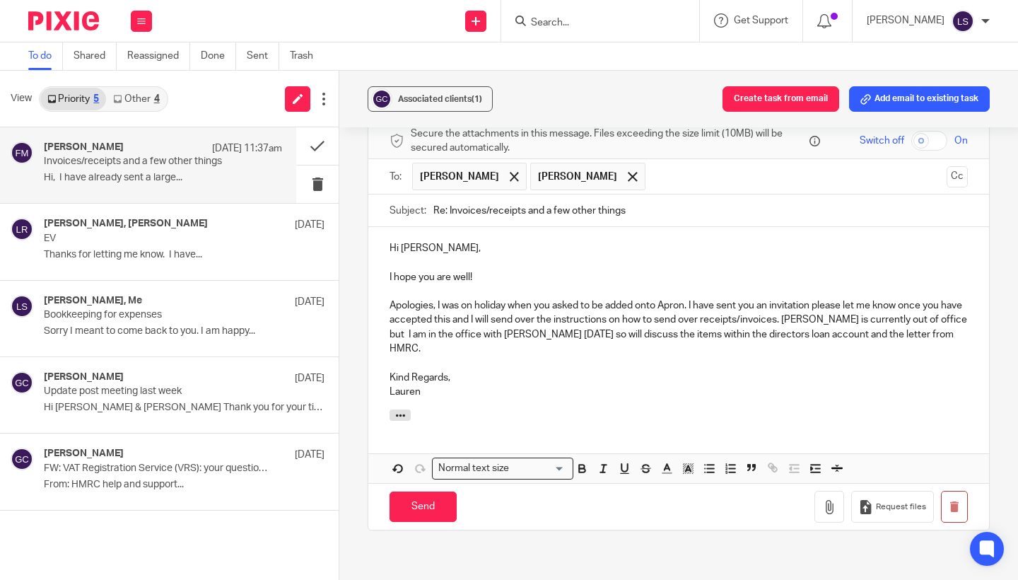
click at [806, 317] on p "Apologies, I was on holiday when you asked to be added onto Apron. I have sent …" at bounding box center [678, 326] width 578 height 57
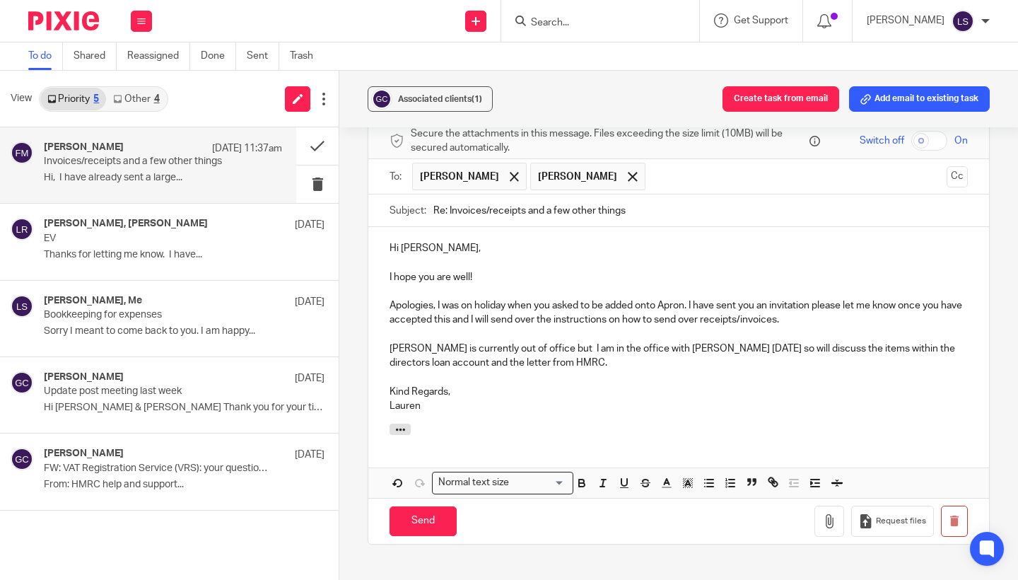
drag, startPoint x: 810, startPoint y: 317, endPoint x: 384, endPoint y: 299, distance: 425.9
click at [384, 299] on div "Hi Fiona, I hope you are well! Apologies, I was on holiday when you asked to be…" at bounding box center [678, 325] width 621 height 196
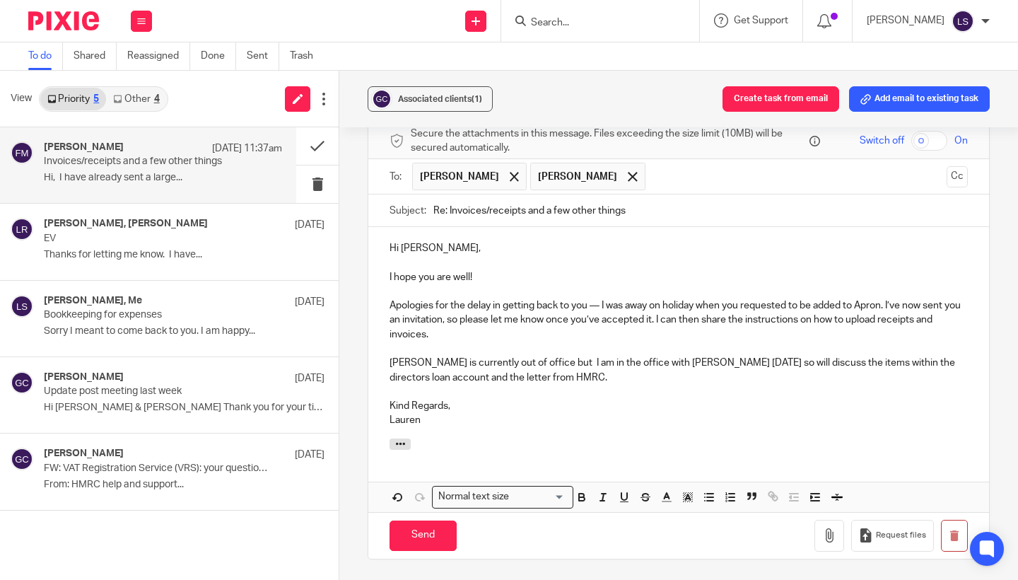
click at [386, 360] on div "Hi Fiona, I hope you are well! Apologies for the delay in getting back to you —…" at bounding box center [678, 332] width 621 height 211
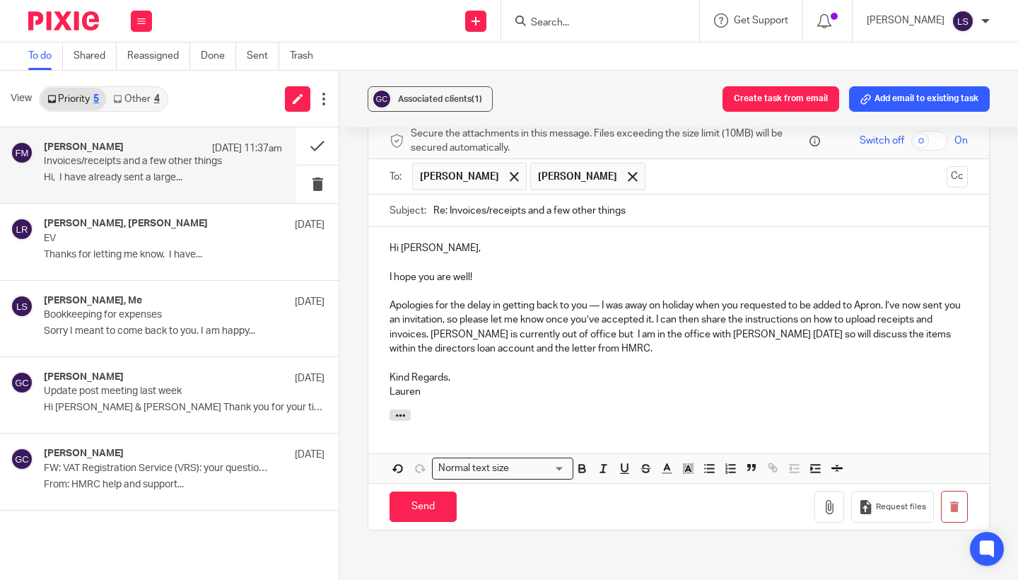
click at [507, 396] on div "Hi Fiona, I hope you are well! Apologies for the delay in getting back to you —…" at bounding box center [678, 318] width 621 height 182
click at [565, 394] on div "Hi Fiona, I hope you are well! Apologies for the delay in getting back to you —…" at bounding box center [678, 318] width 621 height 182
click at [439, 392] on p "Lauren" at bounding box center [678, 391] width 578 height 14
click at [433, 503] on input "Send" at bounding box center [422, 506] width 67 height 30
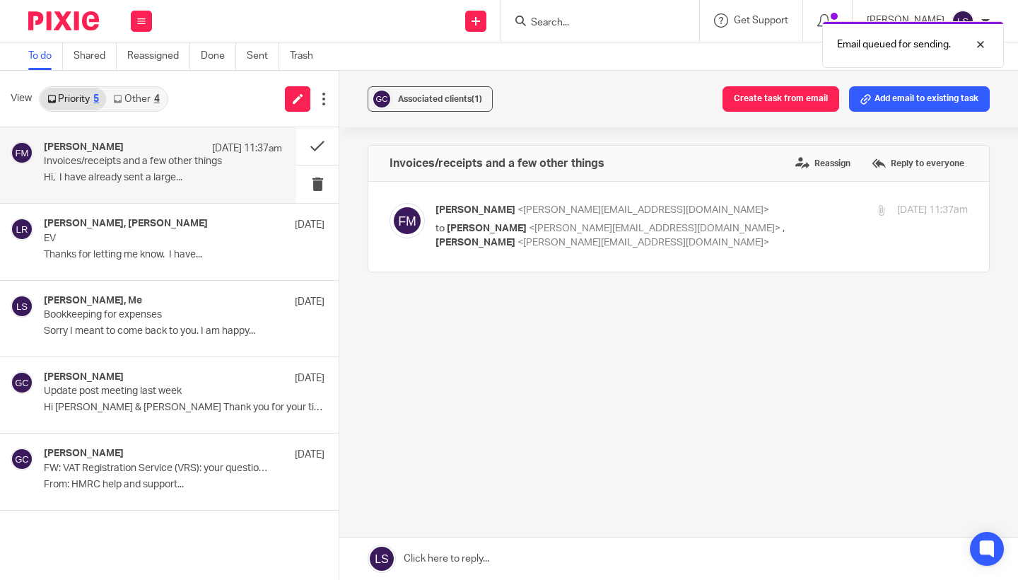
scroll to position [0, 0]
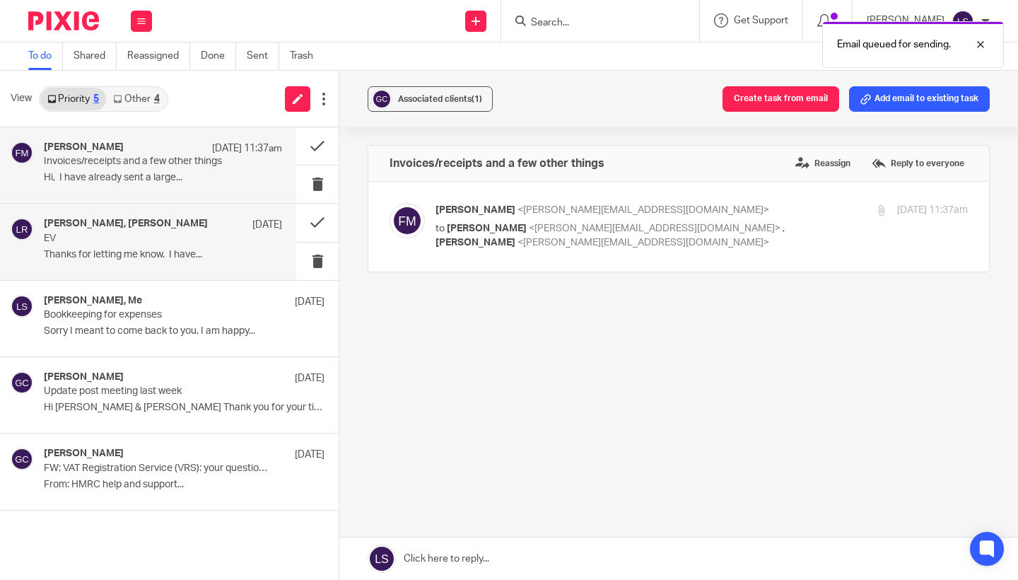
click at [141, 224] on h4 "[PERSON_NAME], [PERSON_NAME]" at bounding box center [126, 224] width 164 height 12
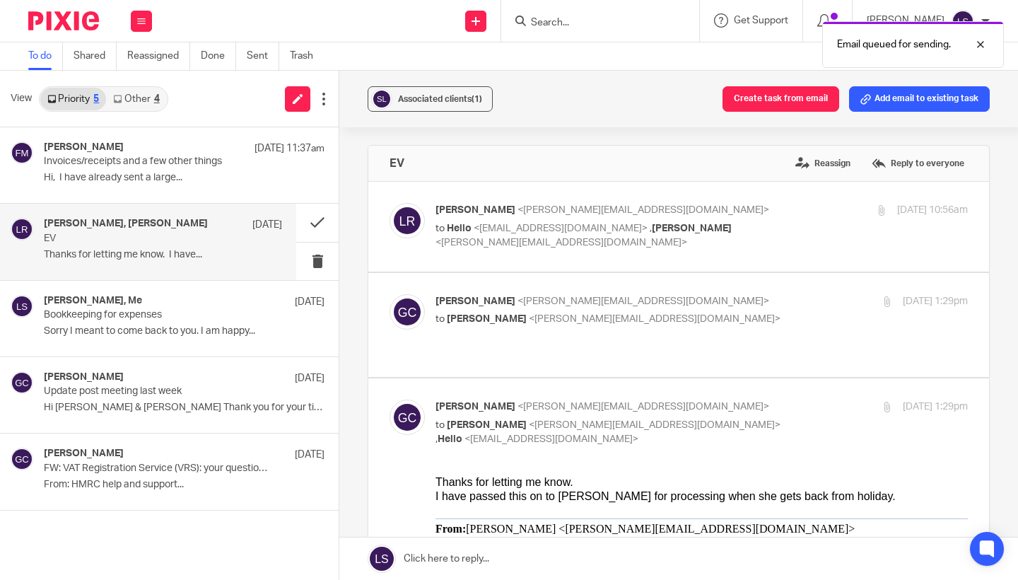
click at [730, 399] on div "Gillian Caughey <gillian@fearlessfinancials.co.uk> to Laura Rice <laura@studio7…" at bounding box center [612, 422] width 355 height 47
checkbox input "false"
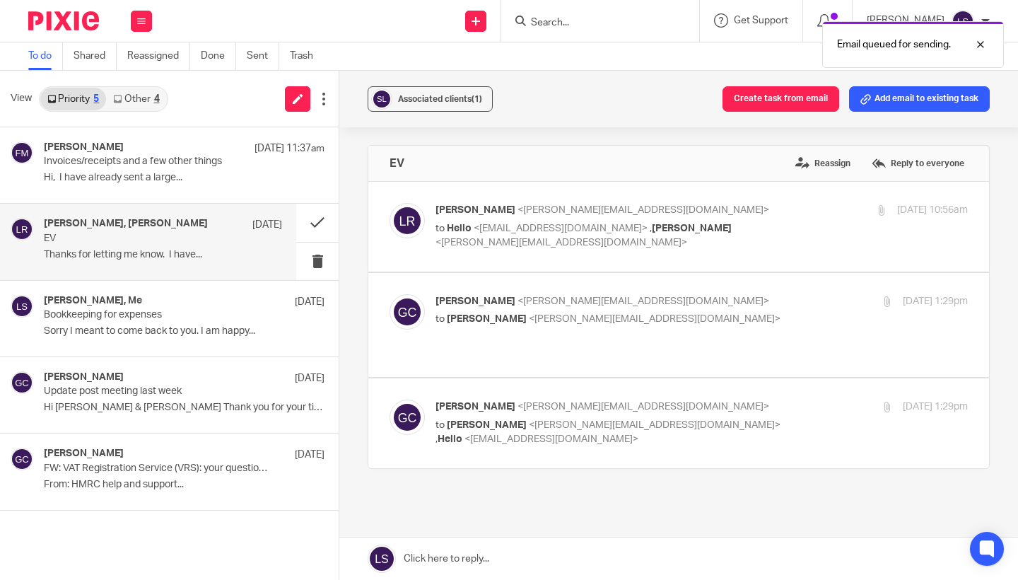
click at [737, 234] on p "to Hello <hello@fearlessfinancials.co.uk> , Gillian Caughey <gillian@fearlessfi…" at bounding box center [612, 235] width 355 height 29
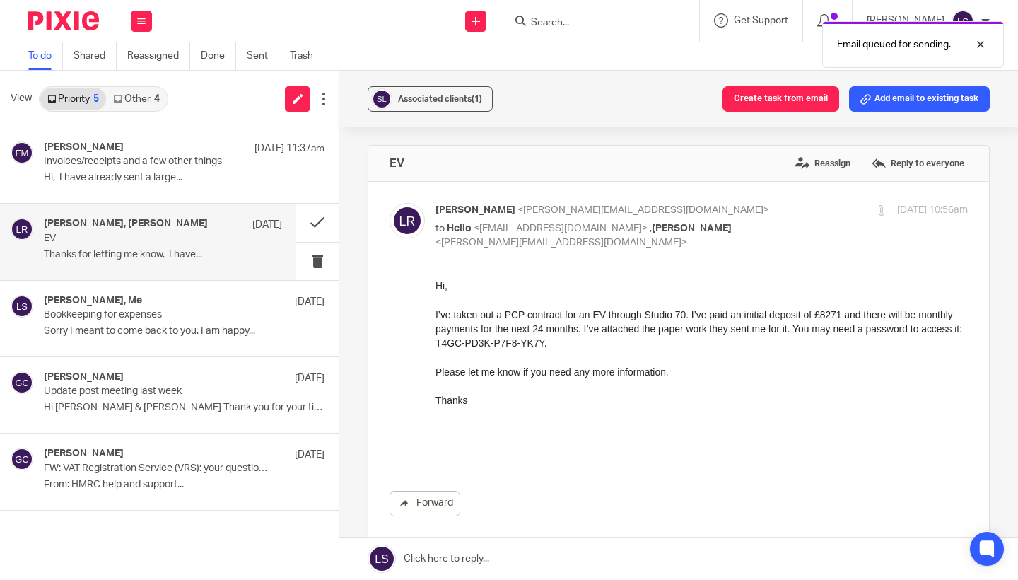
click at [737, 234] on p "to Hello <hello@fearlessfinancials.co.uk> , Gillian Caughey <gillian@fearlessfi…" at bounding box center [612, 235] width 355 height 29
checkbox input "false"
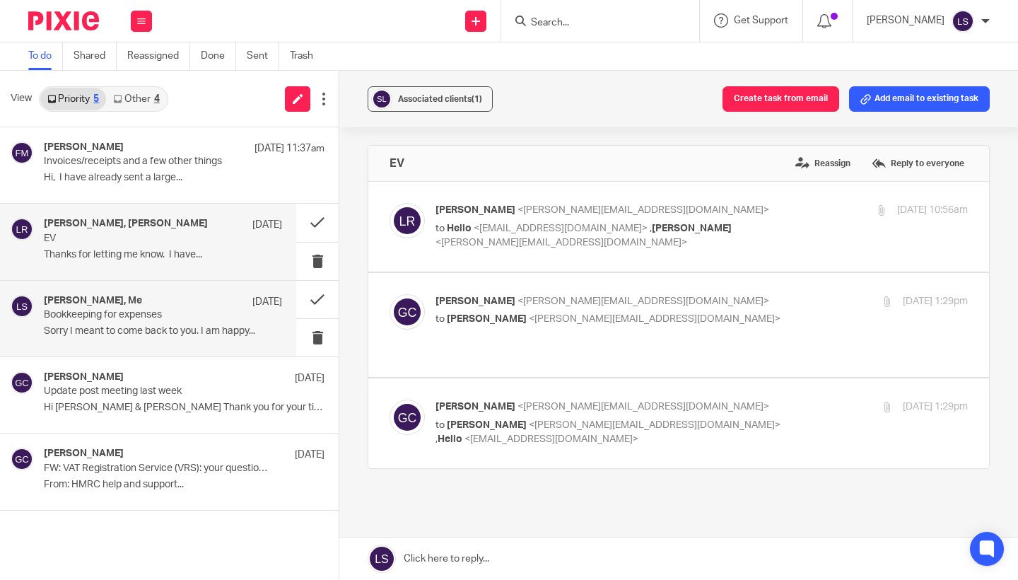
click at [124, 313] on p "Bookkeeping for expenses" at bounding box center [139, 315] width 191 height 12
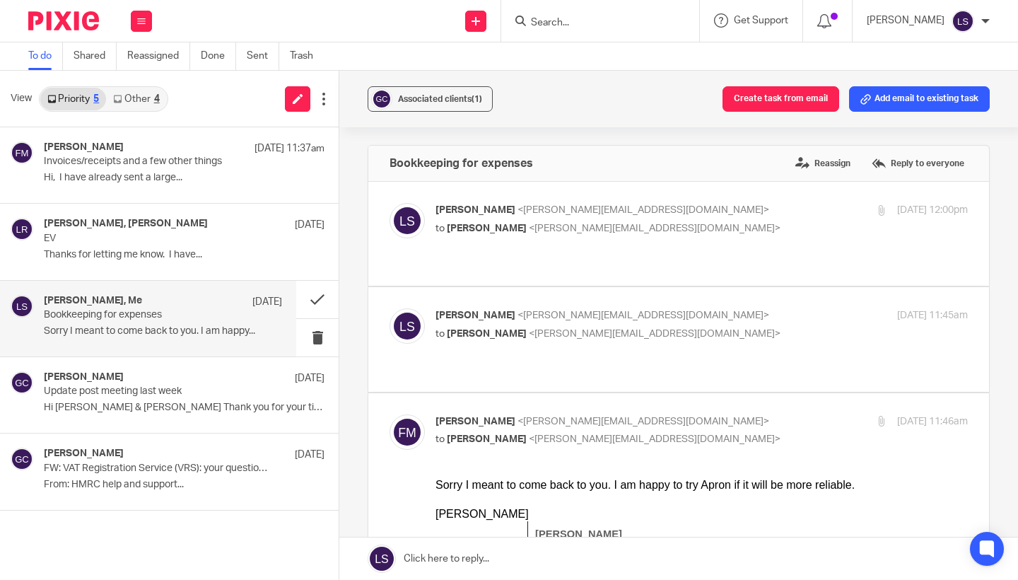
click at [775, 414] on div "Fiona Minshall <fiona@westendadventure.co.uk> to Lauren Simmons <lauren@fearles…" at bounding box center [612, 430] width 355 height 33
checkbox input "false"
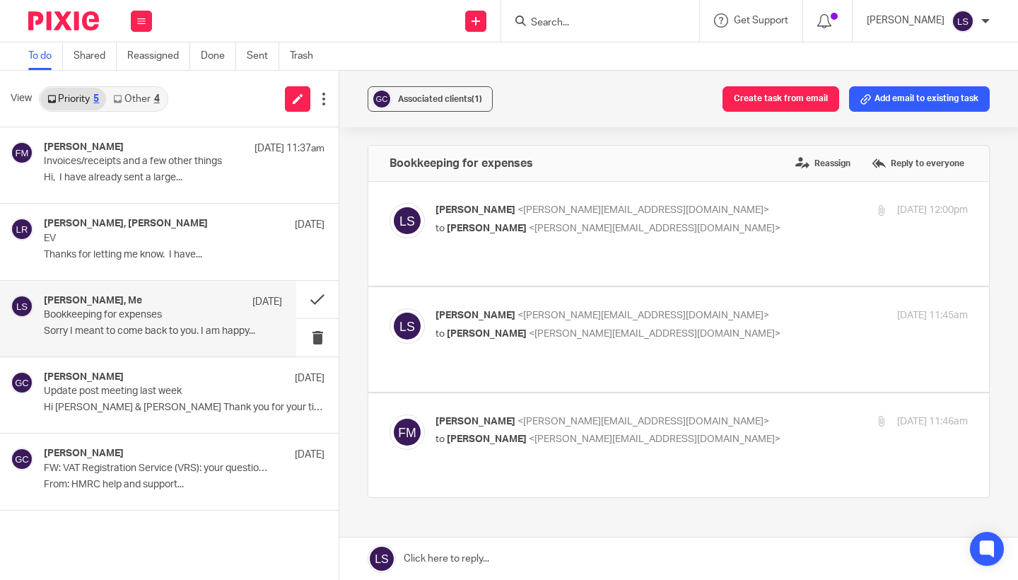
click at [754, 327] on p "to Fiona Minshall <fiona@westendadventure.co.uk>" at bounding box center [612, 334] width 355 height 15
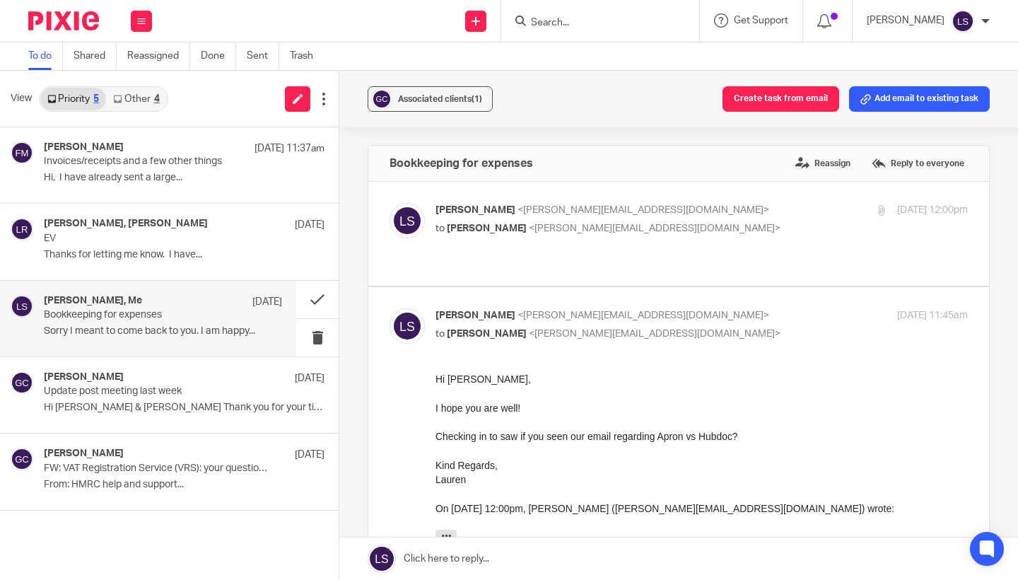
click at [754, 327] on p "to Fiona Minshall <fiona@westendadventure.co.uk>" at bounding box center [612, 334] width 355 height 15
checkbox input "false"
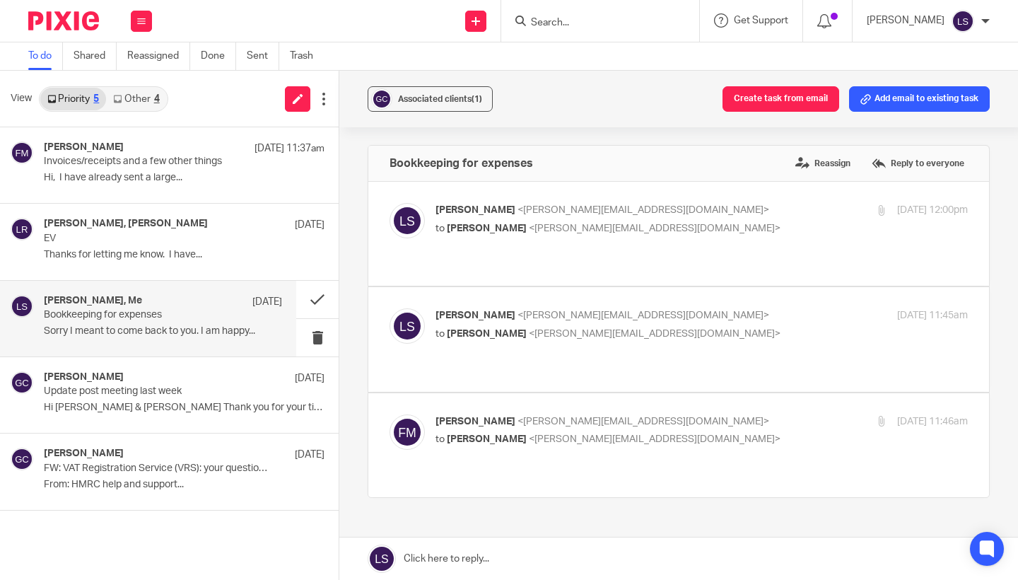
click at [740, 214] on p "Lauren Simmons <lauren@fearlessfinancials.co.uk>" at bounding box center [612, 210] width 355 height 15
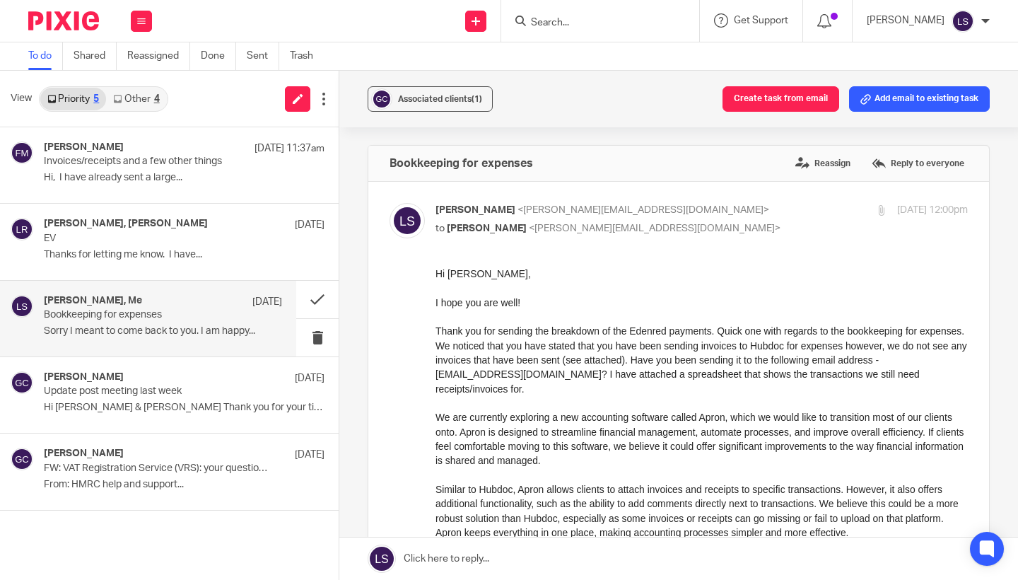
click at [740, 214] on p "Lauren Simmons <lauren@fearlessfinancials.co.uk>" at bounding box center [612, 210] width 355 height 15
checkbox input "false"
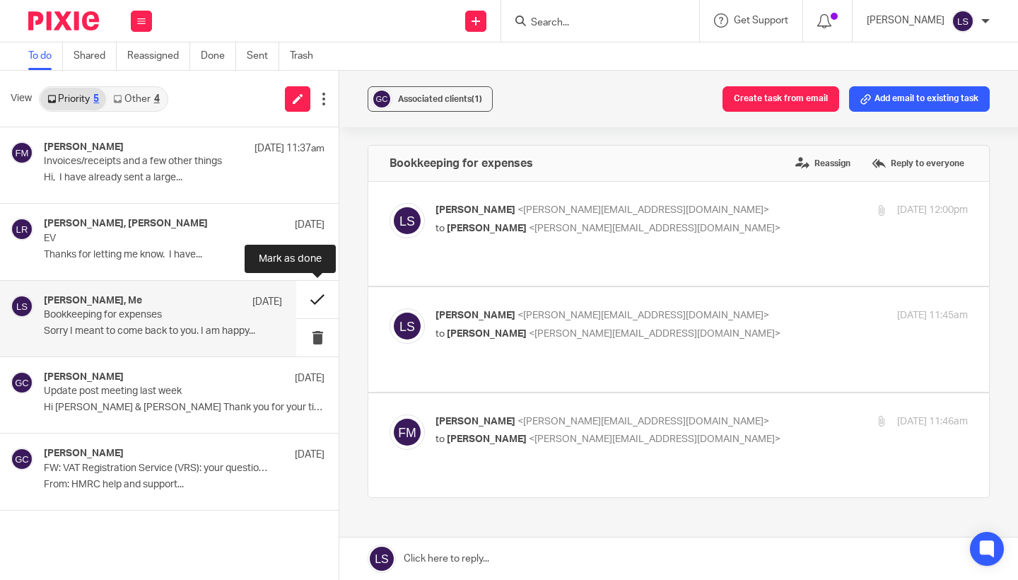
click at [317, 295] on button at bounding box center [317, 299] width 42 height 37
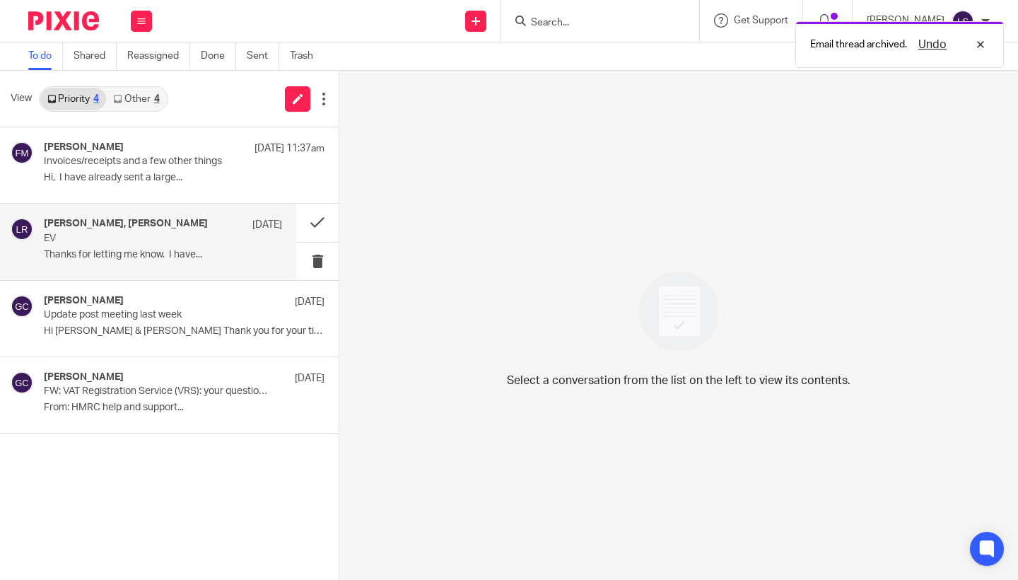
click at [168, 242] on p "EV" at bounding box center [139, 239] width 191 height 12
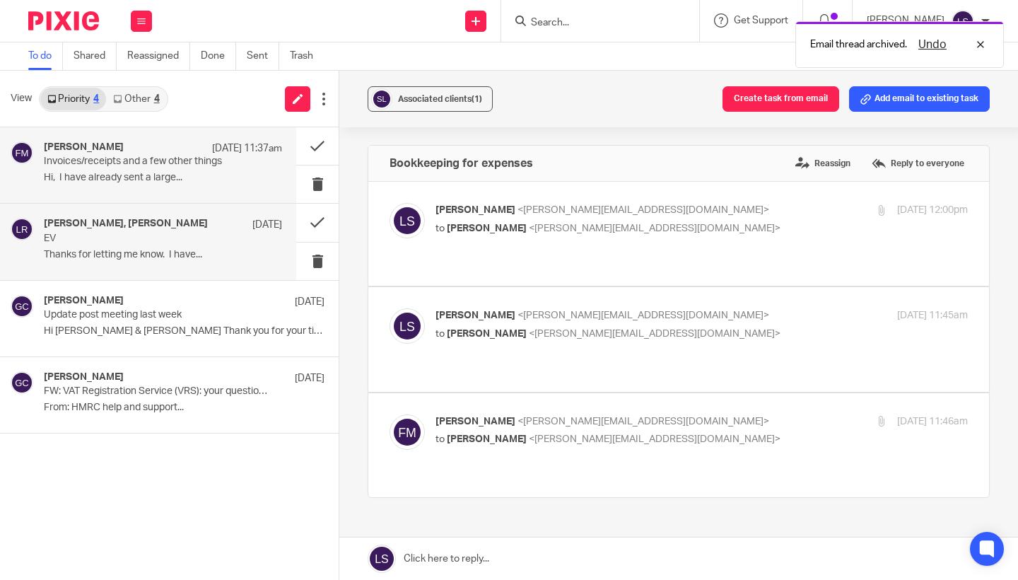
click at [170, 185] on div "Fiona Minshall 13 Sep 11:37am Invoices/receipts and a few other things Hi, I ha…" at bounding box center [163, 164] width 238 height 47
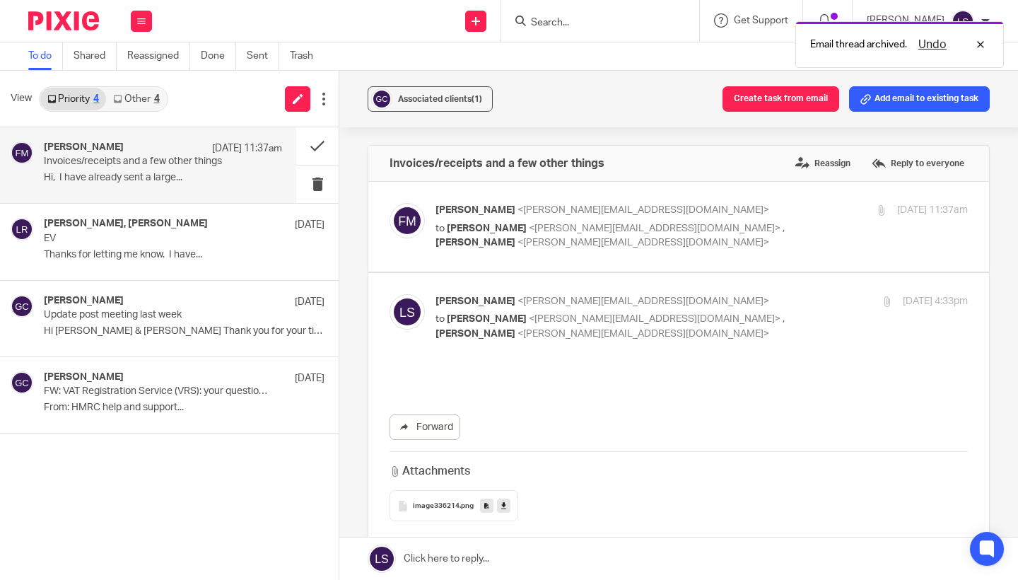
click at [150, 98] on link "Other 4" at bounding box center [136, 99] width 60 height 23
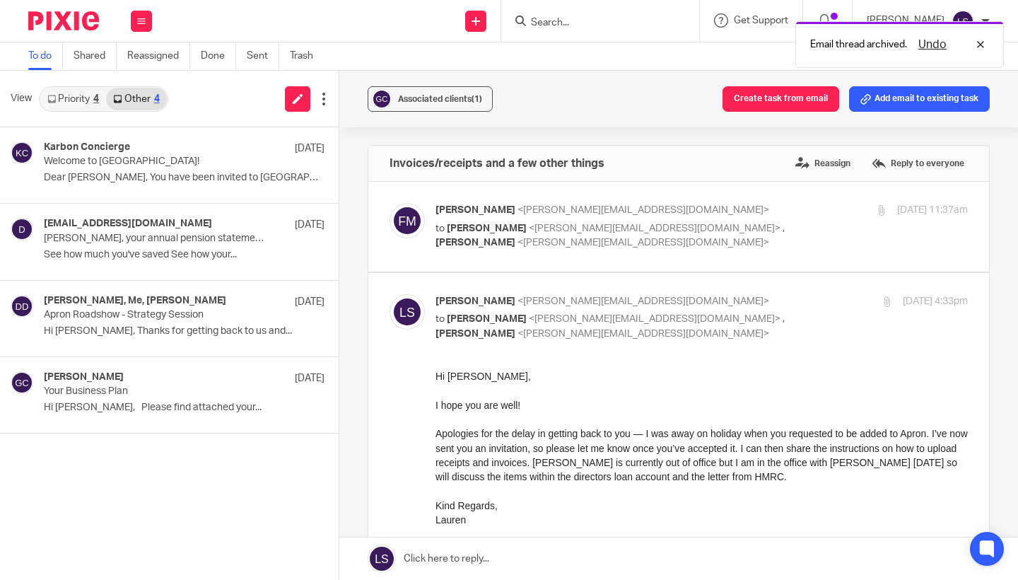
click at [90, 100] on link "Priority 4" at bounding box center [73, 99] width 66 height 23
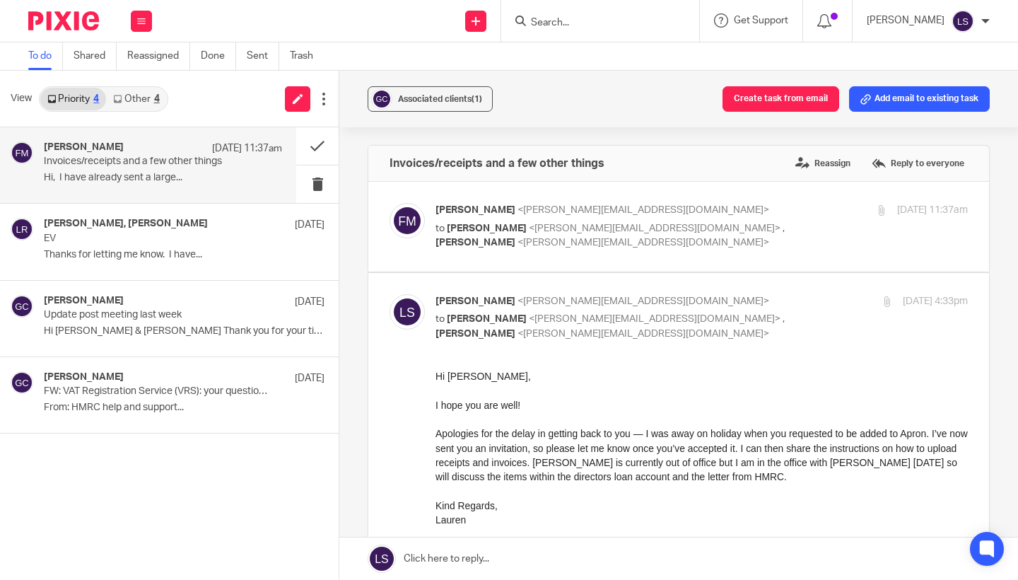
click at [585, 18] on input "Search" at bounding box center [592, 23] width 127 height 13
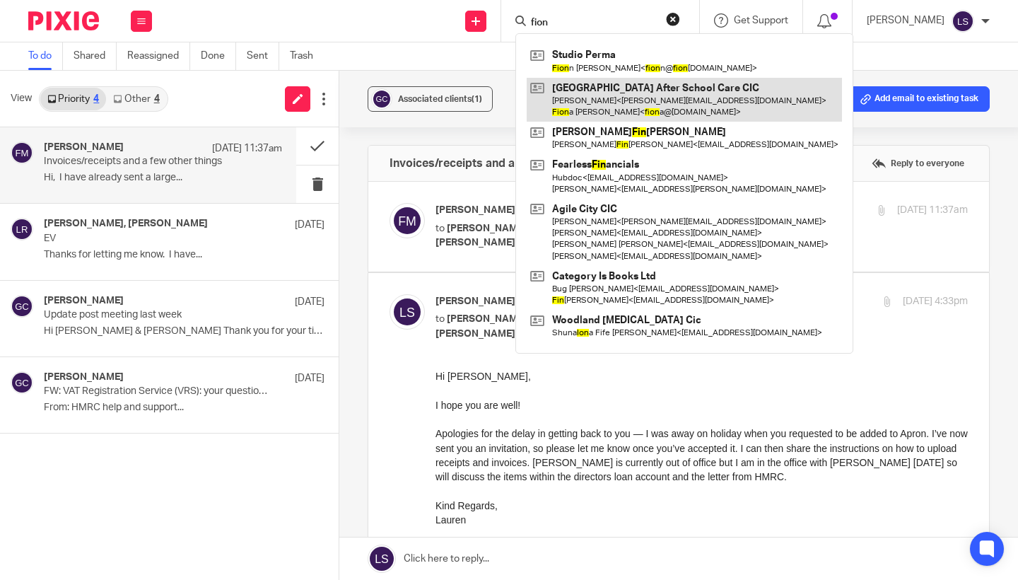
type input "fion"
click at [575, 103] on link at bounding box center [684, 100] width 315 height 44
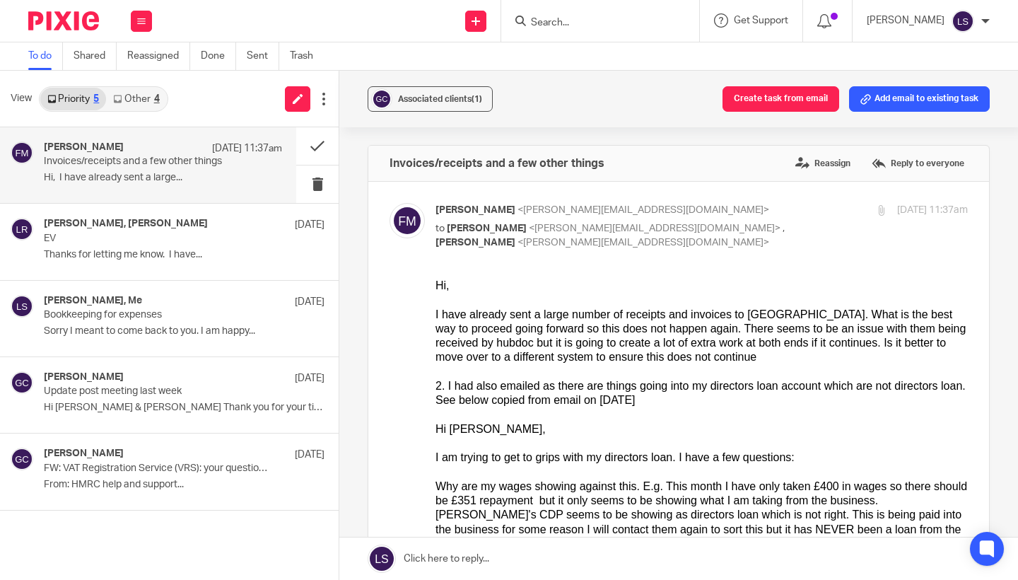
click at [575, 23] on input "Search" at bounding box center [592, 23] width 127 height 13
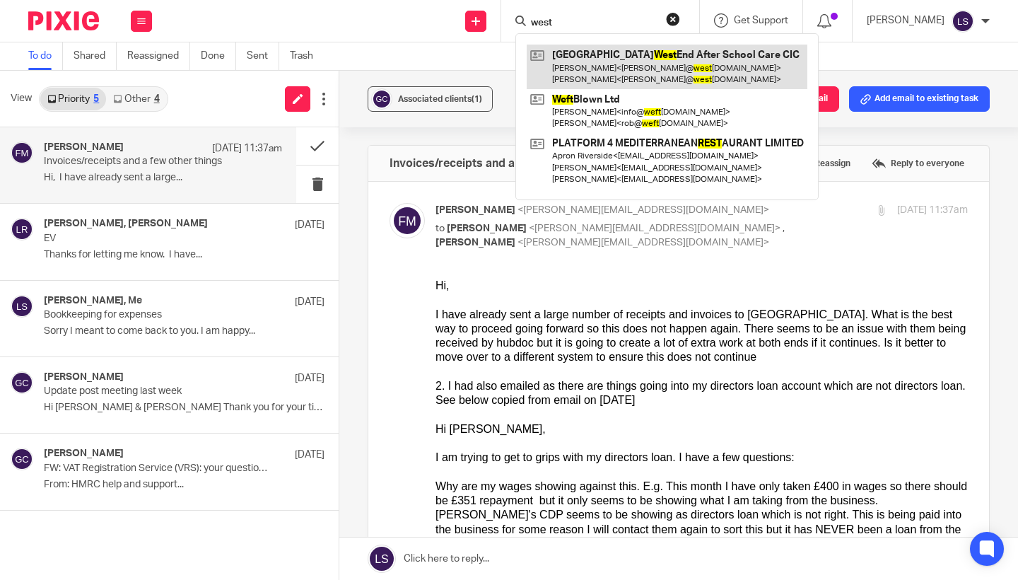
type input "west"
click at [585, 68] on link at bounding box center [667, 67] width 281 height 44
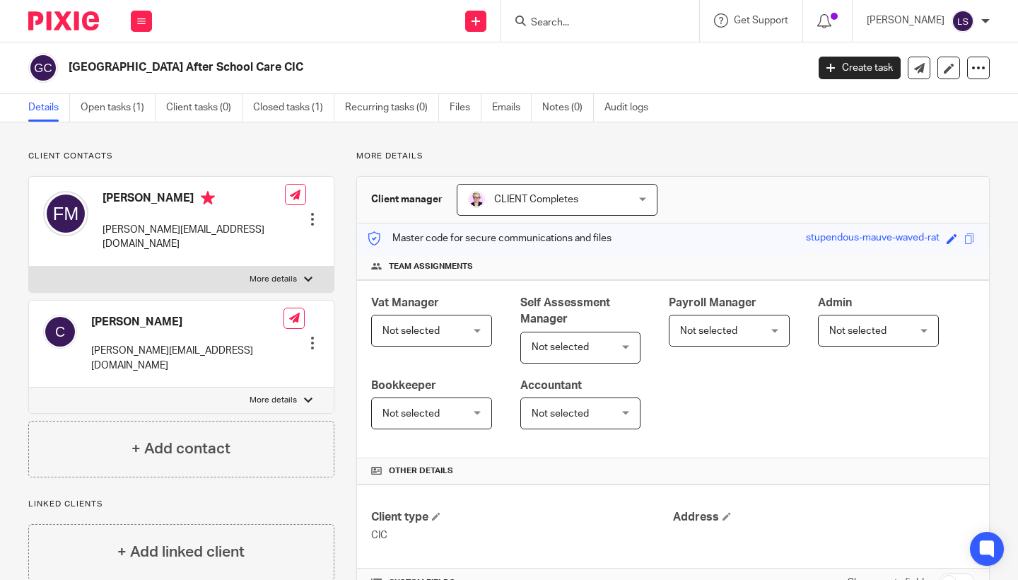
click at [282, 142] on div "Client contacts [PERSON_NAME] [PERSON_NAME][EMAIL_ADDRESS][DOMAIN_NAME] Edit co…" at bounding box center [509, 410] width 1018 height 576
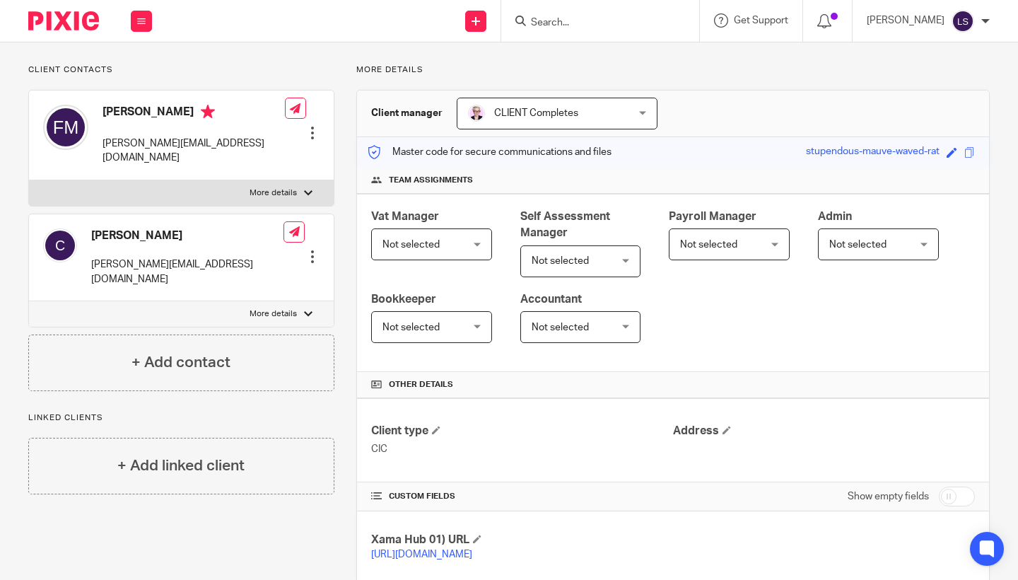
scroll to position [88, 0]
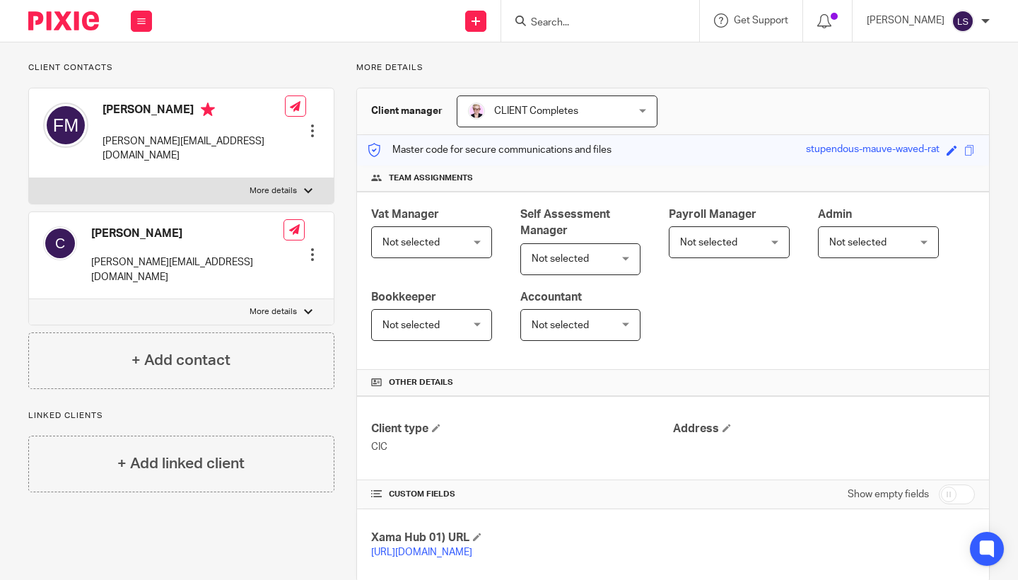
drag, startPoint x: 392, startPoint y: 445, endPoint x: 370, endPoint y: 445, distance: 21.2
click at [371, 445] on p "CIC" at bounding box center [522, 447] width 302 height 14
copy p "CIC"
drag, startPoint x: 251, startPoint y: 139, endPoint x: 97, endPoint y: 139, distance: 154.1
click at [97, 139] on div "[PERSON_NAME] [PERSON_NAME][EMAIL_ADDRESS][DOMAIN_NAME] Edit contact Create cli…" at bounding box center [181, 133] width 305 height 90
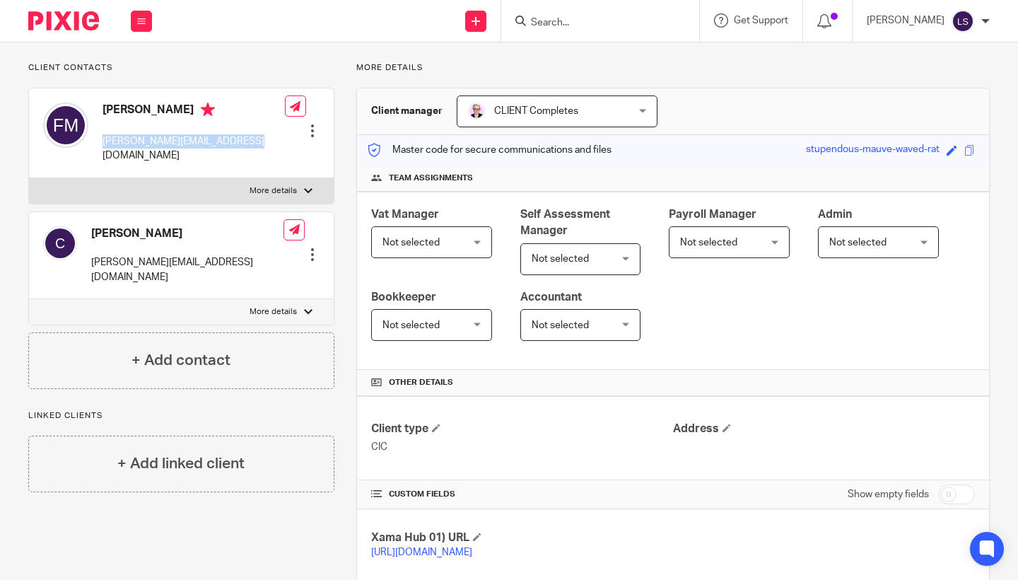
copy p "[PERSON_NAME][EMAIL_ADDRESS][DOMAIN_NAME]"
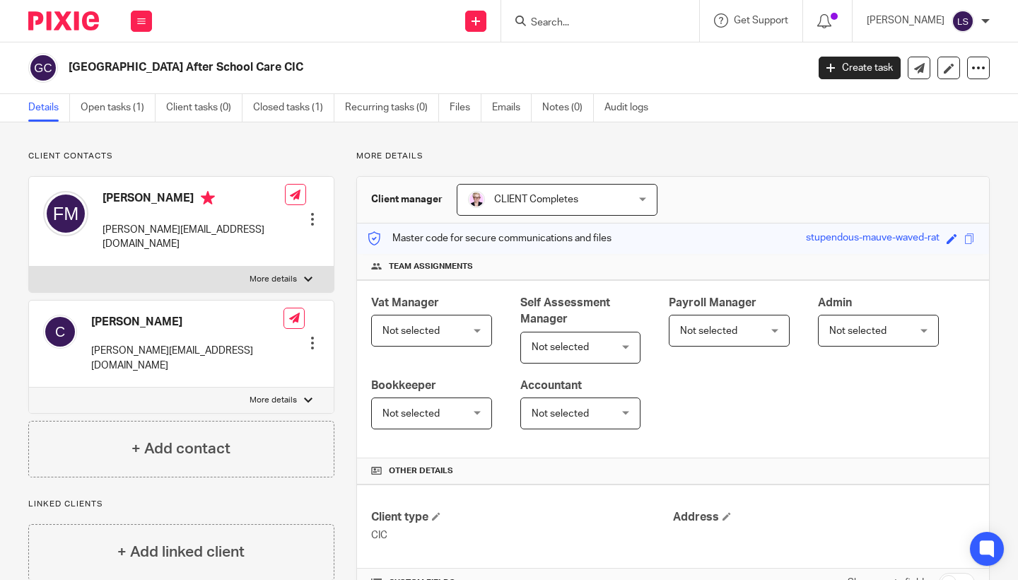
click at [150, 32] on div "Work Email Clients Team Reports Settings" at bounding box center [141, 21] width 49 height 42
click at [136, 86] on link "Email" at bounding box center [133, 86] width 23 height 10
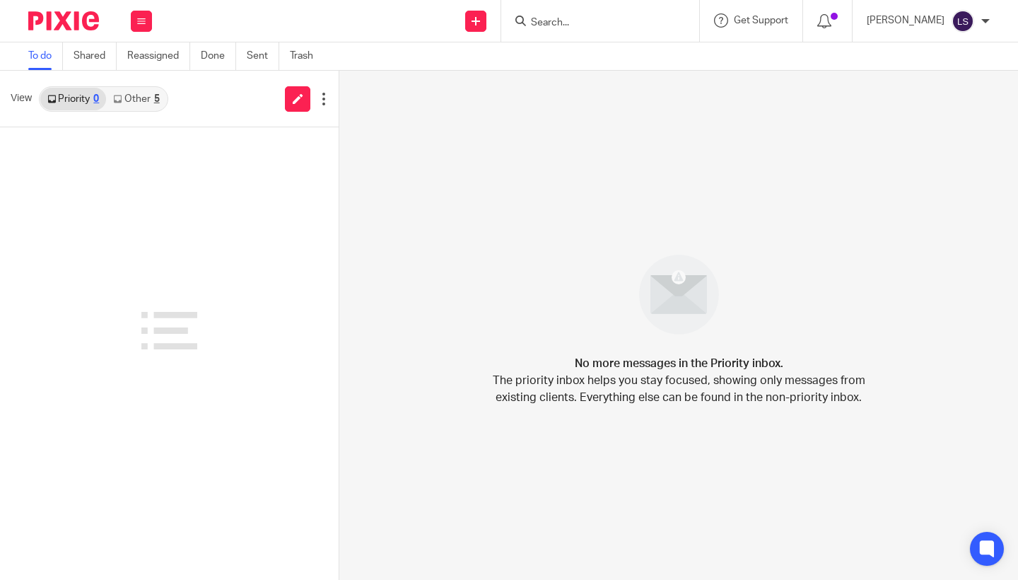
click at [146, 102] on link "Other 5" at bounding box center [136, 99] width 60 height 23
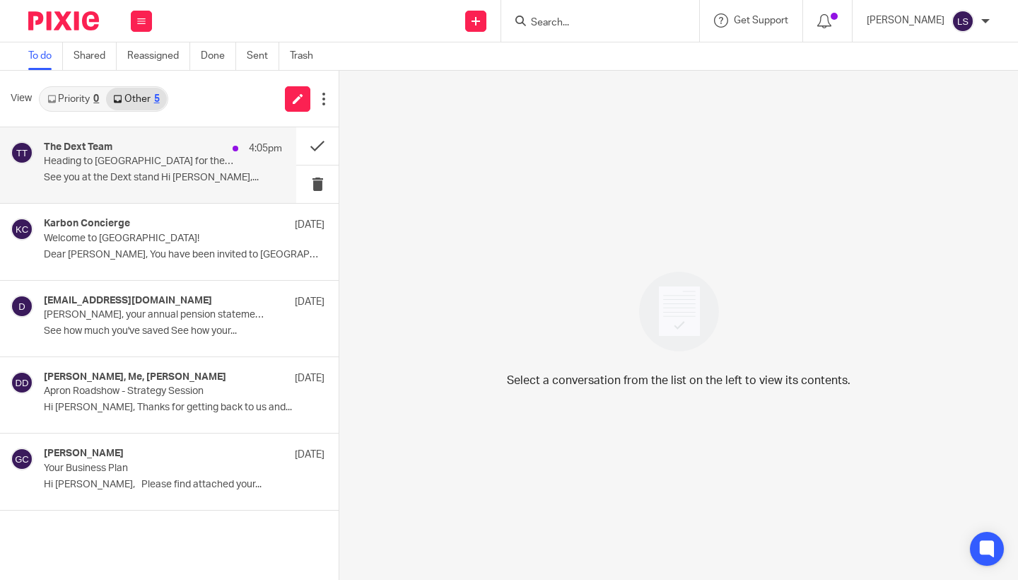
click at [134, 172] on p "See you at the Dext stand Hi [PERSON_NAME],..." at bounding box center [163, 178] width 238 height 12
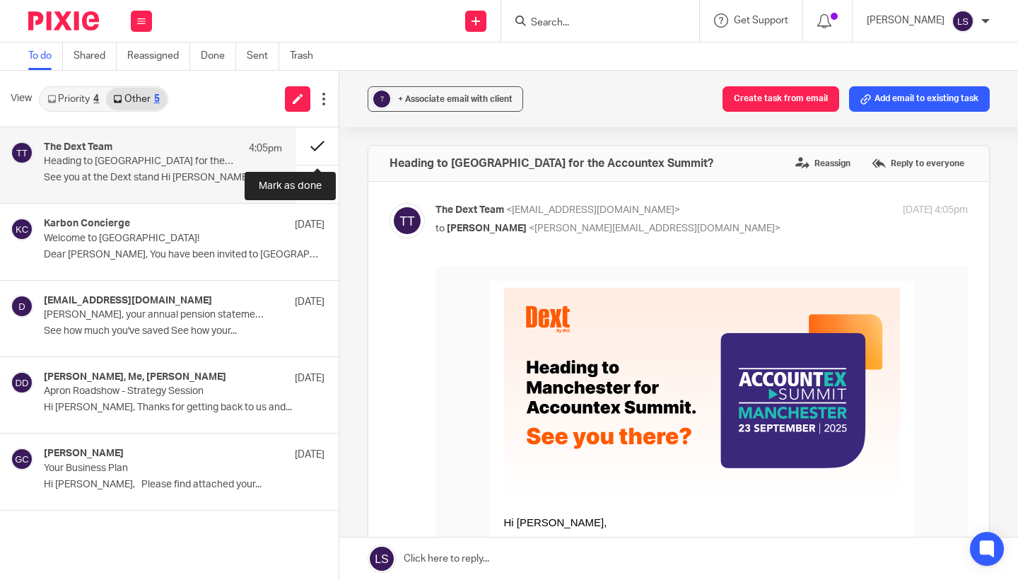
click at [318, 141] on button at bounding box center [317, 145] width 42 height 37
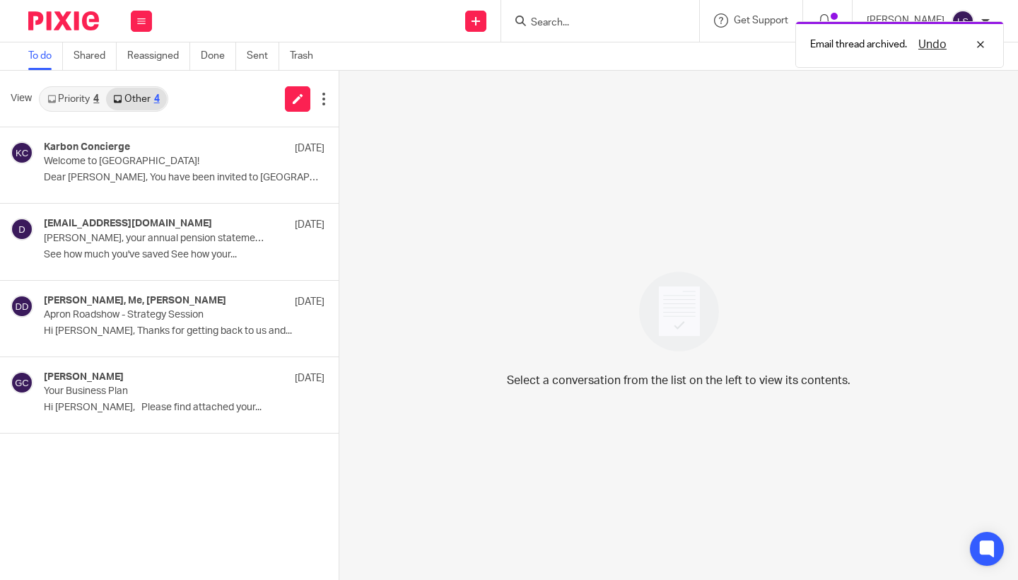
click at [95, 105] on link "Priority 4" at bounding box center [73, 99] width 66 height 23
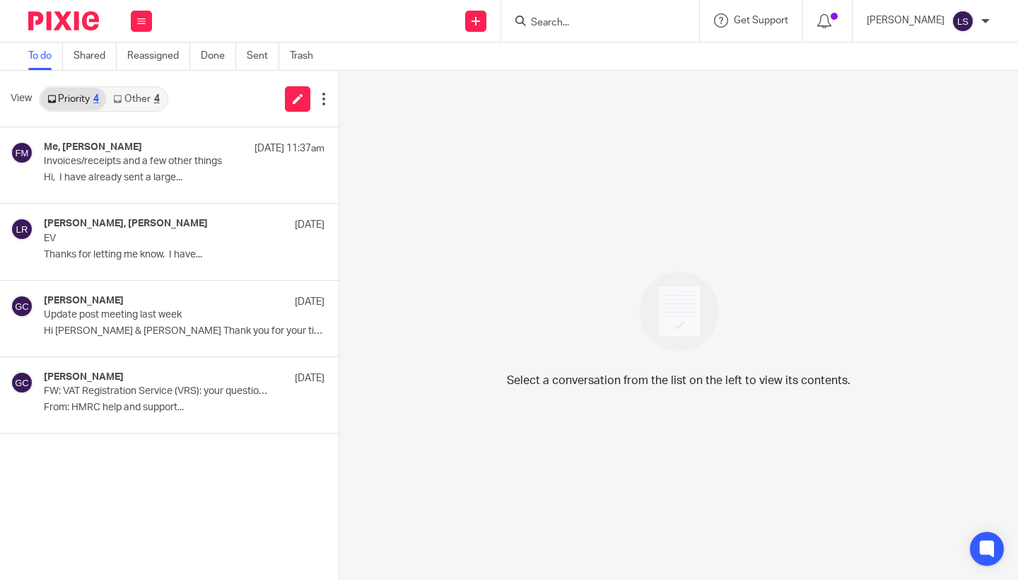
click at [461, 254] on div "Select a conversation from the list on the left to view its contents." at bounding box center [678, 325] width 678 height 509
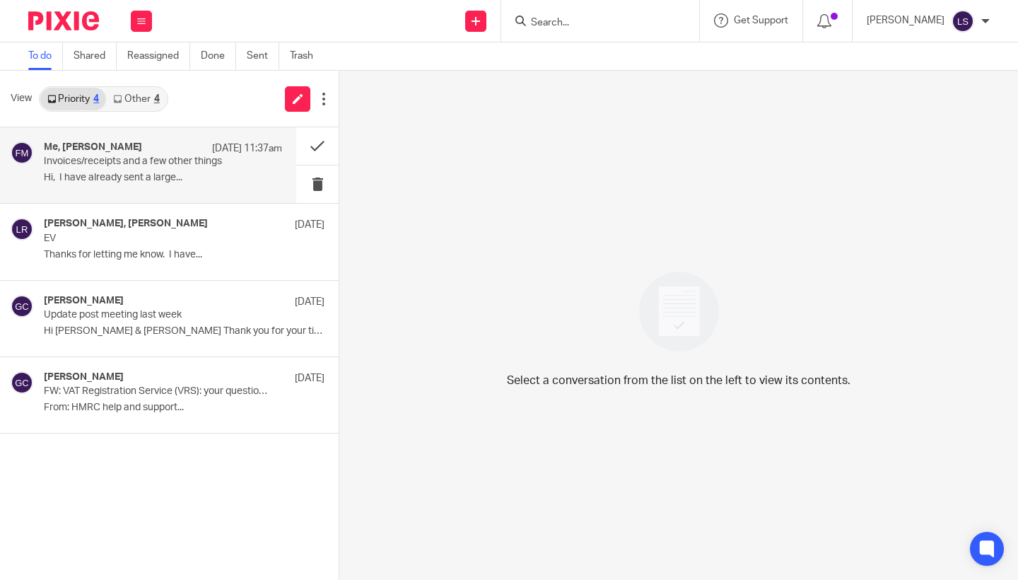
drag, startPoint x: 183, startPoint y: 163, endPoint x: 167, endPoint y: 129, distance: 37.6
click at [183, 163] on p "Invoices/receipts and a few other things" at bounding box center [139, 161] width 191 height 12
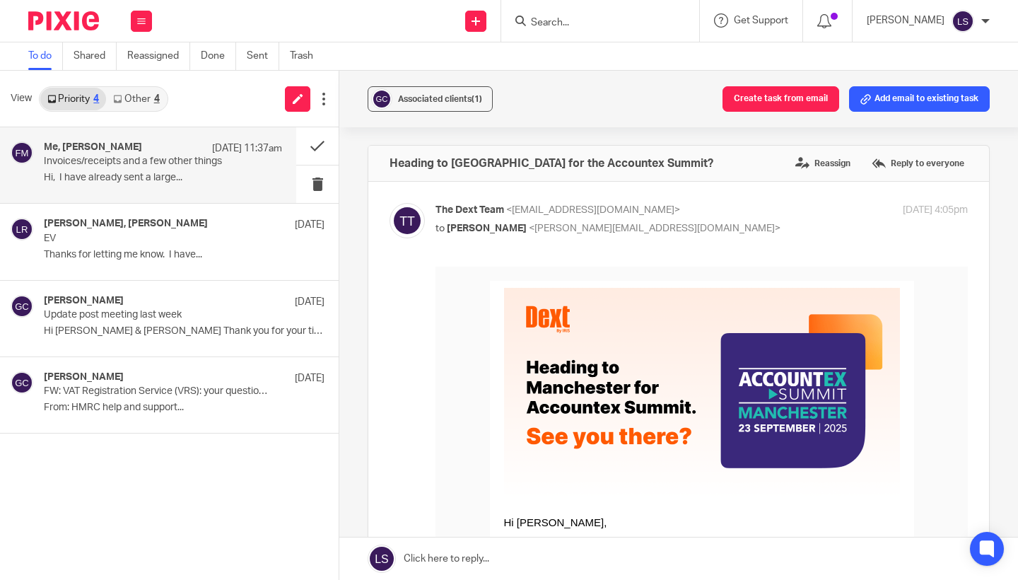
click at [139, 84] on div "View Priority 4 Other 4" at bounding box center [169, 99] width 339 height 57
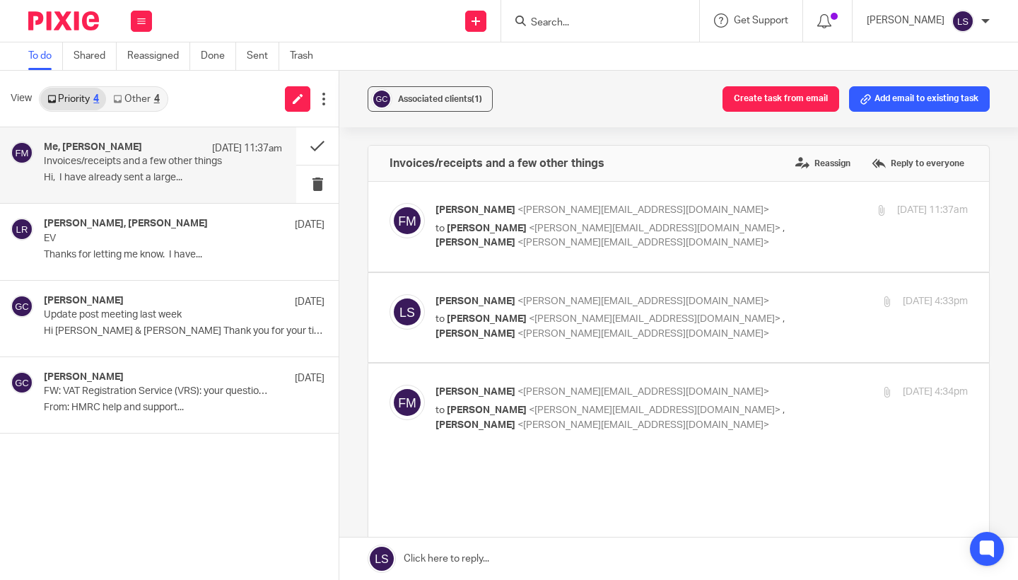
click at [139, 102] on link "Other 4" at bounding box center [136, 99] width 60 height 23
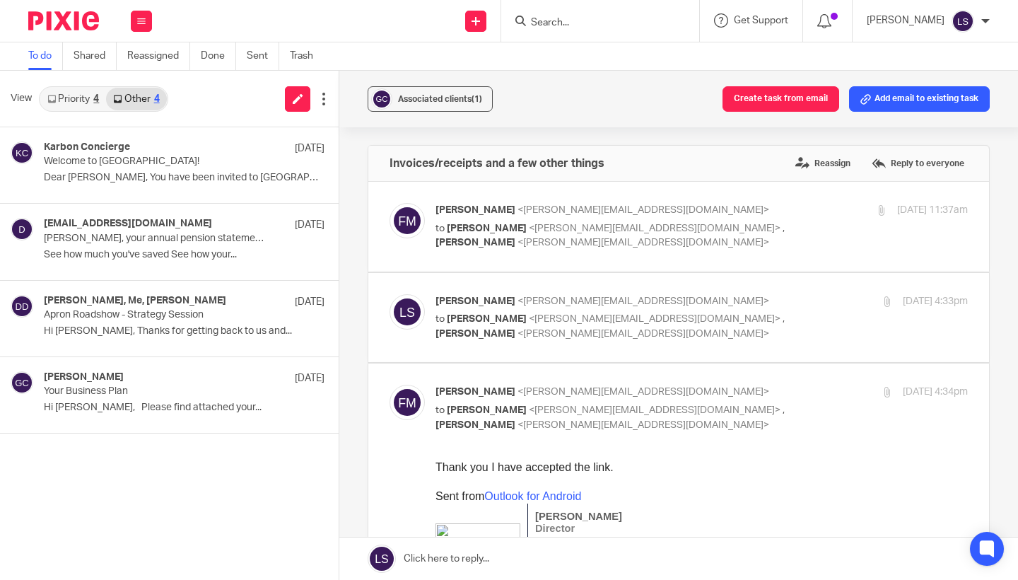
click at [83, 100] on link "Priority 4" at bounding box center [73, 99] width 66 height 23
